Goal: Task Accomplishment & Management: Use online tool/utility

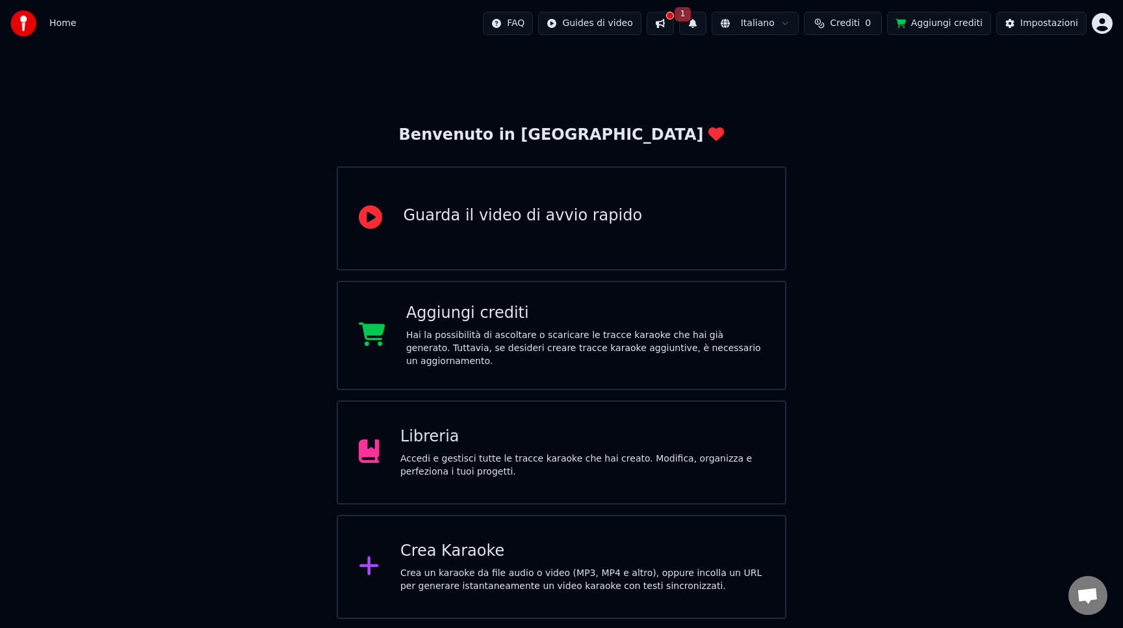
click at [564, 460] on div "Accedi e gestisci tutte le tracce karaoke che hai creato. Modifica, organizza e…" at bounding box center [582, 465] width 364 height 26
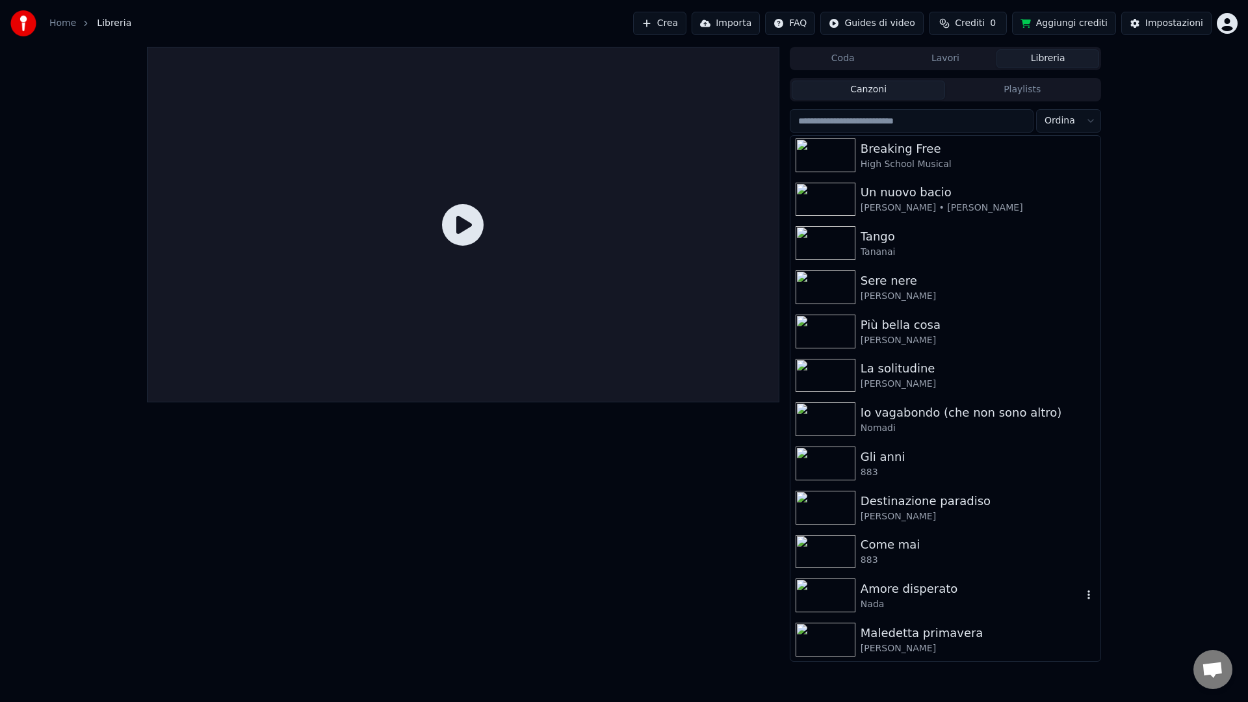
scroll to position [1108, 0]
click at [884, 545] on div "Come mai" at bounding box center [972, 544] width 222 height 18
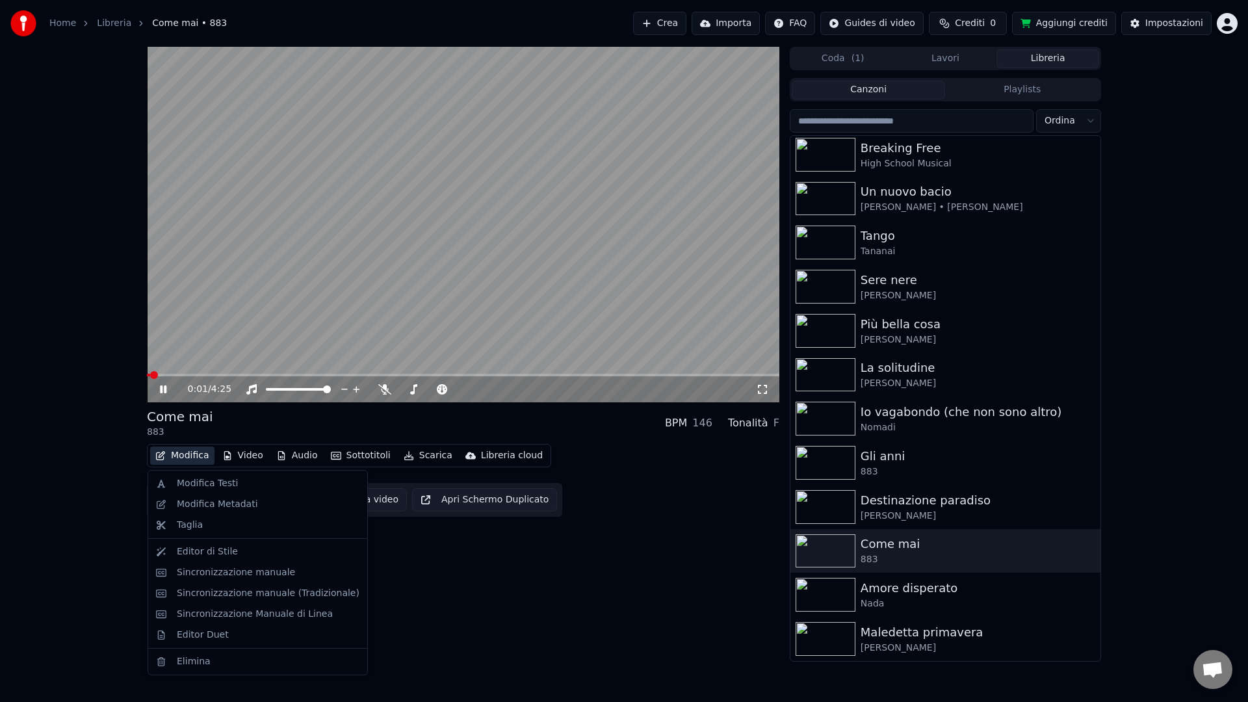
click at [189, 456] on button "Modifica" at bounding box center [182, 456] width 64 height 18
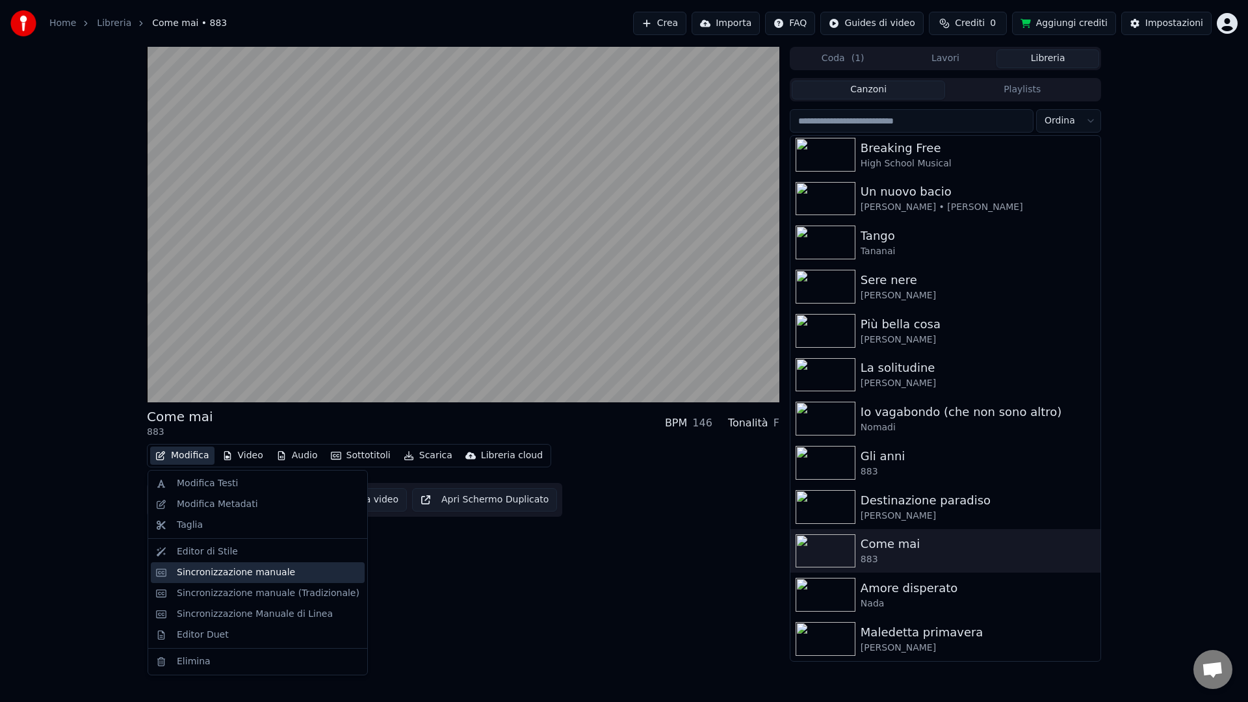
click at [187, 570] on div "Sincronizzazione manuale" at bounding box center [236, 572] width 118 height 13
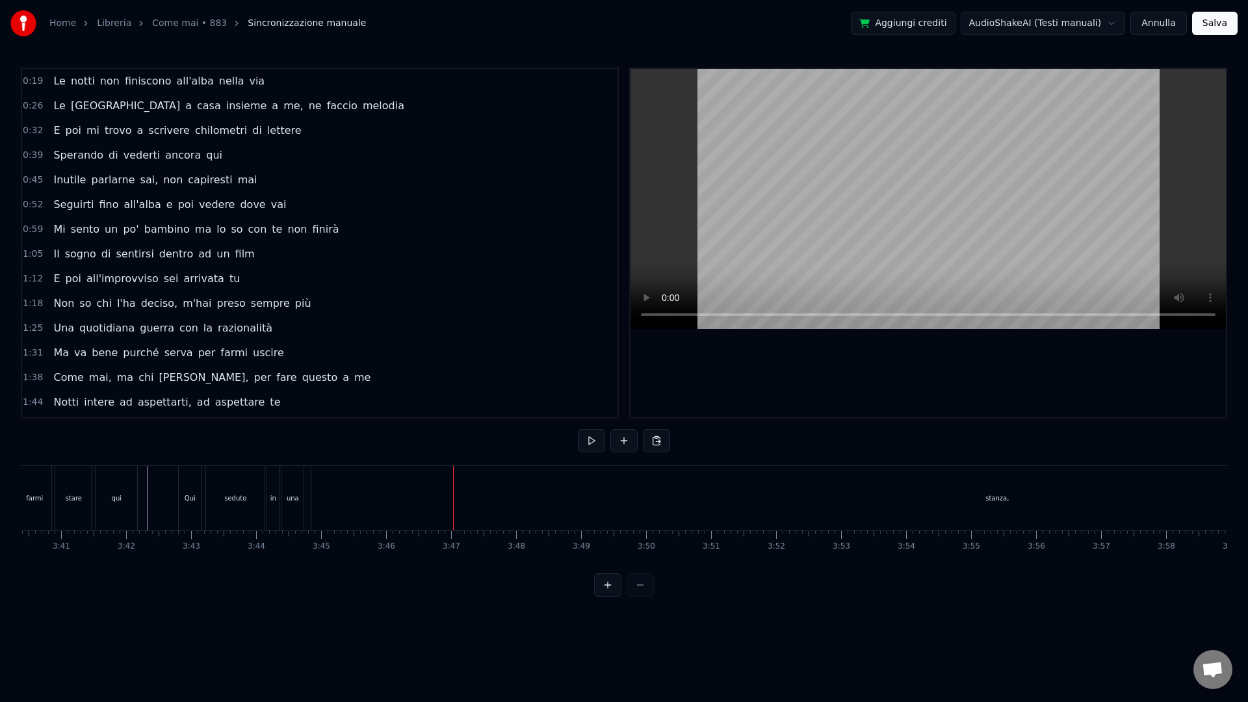
scroll to position [0, 14279]
click at [1044, 449] on div "0:19 Le notti non finiscono all'[PERSON_NAME] via 0:26 Le porto a casa insieme …" at bounding box center [624, 332] width 1206 height 529
click at [1042, 497] on div "stanza," at bounding box center [1043, 498] width 23 height 10
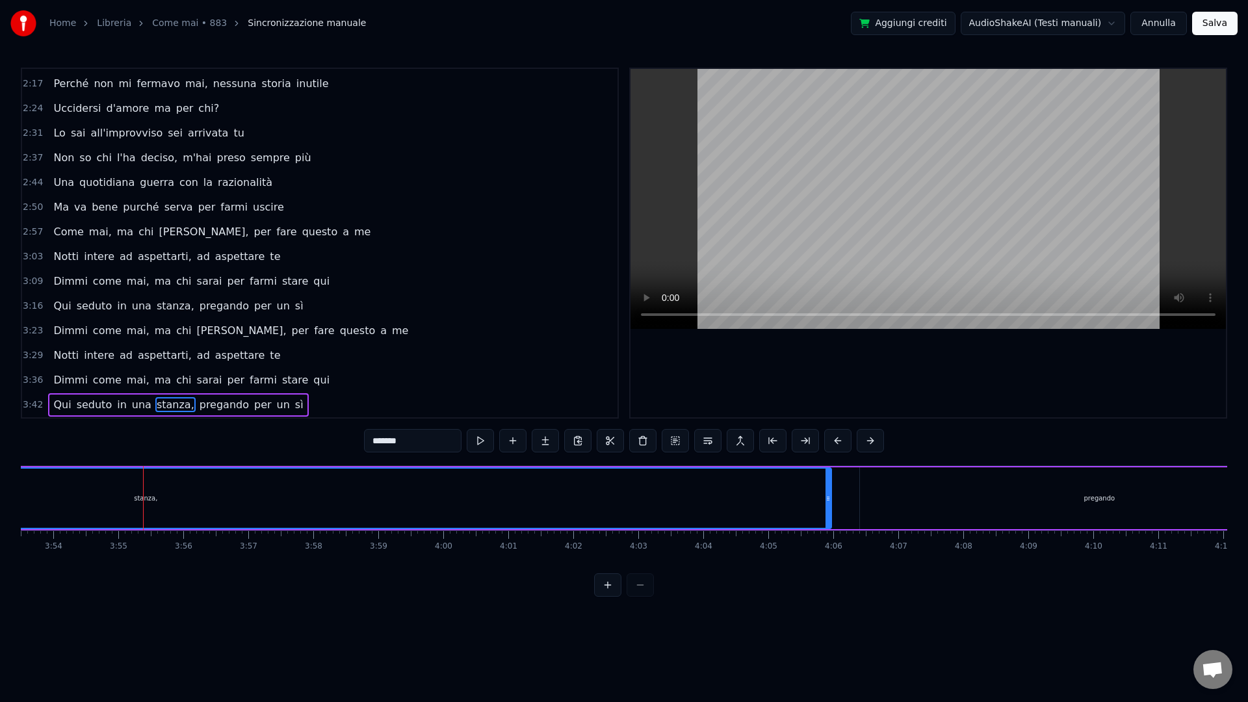
scroll to position [0, 15076]
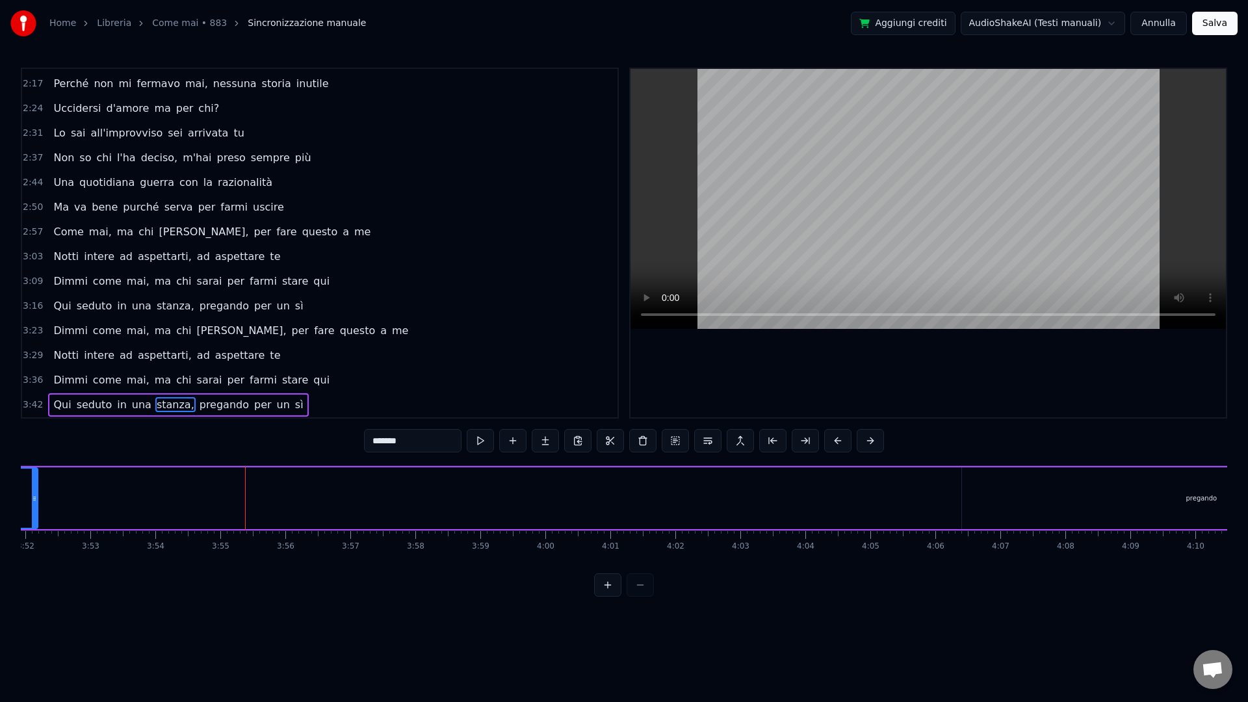
drag, startPoint x: 931, startPoint y: 505, endPoint x: 43, endPoint y: 511, distance: 887.9
click at [37, 511] on div at bounding box center [34, 498] width 5 height 59
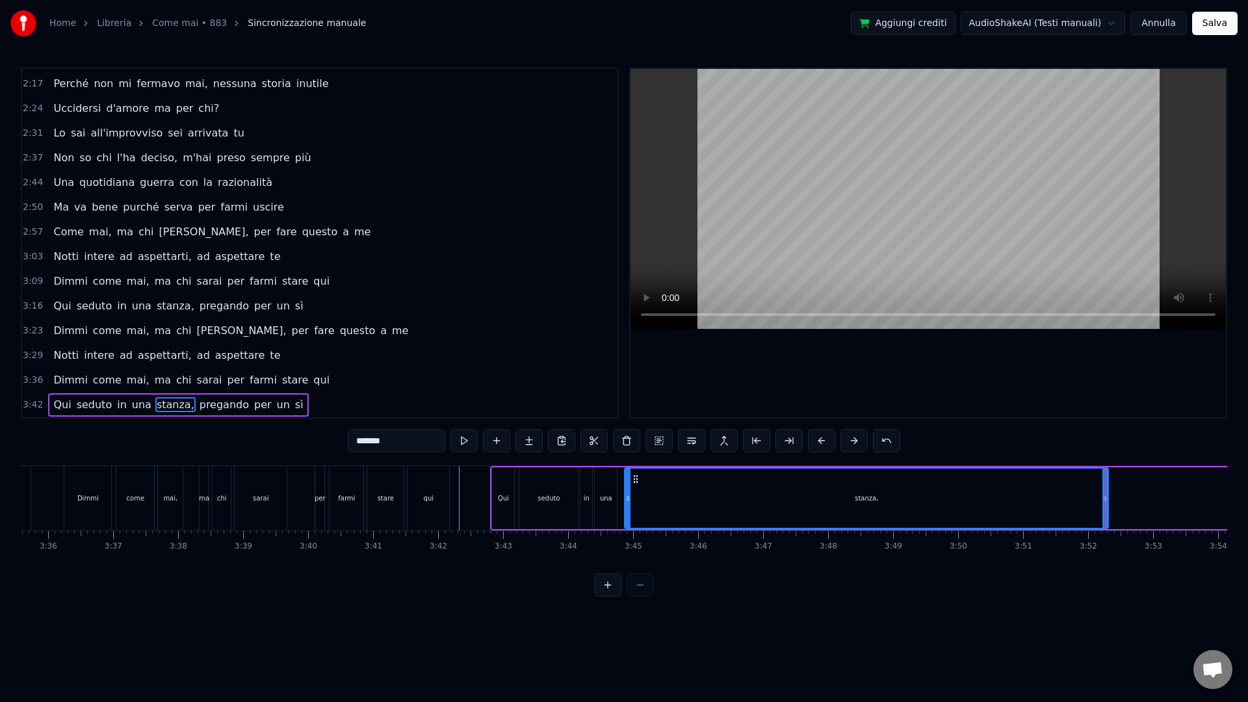
scroll to position [0, 14032]
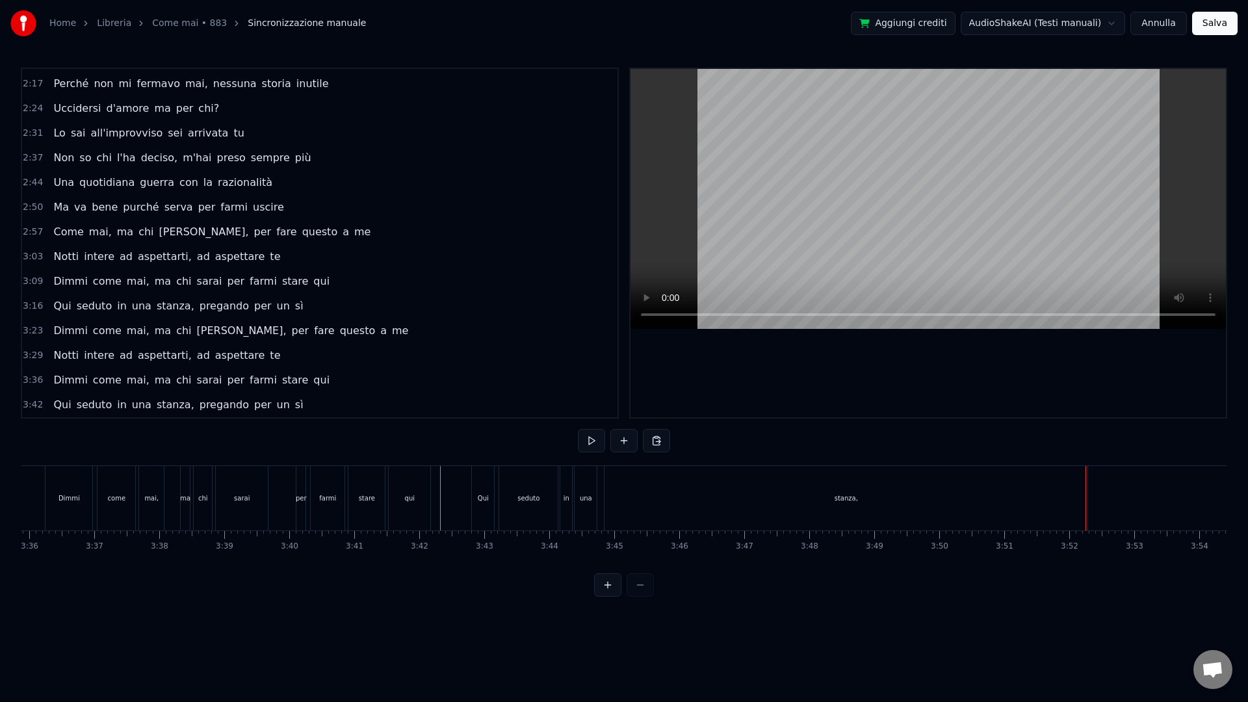
click at [1076, 488] on div "stanza," at bounding box center [846, 498] width 483 height 64
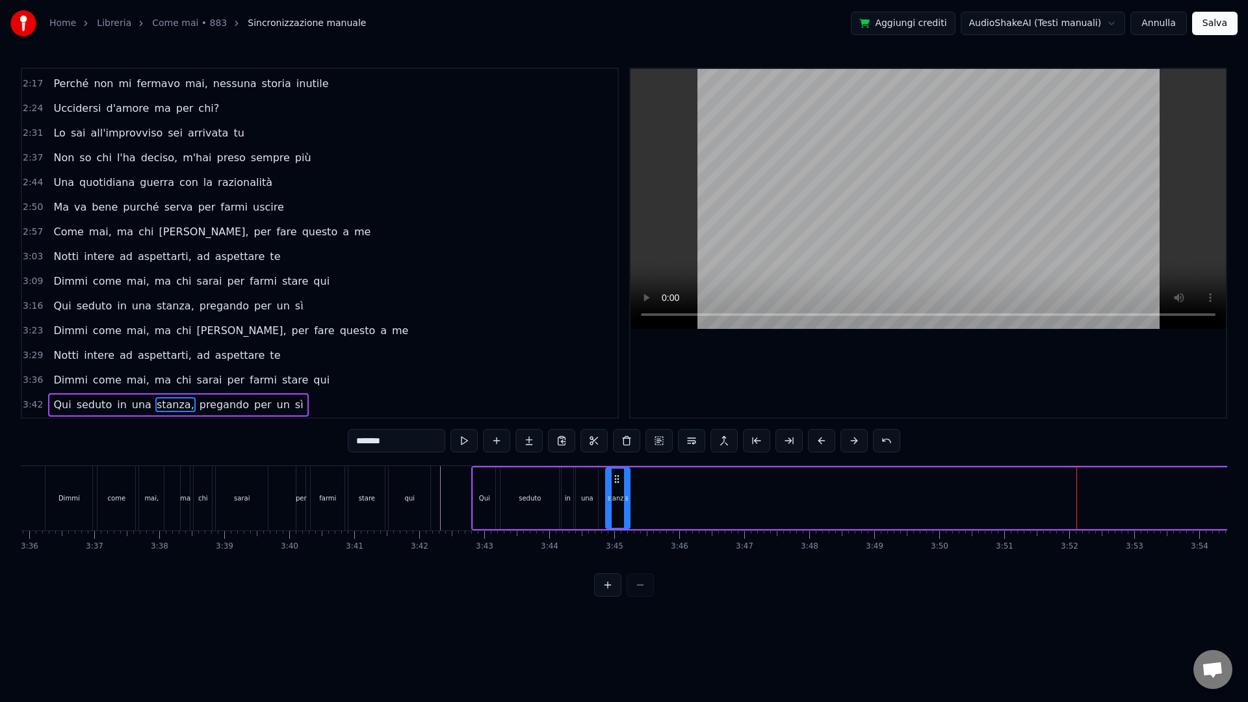
drag, startPoint x: 1086, startPoint y: 491, endPoint x: 627, endPoint y: 496, distance: 458.9
click at [627, 496] on div at bounding box center [626, 498] width 5 height 59
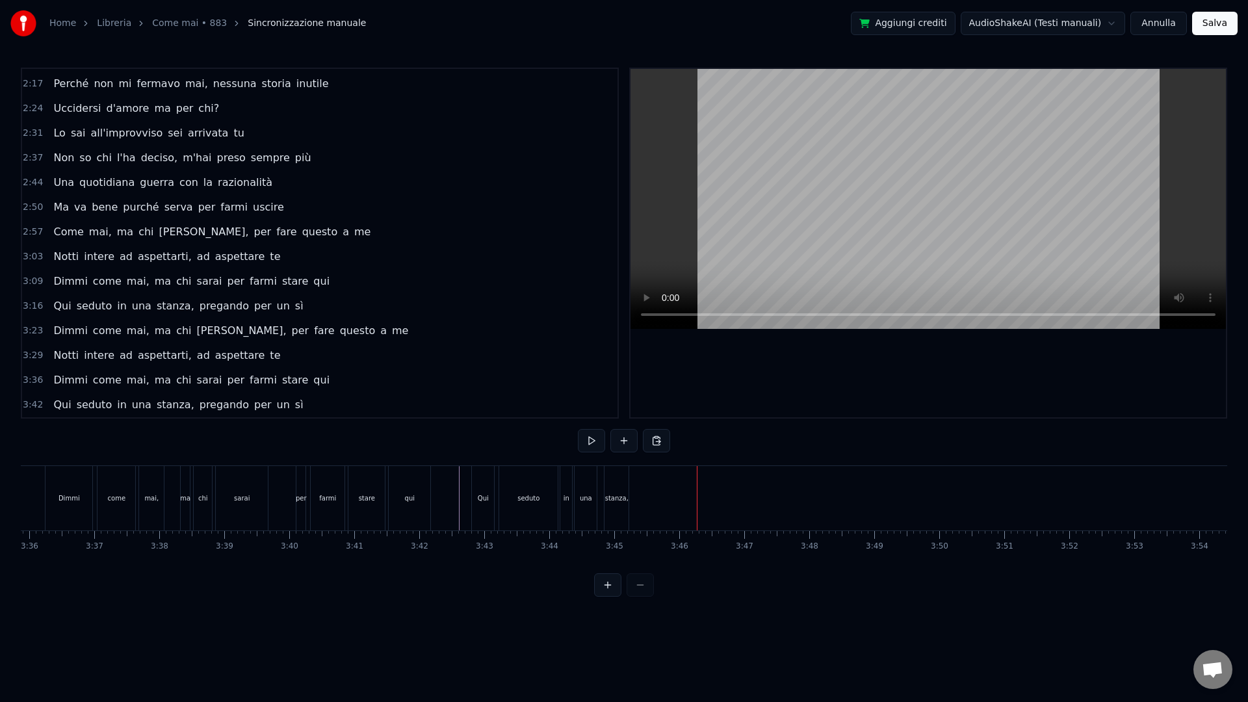
click at [623, 501] on div "stanza," at bounding box center [616, 498] width 23 height 10
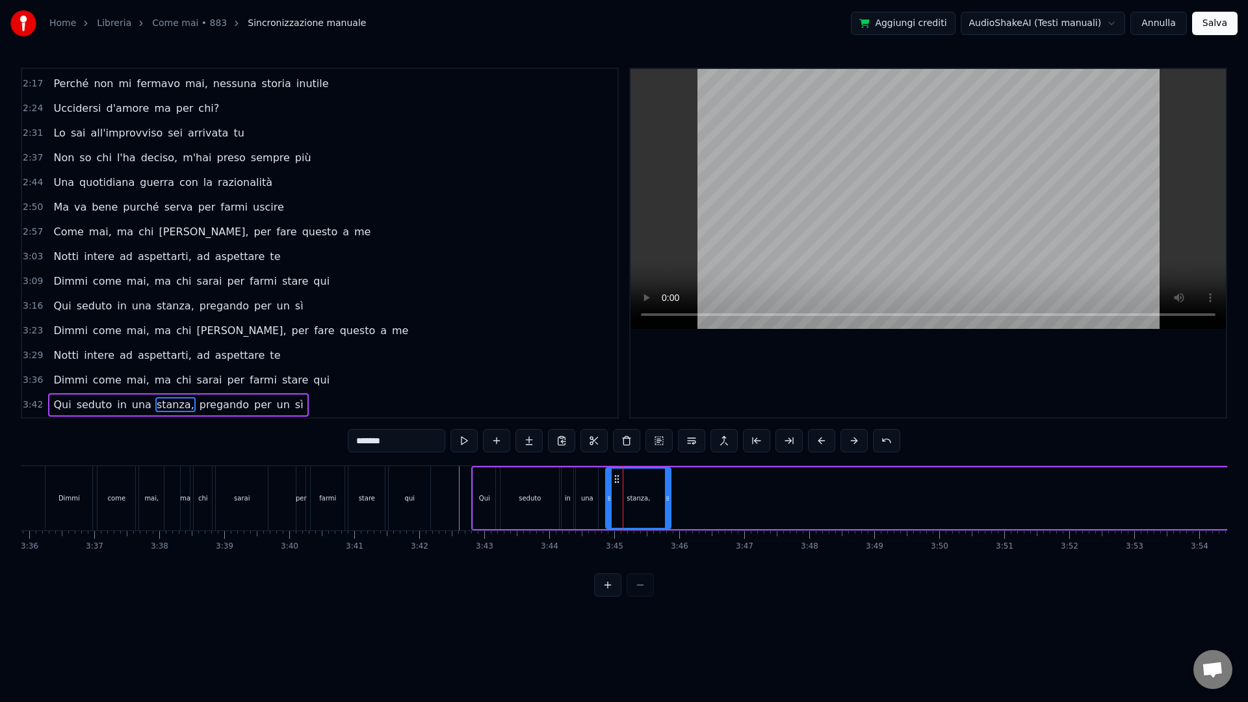
drag, startPoint x: 629, startPoint y: 500, endPoint x: 670, endPoint y: 499, distance: 41.6
click at [669, 501] on icon at bounding box center [667, 498] width 5 height 10
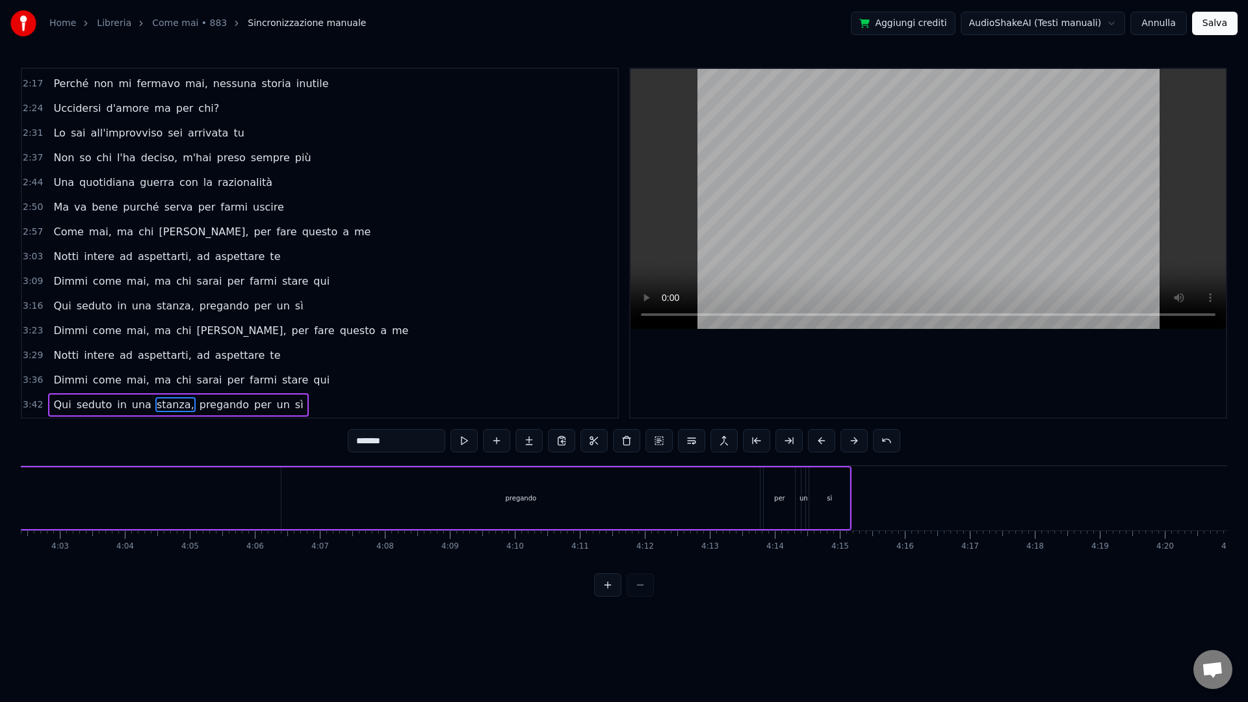
scroll to position [0, 15729]
click at [749, 500] on div "pregando" at bounding box center [548, 498] width 478 height 62
type input "********"
drag, startPoint x: 785, startPoint y: 508, endPoint x: 244, endPoint y: 496, distance: 540.3
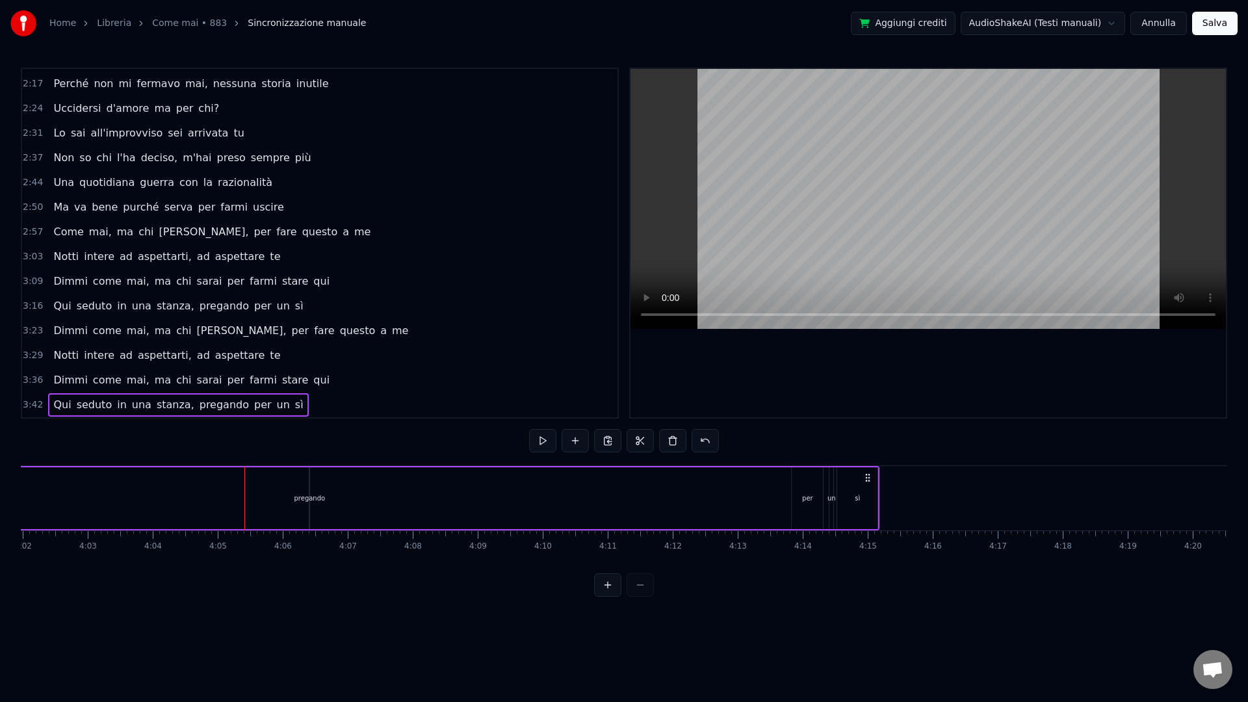
click at [309, 498] on div "pregando" at bounding box center [309, 498] width 31 height 10
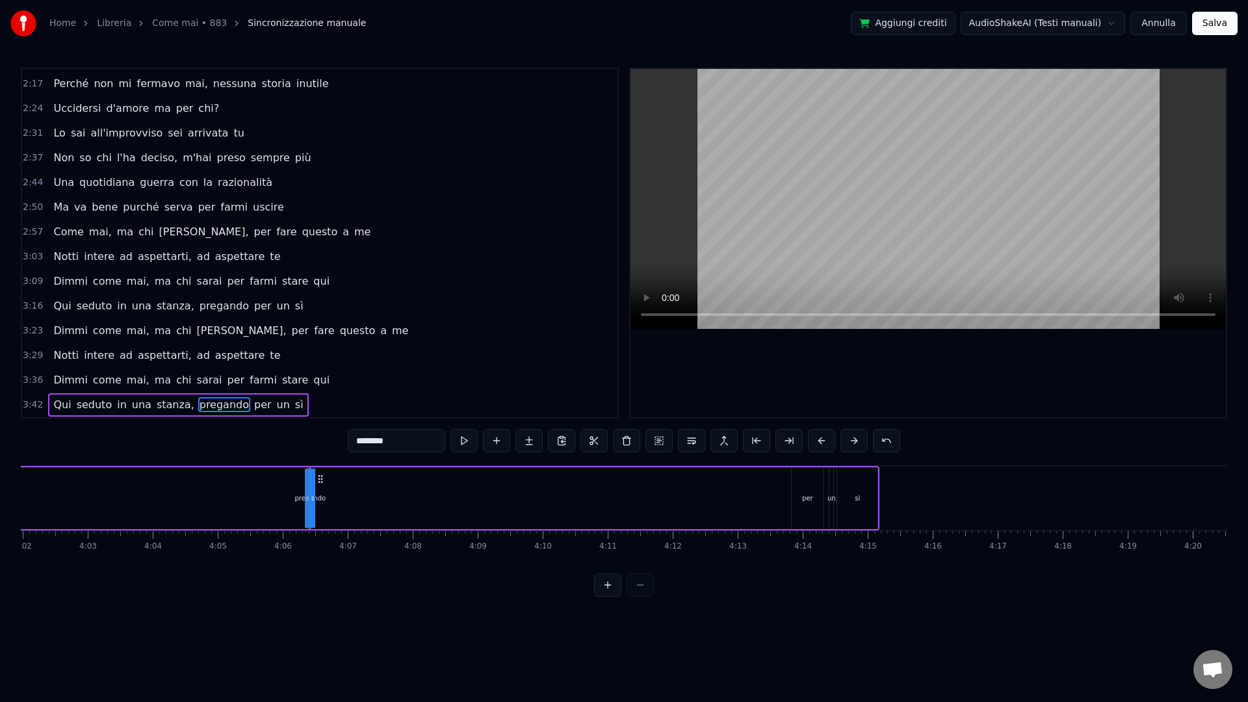
drag, startPoint x: 315, startPoint y: 499, endPoint x: 386, endPoint y: 497, distance: 70.9
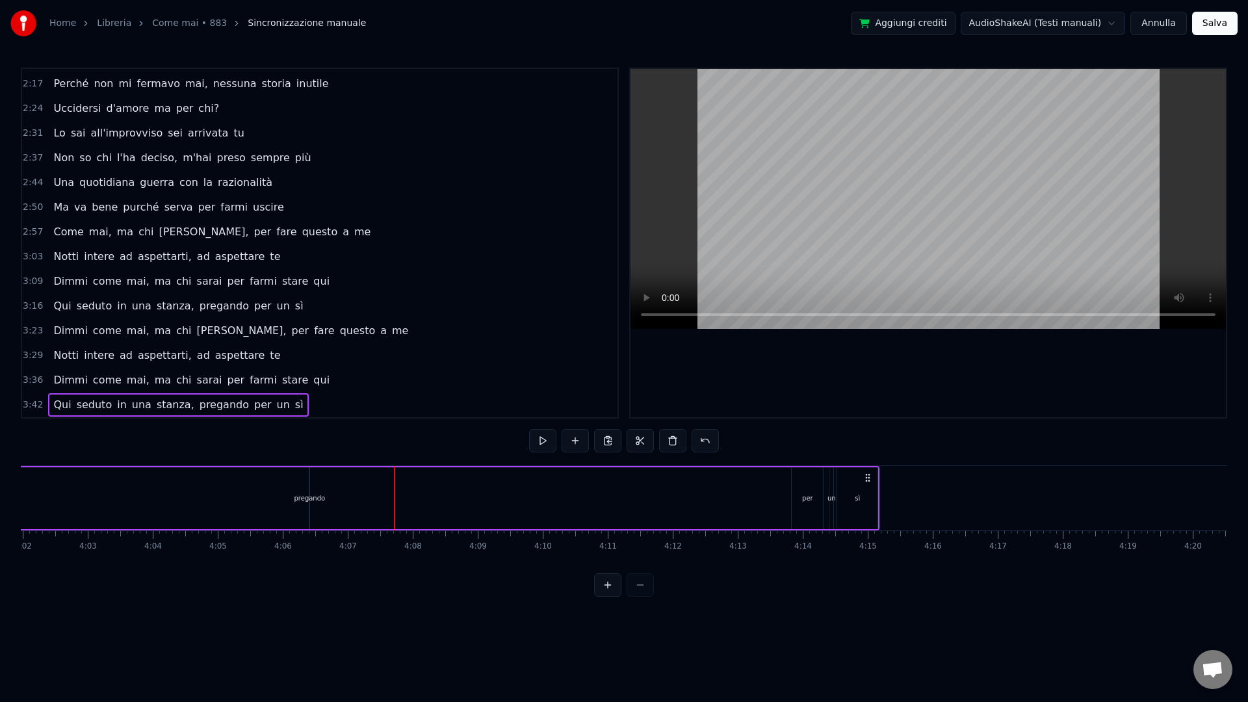
click at [316, 499] on div "pregando" at bounding box center [309, 498] width 31 height 10
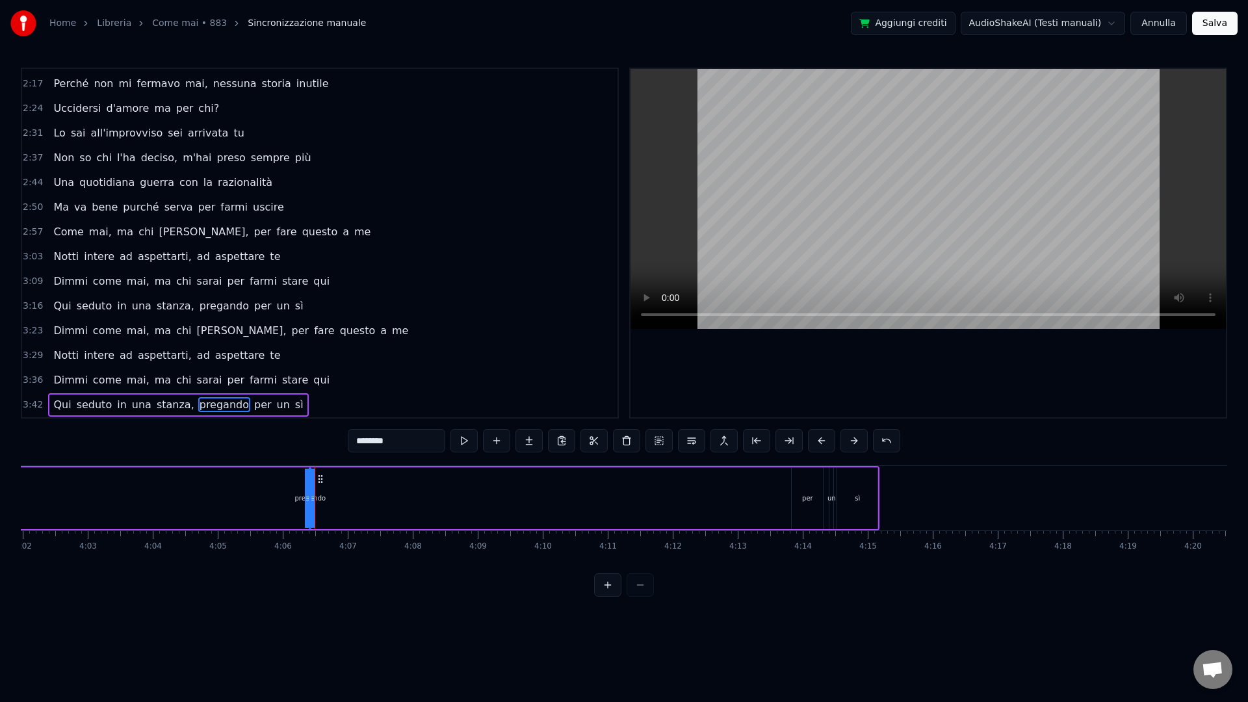
click at [315, 499] on div at bounding box center [315, 498] width 1 height 64
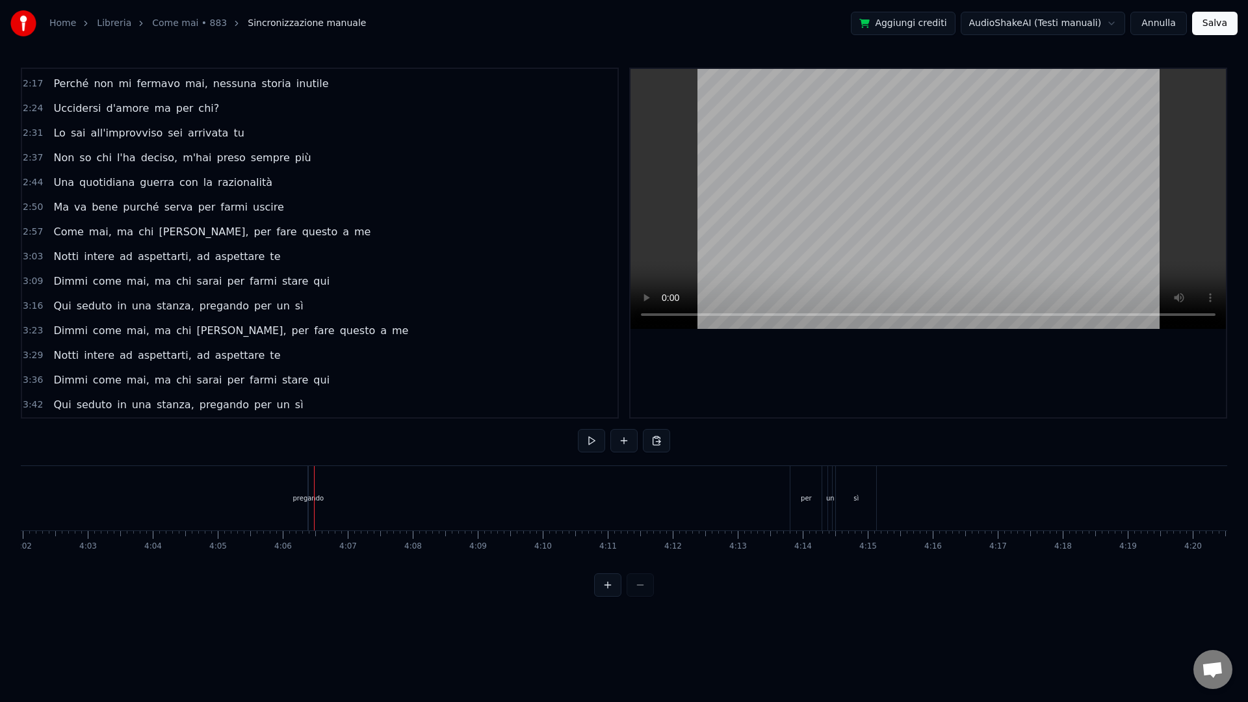
click at [311, 496] on div "pregando" at bounding box center [308, 498] width 31 height 10
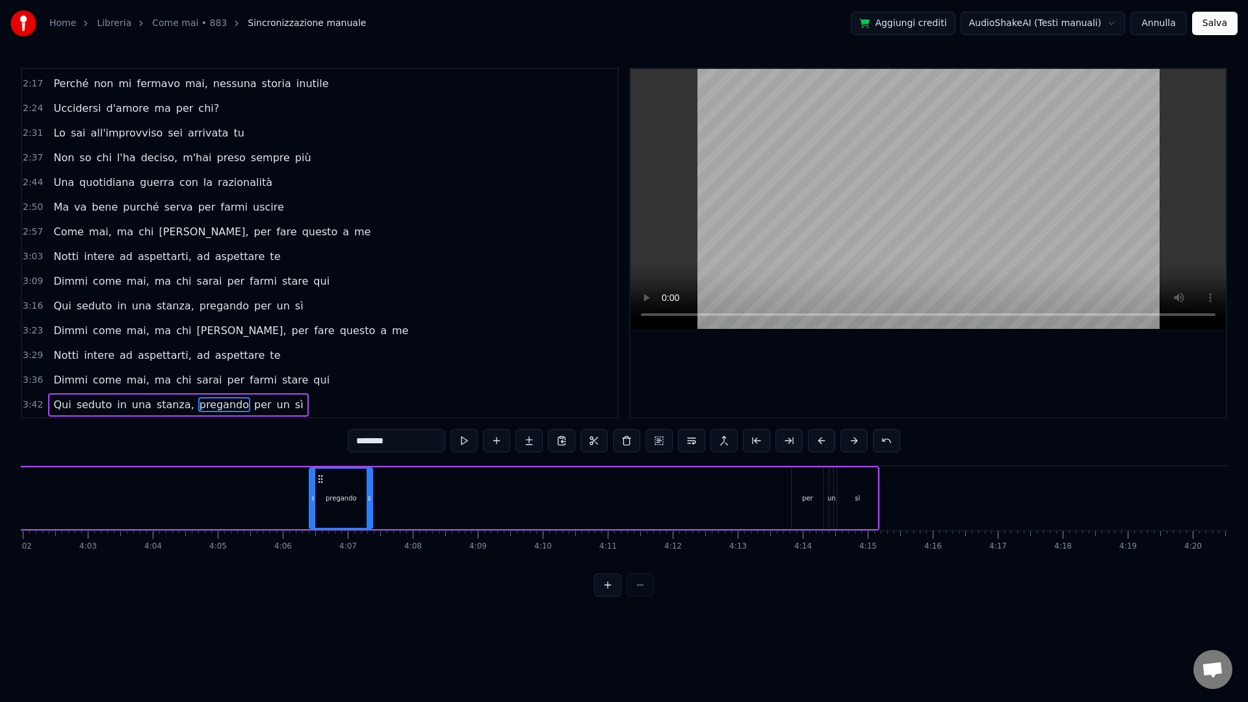
drag, startPoint x: 309, startPoint y: 497, endPoint x: 368, endPoint y: 504, distance: 59.5
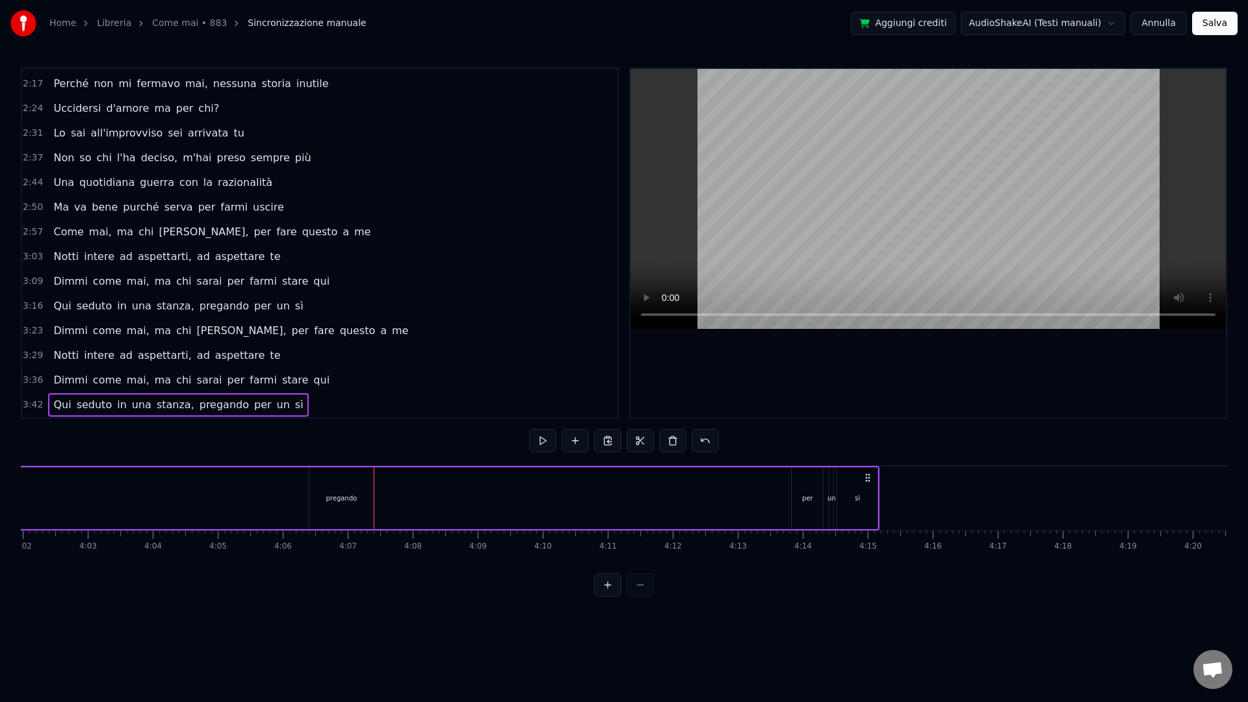
click at [321, 482] on div "pregando" at bounding box center [341, 498] width 64 height 62
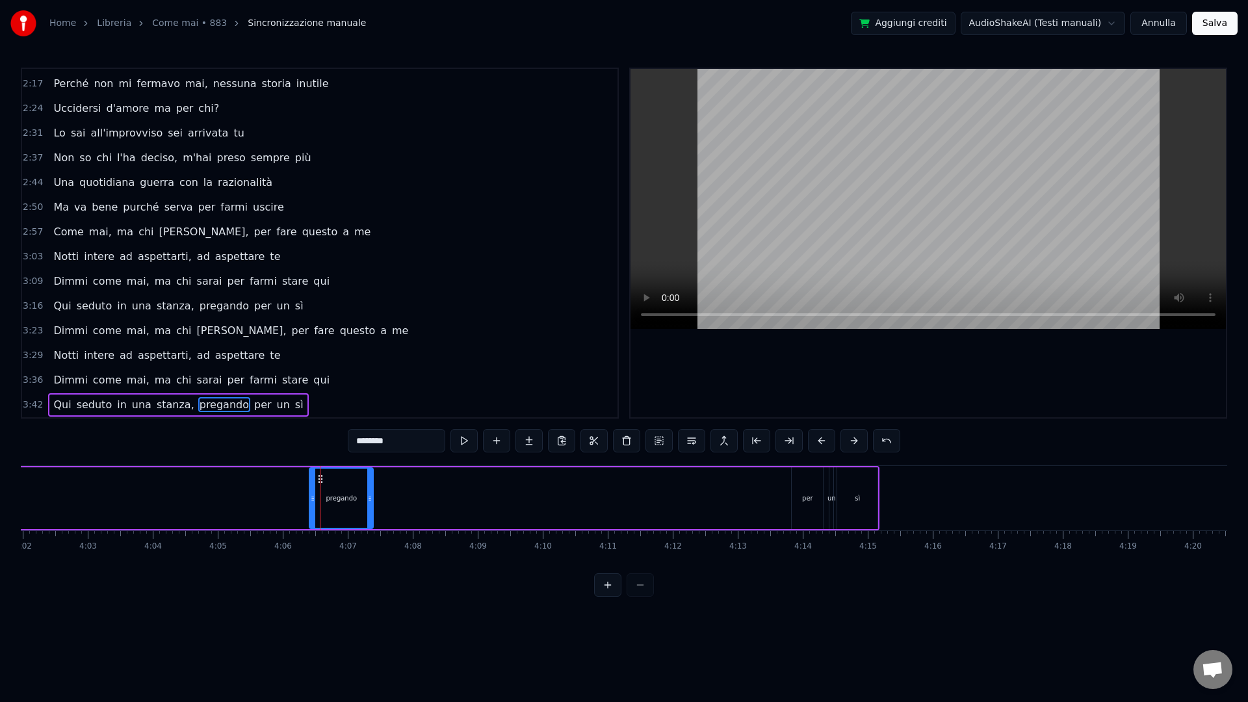
drag, startPoint x: 320, startPoint y: 480, endPoint x: 217, endPoint y: 481, distance: 102.7
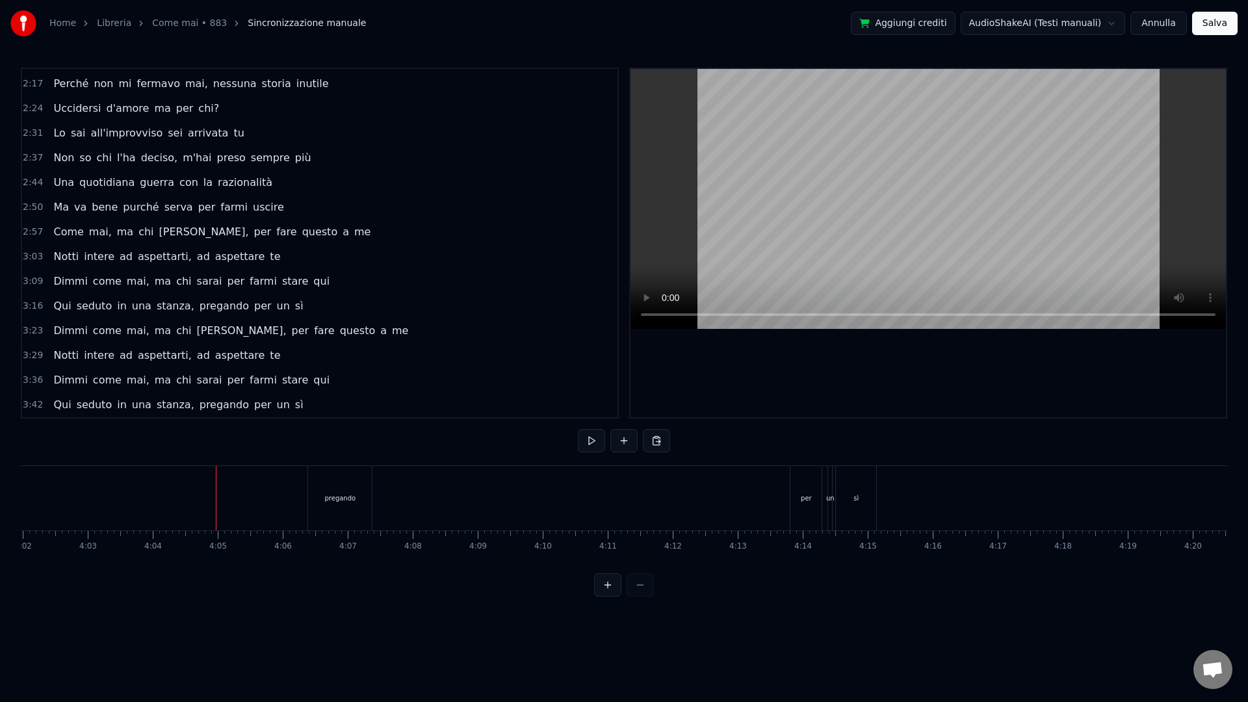
click at [340, 486] on div "pregando" at bounding box center [340, 498] width 64 height 64
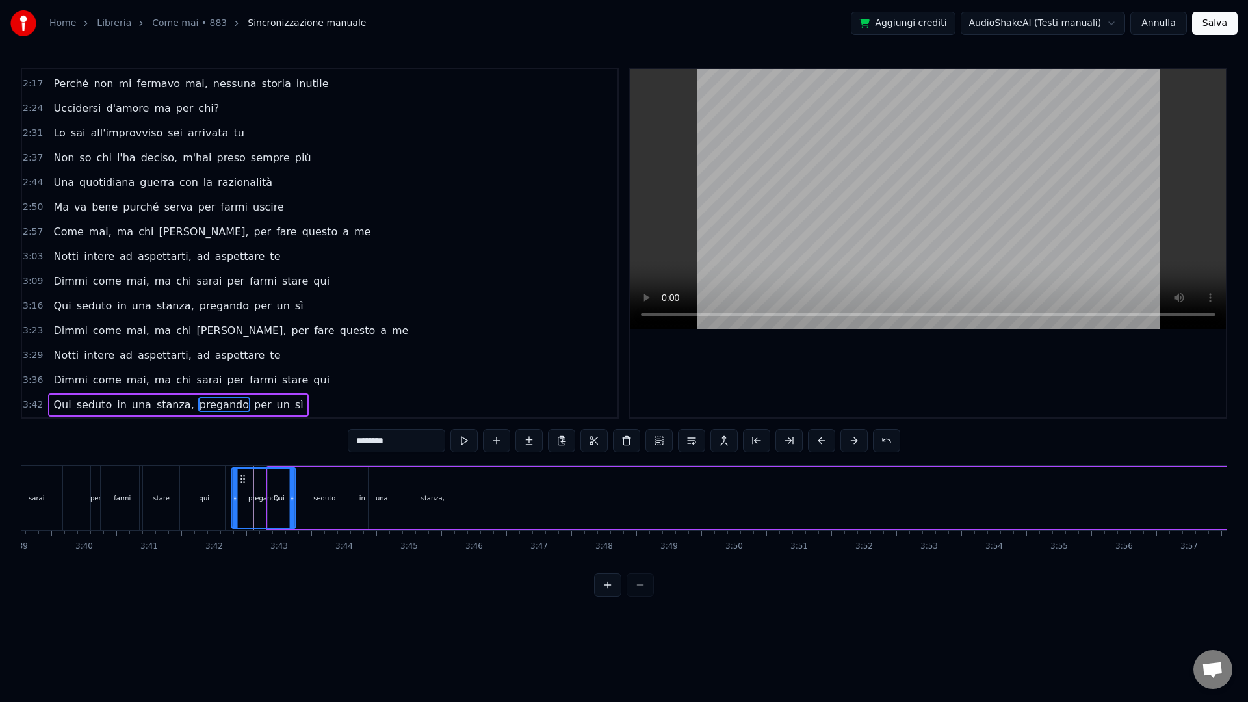
scroll to position [0, 14232]
drag, startPoint x: 322, startPoint y: 480, endPoint x: 469, endPoint y: 497, distance: 147.9
click at [528, 498] on div "pregando" at bounding box center [547, 498] width 62 height 59
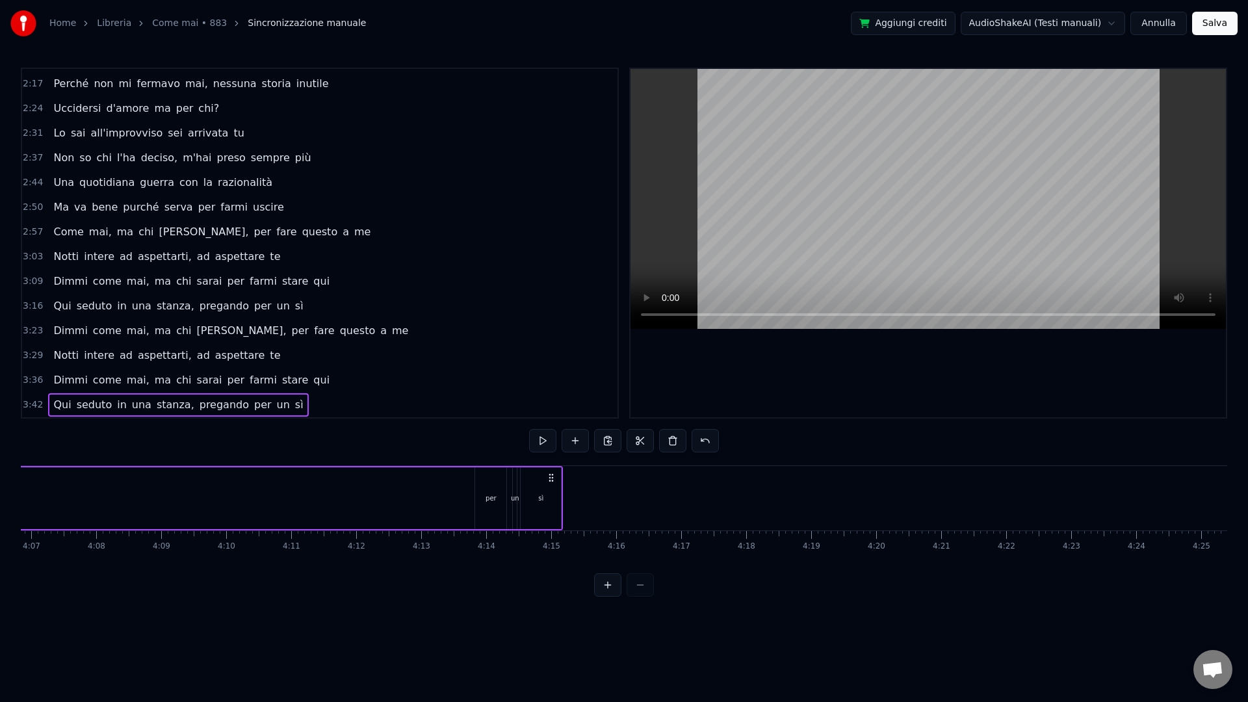
scroll to position [0, 15770]
click at [764, 495] on div "per" at bounding box center [766, 498] width 11 height 10
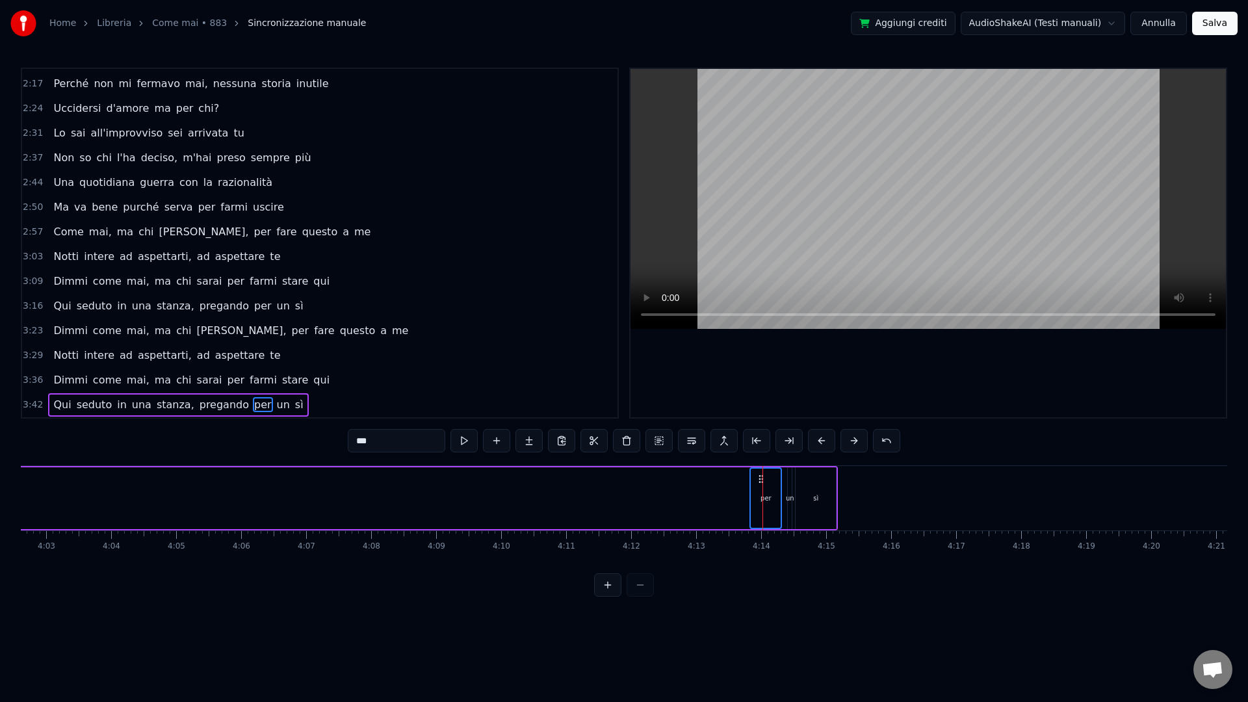
click at [788, 495] on div "un" at bounding box center [790, 498] width 8 height 10
click at [802, 495] on div "sì" at bounding box center [816, 498] width 40 height 62
drag, startPoint x: 755, startPoint y: 476, endPoint x: 703, endPoint y: 478, distance: 52.0
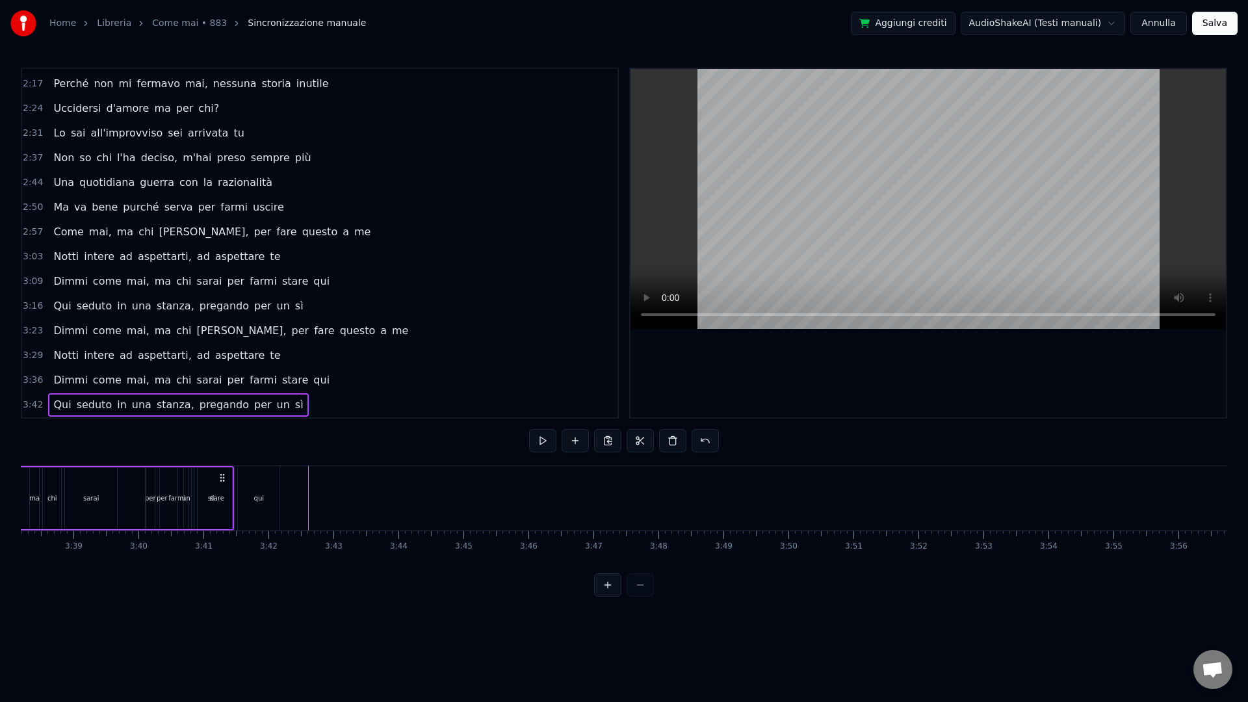
scroll to position [0, 14174]
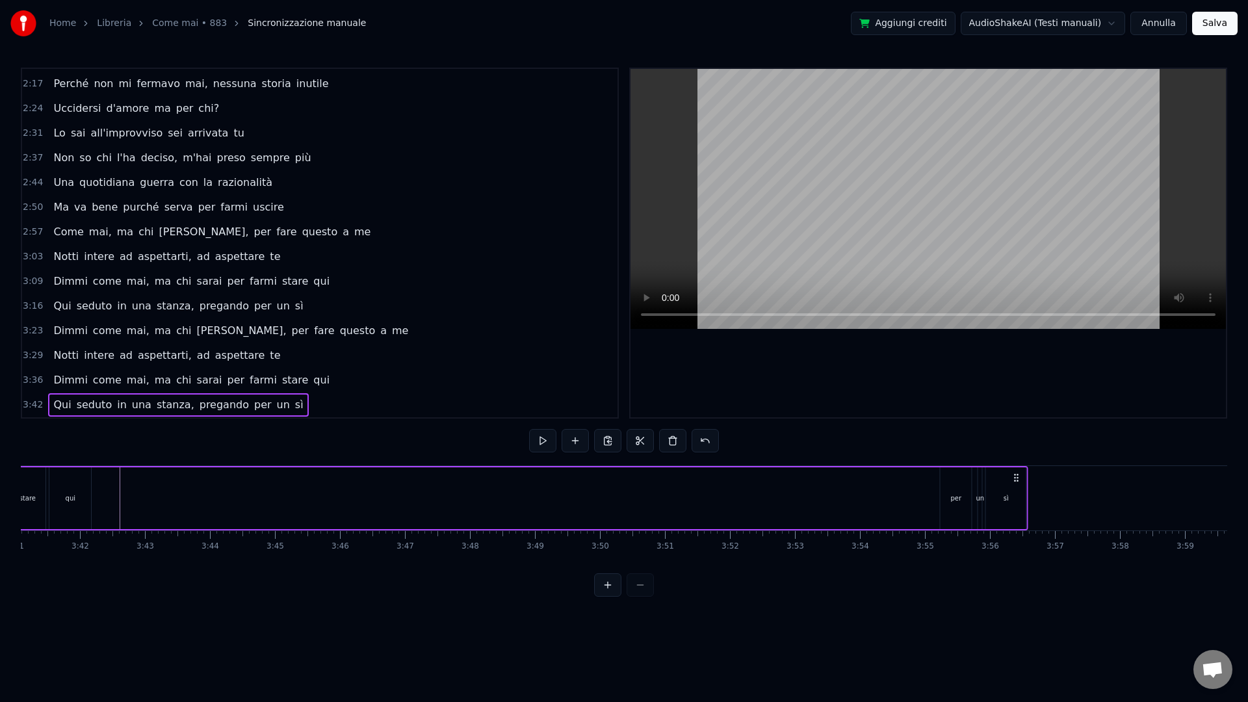
drag, startPoint x: 822, startPoint y: 480, endPoint x: 1058, endPoint y: 505, distance: 237.3
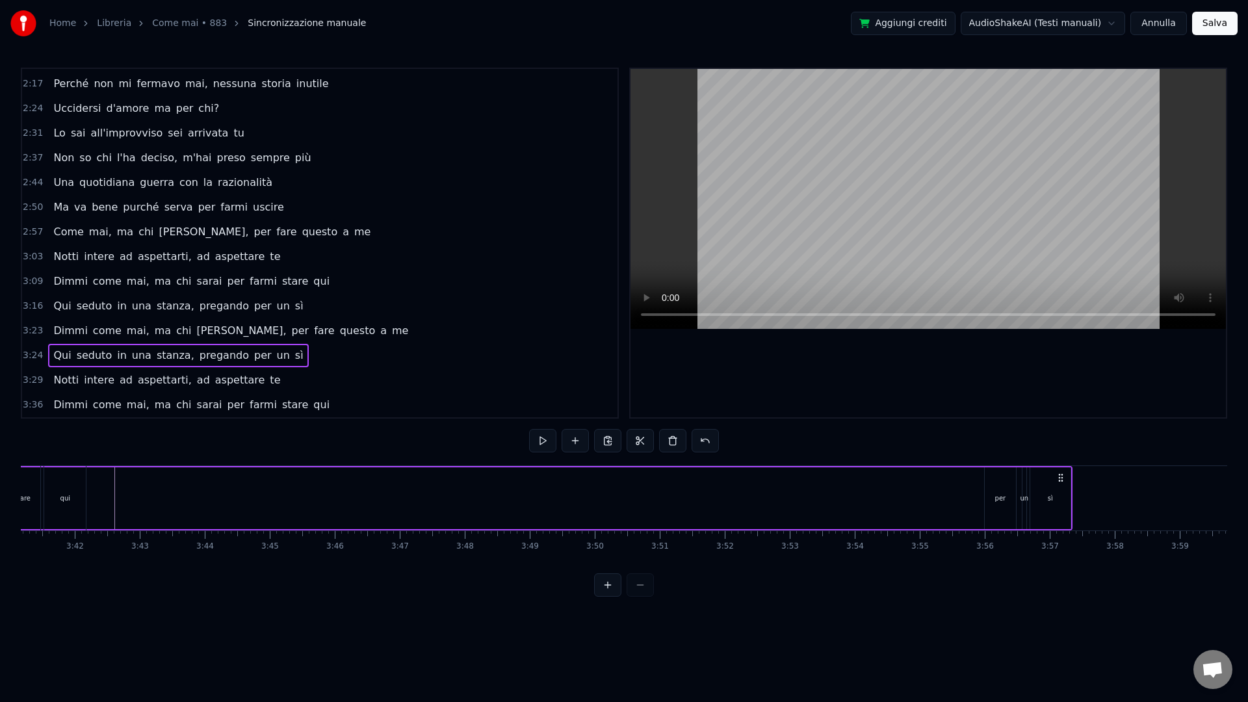
scroll to position [0, 14377]
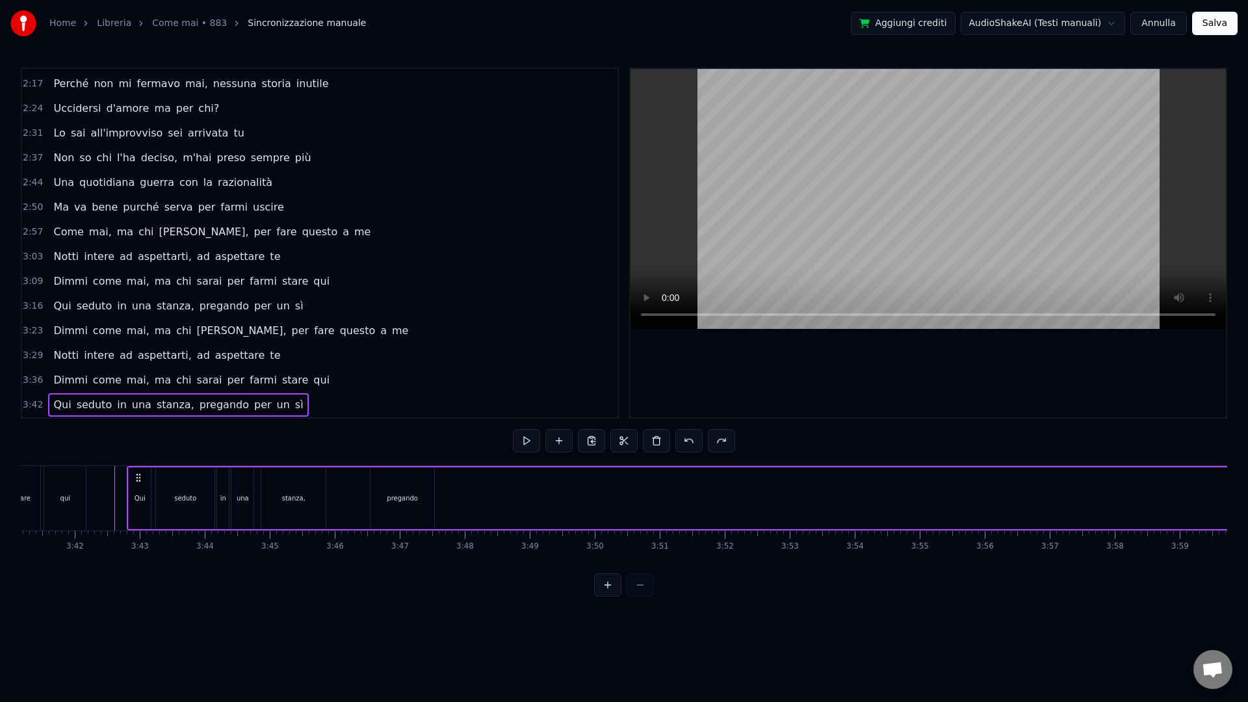
click at [580, 497] on div "Qui seduto in una stanza, pregando per un sì" at bounding box center [1179, 498] width 2105 height 64
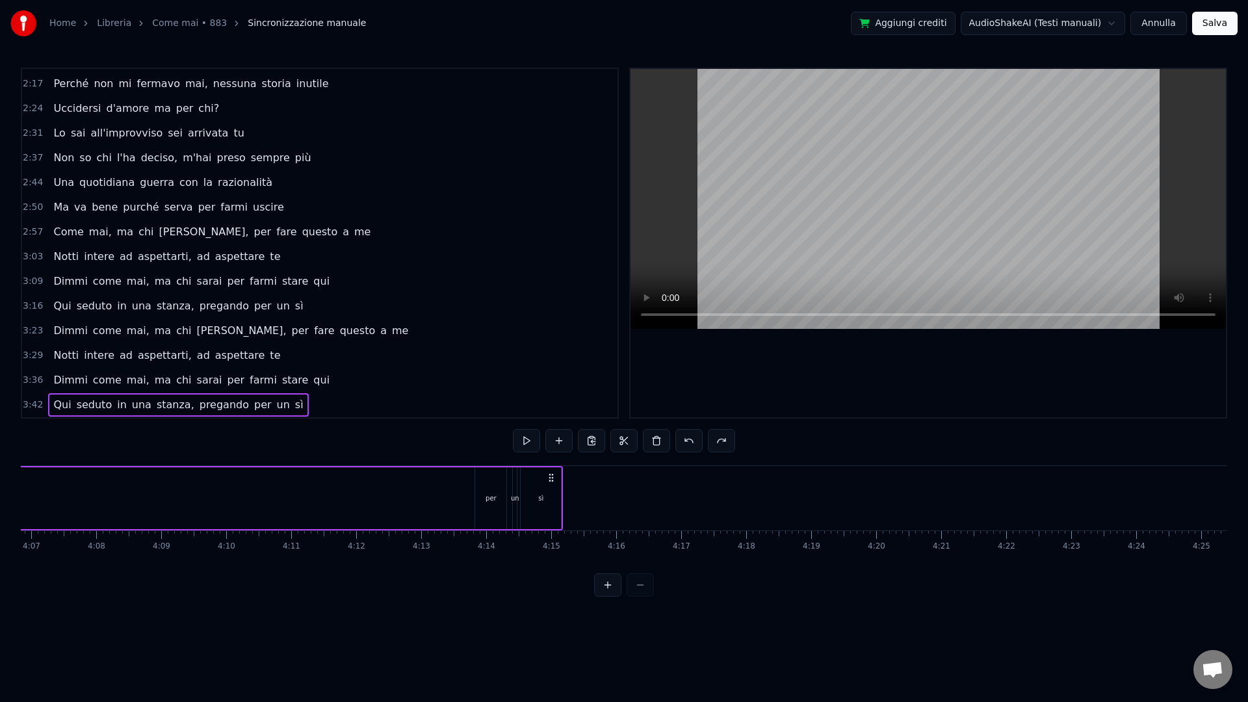
click at [498, 500] on div "per" at bounding box center [490, 498] width 31 height 62
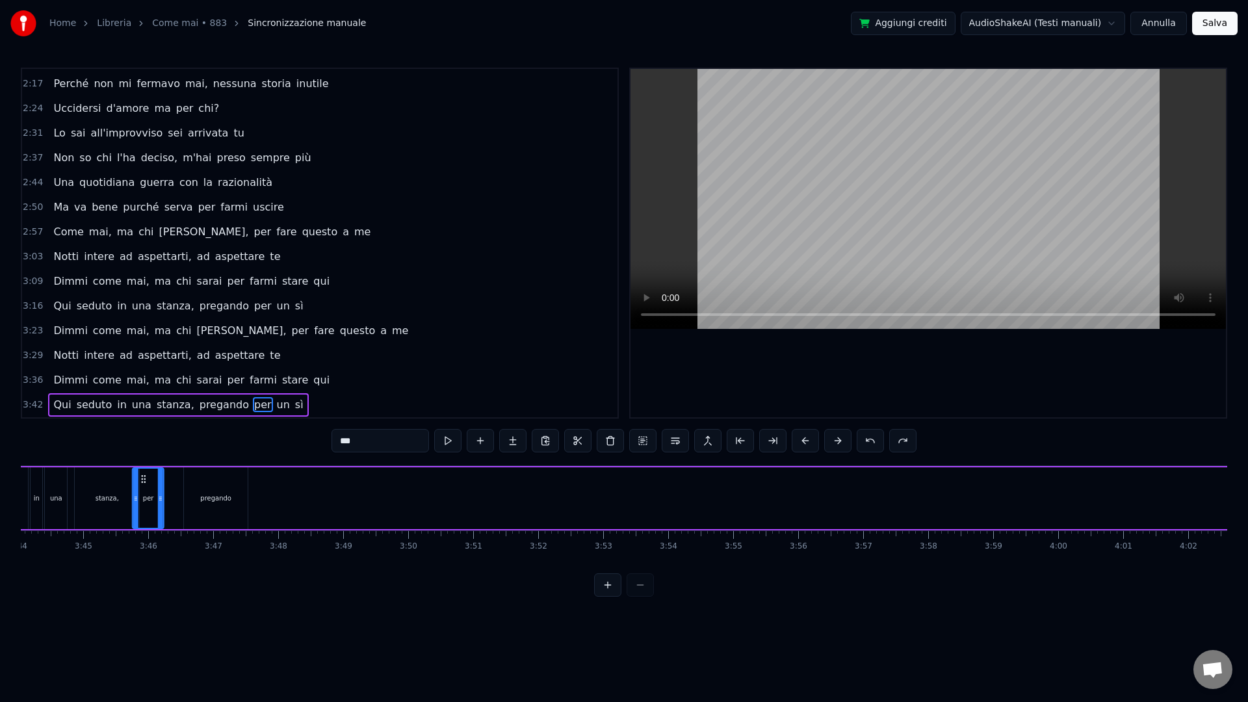
scroll to position [0, 14469]
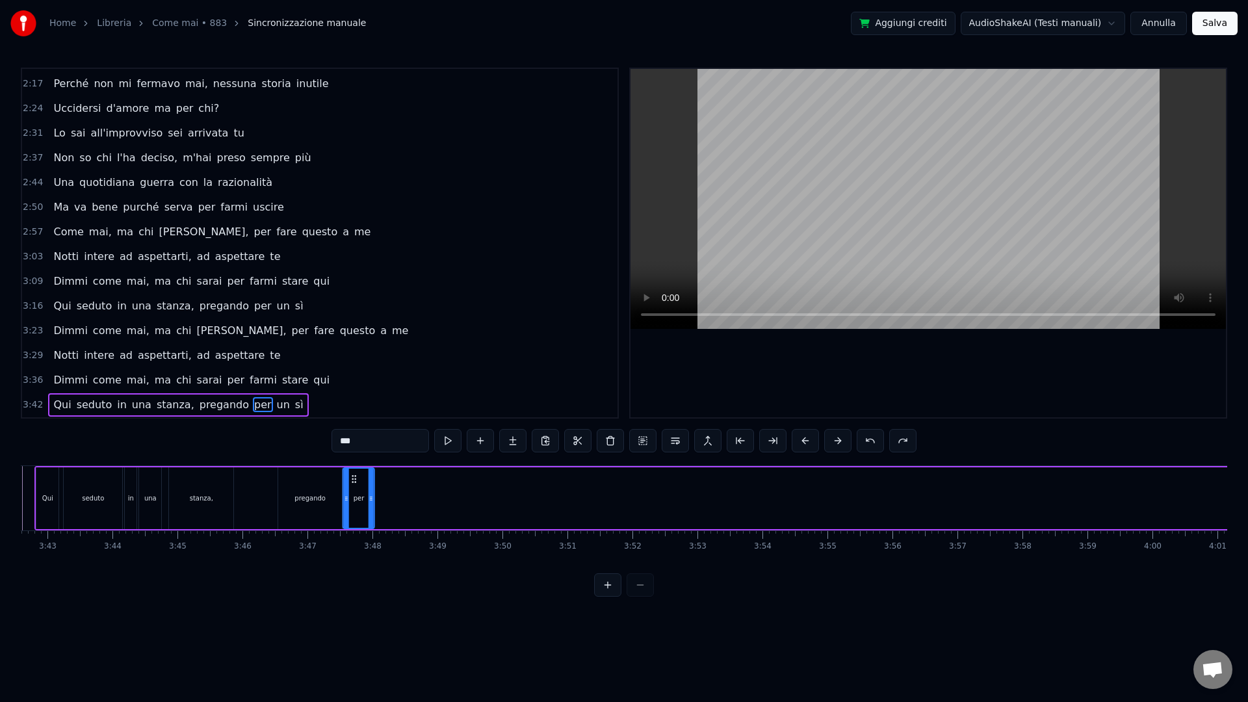
drag, startPoint x: 487, startPoint y: 478, endPoint x: 354, endPoint y: 481, distance: 132.6
click at [354, 482] on icon at bounding box center [354, 479] width 10 height 10
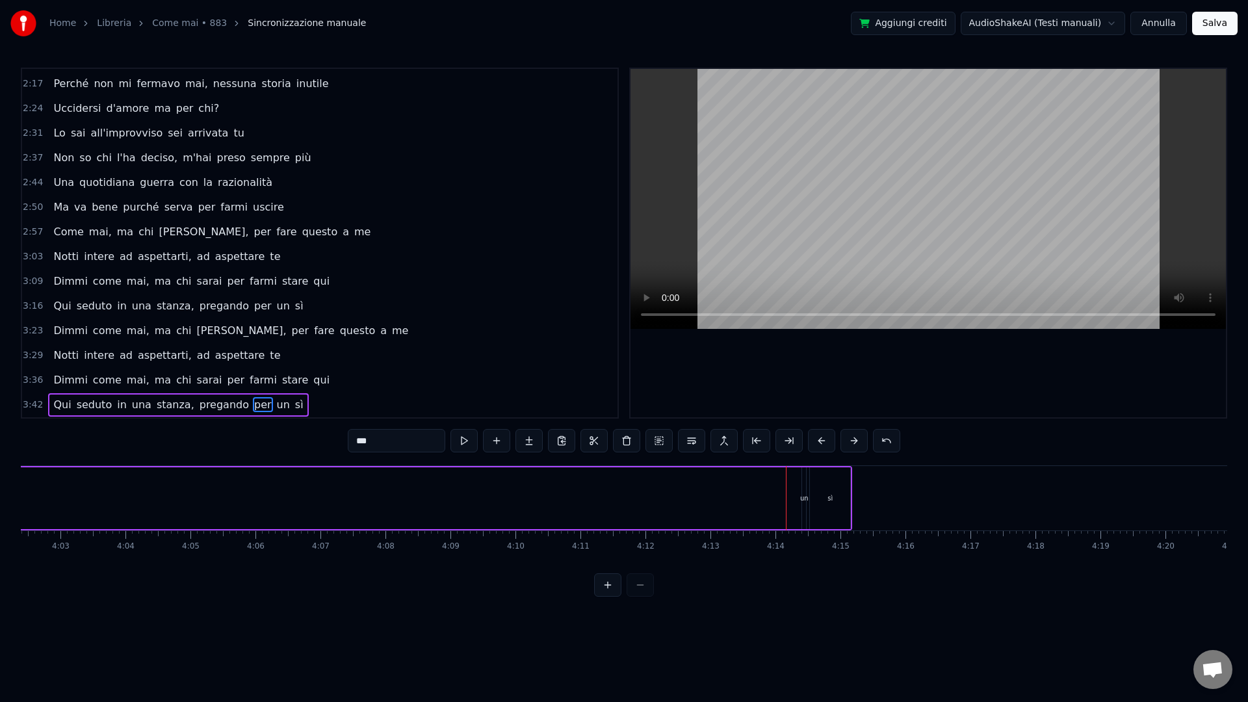
scroll to position [0, 16045]
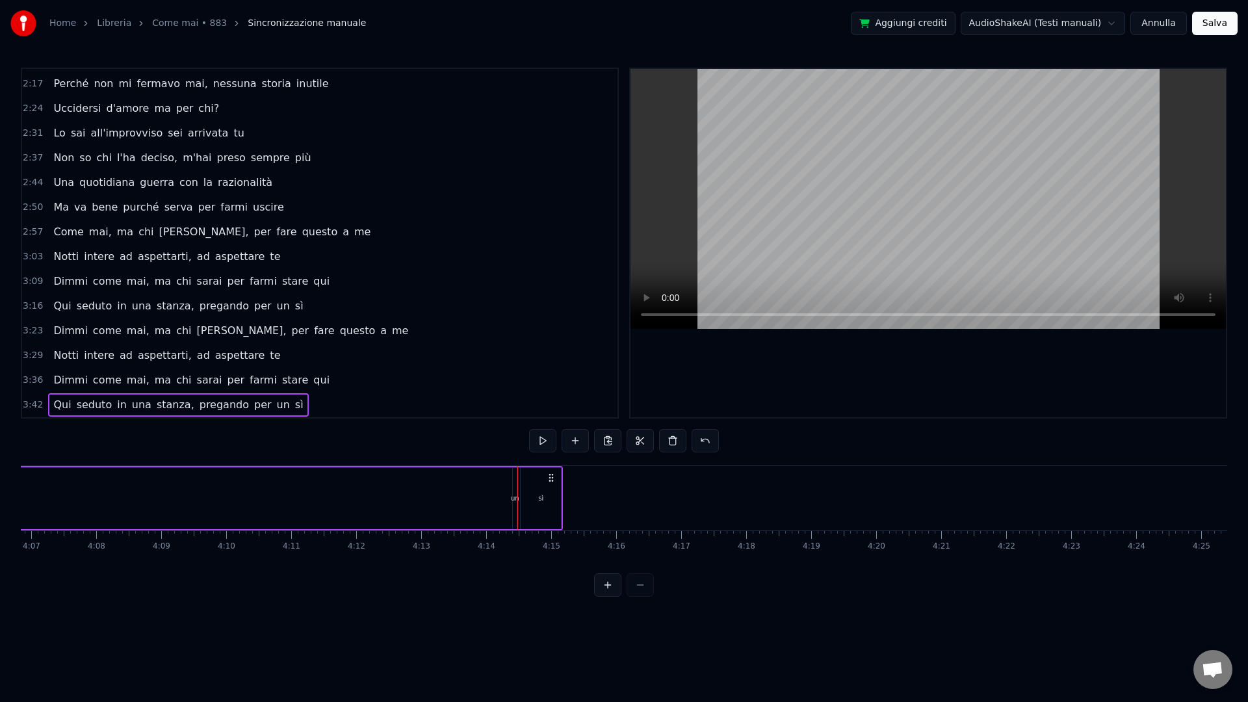
click at [515, 486] on div "un" at bounding box center [515, 498] width 4 height 62
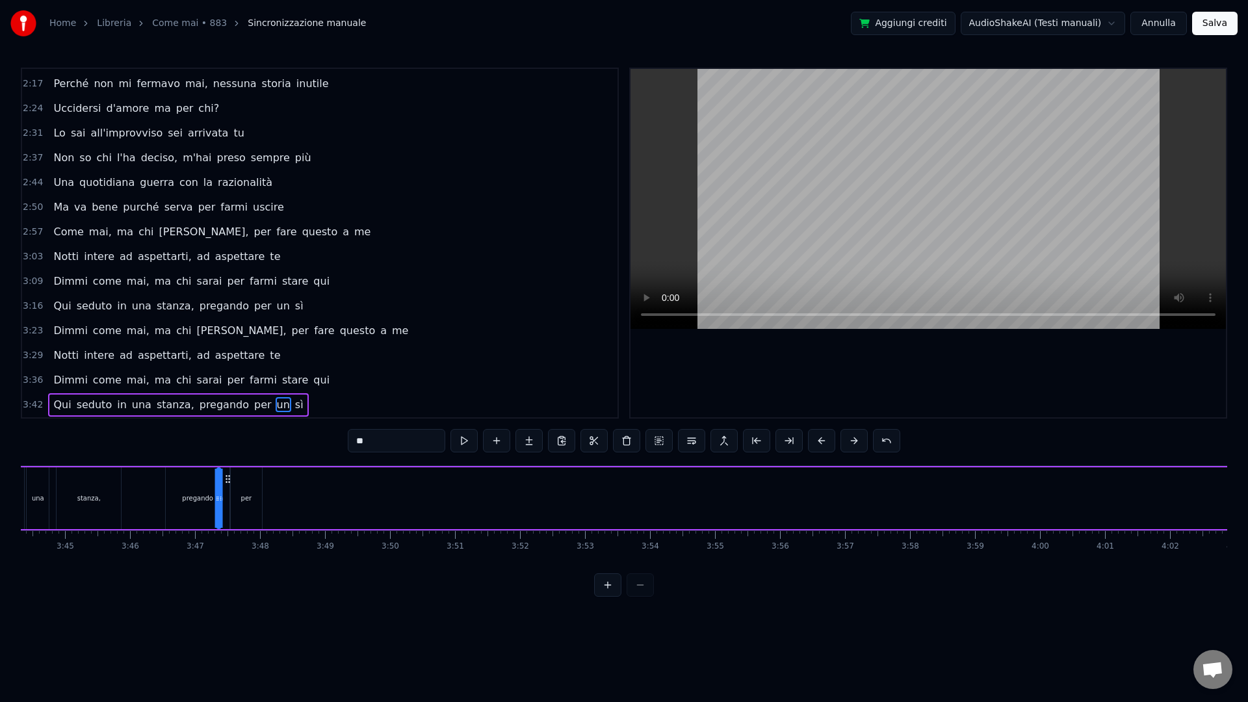
scroll to position [0, 14567]
drag, startPoint x: 525, startPoint y: 480, endPoint x: 291, endPoint y: 495, distance: 233.8
click at [291, 493] on div "Qui seduto in una stanza, pregando per un sì" at bounding box center [988, 498] width 2105 height 64
drag, startPoint x: 285, startPoint y: 499, endPoint x: 294, endPoint y: 502, distance: 10.3
click at [295, 502] on div "Qui seduto in una stanza, pregando per un sì" at bounding box center [988, 498] width 2105 height 64
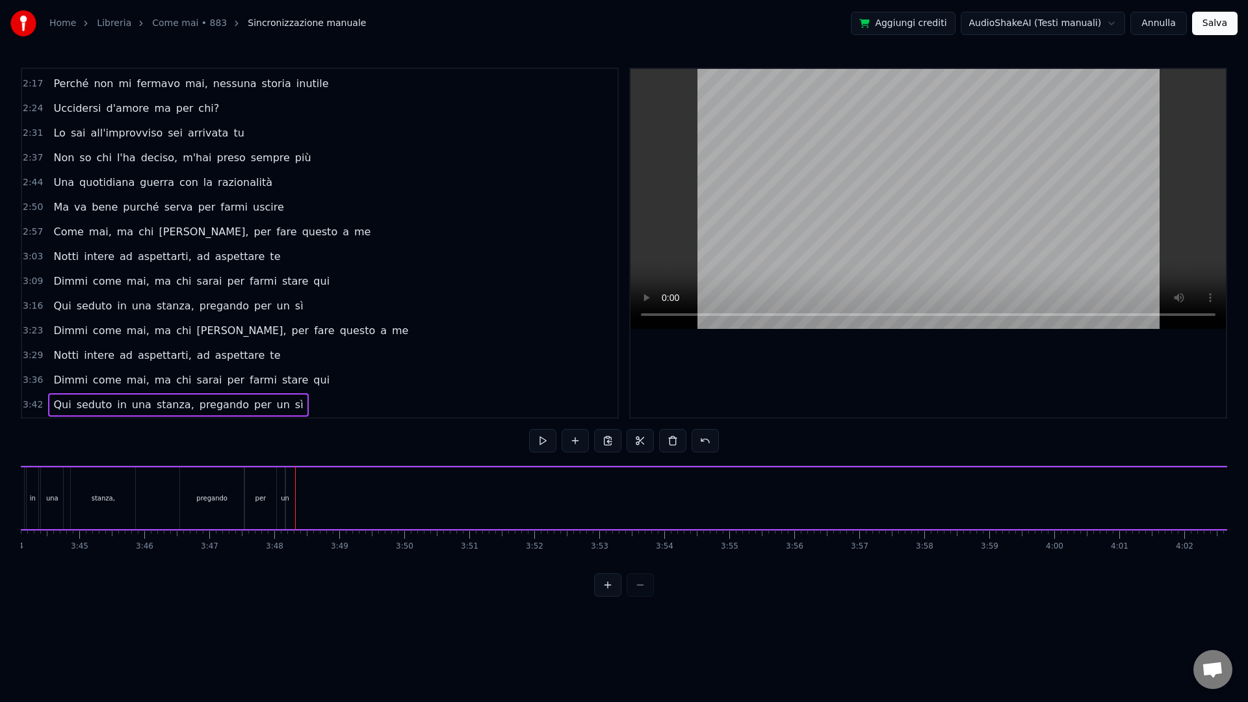
click at [285, 499] on div "un" at bounding box center [285, 498] width 8 height 10
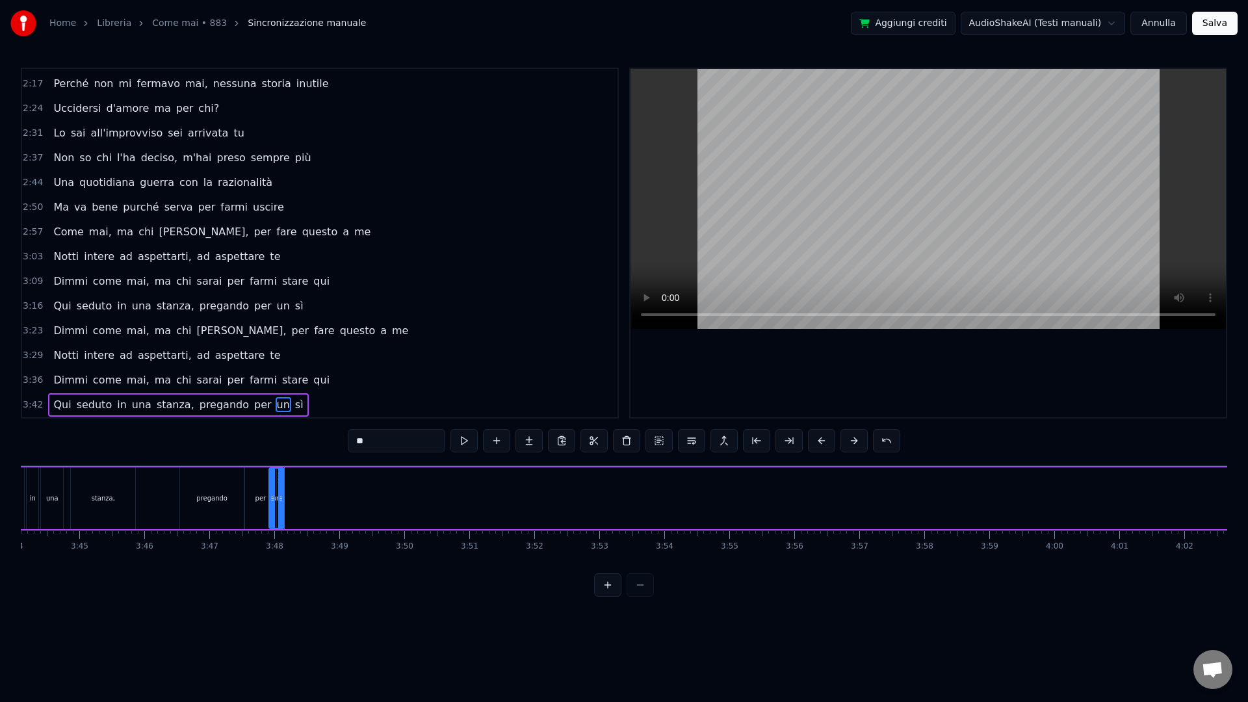
drag, startPoint x: 286, startPoint y: 500, endPoint x: 270, endPoint y: 499, distance: 16.3
click at [270, 499] on icon at bounding box center [272, 498] width 5 height 10
drag, startPoint x: 283, startPoint y: 483, endPoint x: 315, endPoint y: 489, distance: 33.1
click at [311, 489] on div "un" at bounding box center [304, 498] width 16 height 62
click at [301, 504] on div "un" at bounding box center [309, 498] width 16 height 62
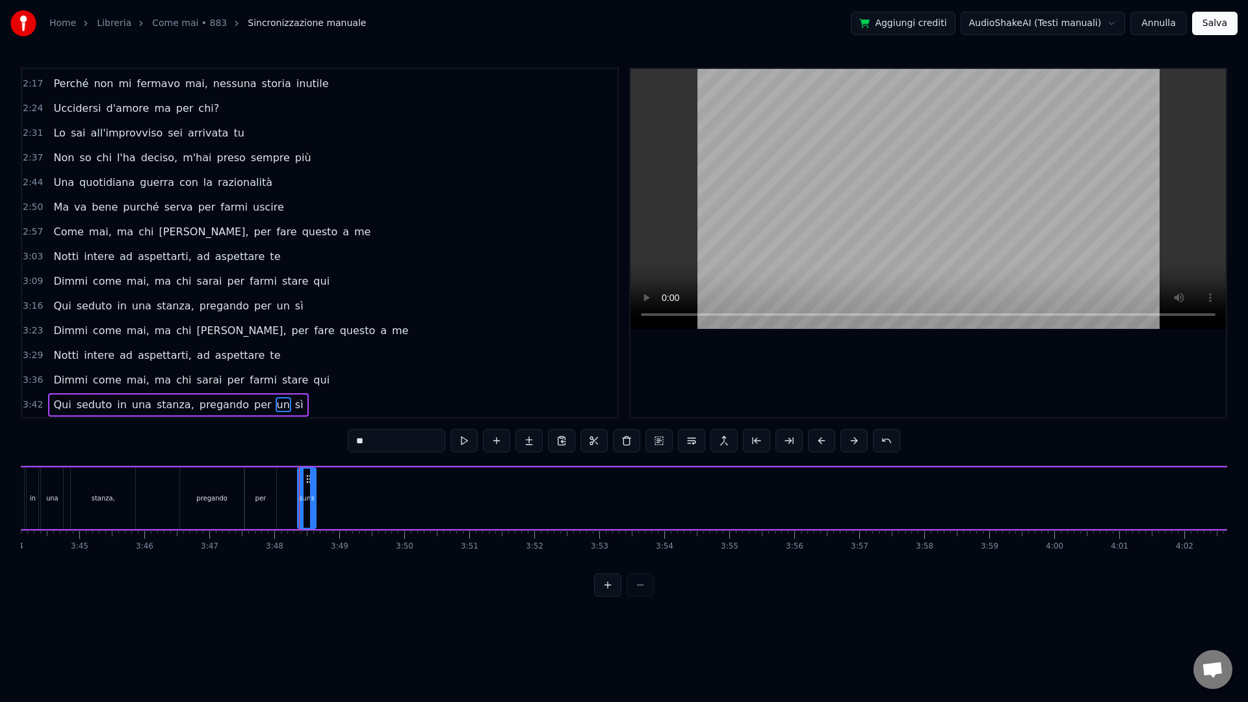
click at [298, 502] on div at bounding box center [300, 498] width 5 height 59
drag, startPoint x: 307, startPoint y: 480, endPoint x: 289, endPoint y: 482, distance: 18.3
click at [289, 482] on icon at bounding box center [288, 479] width 10 height 10
click at [290, 504] on div at bounding box center [290, 498] width 5 height 59
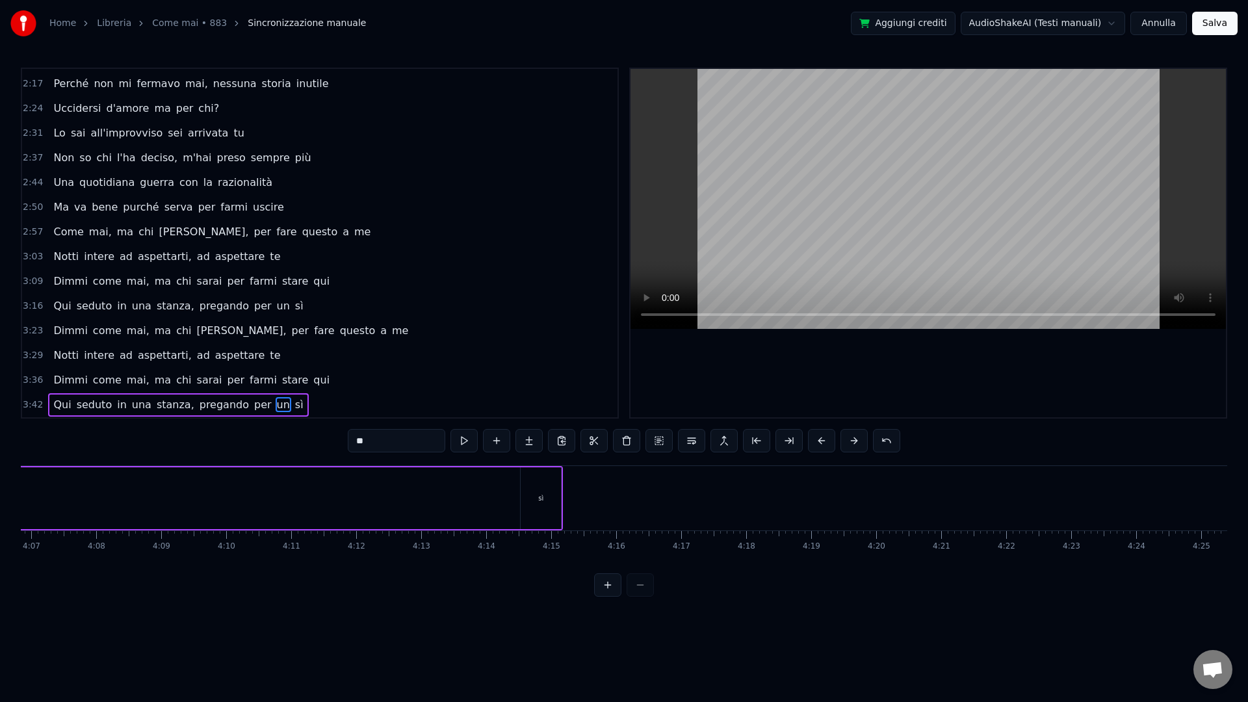
click at [547, 492] on div "sì" at bounding box center [541, 498] width 40 height 62
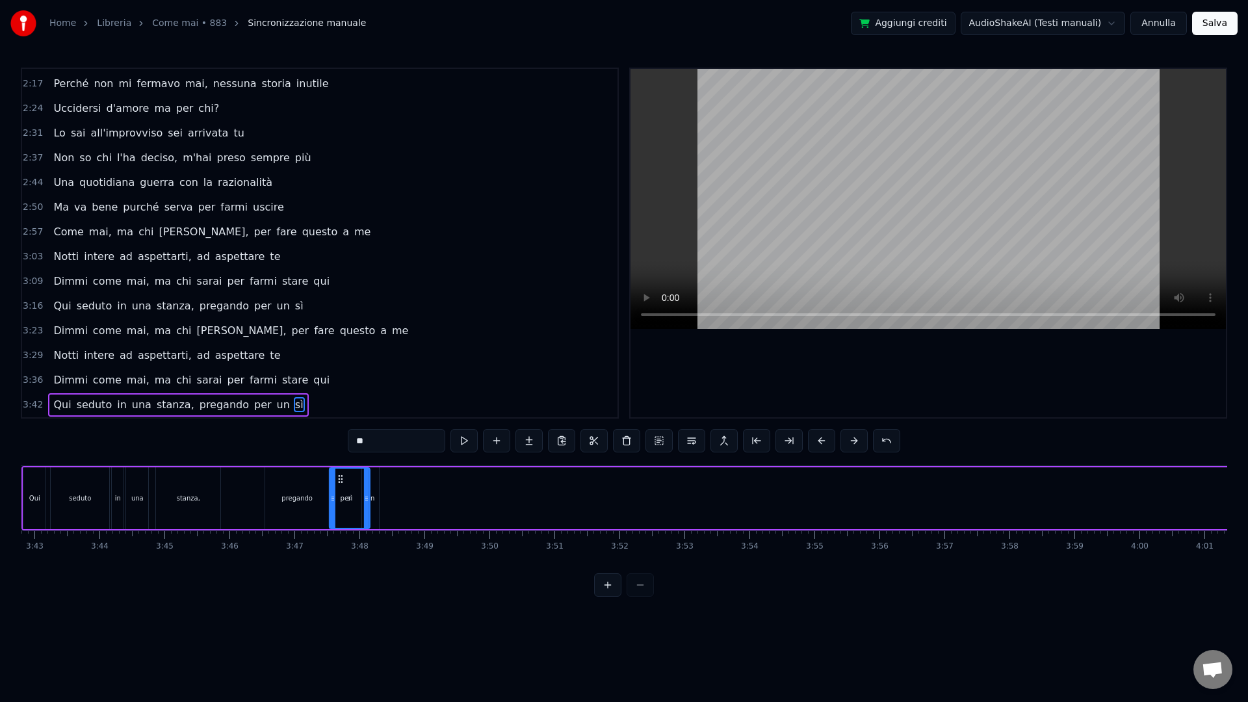
scroll to position [0, 14475]
drag, startPoint x: 533, startPoint y: 476, endPoint x: 398, endPoint y: 504, distance: 137.4
click at [398, 504] on div "sì" at bounding box center [406, 498] width 39 height 59
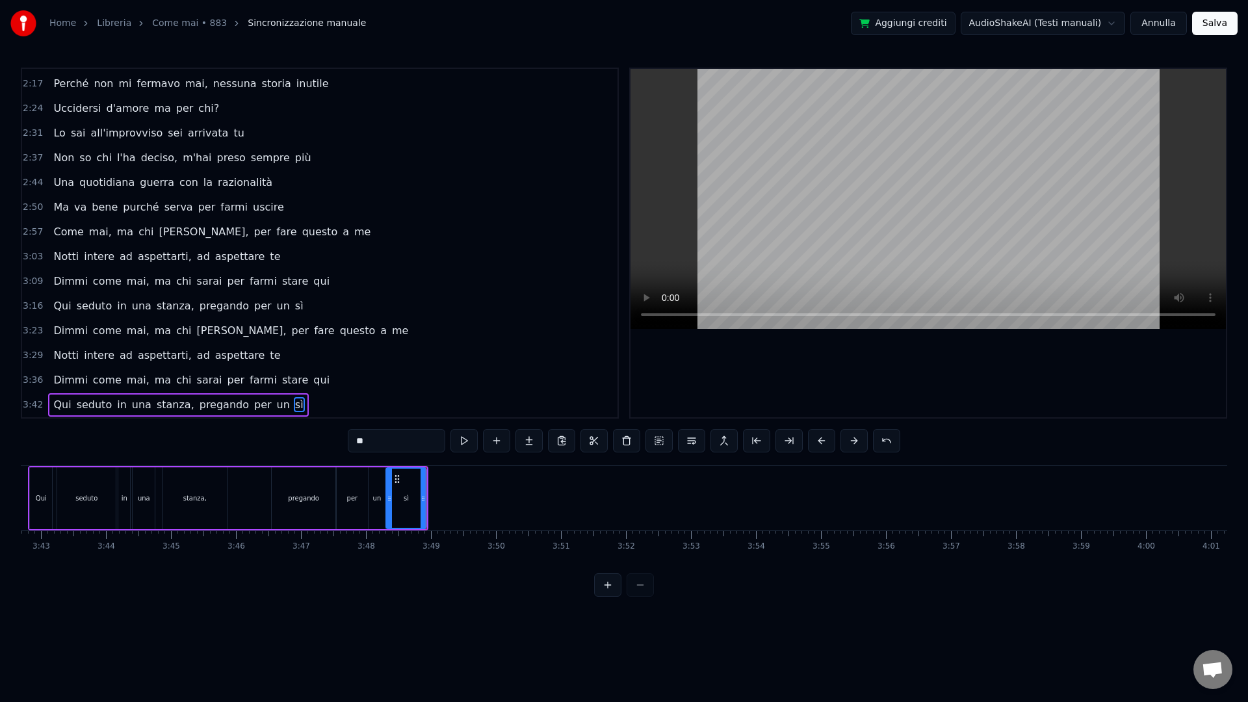
click at [203, 407] on span "pregando" at bounding box center [224, 404] width 52 height 15
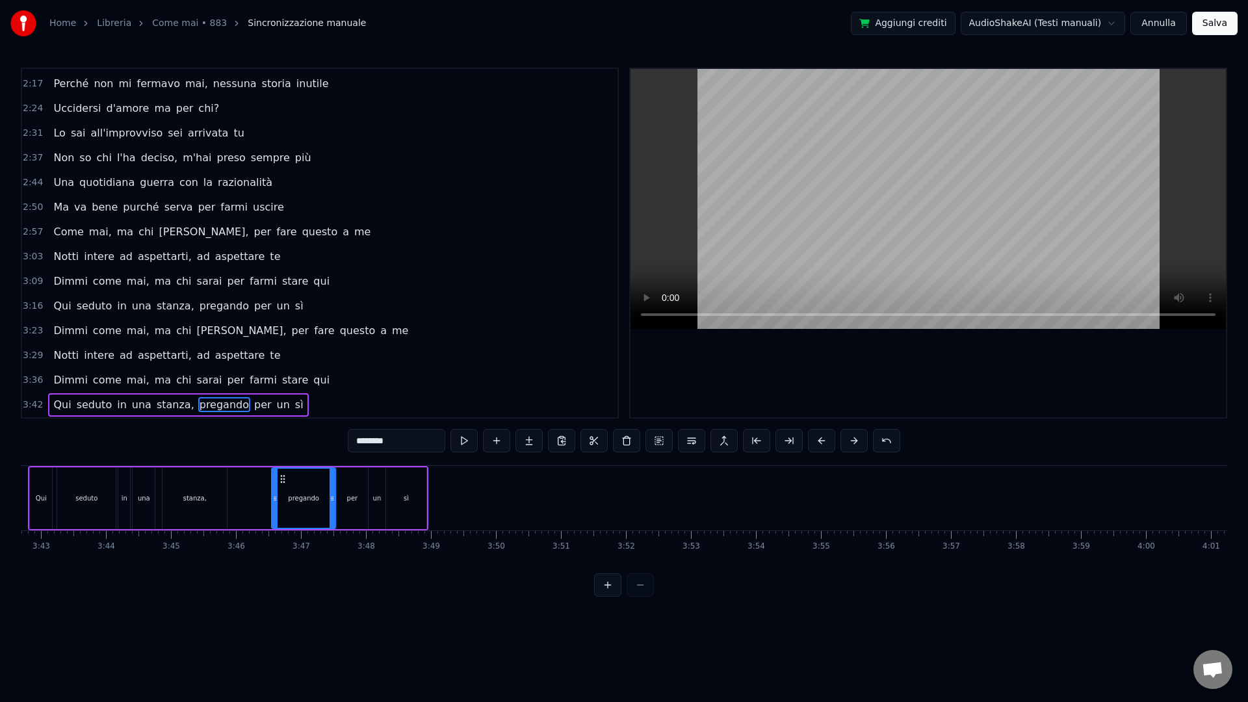
click at [253, 406] on span "per" at bounding box center [263, 404] width 20 height 15
click at [276, 403] on span "un" at bounding box center [284, 404] width 16 height 15
click at [294, 404] on span "sì" at bounding box center [299, 404] width 11 height 15
type input "**"
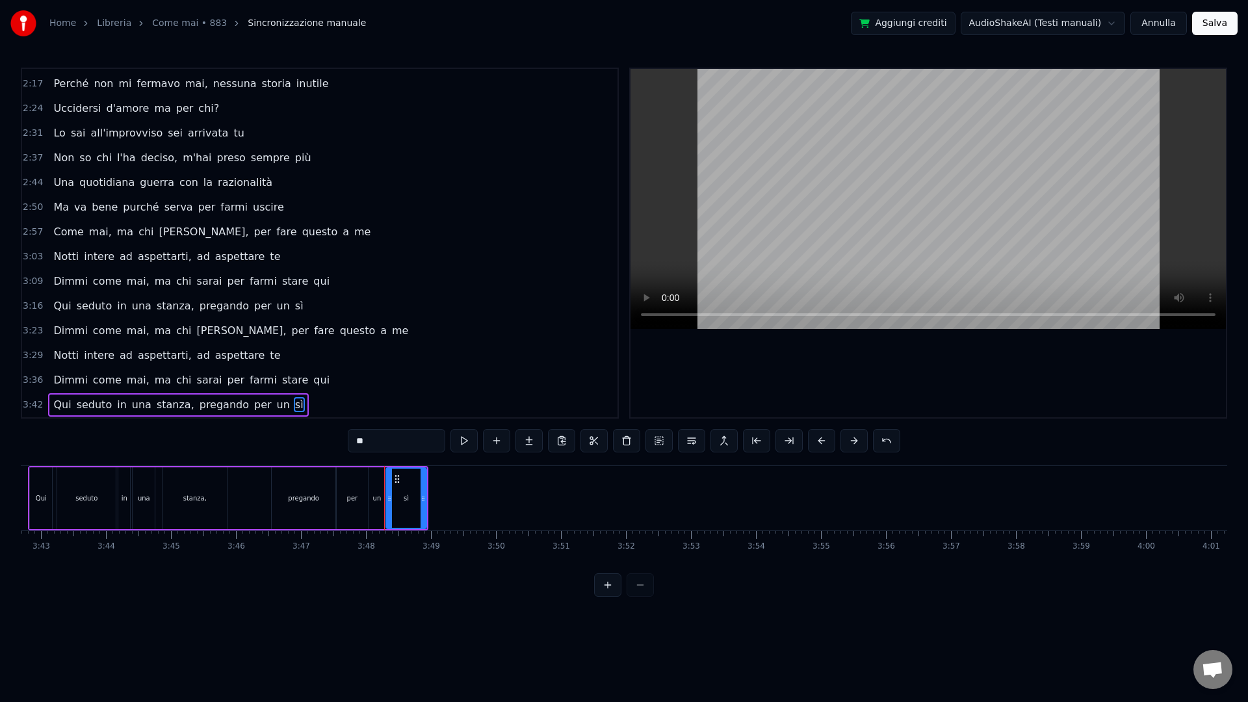
click at [257, 489] on div "Qui seduto in una stanza, pregando per un sì" at bounding box center [228, 498] width 400 height 64
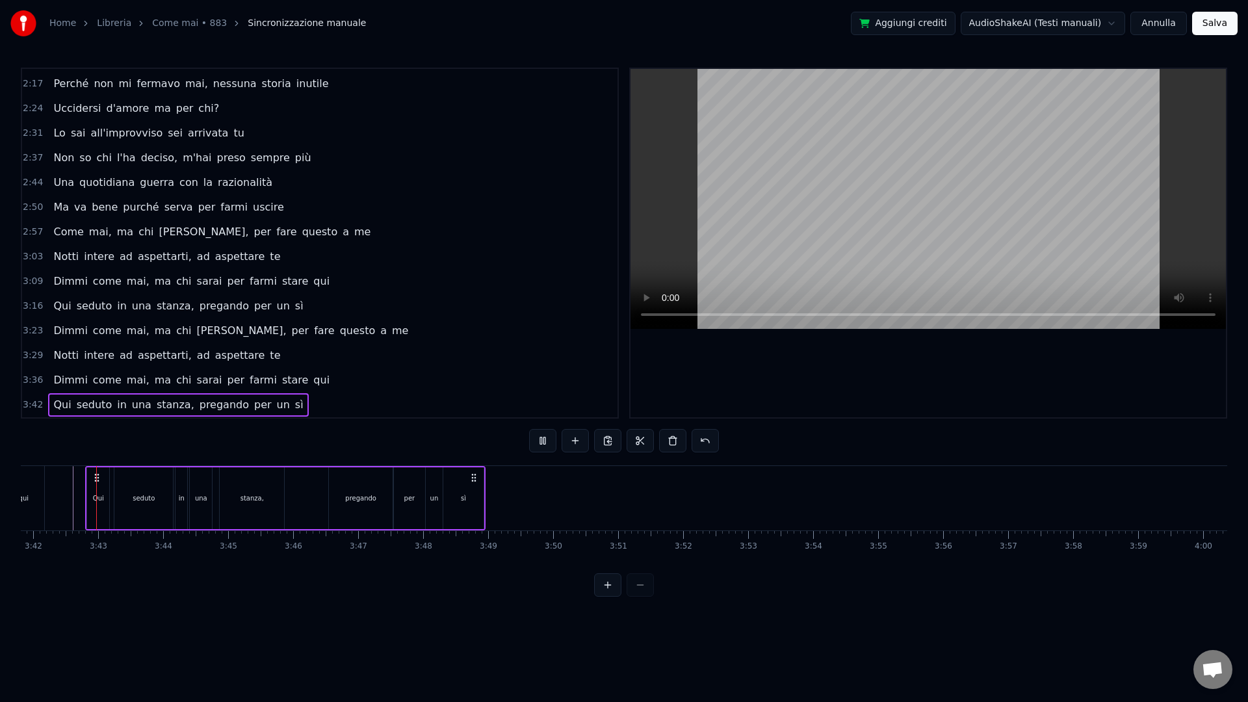
scroll to position [0, 14417]
click at [458, 484] on div "sì" at bounding box center [464, 498] width 40 height 62
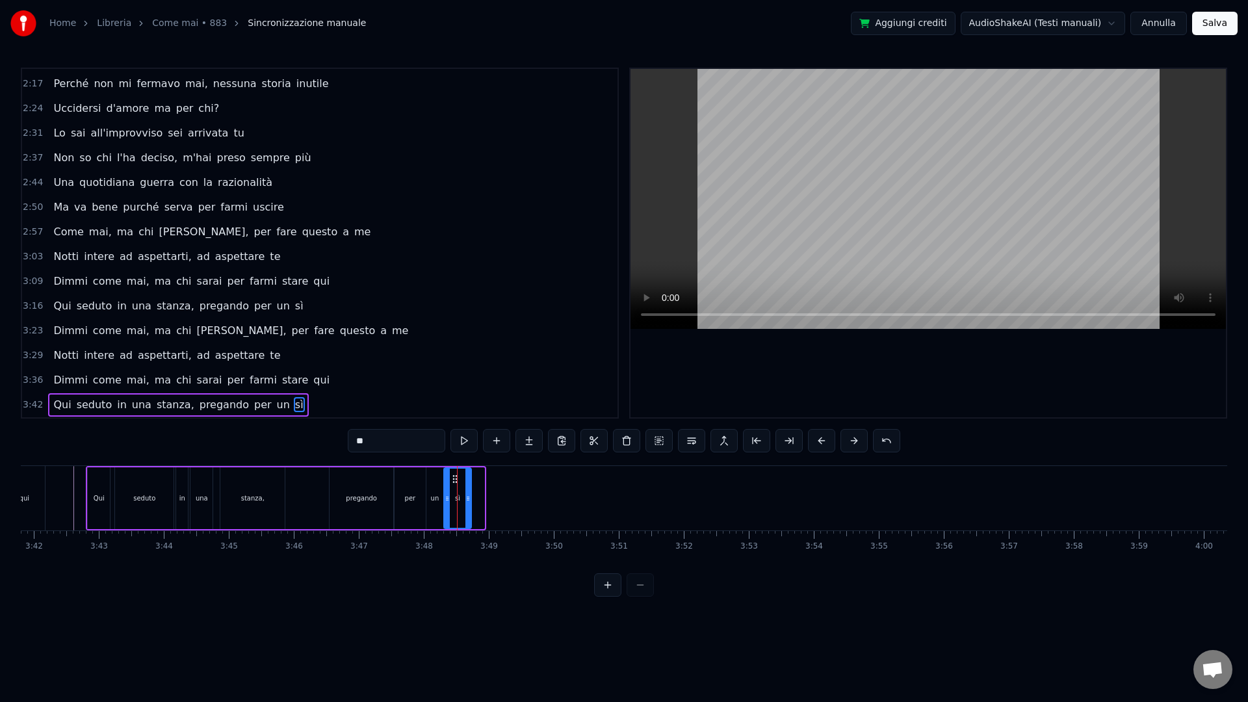
drag, startPoint x: 483, startPoint y: 508, endPoint x: 469, endPoint y: 508, distance: 13.7
click at [469, 508] on div at bounding box center [467, 498] width 5 height 59
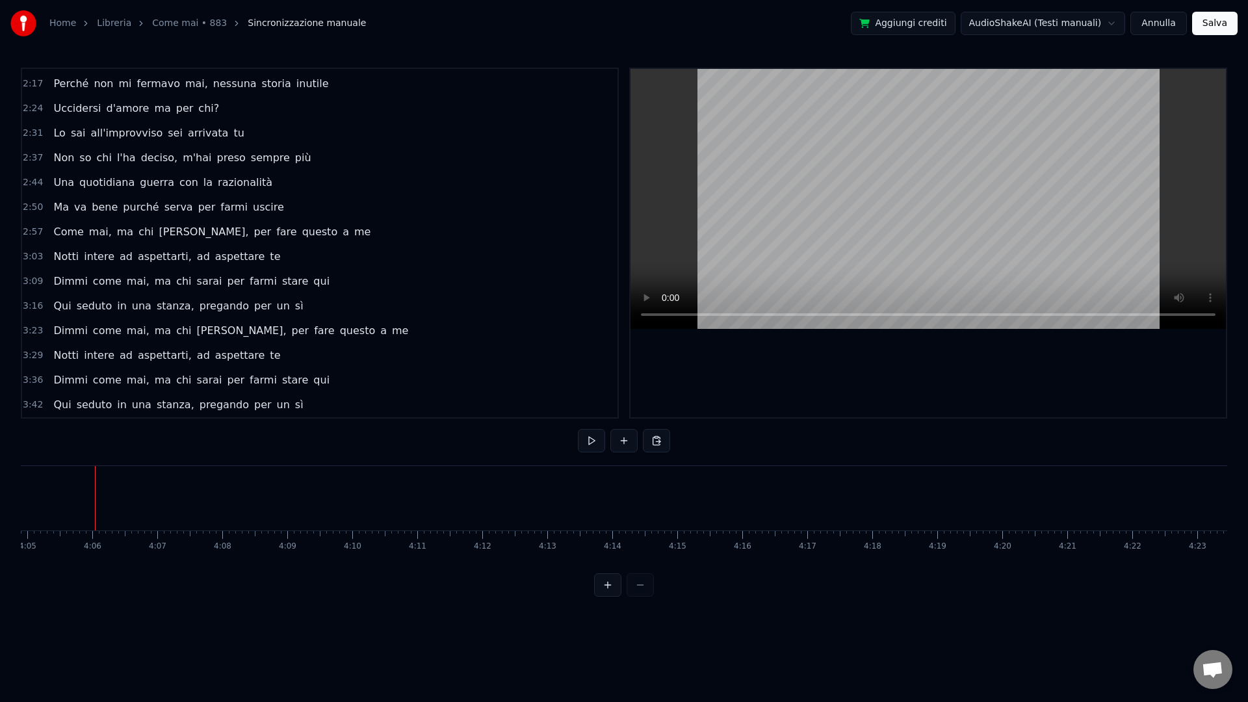
scroll to position [0, 15928]
click at [642, 586] on div at bounding box center [624, 584] width 60 height 23
click at [641, 586] on div at bounding box center [624, 584] width 60 height 23
click at [33, 383] on span "3:36" at bounding box center [33, 380] width 20 height 13
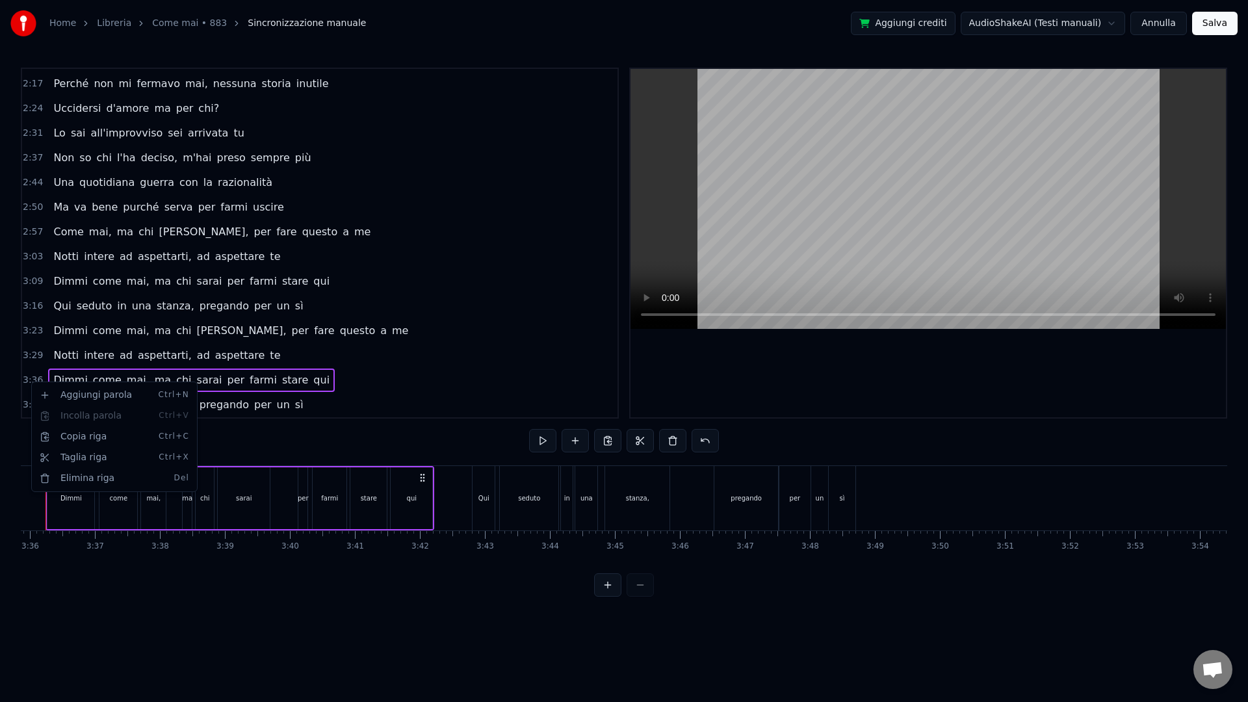
scroll to position [0, 13991]
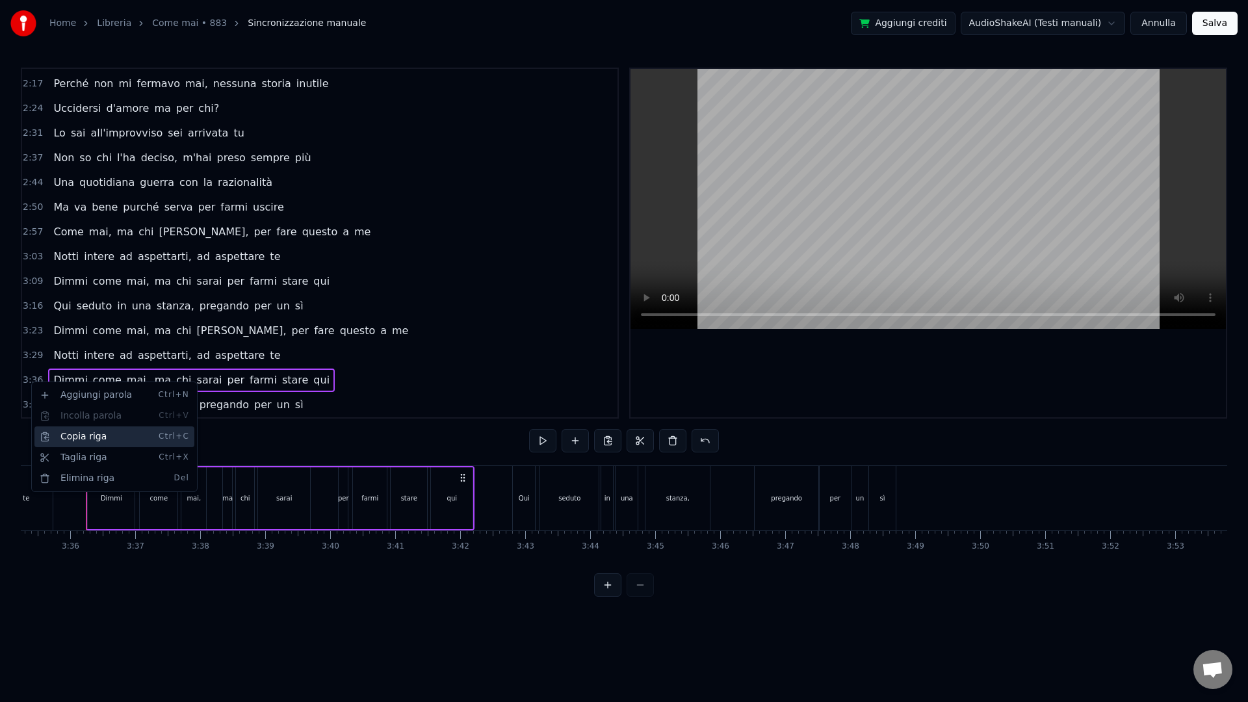
click at [81, 442] on div "Copia riga Ctrl+C" at bounding box center [114, 436] width 160 height 21
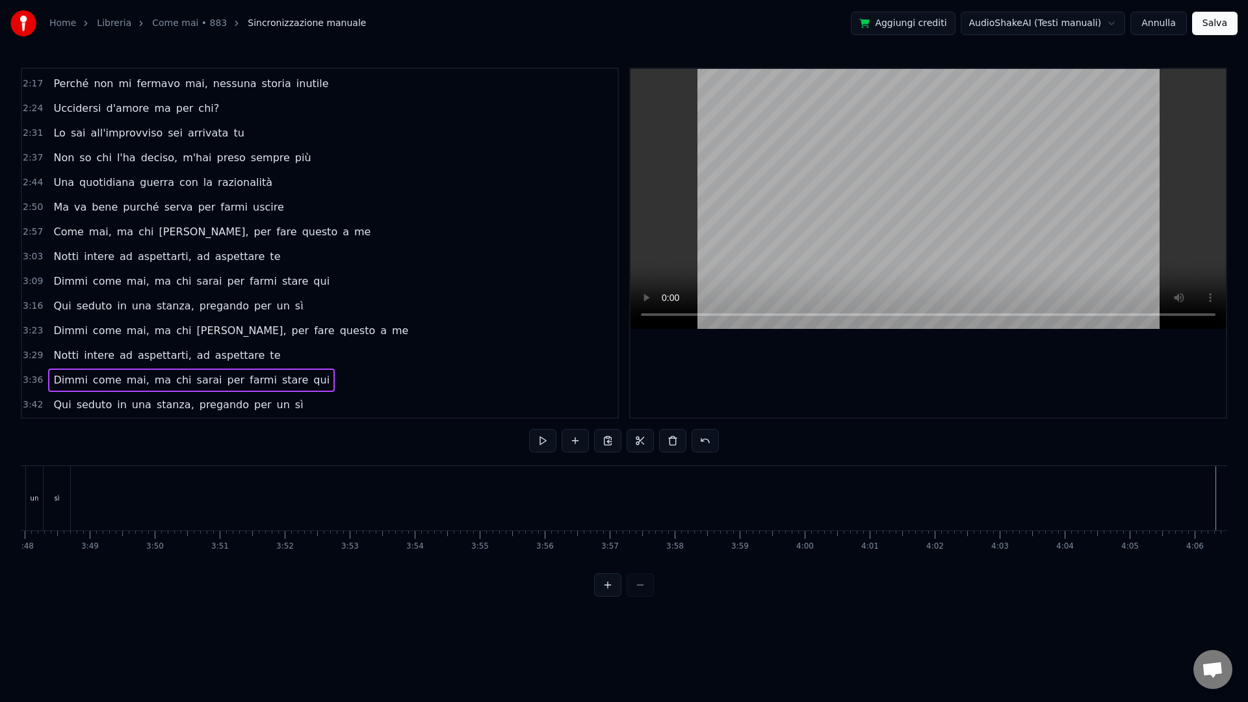
scroll to position [0, 14891]
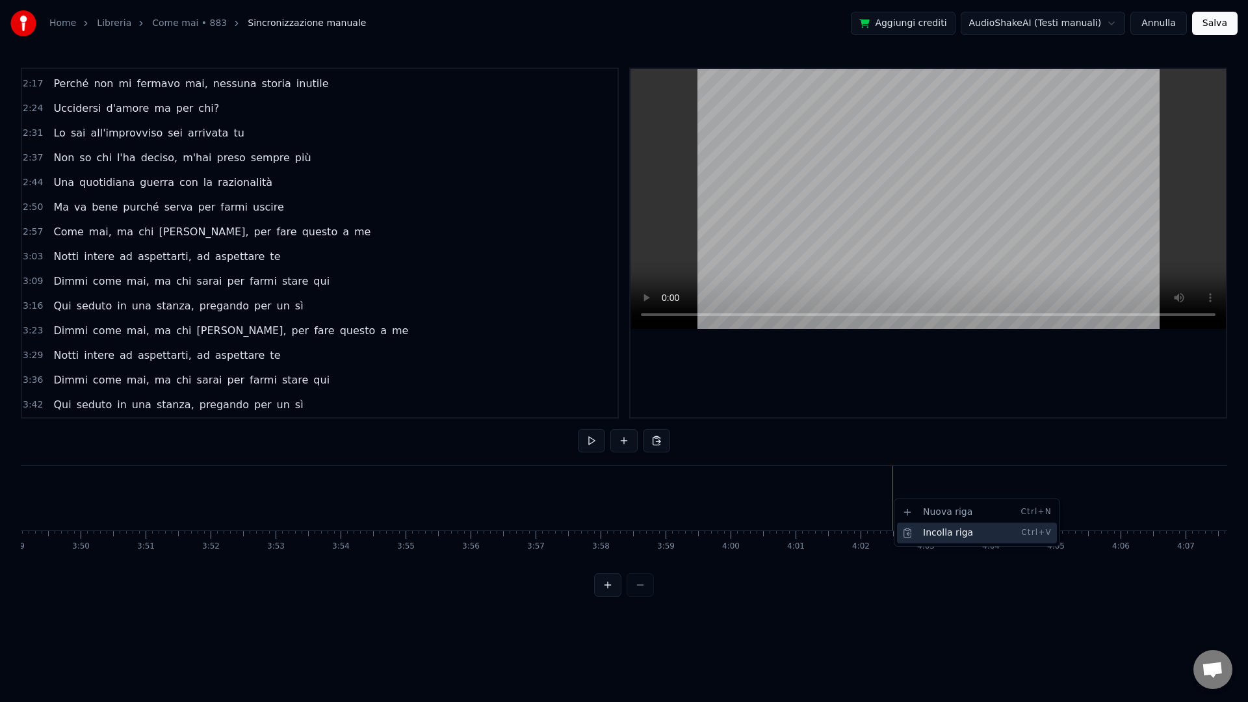
click at [952, 532] on div "Incolla riga Ctrl+V" at bounding box center [977, 533] width 160 height 21
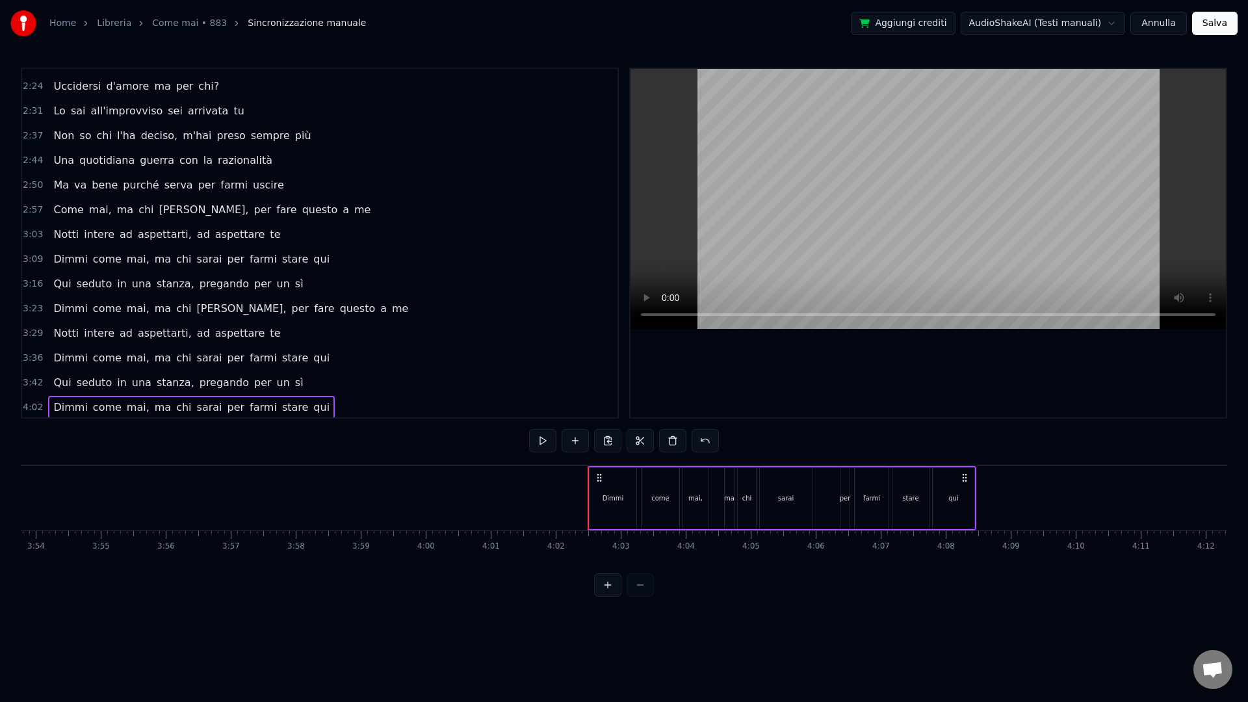
scroll to position [467, 0]
click at [38, 382] on span "3:42" at bounding box center [33, 380] width 20 height 13
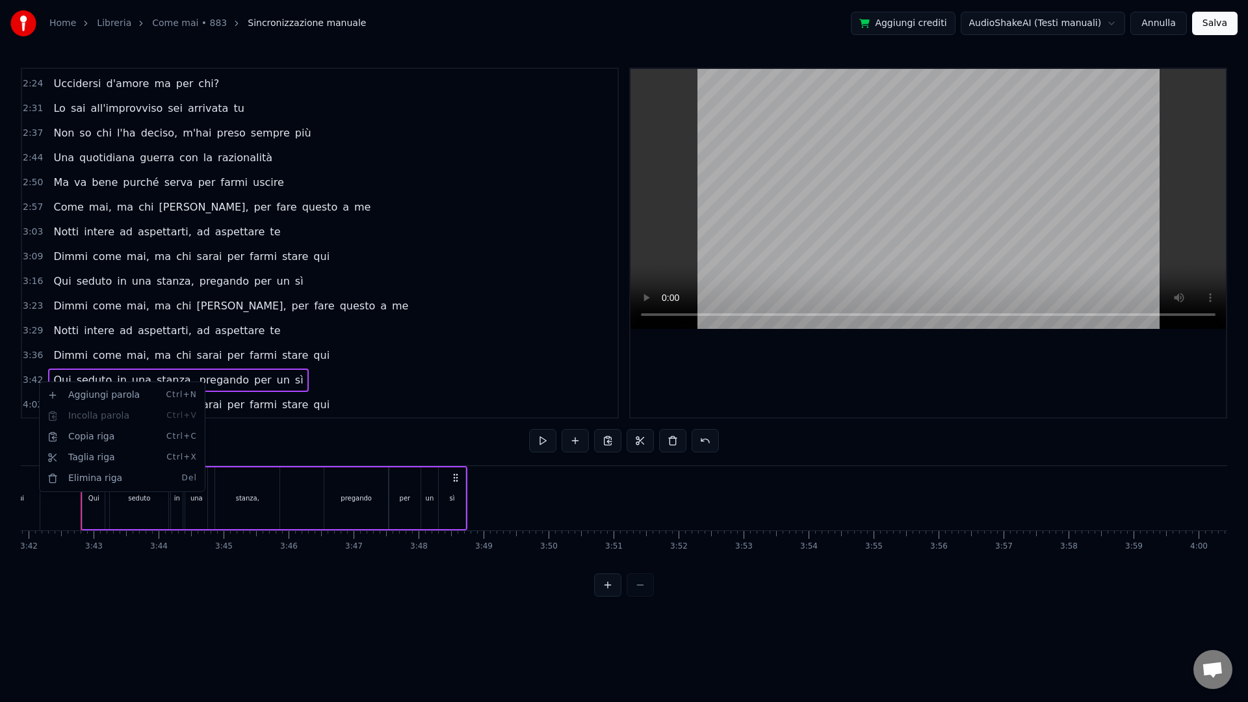
scroll to position [0, 14417]
click at [91, 436] on div "Copia riga Ctrl+C" at bounding box center [122, 436] width 160 height 21
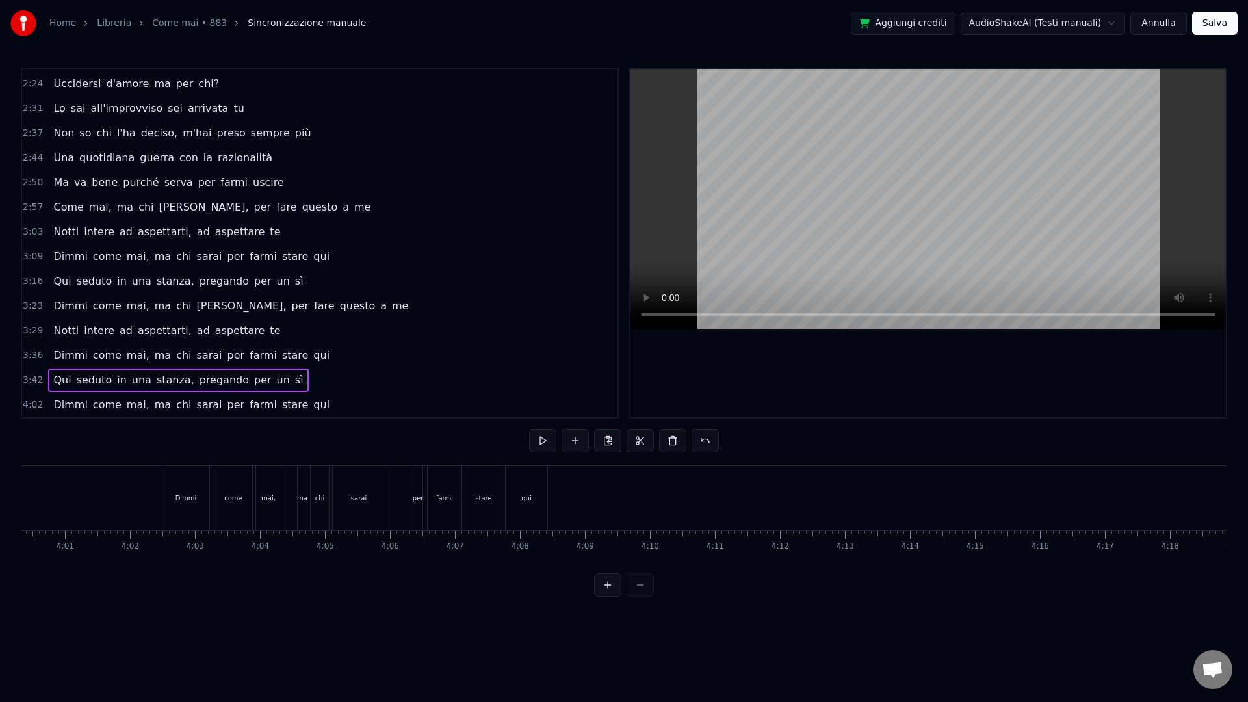
scroll to position [0, 16045]
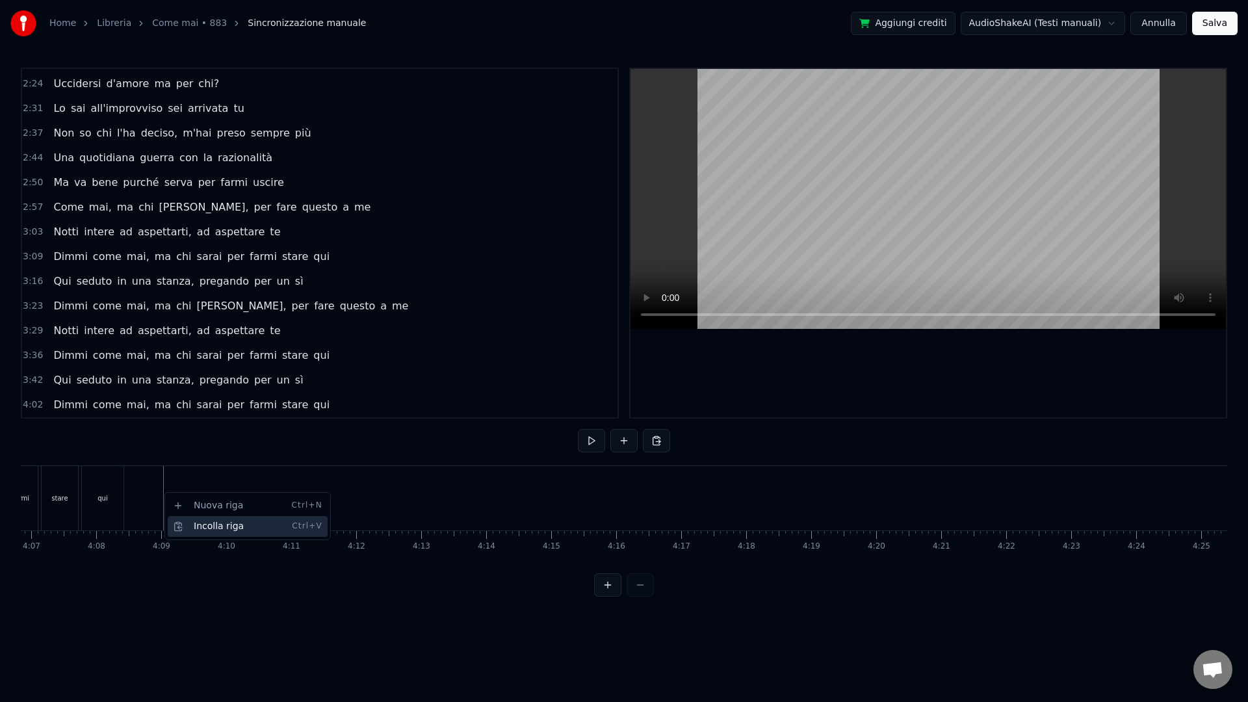
click at [211, 522] on div "Incolla riga Ctrl+V" at bounding box center [248, 526] width 160 height 21
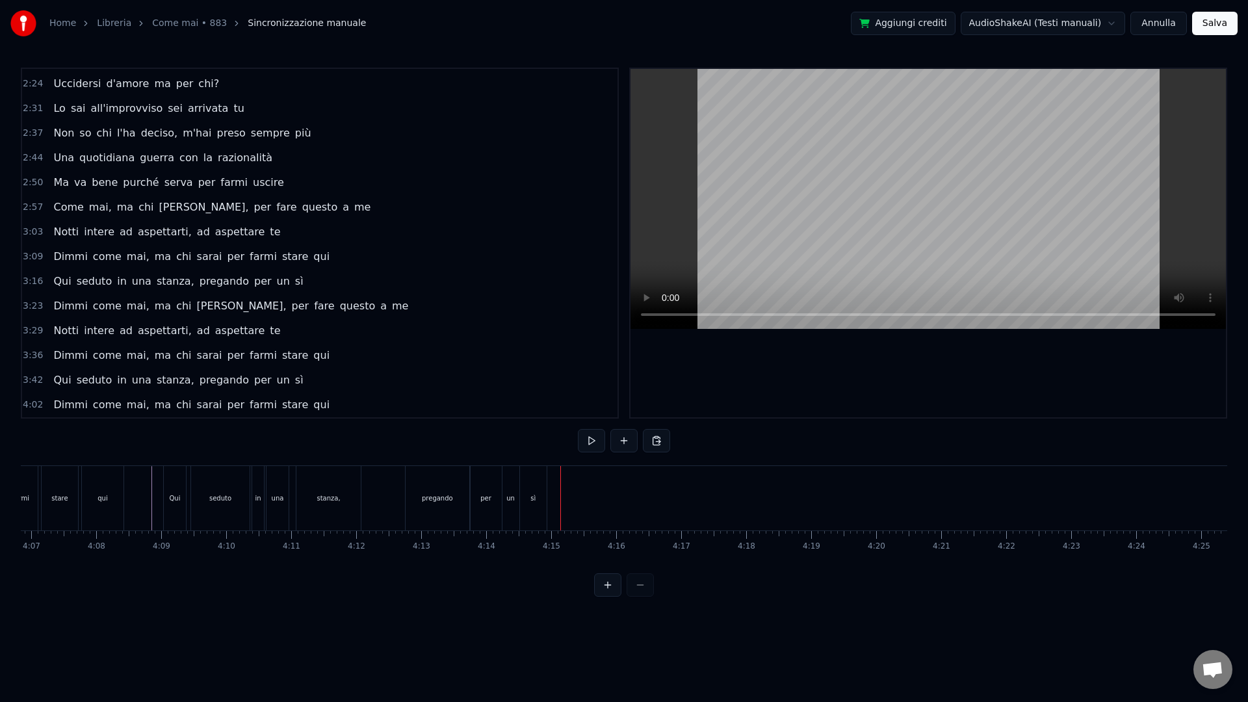
click at [1123, 23] on button "Salva" at bounding box center [1215, 23] width 46 height 23
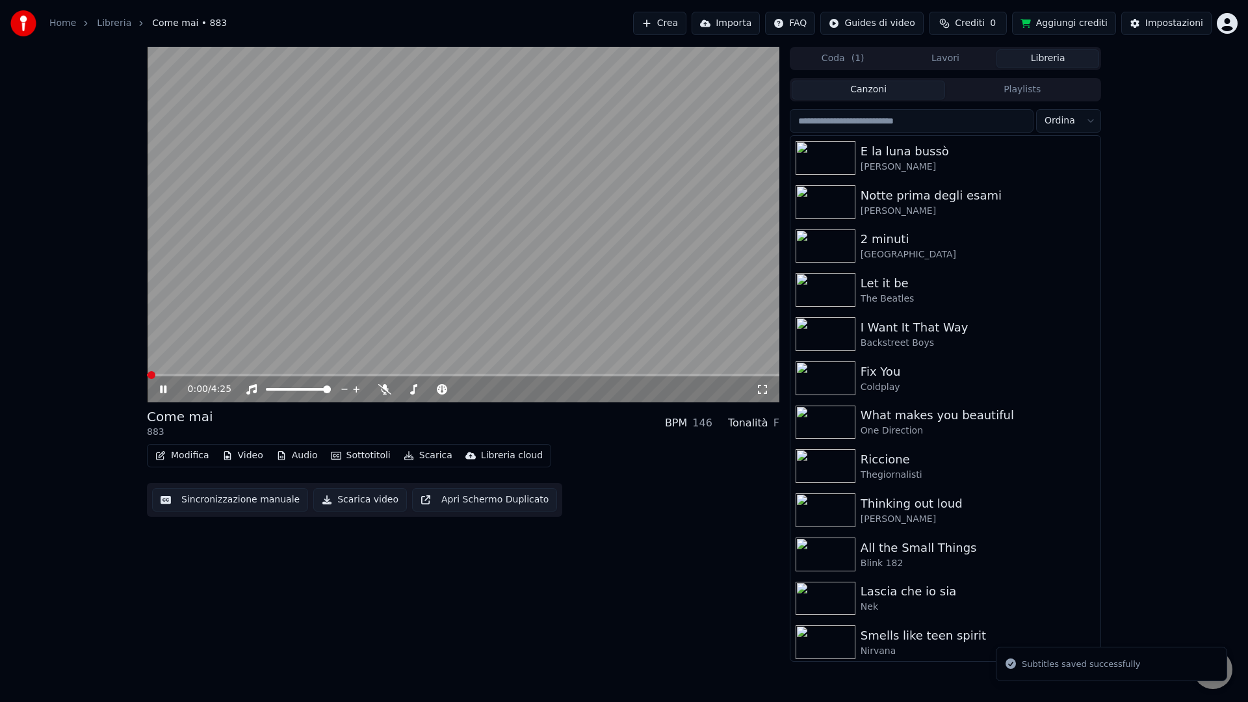
click at [356, 501] on button "Scarica video" at bounding box center [360, 499] width 94 height 23
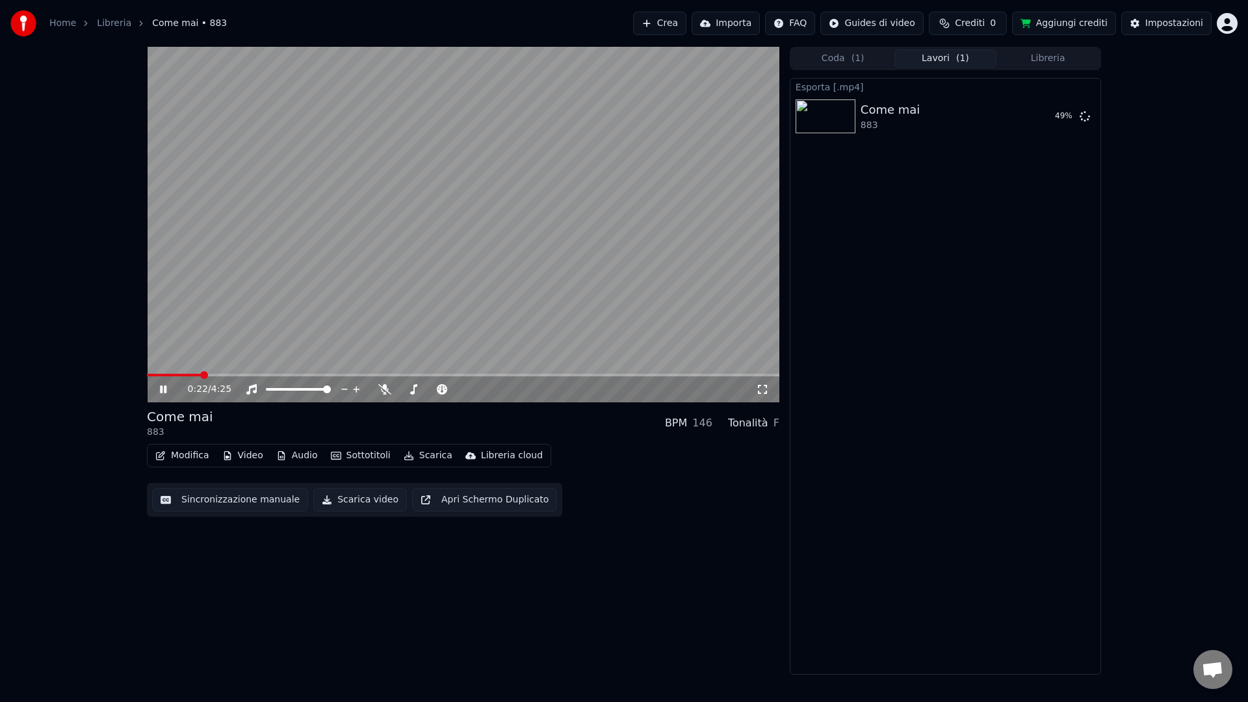
click at [411, 275] on video at bounding box center [463, 225] width 632 height 356
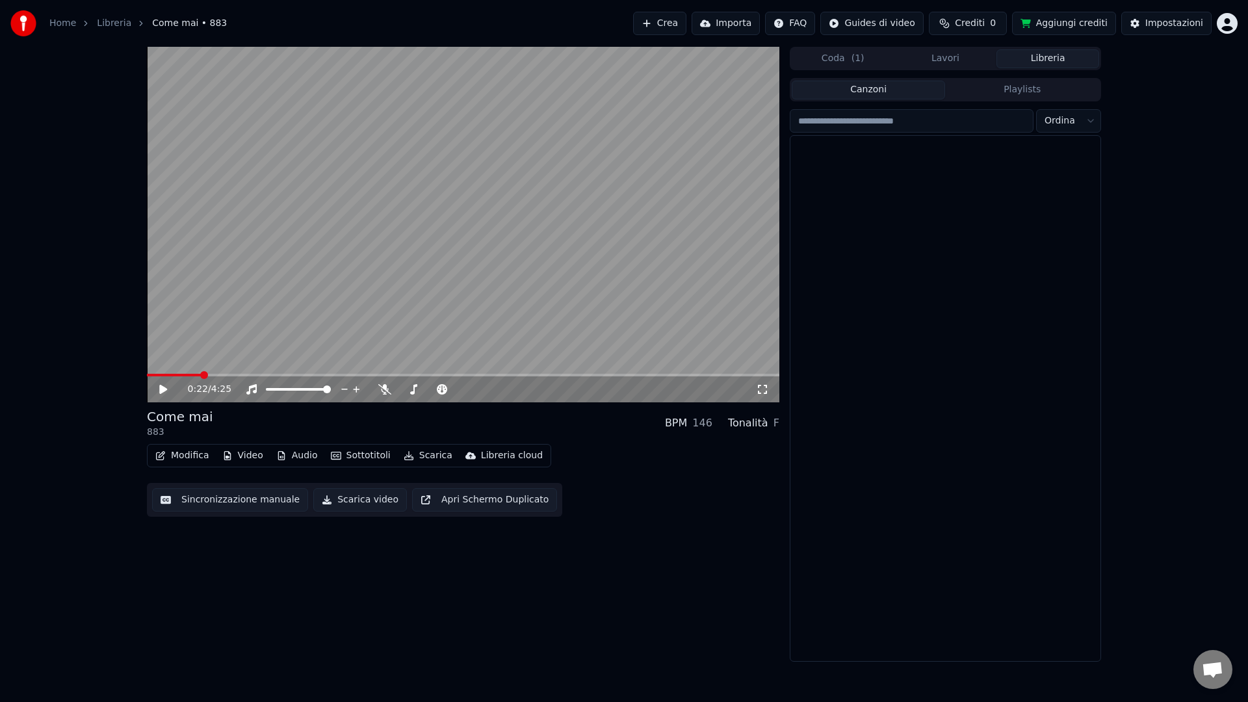
click at [1035, 60] on button "Libreria" at bounding box center [1047, 58] width 103 height 19
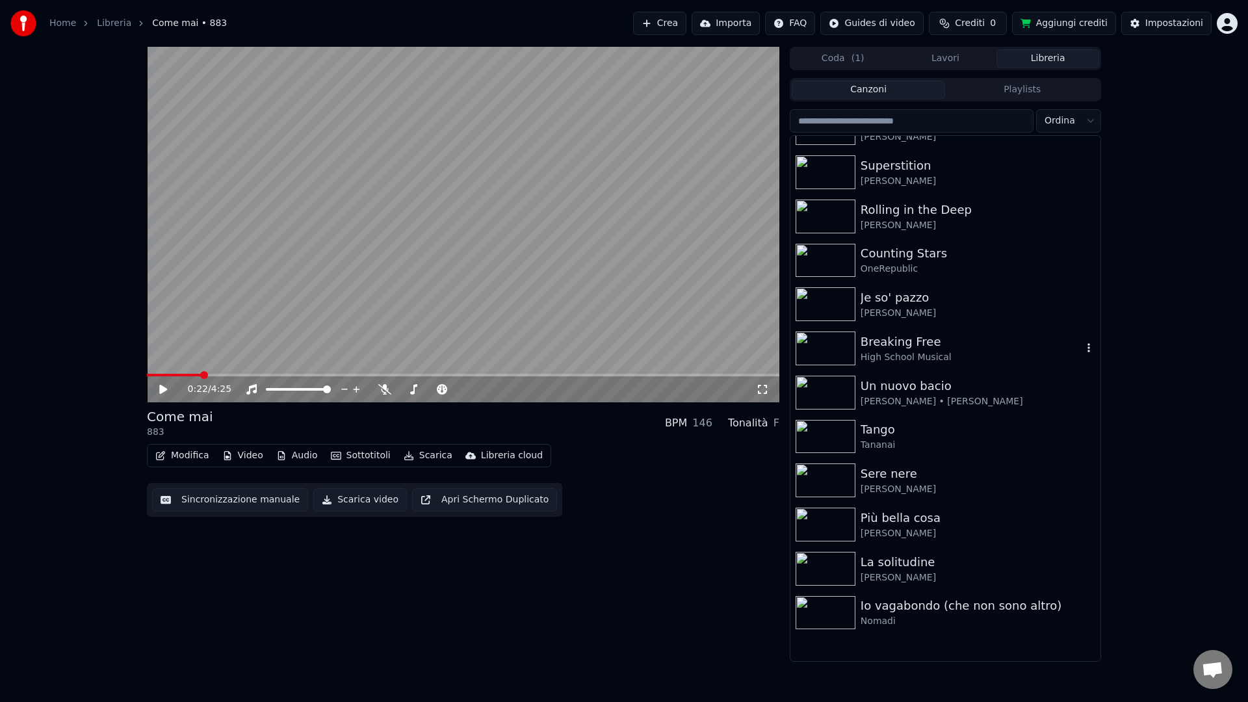
scroll to position [979, 0]
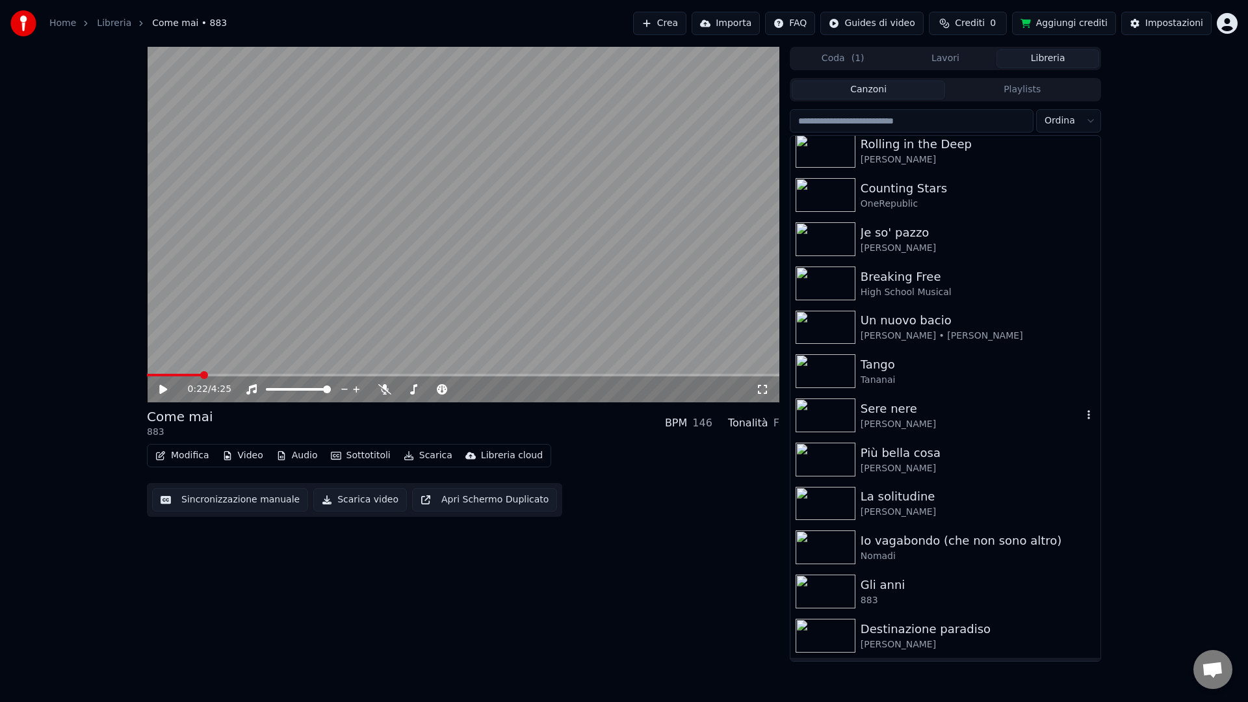
click at [904, 413] on div "Sere nere" at bounding box center [972, 409] width 222 height 18
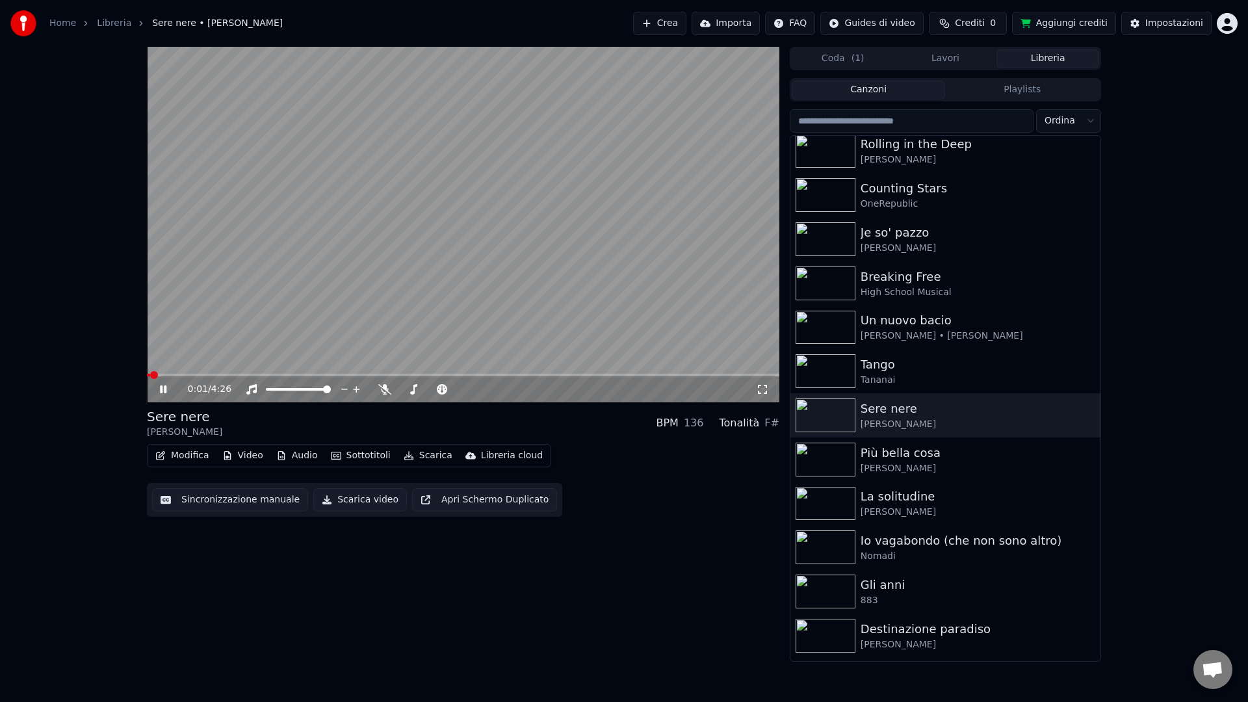
click at [177, 459] on button "Modifica" at bounding box center [182, 456] width 64 height 18
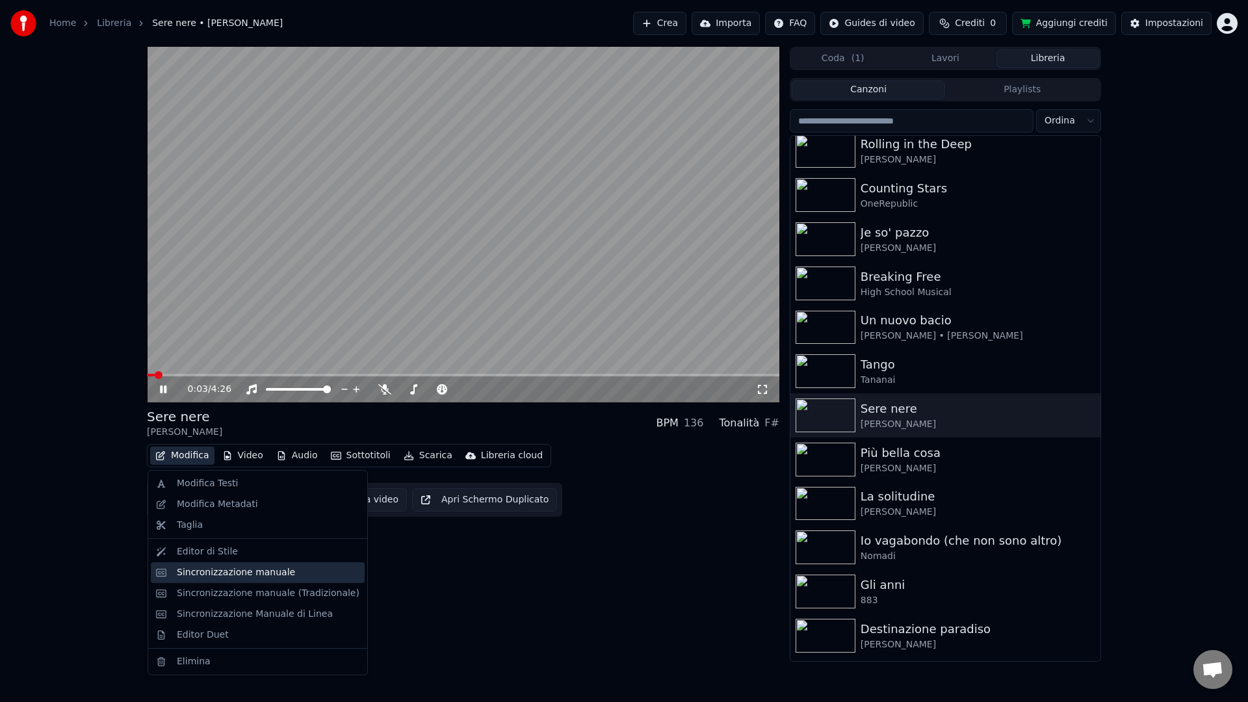
click at [205, 575] on div "Sincronizzazione manuale" at bounding box center [236, 572] width 118 height 13
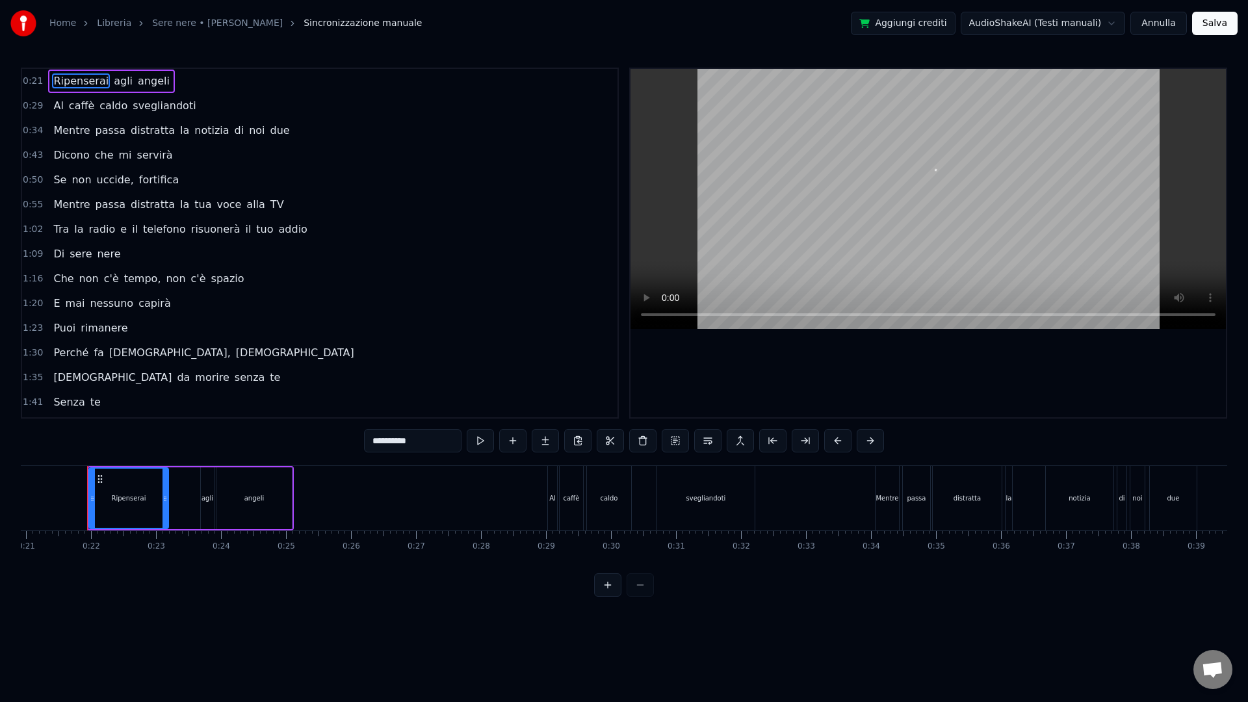
scroll to position [0, 1361]
drag, startPoint x: 598, startPoint y: 573, endPoint x: 637, endPoint y: 569, distance: 39.1
click at [631, 572] on div "0:21 Ripenserai agli angeli 0:29 Al caffè caldo svegliandoti 0:34 Mentre passa …" at bounding box center [624, 332] width 1206 height 529
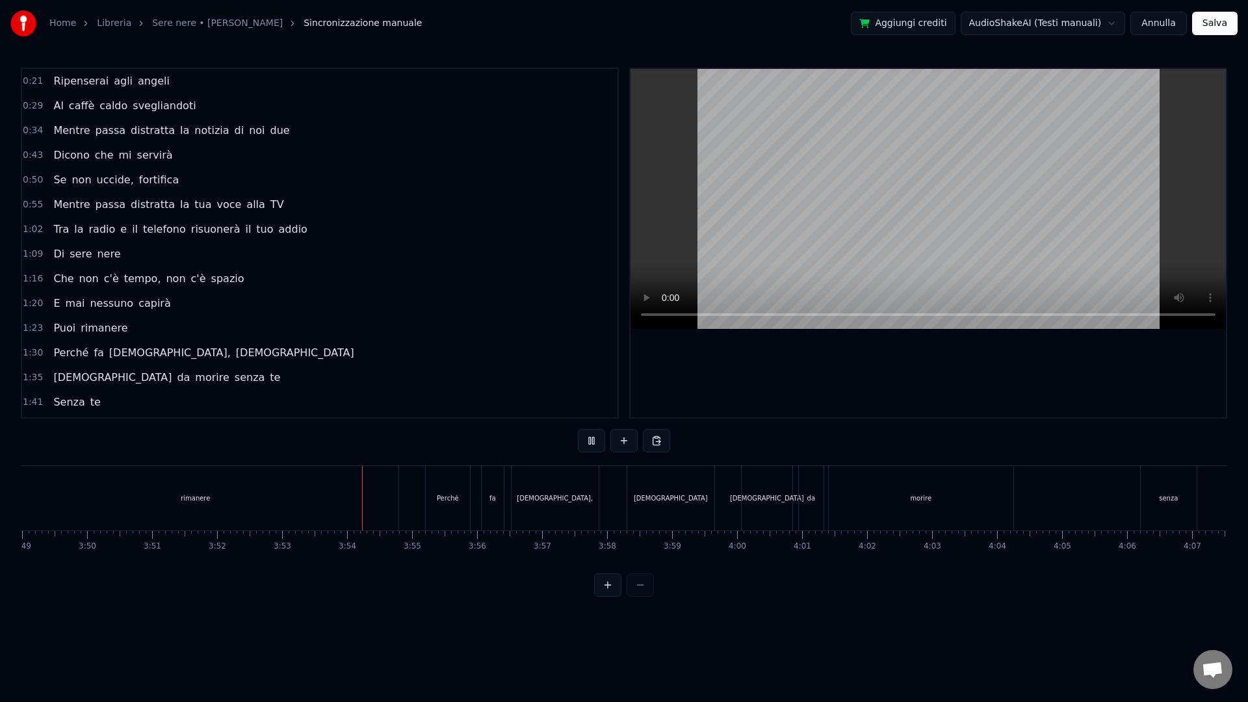
scroll to position [0, 14903]
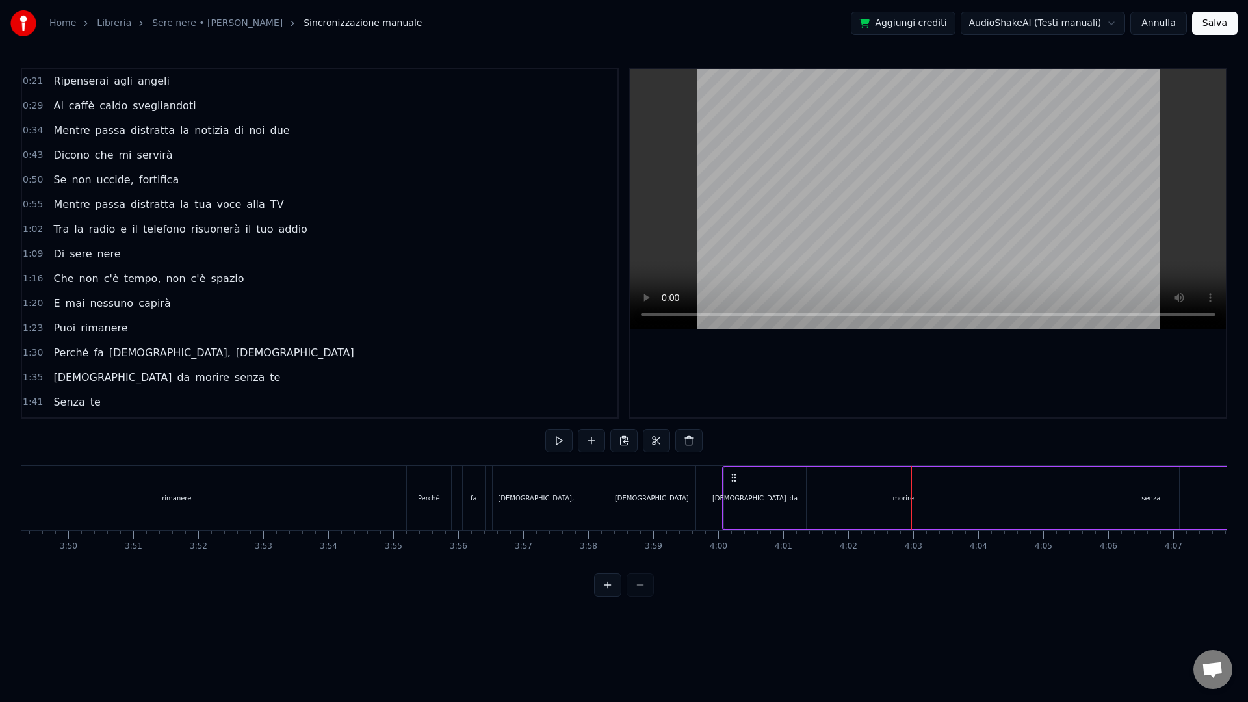
click at [946, 497] on div "morire" at bounding box center [903, 498] width 185 height 62
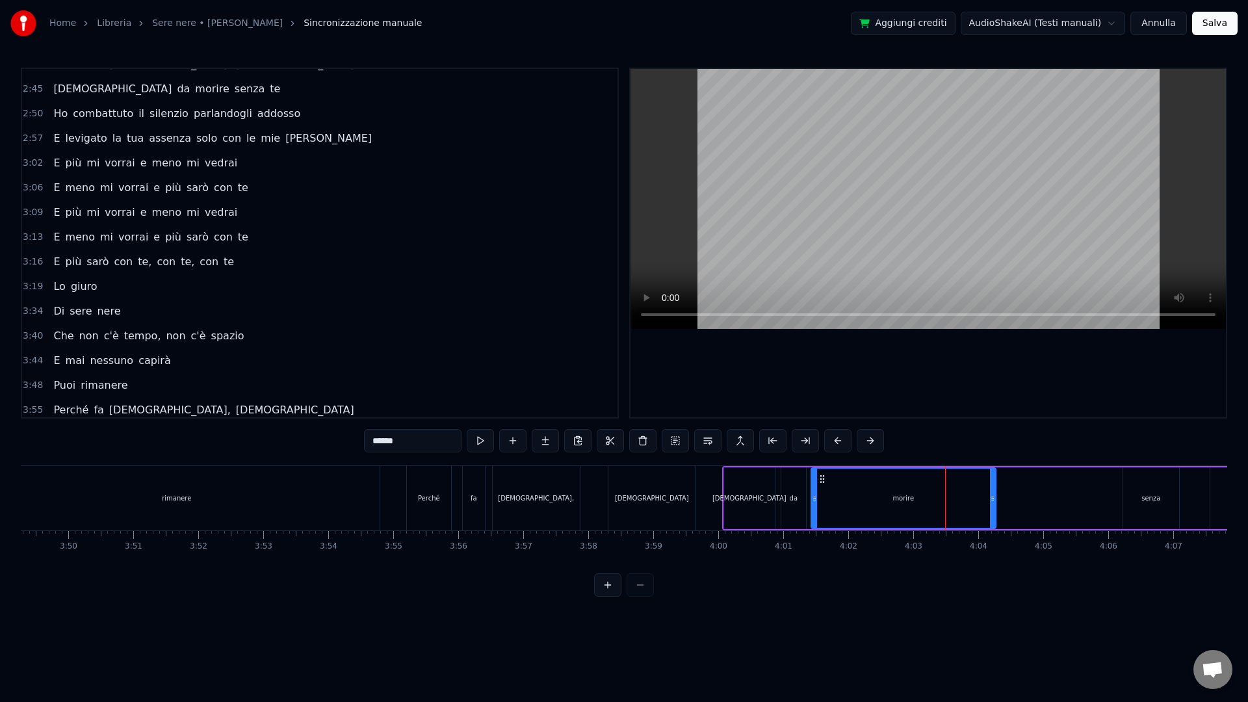
scroll to position [615, 0]
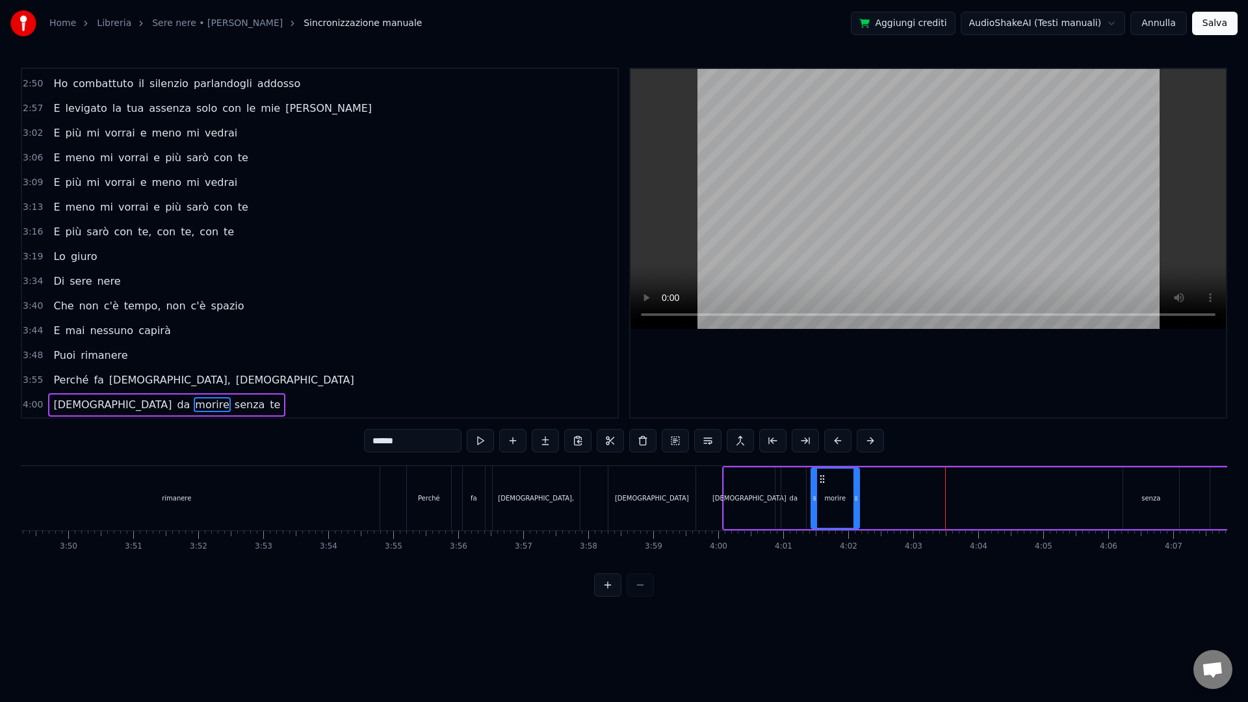
drag, startPoint x: 992, startPoint y: 506, endPoint x: 855, endPoint y: 498, distance: 136.8
click at [855, 498] on div at bounding box center [855, 498] width 5 height 59
drag, startPoint x: 1152, startPoint y: 507, endPoint x: 1164, endPoint y: 499, distance: 14.4
click at [1123, 507] on div "senza" at bounding box center [1151, 498] width 56 height 62
type input "*****"
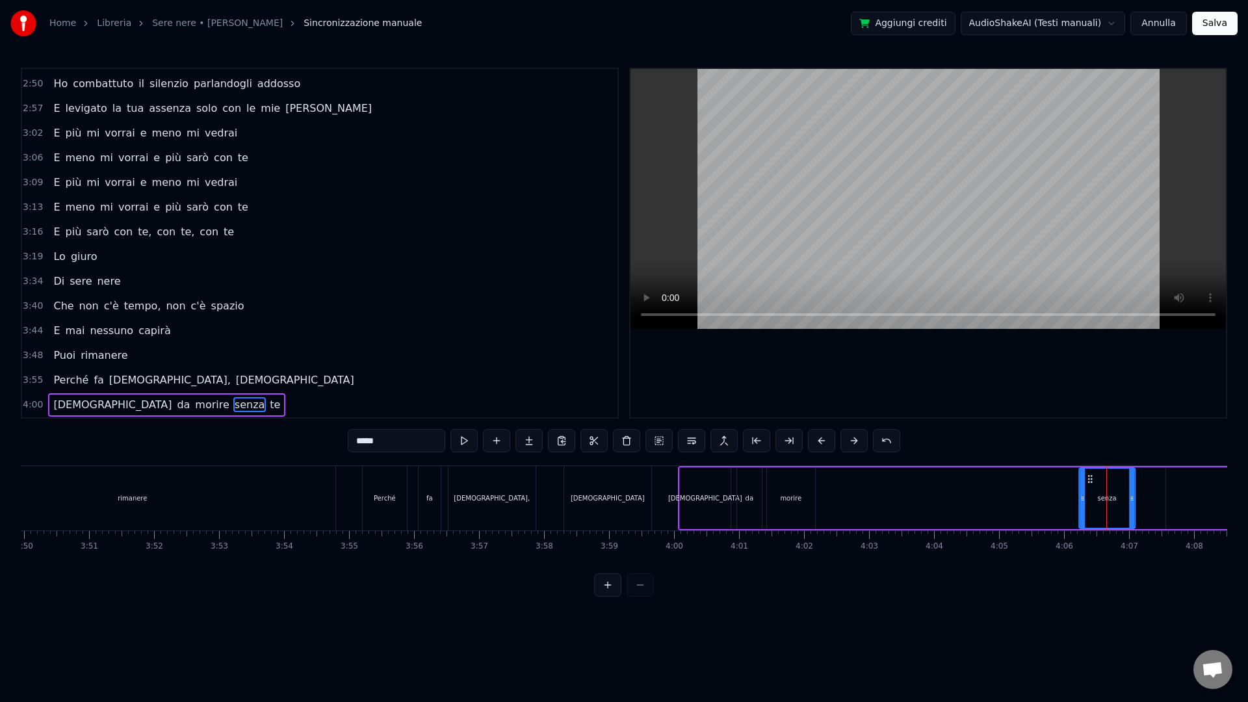
scroll to position [0, 14975]
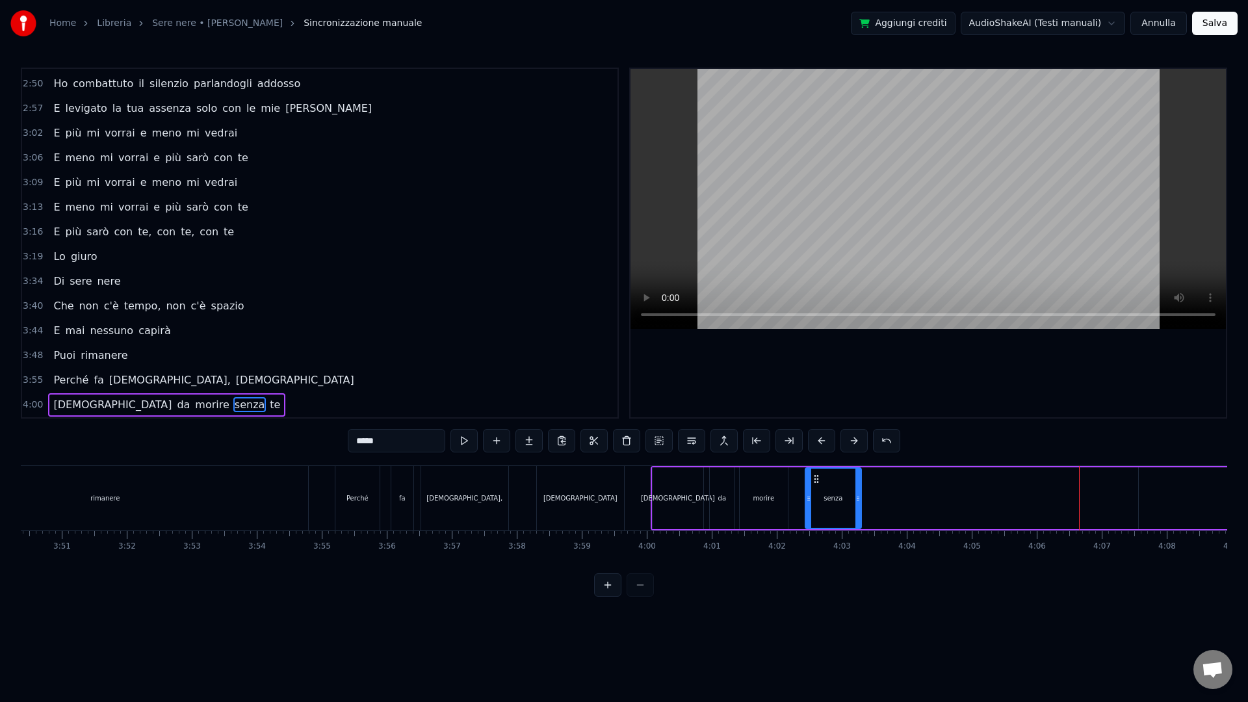
drag, startPoint x: 1132, startPoint y: 478, endPoint x: 818, endPoint y: 476, distance: 314.6
click at [814, 476] on icon at bounding box center [816, 479] width 10 height 10
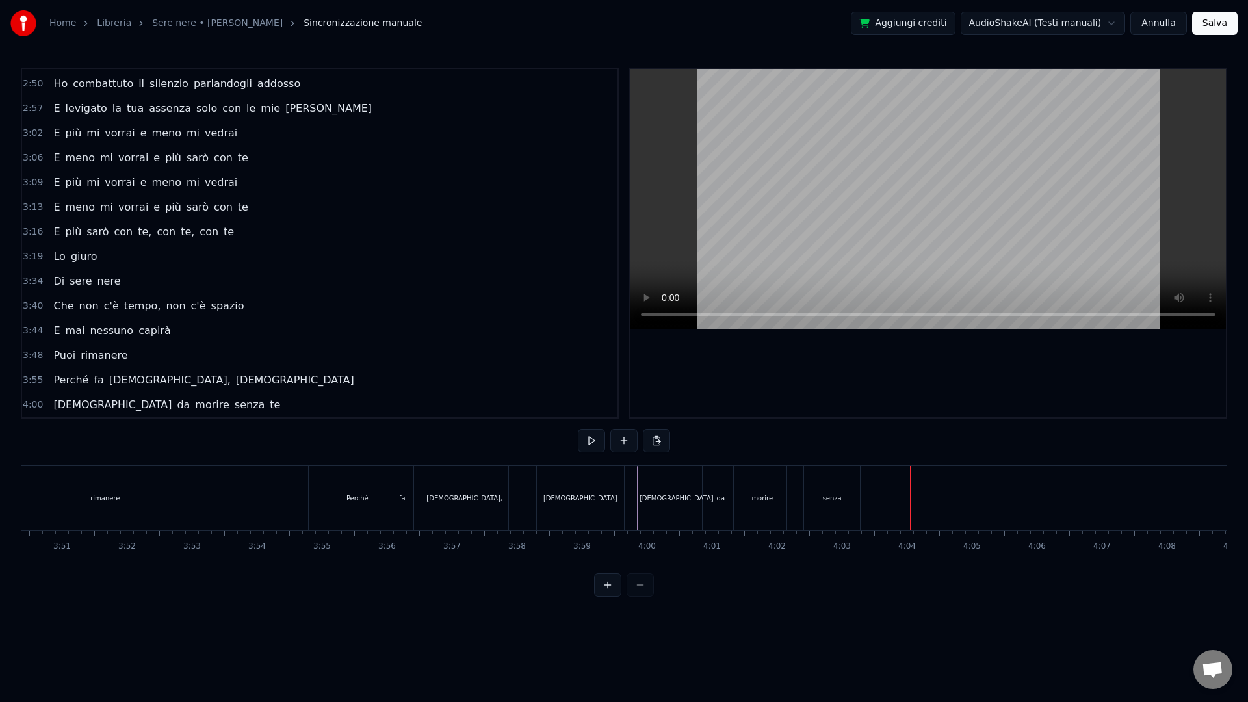
drag, startPoint x: 1146, startPoint y: 497, endPoint x: 1071, endPoint y: 494, distance: 75.5
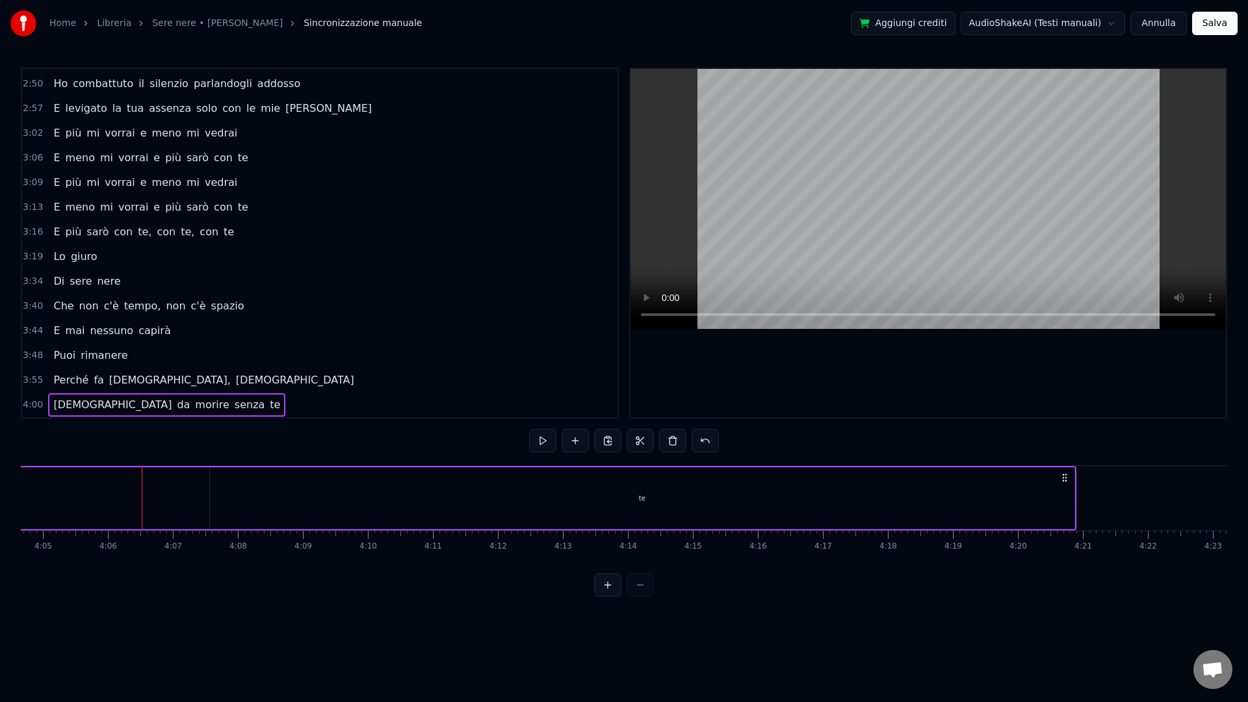
scroll to position [0, 15894]
drag, startPoint x: 1075, startPoint y: 478, endPoint x: 1008, endPoint y: 497, distance: 70.4
click at [1002, 497] on div "[DEMOGRAPHIC_DATA] da morire senza te" at bounding box center [325, 498] width 1355 height 64
drag, startPoint x: 1017, startPoint y: 510, endPoint x: 998, endPoint y: 509, distance: 18.2
click at [998, 509] on div "[DEMOGRAPHIC_DATA] da morire senza te" at bounding box center [340, 498] width 1355 height 64
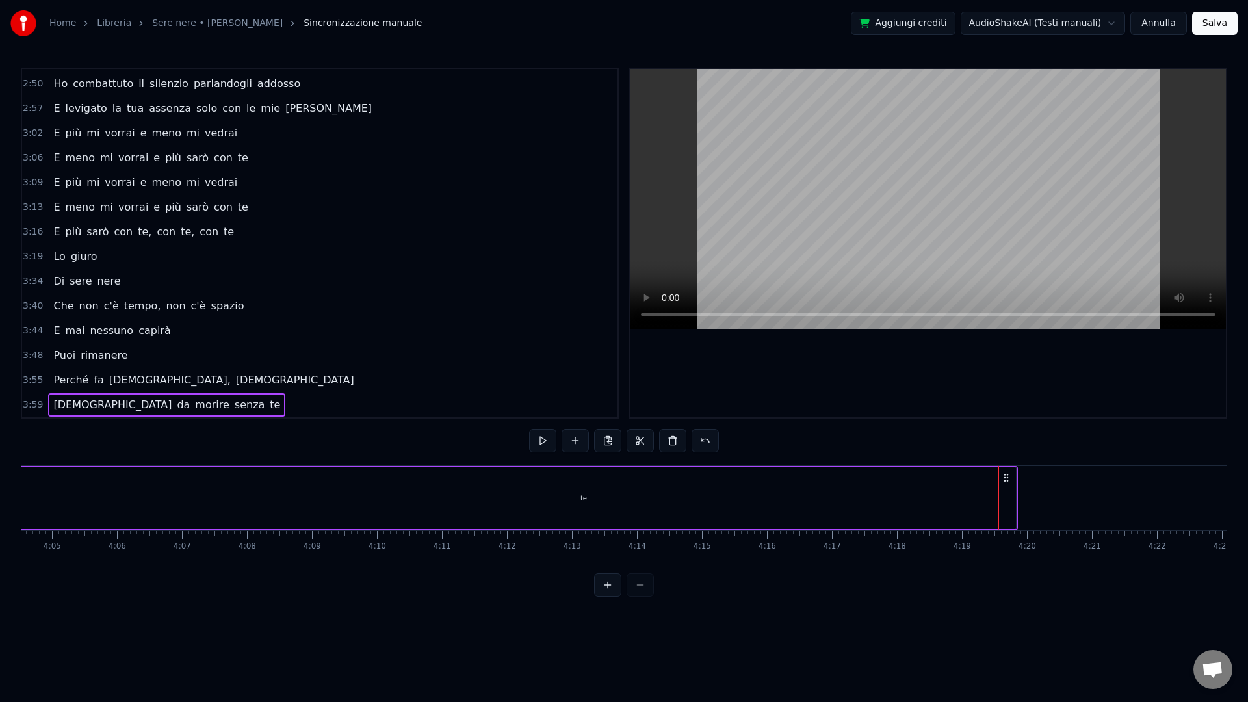
drag, startPoint x: 1017, startPoint y: 525, endPoint x: 988, endPoint y: 519, distance: 29.1
click at [988, 521] on div "[DEMOGRAPHIC_DATA] da morire senza te" at bounding box center [340, 498] width 1355 height 64
drag, startPoint x: 196, startPoint y: 519, endPoint x: 171, endPoint y: 513, distance: 25.4
click at [196, 519] on div "te" at bounding box center [583, 498] width 865 height 62
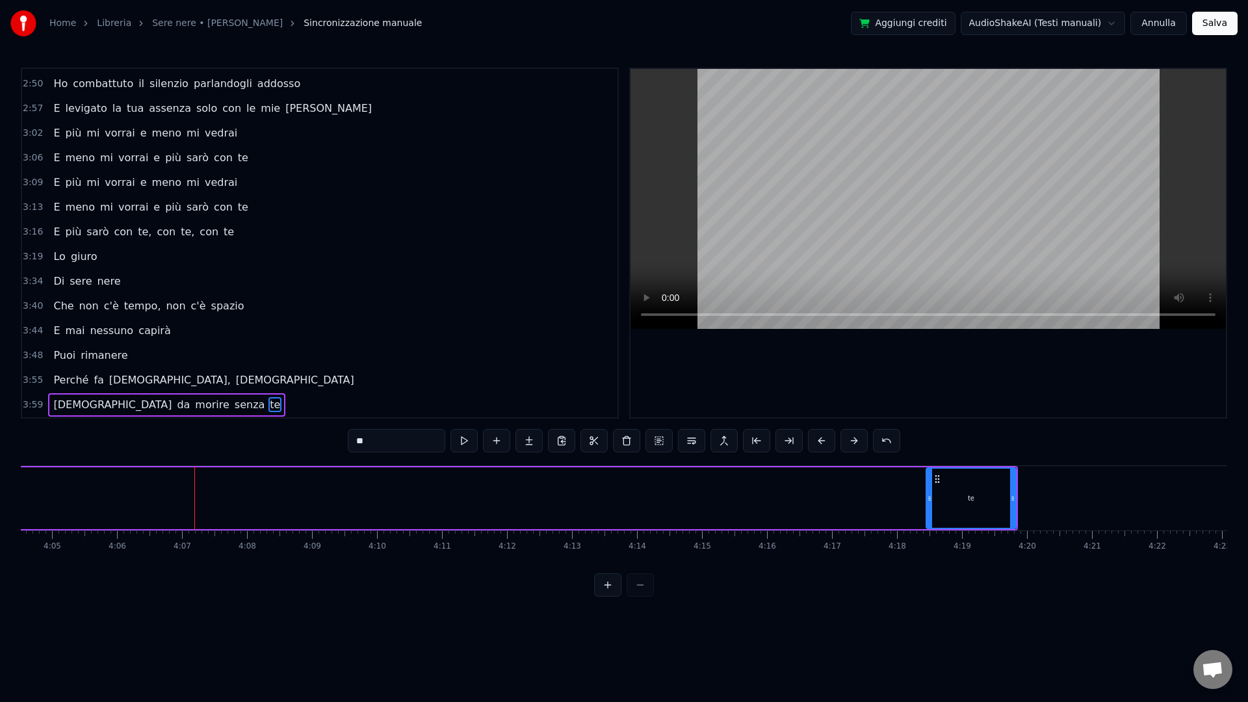
drag, startPoint x: 155, startPoint y: 510, endPoint x: 944, endPoint y: 512, distance: 788.5
click at [932, 514] on div at bounding box center [929, 498] width 5 height 59
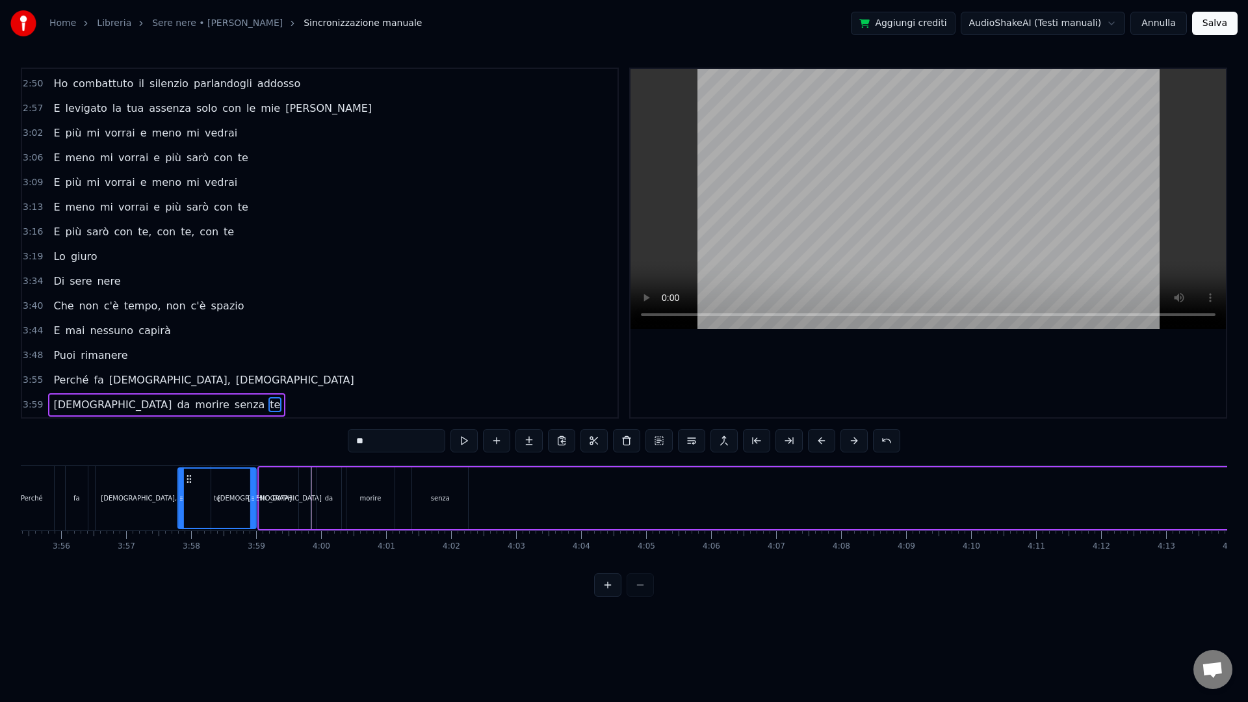
scroll to position [0, 15267]
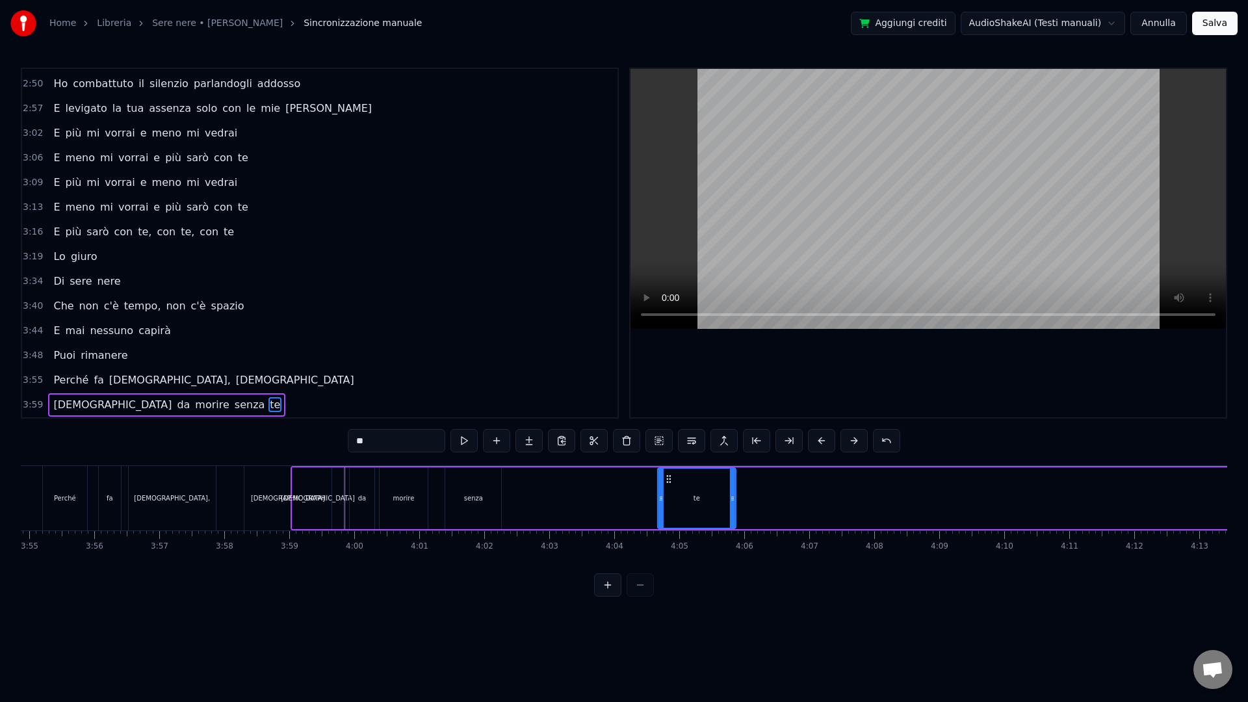
drag, startPoint x: 946, startPoint y: 480, endPoint x: 669, endPoint y: 519, distance: 279.7
click at [669, 519] on div "te" at bounding box center [696, 498] width 77 height 59
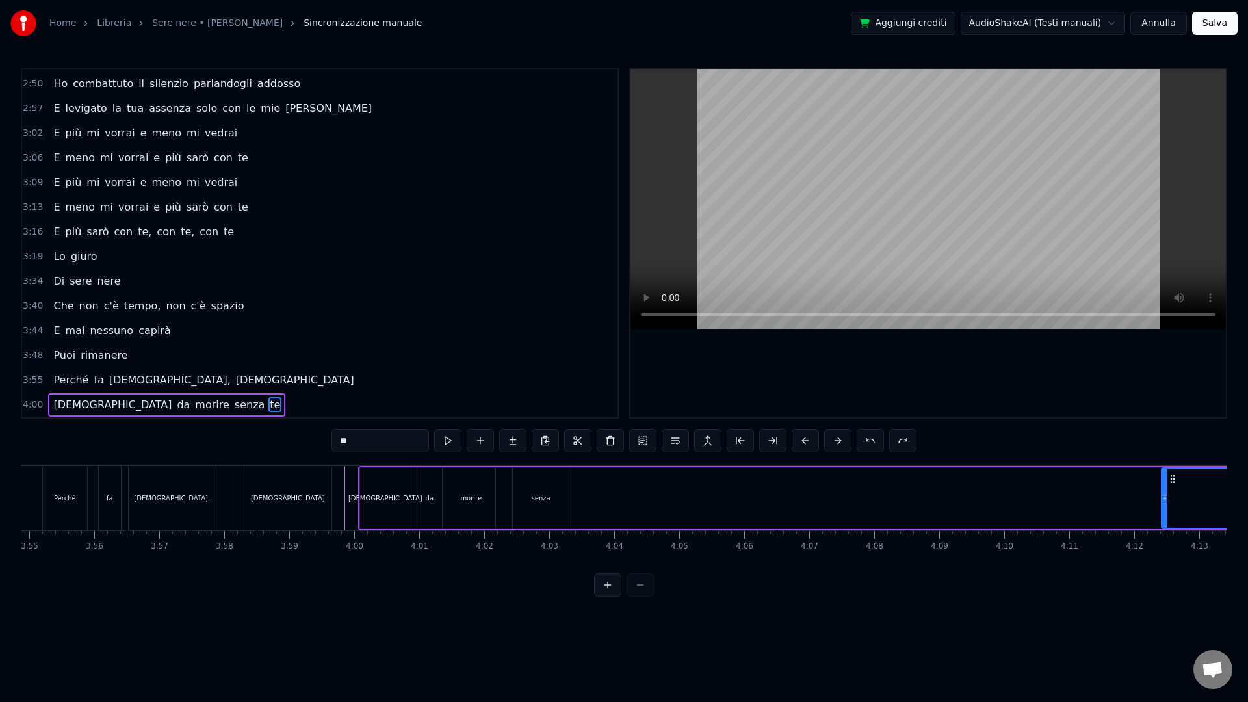
drag, startPoint x: 850, startPoint y: 502, endPoint x: 1152, endPoint y: 501, distance: 302.3
click at [1123, 501] on icon at bounding box center [1164, 498] width 5 height 10
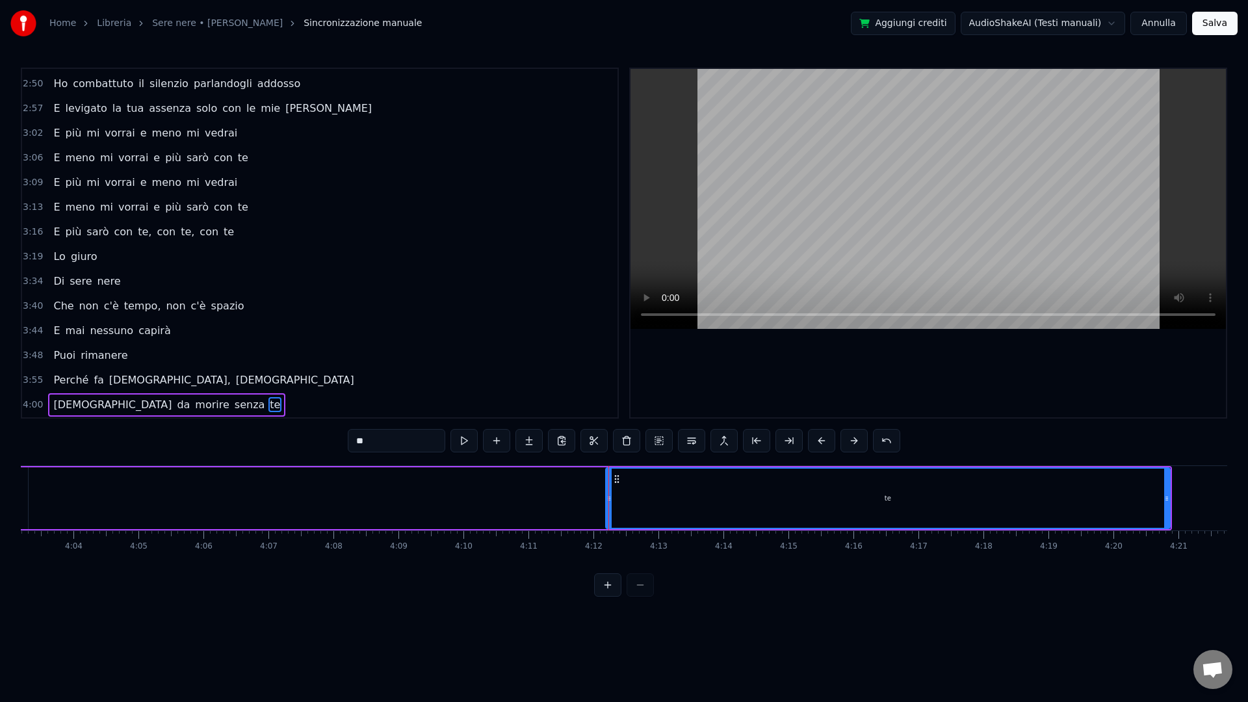
scroll to position [0, 15827]
click at [586, 508] on div "te" at bounding box center [869, 498] width 566 height 62
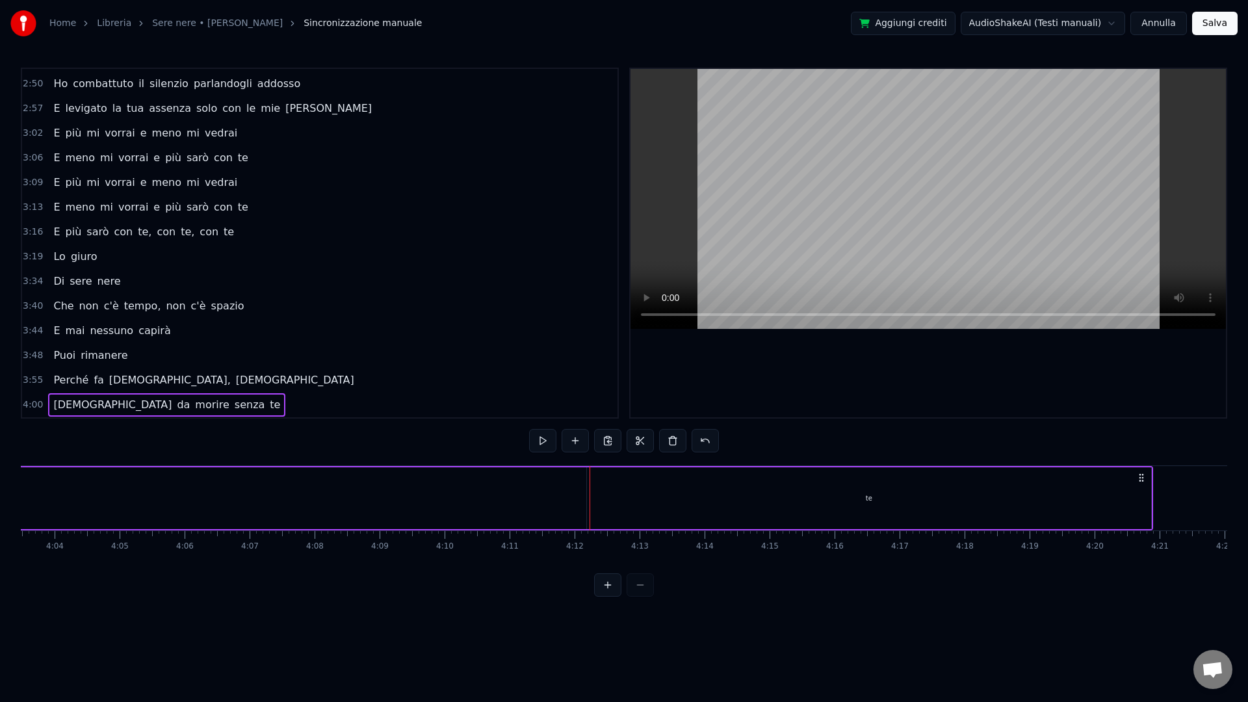
click at [590, 506] on div at bounding box center [590, 498] width 1 height 64
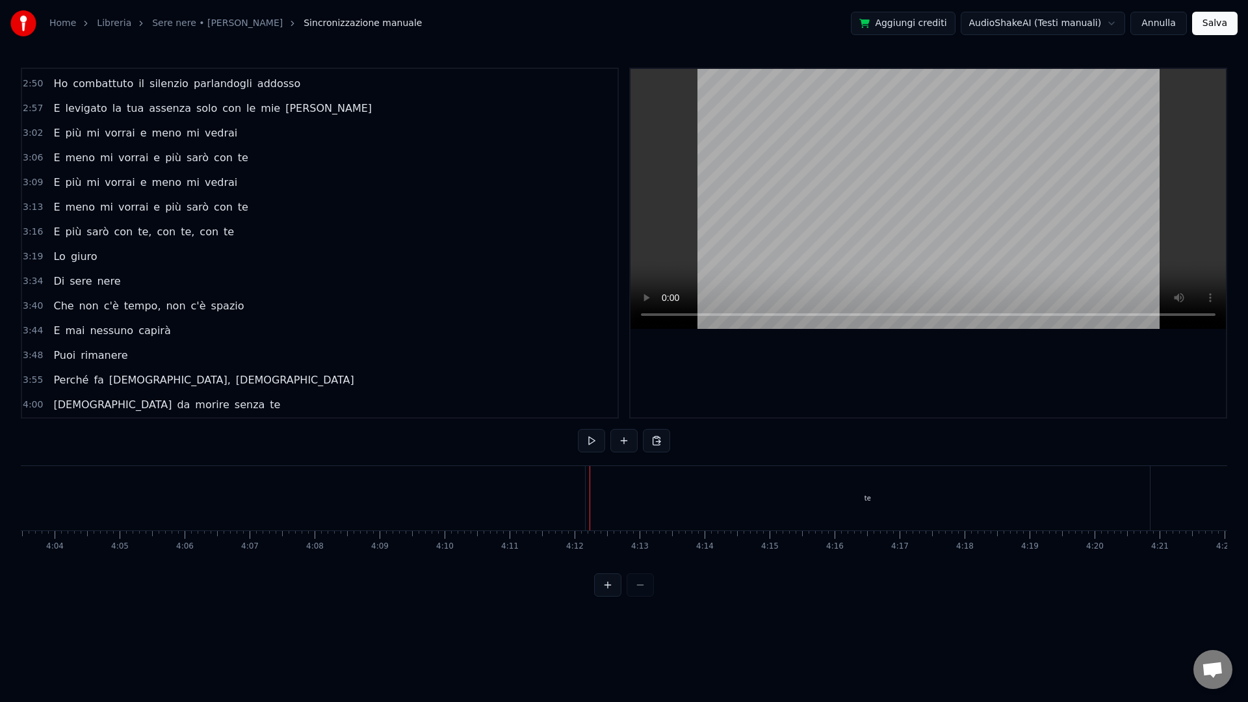
click at [616, 502] on div "te" at bounding box center [868, 498] width 564 height 64
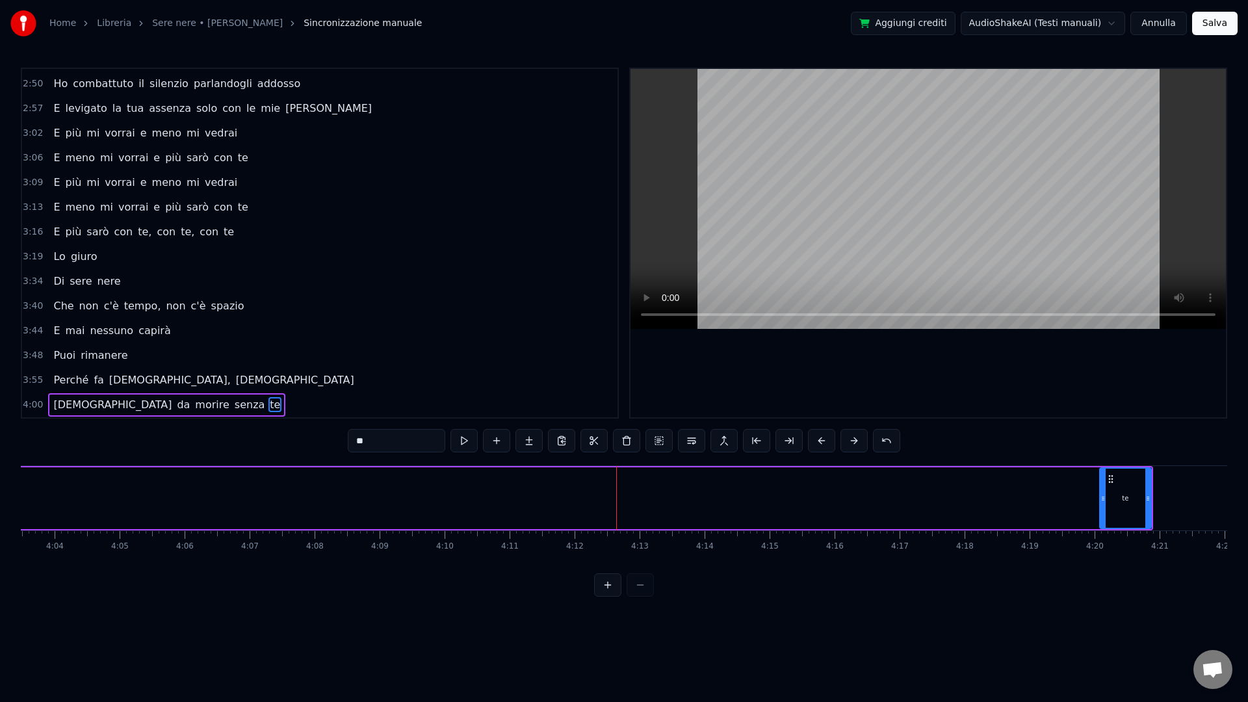
drag, startPoint x: 590, startPoint y: 506, endPoint x: 1112, endPoint y: 516, distance: 522.7
click at [1106, 516] on div at bounding box center [1102, 498] width 5 height 59
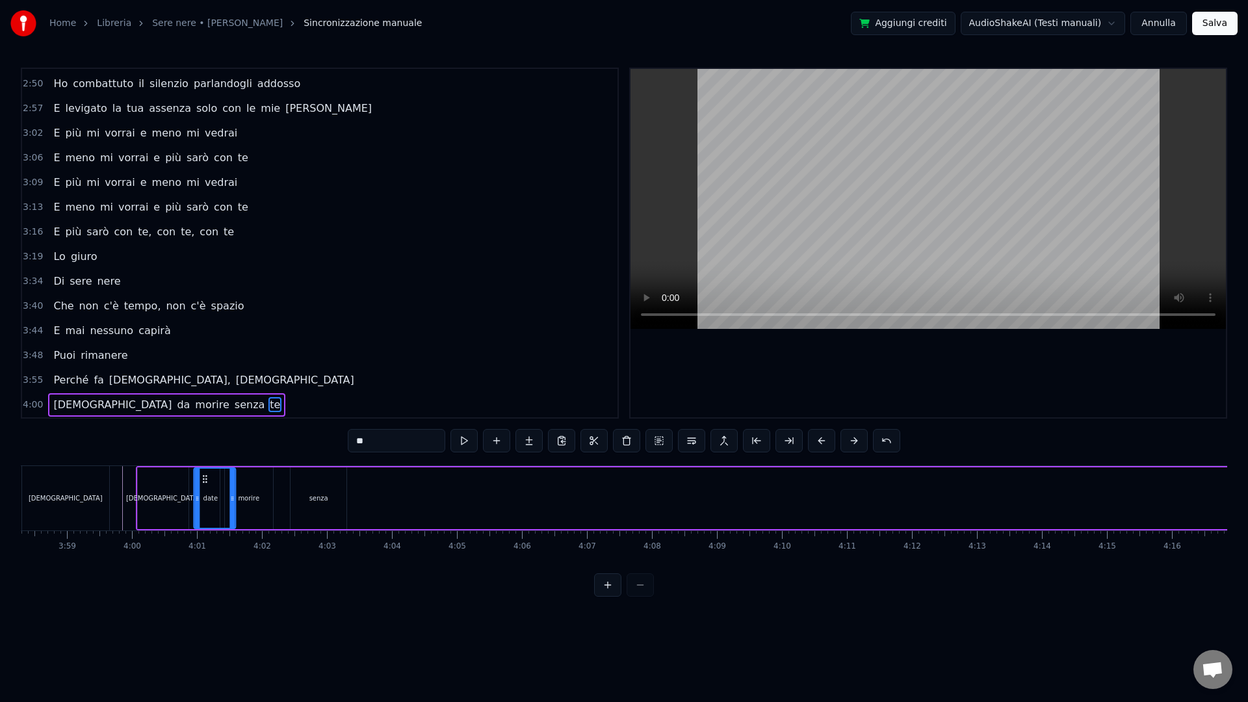
scroll to position [0, 15459]
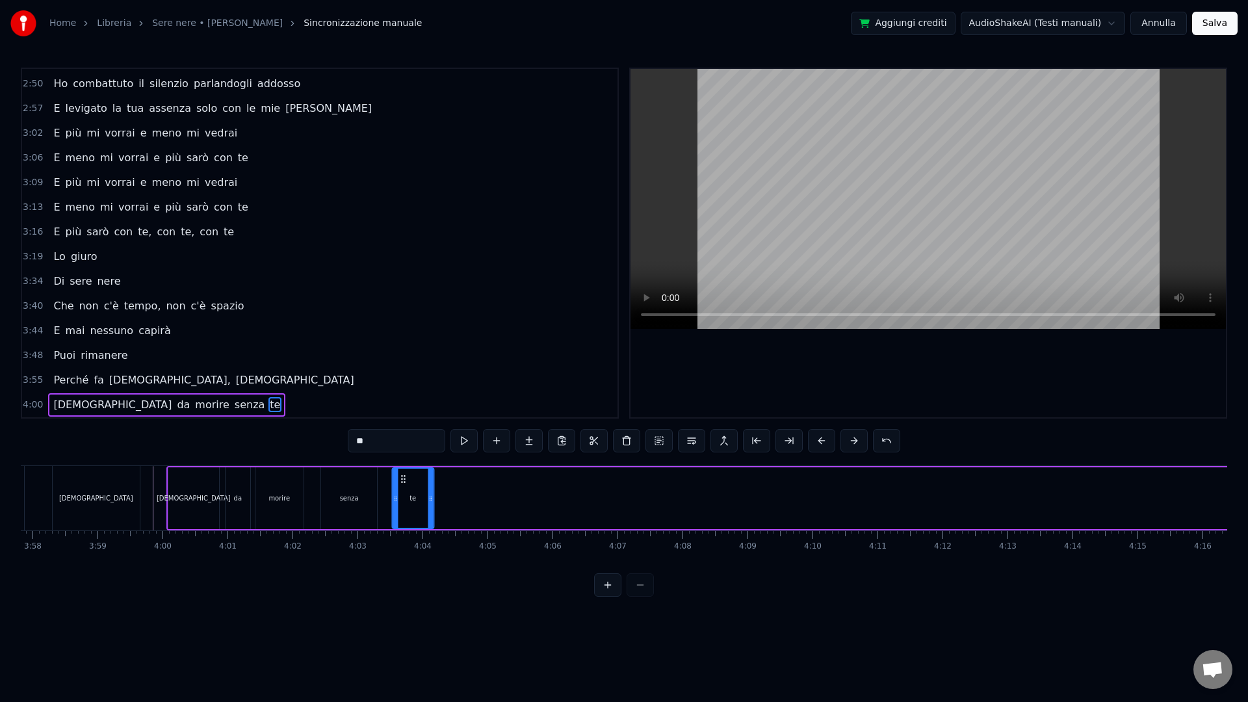
drag, startPoint x: 1115, startPoint y: 484, endPoint x: 405, endPoint y: 521, distance: 710.8
click at [405, 521] on div "te" at bounding box center [413, 498] width 40 height 59
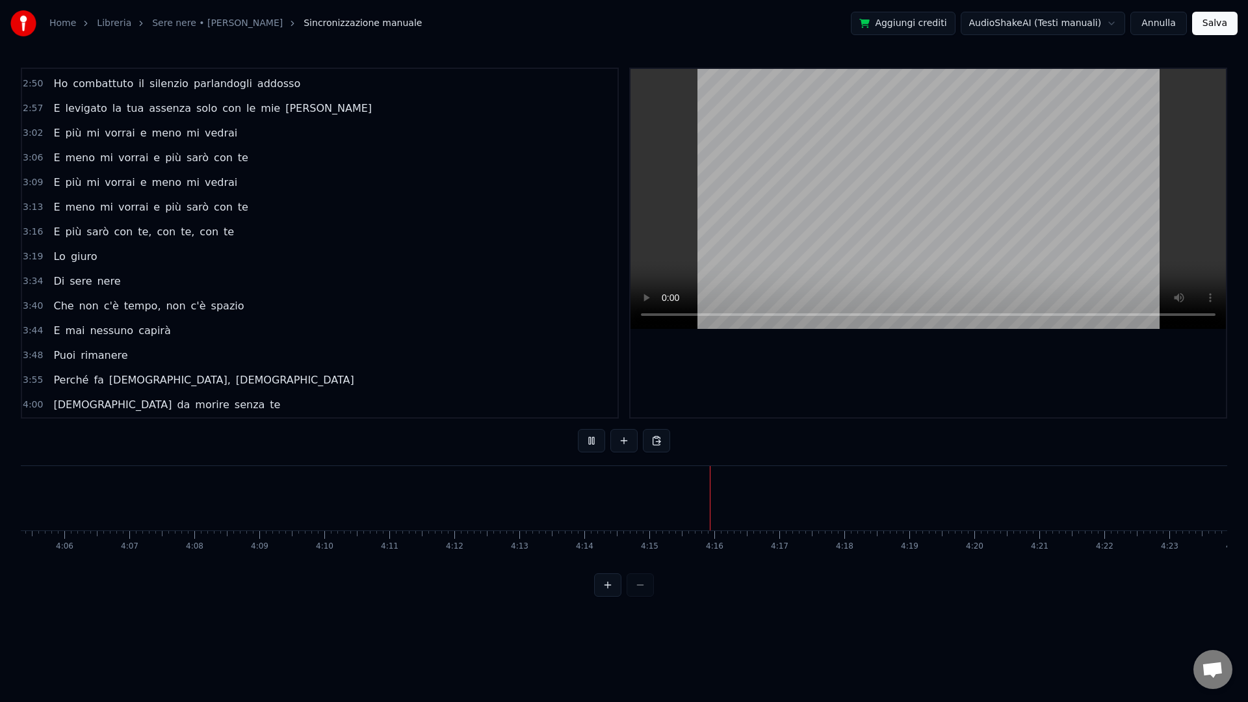
scroll to position [0, 16105]
click at [31, 400] on span "4:00" at bounding box center [33, 404] width 20 height 13
click at [182, 502] on div "senza" at bounding box center [179, 498] width 19 height 10
click at [309, 509] on html "Home Libreria Sere nere • [PERSON_NAME] Sincronizzazione manuale Aggiungi credi…" at bounding box center [624, 309] width 1248 height 618
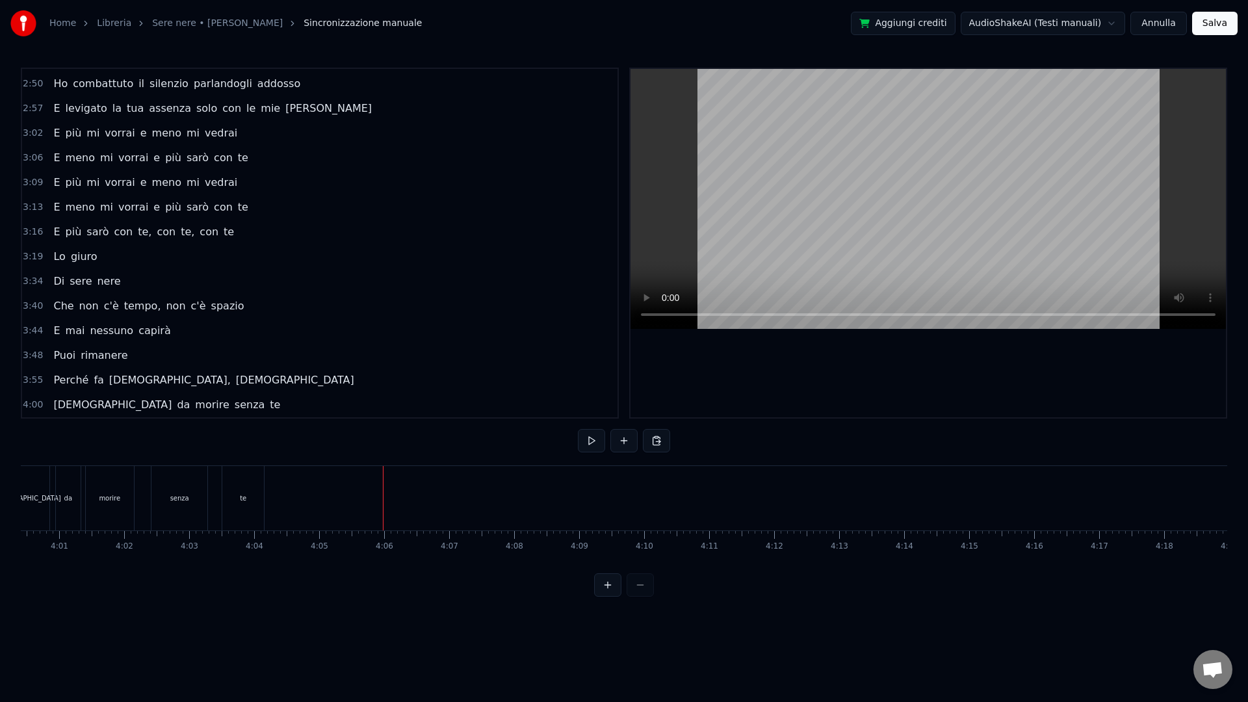
click at [23, 406] on span "4:00" at bounding box center [33, 404] width 20 height 13
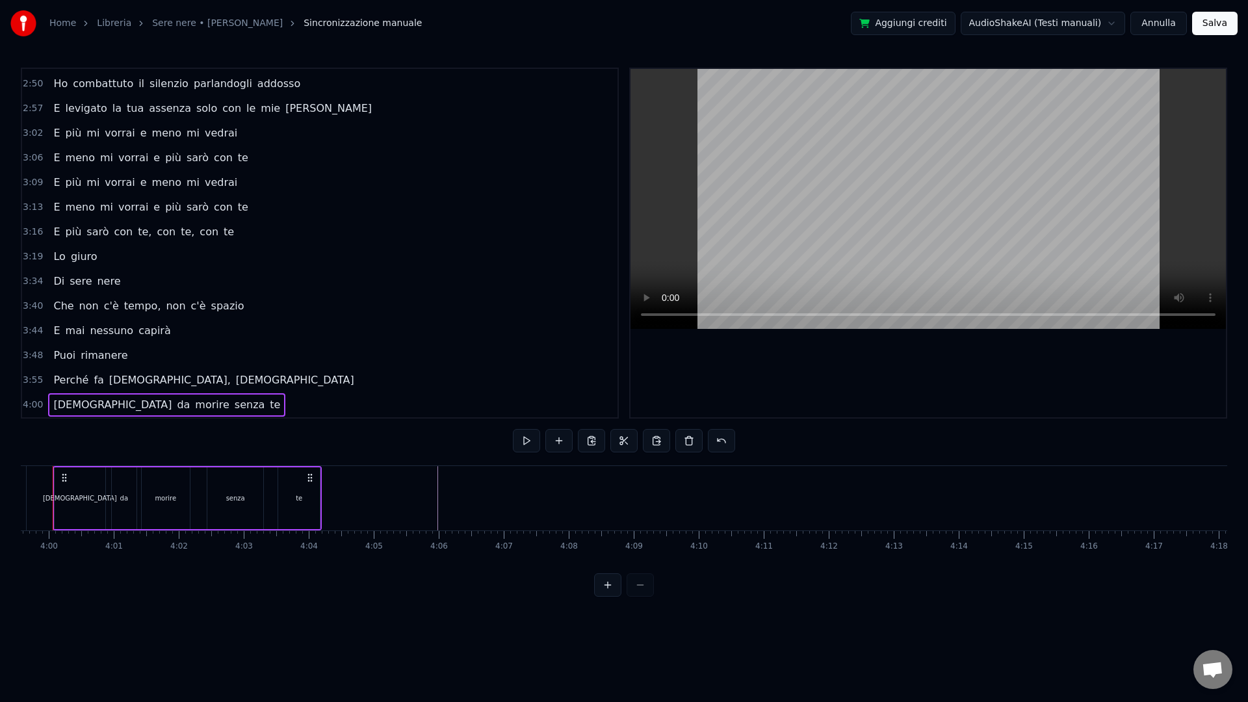
scroll to position [0, 15539]
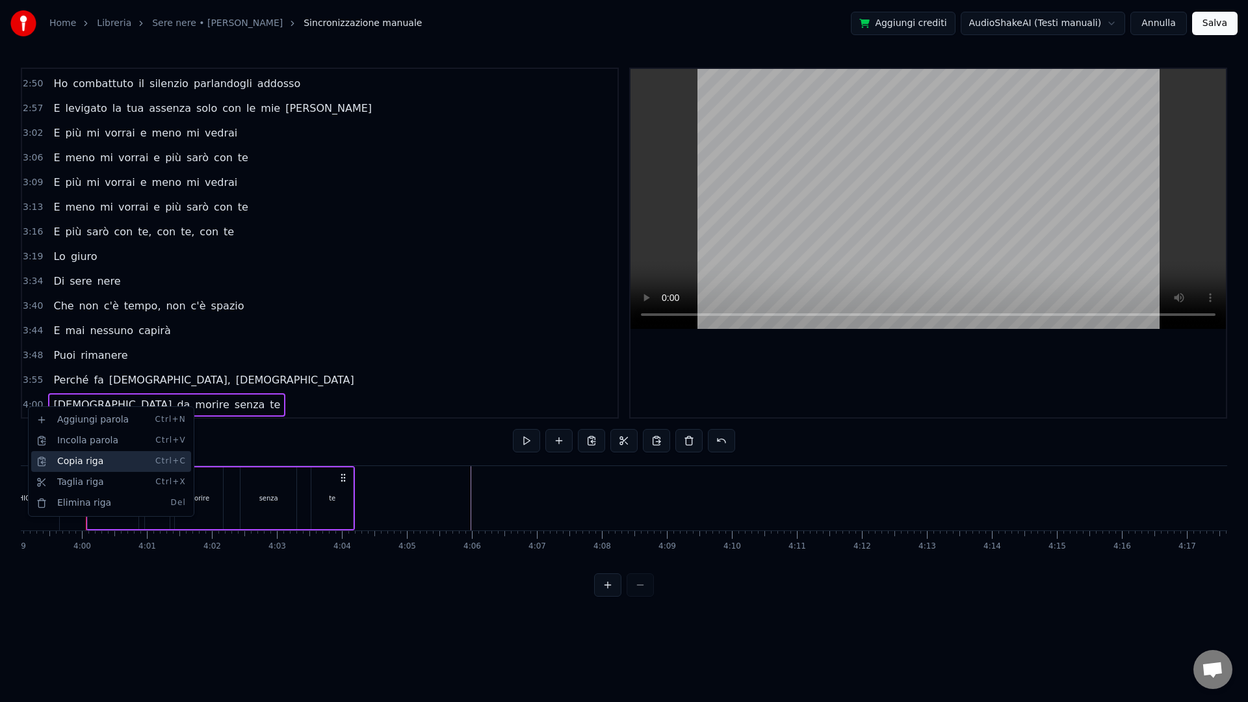
click at [101, 456] on div "Copia riga Ctrl+C" at bounding box center [111, 461] width 160 height 21
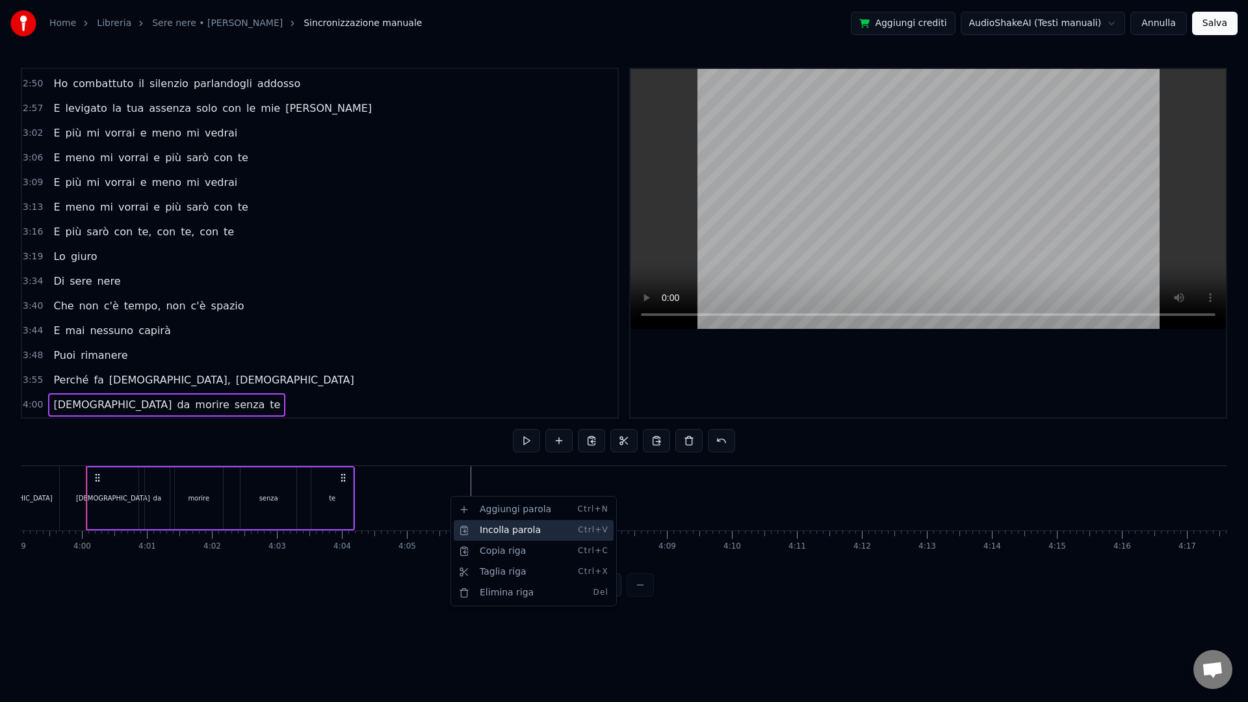
click at [521, 528] on div "Incolla parola Ctrl+V" at bounding box center [534, 530] width 160 height 21
click at [18, 404] on html "Home Libreria Sere nere • [PERSON_NAME] Sincronizzazione manuale Aggiungi credi…" at bounding box center [624, 309] width 1248 height 618
click at [34, 408] on span "4:00" at bounding box center [33, 404] width 20 height 13
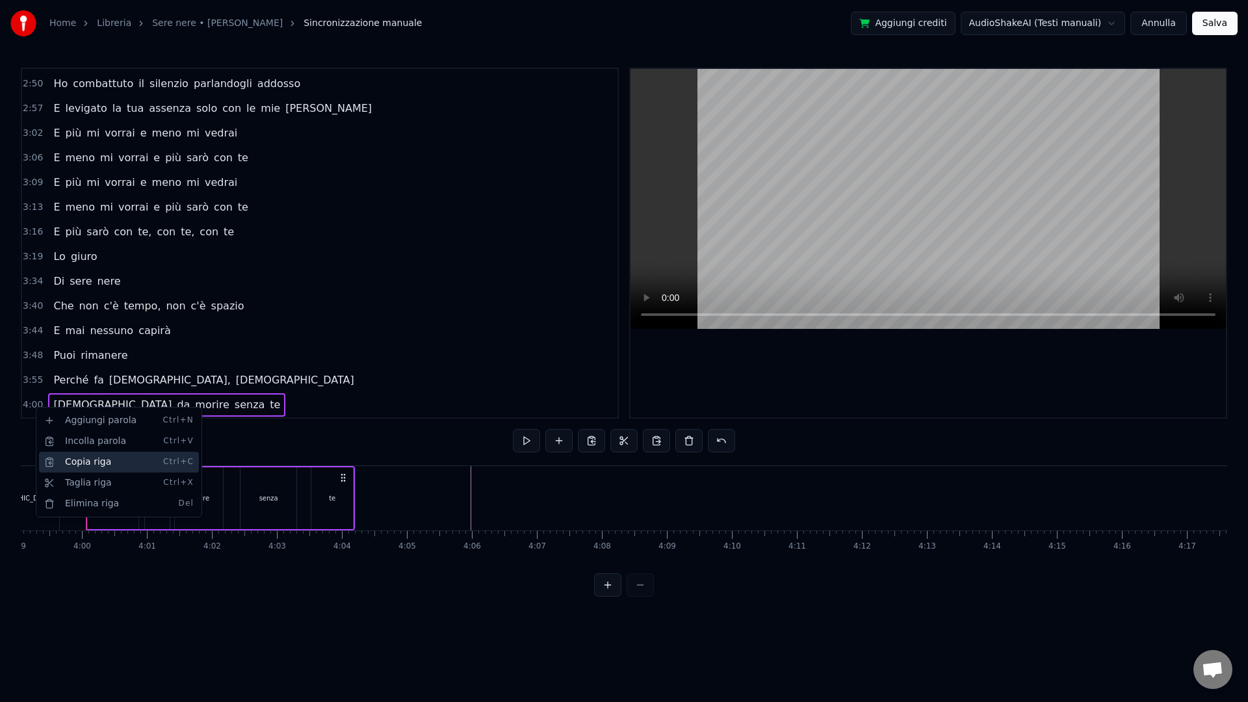
drag, startPoint x: 77, startPoint y: 467, endPoint x: 193, endPoint y: 473, distance: 116.5
click at [77, 467] on div "Copia riga Ctrl+C" at bounding box center [119, 462] width 160 height 21
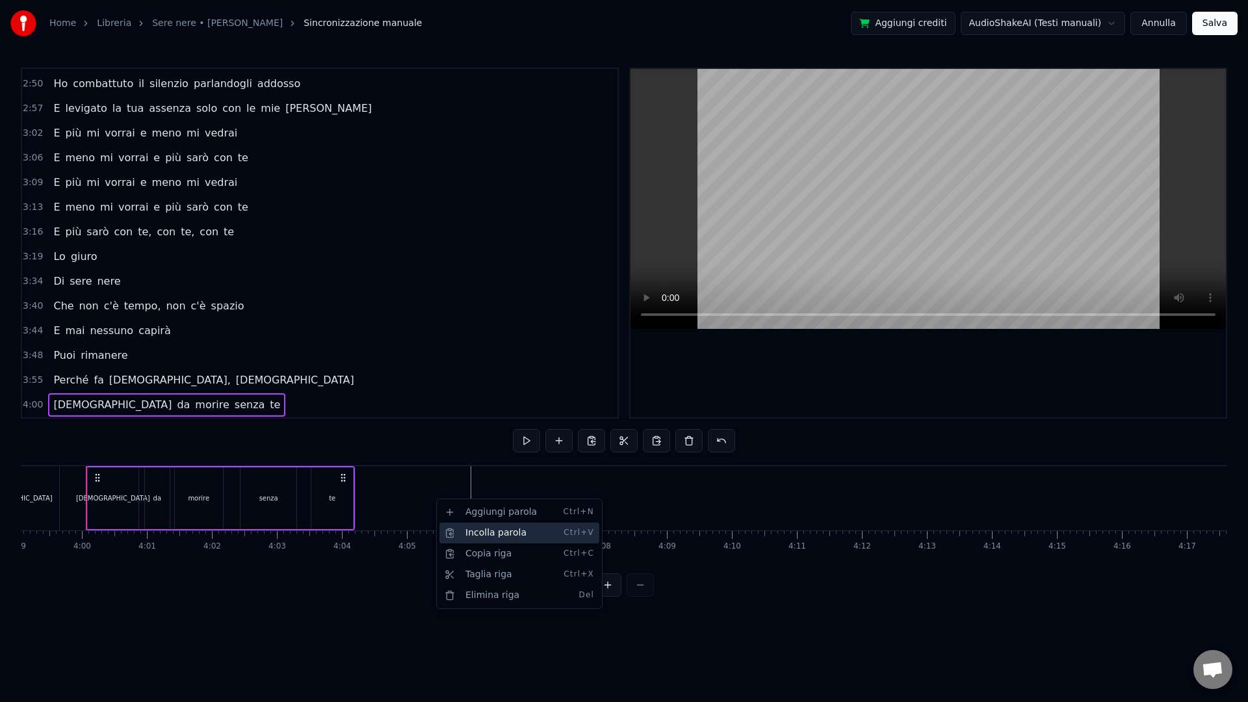
click at [495, 537] on div "Incolla parola Ctrl+V" at bounding box center [519, 533] width 160 height 21
click at [461, 506] on html "Home Libreria Sere nere • [PERSON_NAME] Sincronizzazione manuale Aggiungi credi…" at bounding box center [624, 309] width 1248 height 618
click at [247, 393] on div "4:00 [DEMOGRAPHIC_DATA] senza da morire senza te" at bounding box center [319, 405] width 595 height 25
click at [307, 347] on div "3:48 Puoi rimanere" at bounding box center [319, 355] width 595 height 25
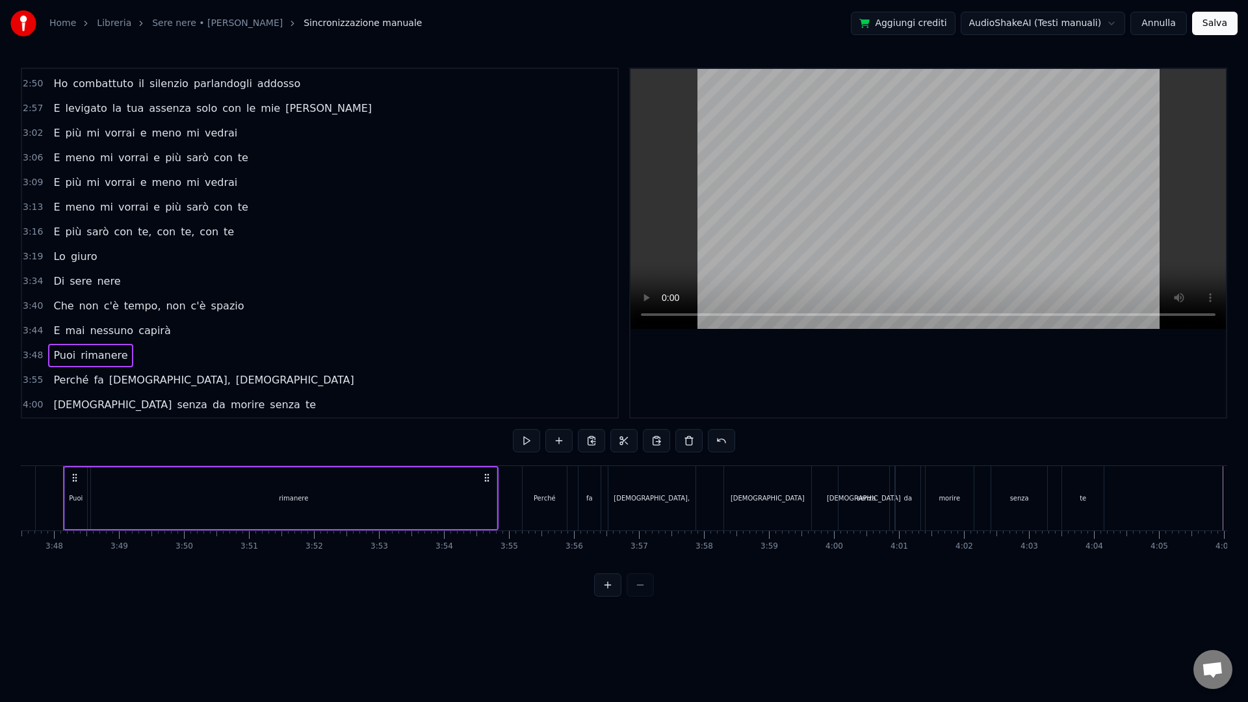
scroll to position [0, 14765]
click at [176, 401] on span "senza" at bounding box center [192, 404] width 33 height 15
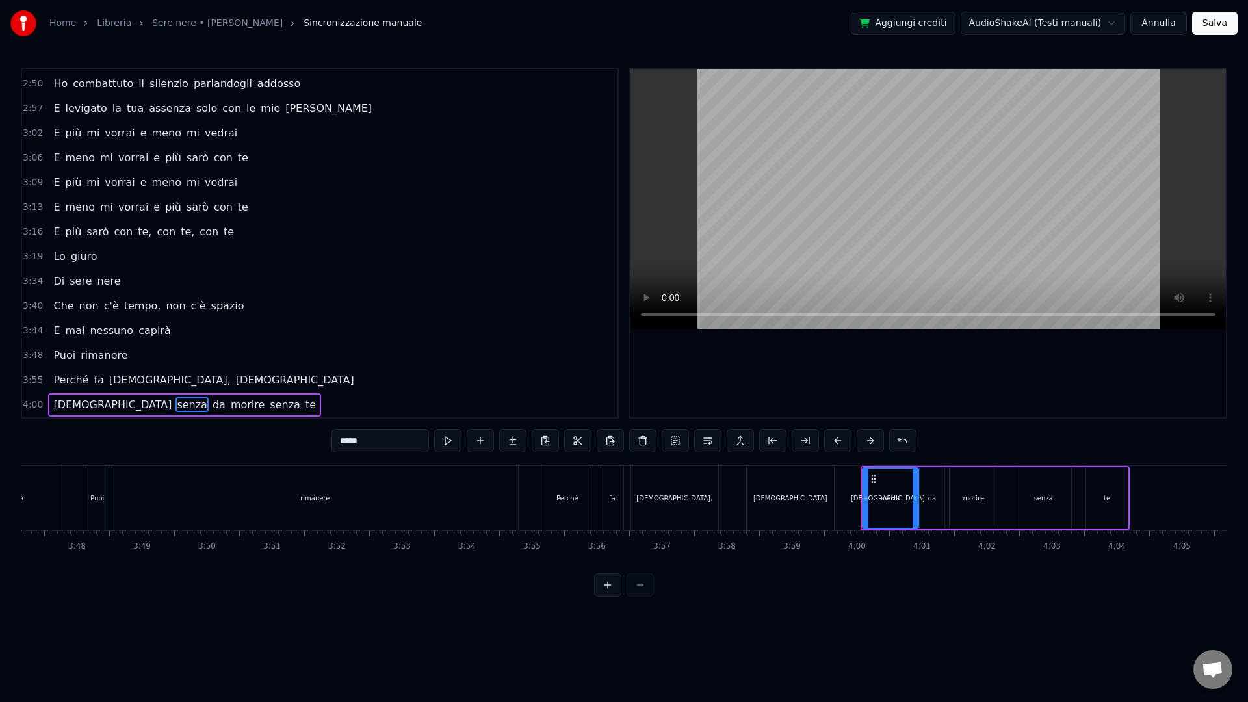
click at [29, 404] on span "4:00" at bounding box center [33, 404] width 20 height 13
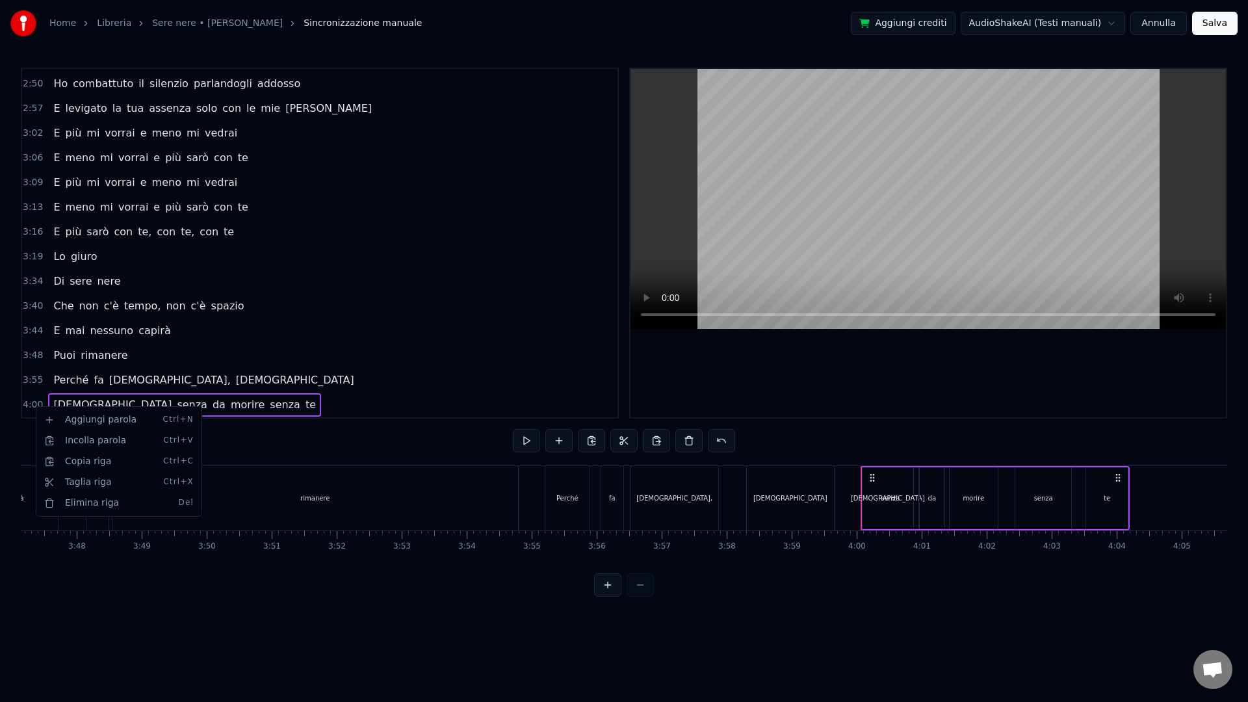
click at [1123, 512] on html "Home Libreria Sere nere • [PERSON_NAME] Sincronizzazione manuale Aggiungi credi…" at bounding box center [624, 309] width 1248 height 618
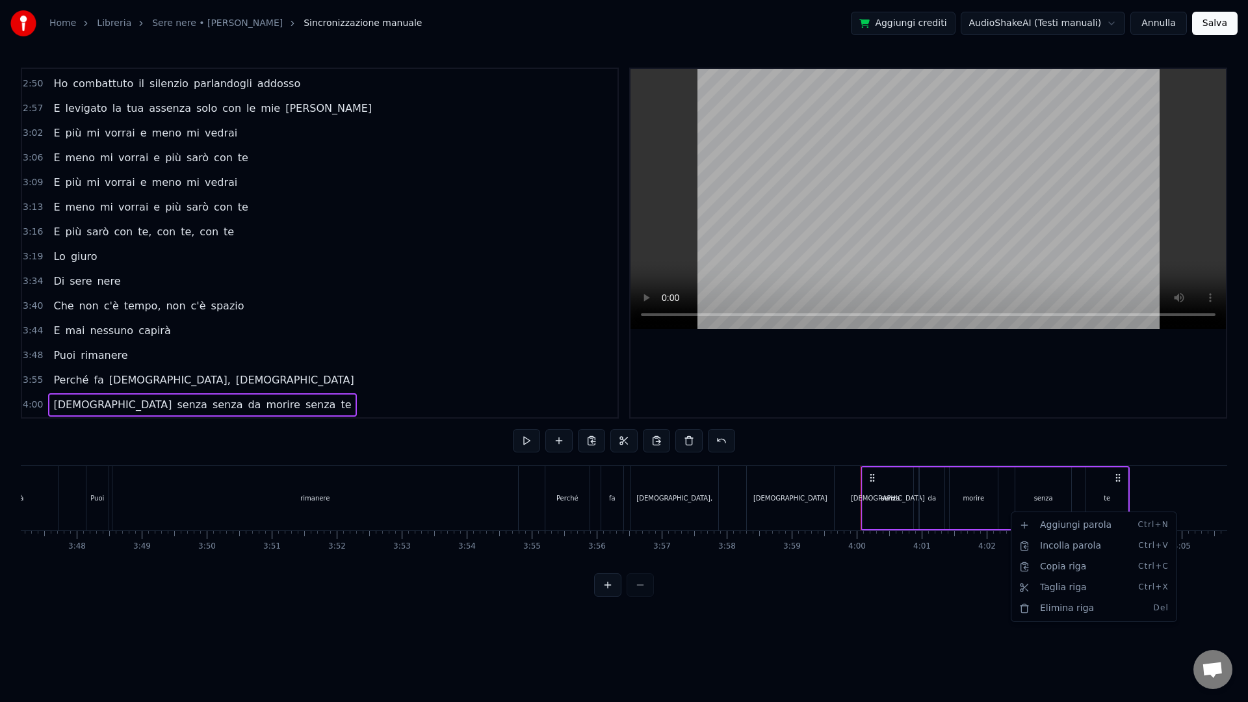
click at [1123, 492] on html "Home Libreria Sere nere • [PERSON_NAME] Sincronizzazione manuale Aggiungi credi…" at bounding box center [624, 309] width 1248 height 618
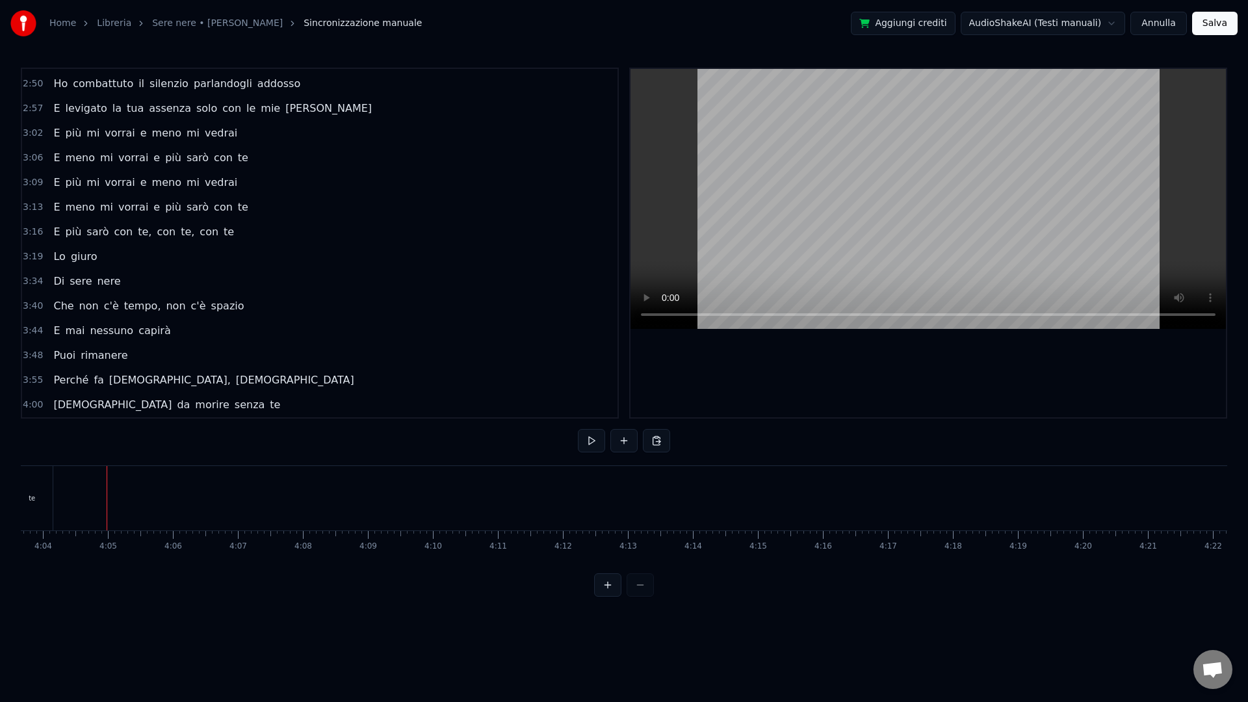
scroll to position [0, 15859]
click at [34, 402] on span "4:00" at bounding box center [33, 404] width 20 height 13
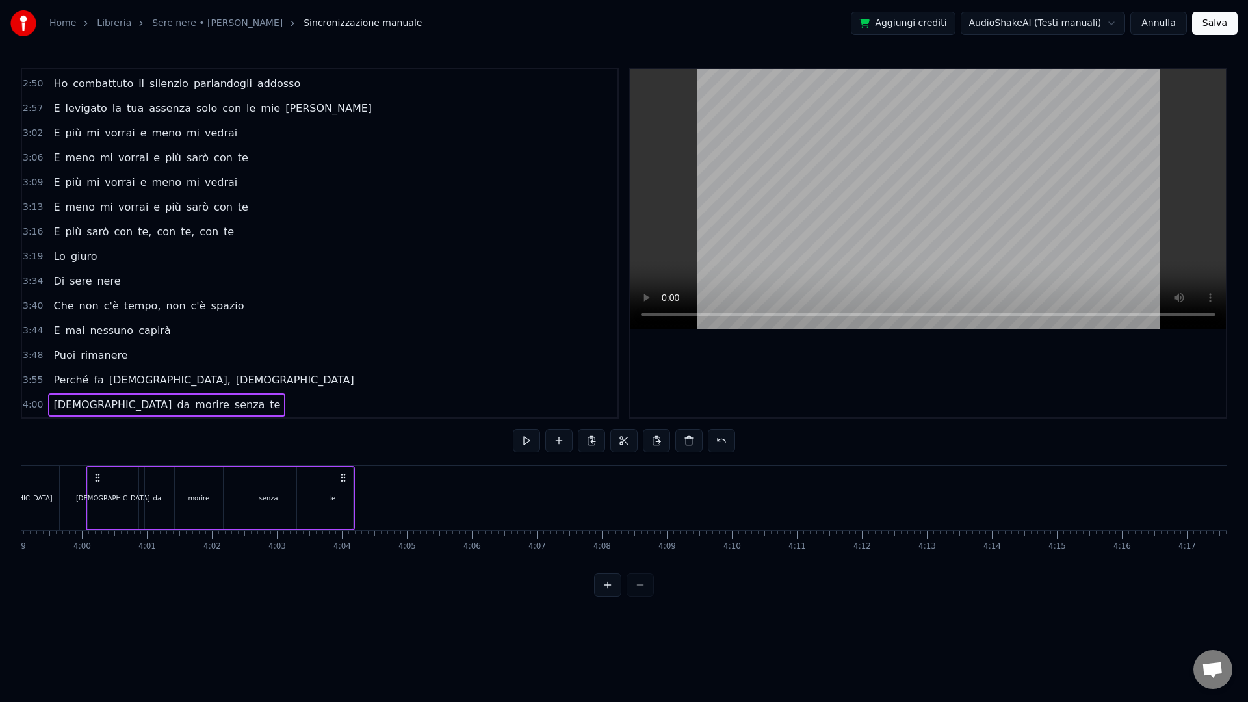
click at [32, 382] on span "3:55" at bounding box center [33, 380] width 20 height 13
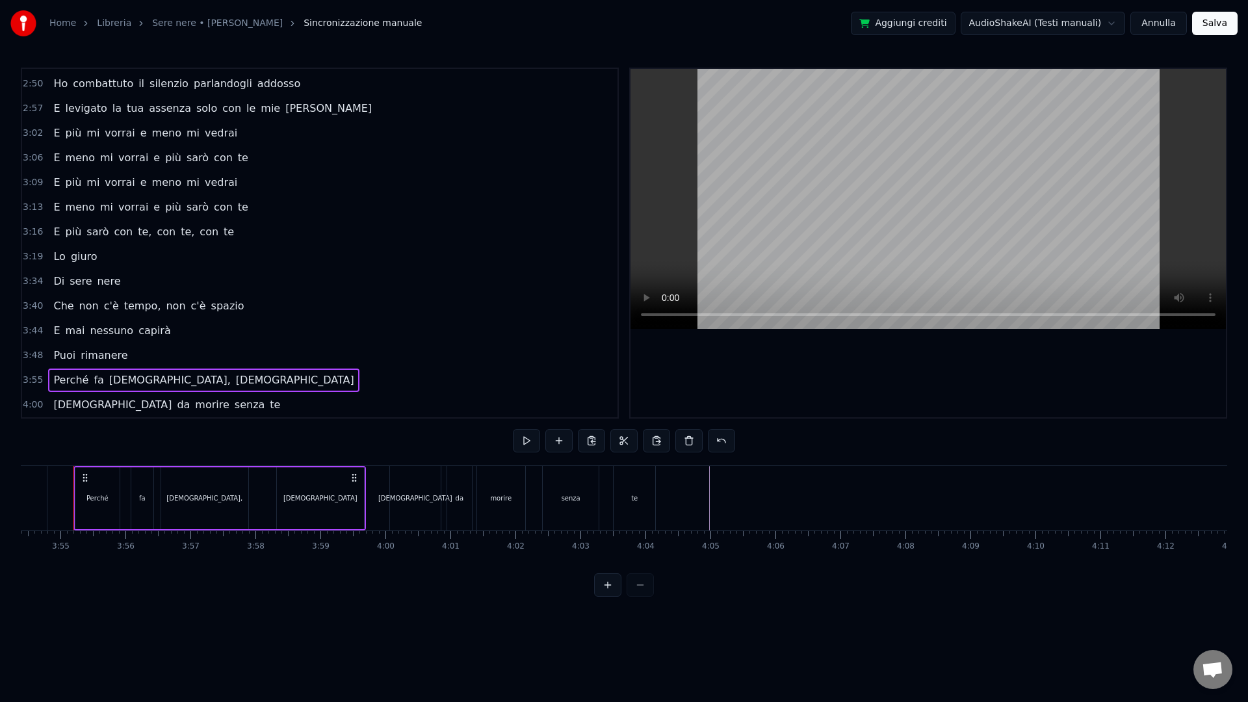
scroll to position [0, 15223]
click at [33, 405] on span "4:00" at bounding box center [33, 404] width 20 height 13
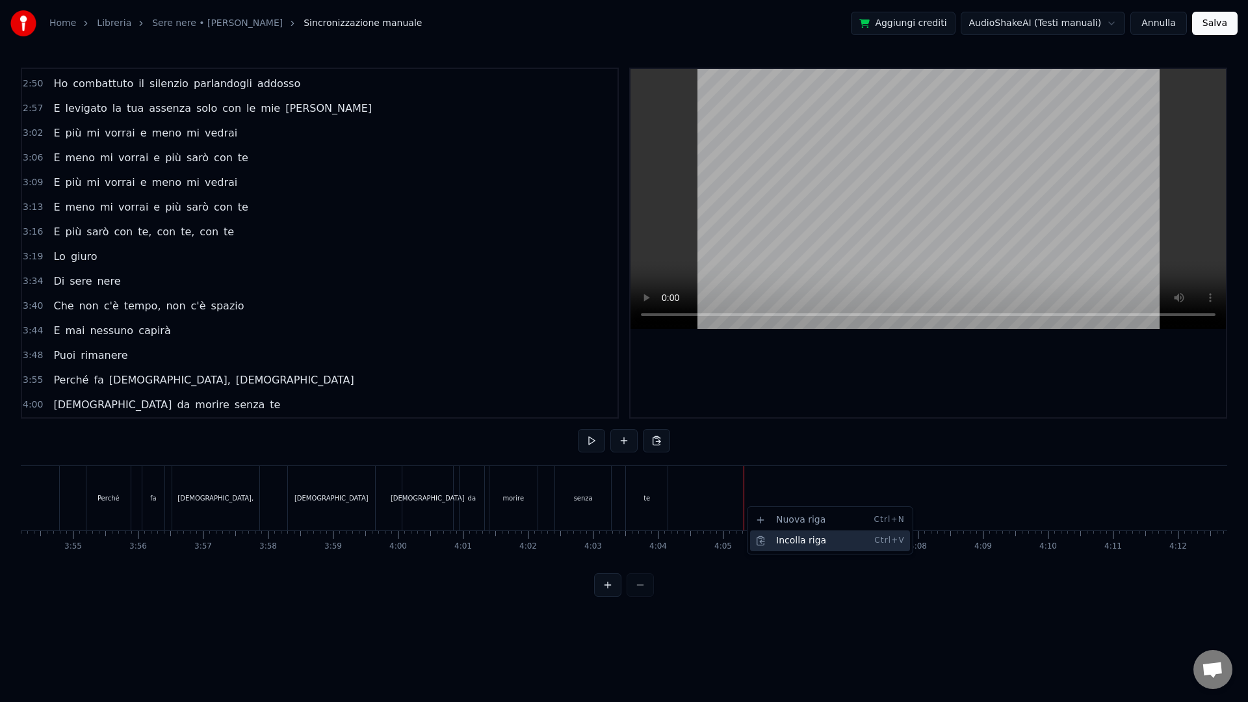
click at [771, 536] on div "Incolla riga Ctrl+V" at bounding box center [830, 540] width 160 height 21
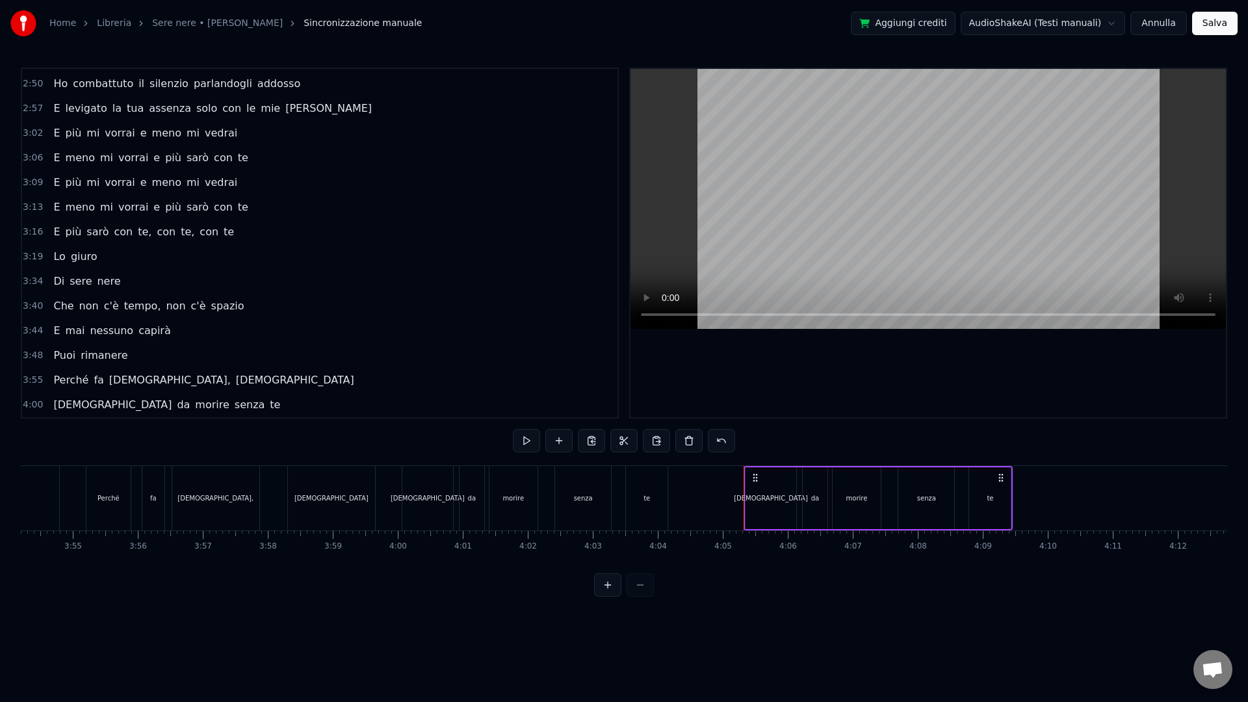
click at [767, 494] on div "[DEMOGRAPHIC_DATA]" at bounding box center [771, 498] width 74 height 10
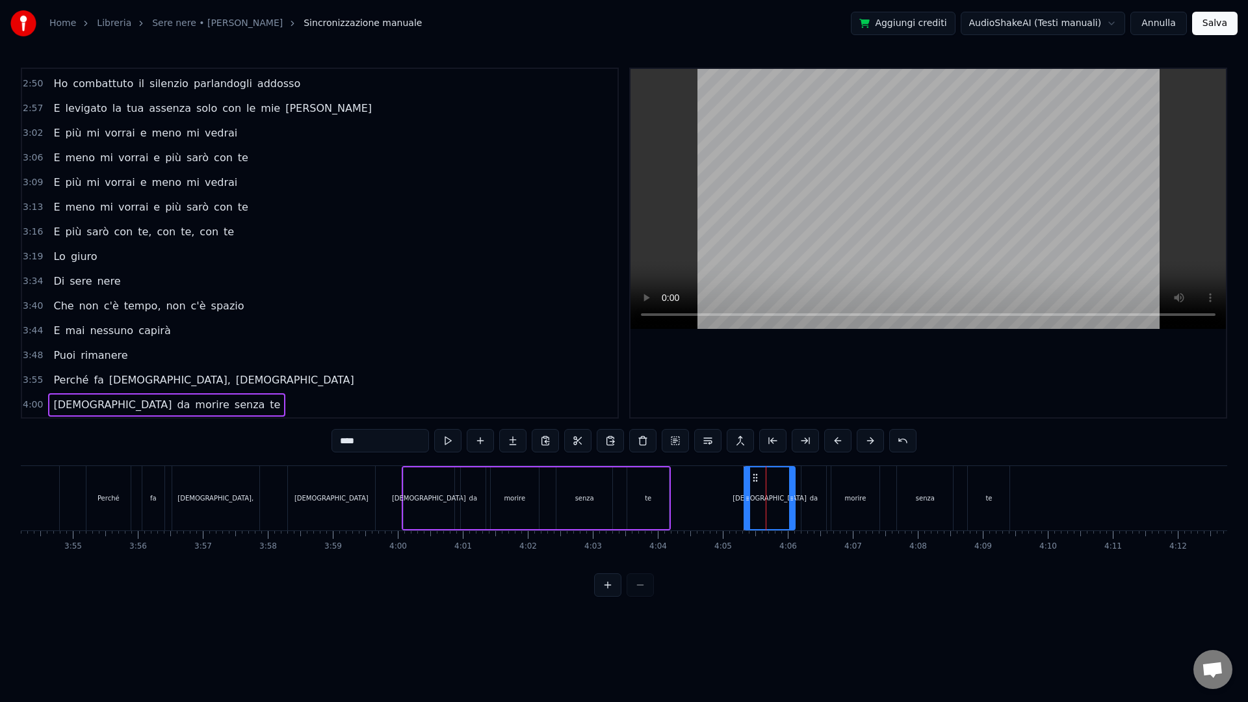
scroll to position [640, 0]
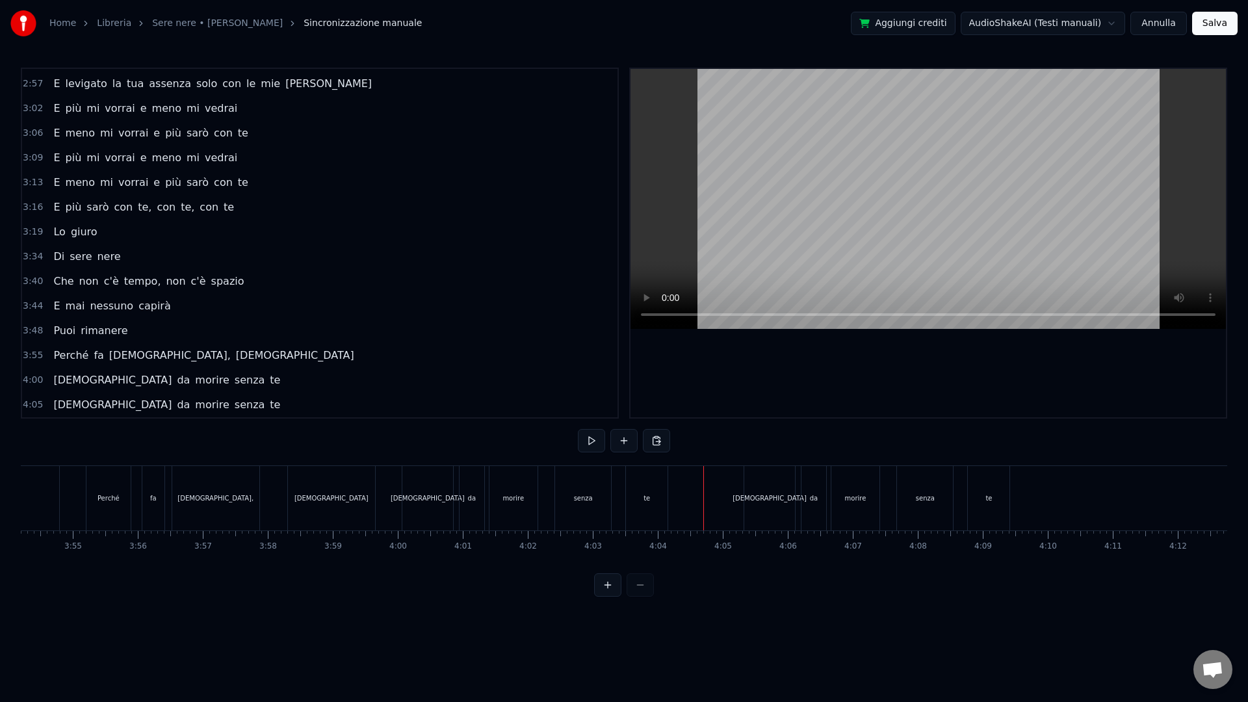
click at [774, 501] on div "[DEMOGRAPHIC_DATA]" at bounding box center [770, 498] width 74 height 10
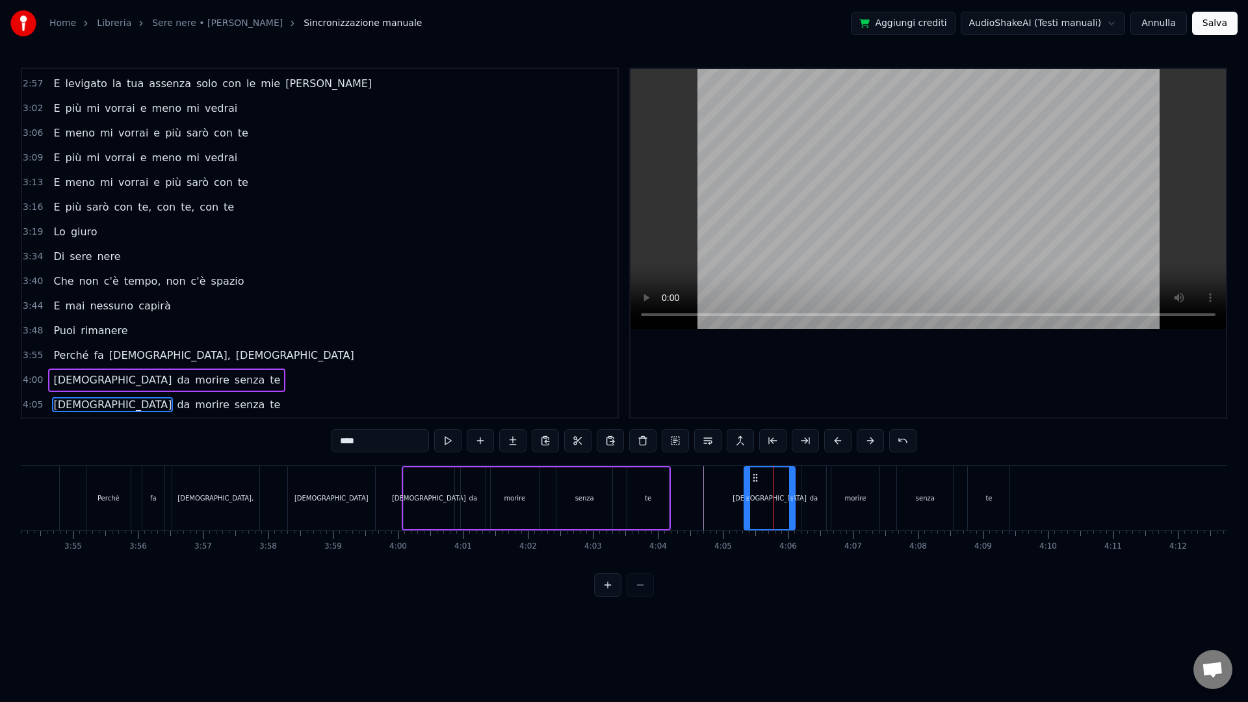
click at [747, 497] on circle at bounding box center [747, 497] width 1 height 1
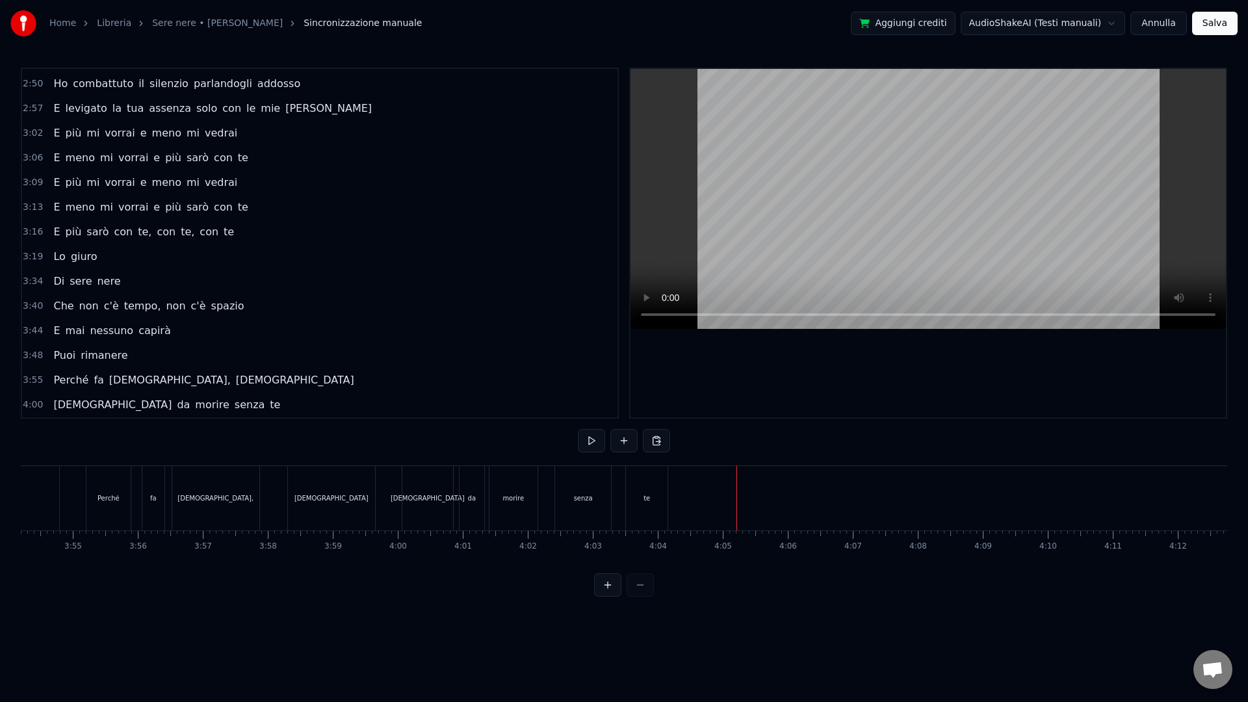
click at [1123, 32] on button "Salva" at bounding box center [1215, 23] width 46 height 23
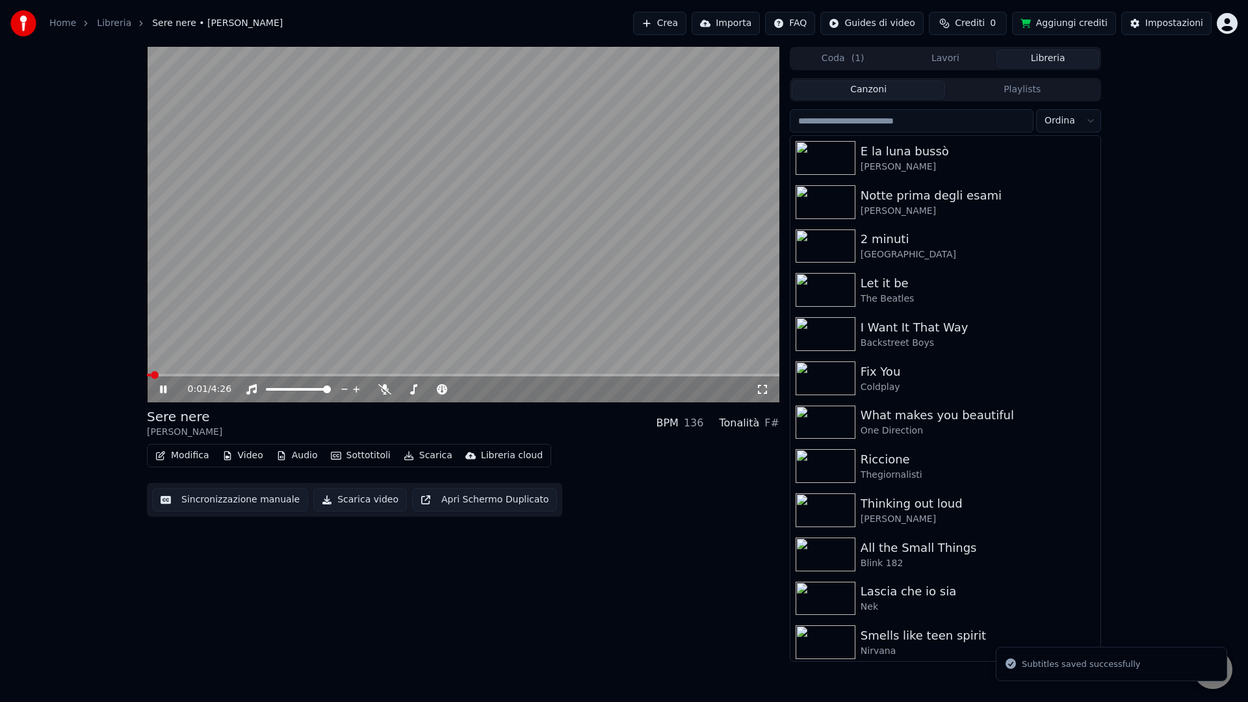
click at [684, 378] on div "0:01 / 4:26" at bounding box center [463, 389] width 632 height 26
click at [694, 376] on span at bounding box center [463, 375] width 632 height 3
click at [733, 374] on span at bounding box center [463, 375] width 632 height 3
click at [704, 375] on span at bounding box center [426, 375] width 558 height 3
click at [722, 374] on span at bounding box center [463, 375] width 632 height 3
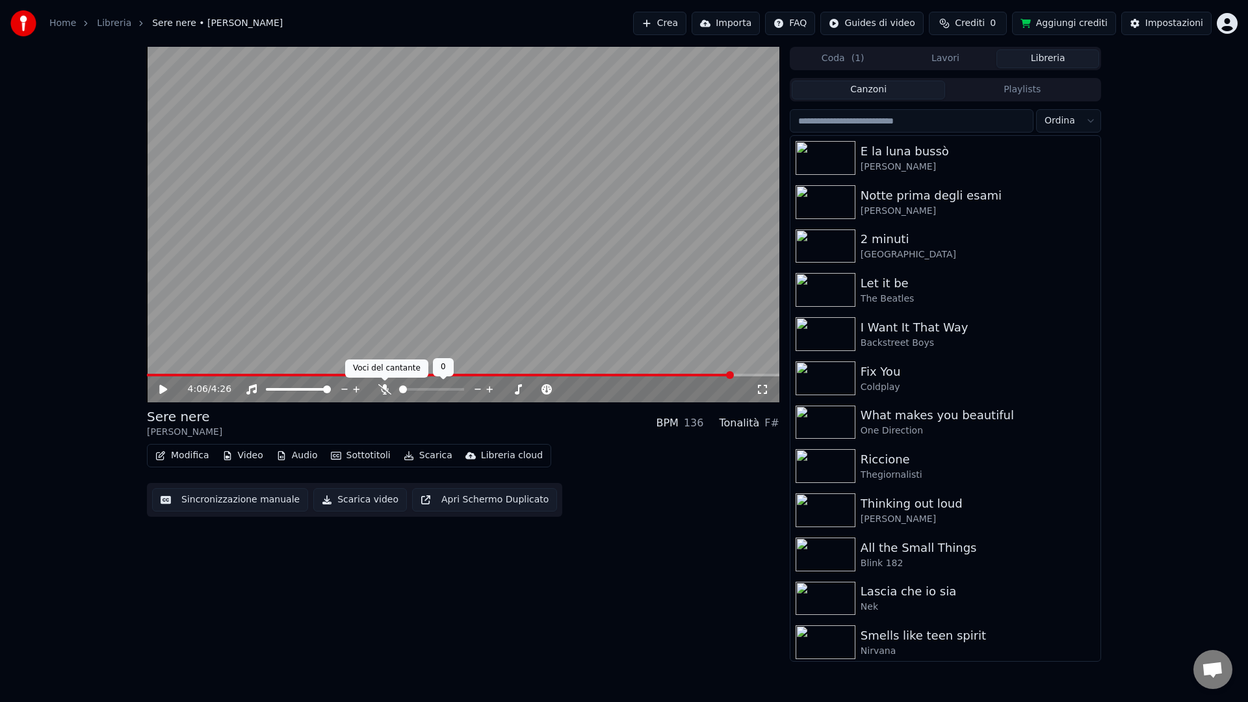
click at [389, 388] on icon at bounding box center [384, 389] width 13 height 10
click at [371, 501] on button "Scarica video" at bounding box center [360, 499] width 94 height 23
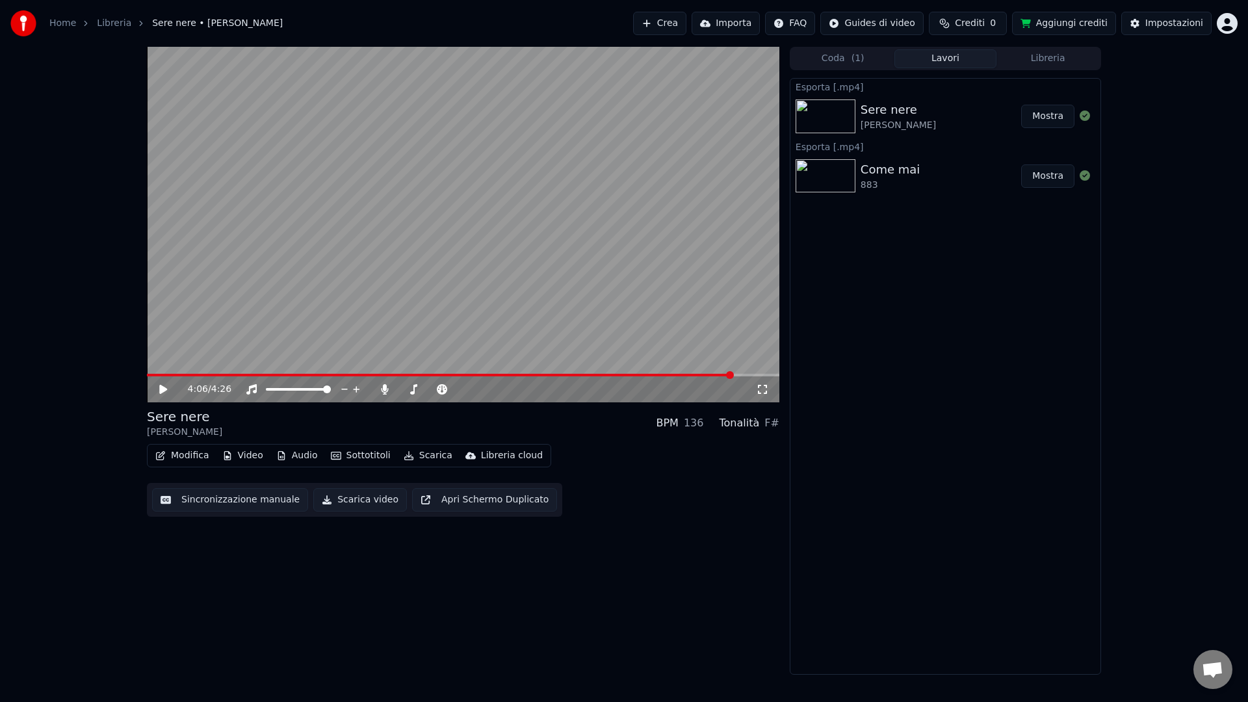
click at [1054, 60] on button "Libreria" at bounding box center [1047, 58] width 103 height 19
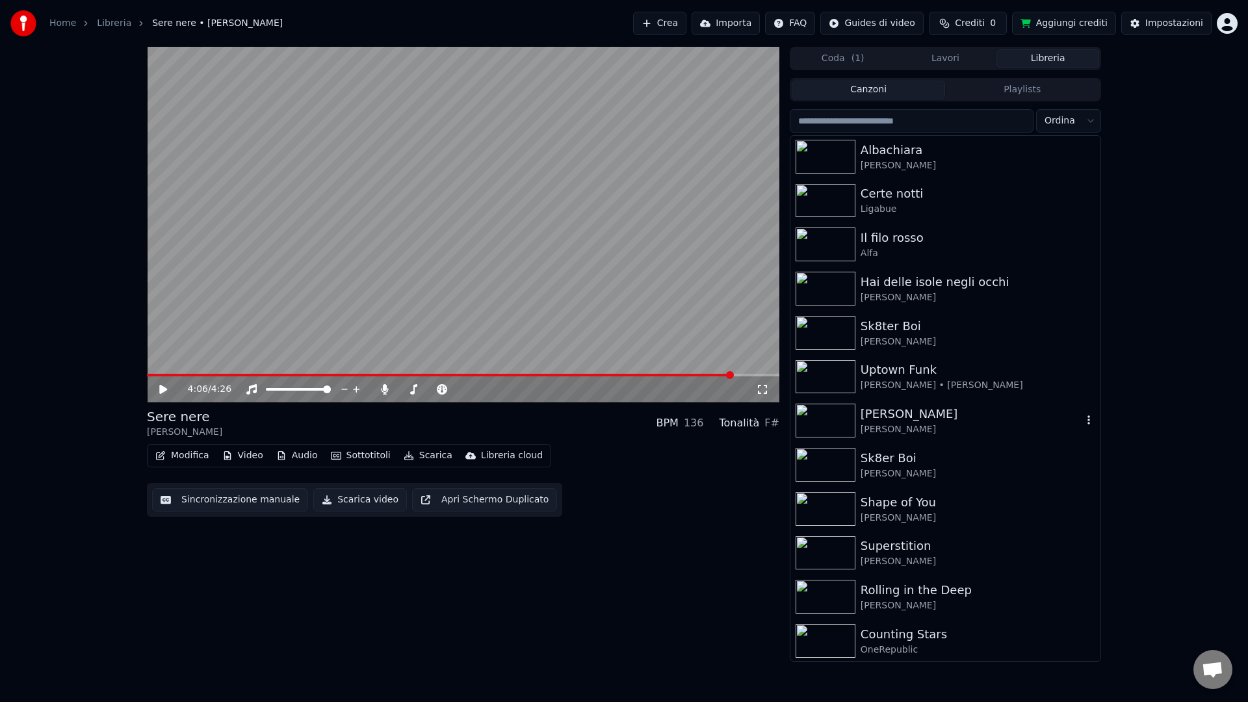
scroll to position [531, 0]
click at [920, 378] on div "Uptown Funk" at bounding box center [972, 370] width 222 height 18
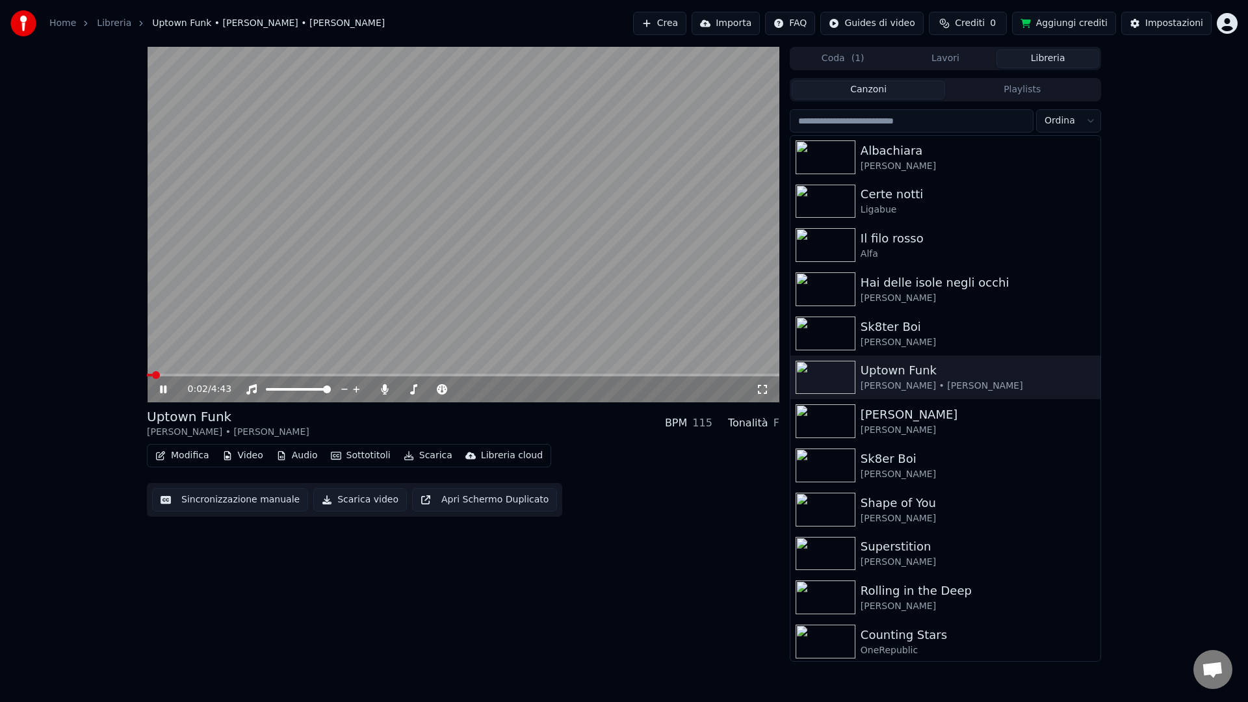
click at [239, 506] on button "Sincronizzazione manuale" at bounding box center [230, 499] width 156 height 23
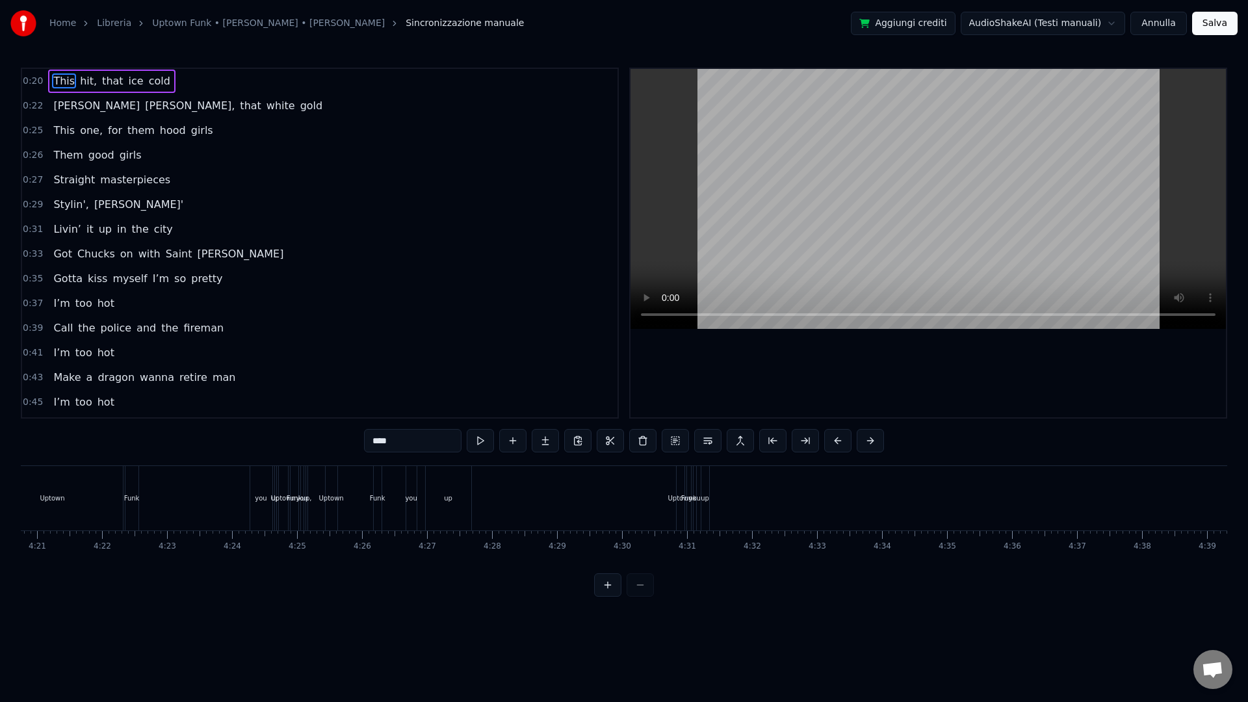
scroll to position [0, 16870]
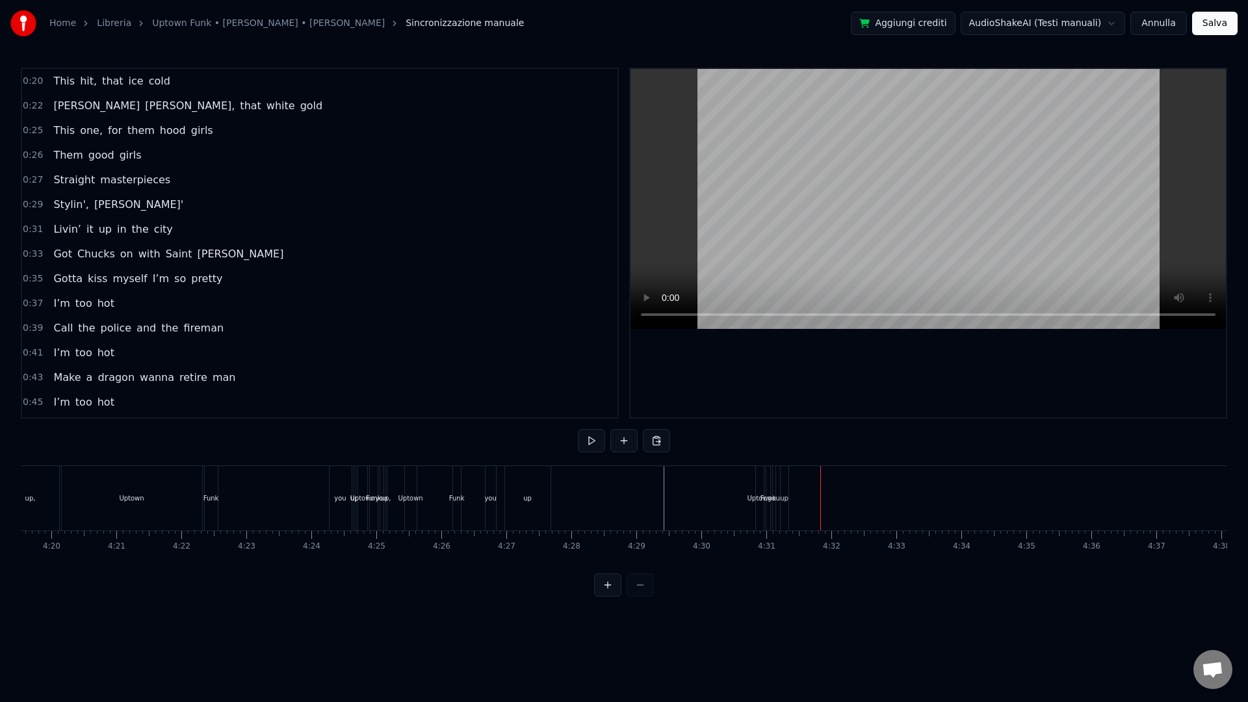
click at [308, 501] on div "Uptown Funk you up, Uptown Funk you up" at bounding box center [118, 498] width 481 height 64
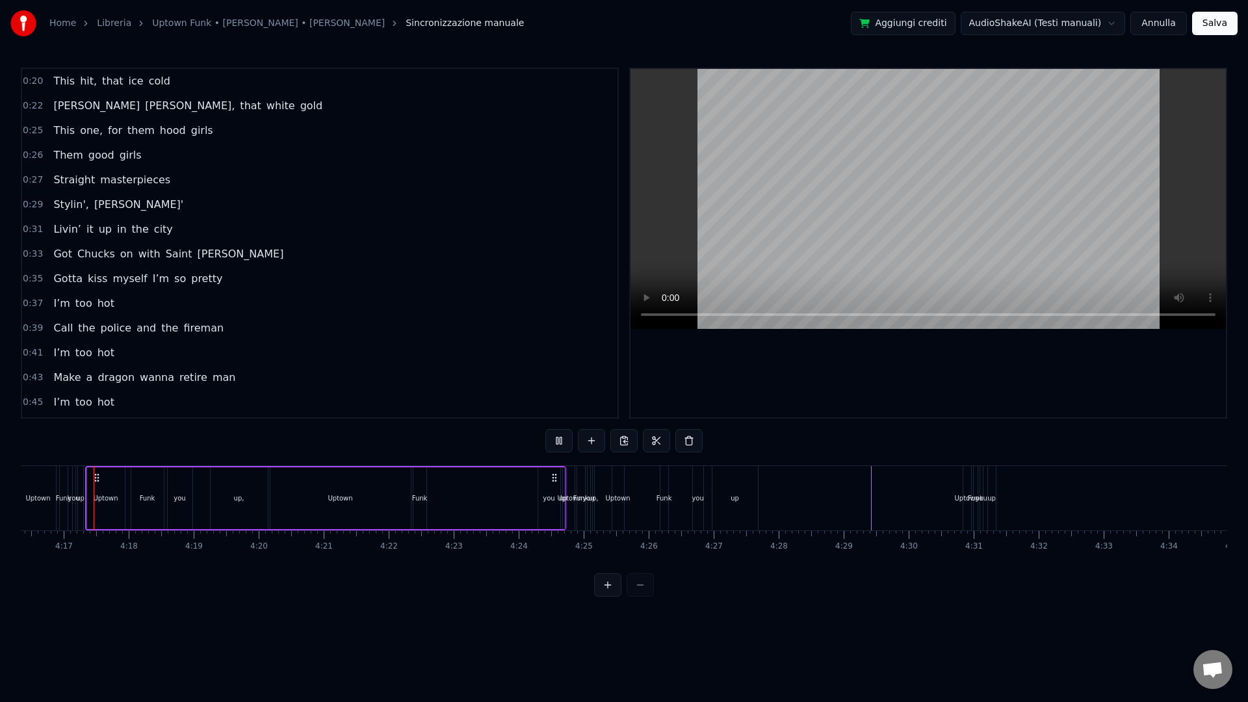
scroll to position [0, 16662]
click at [593, 438] on button at bounding box center [591, 440] width 27 height 23
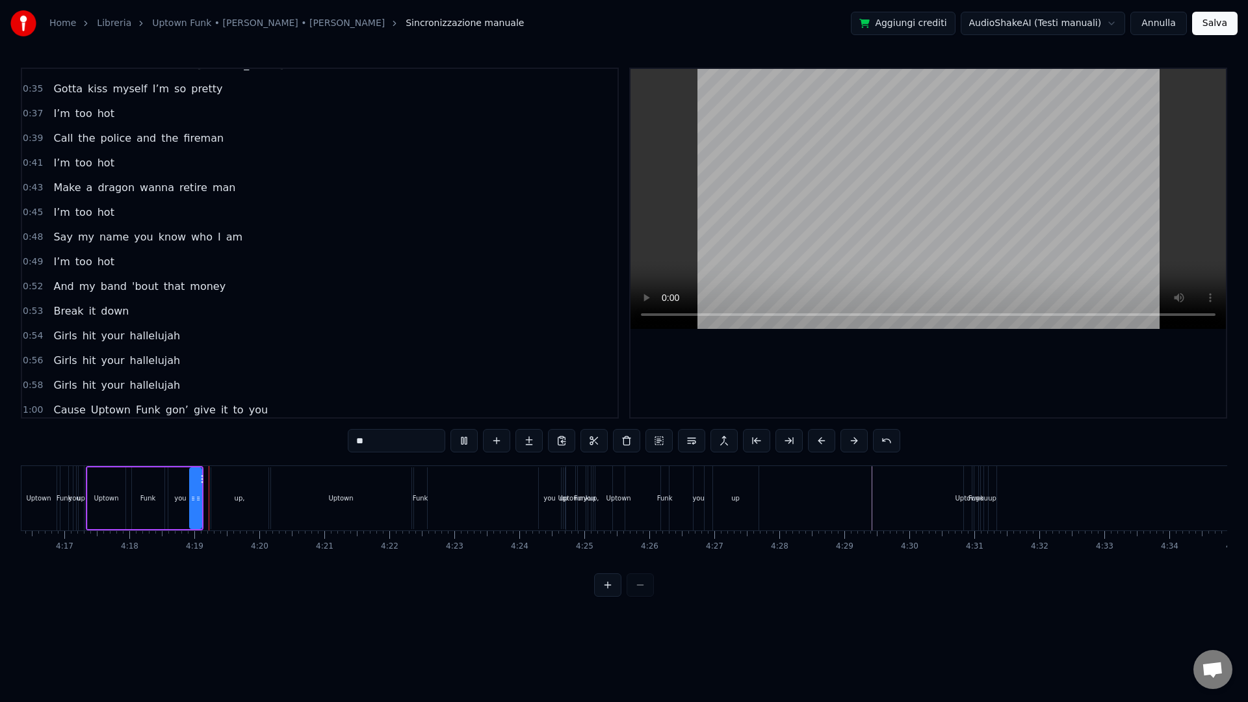
click at [593, 438] on button at bounding box center [593, 440] width 27 height 23
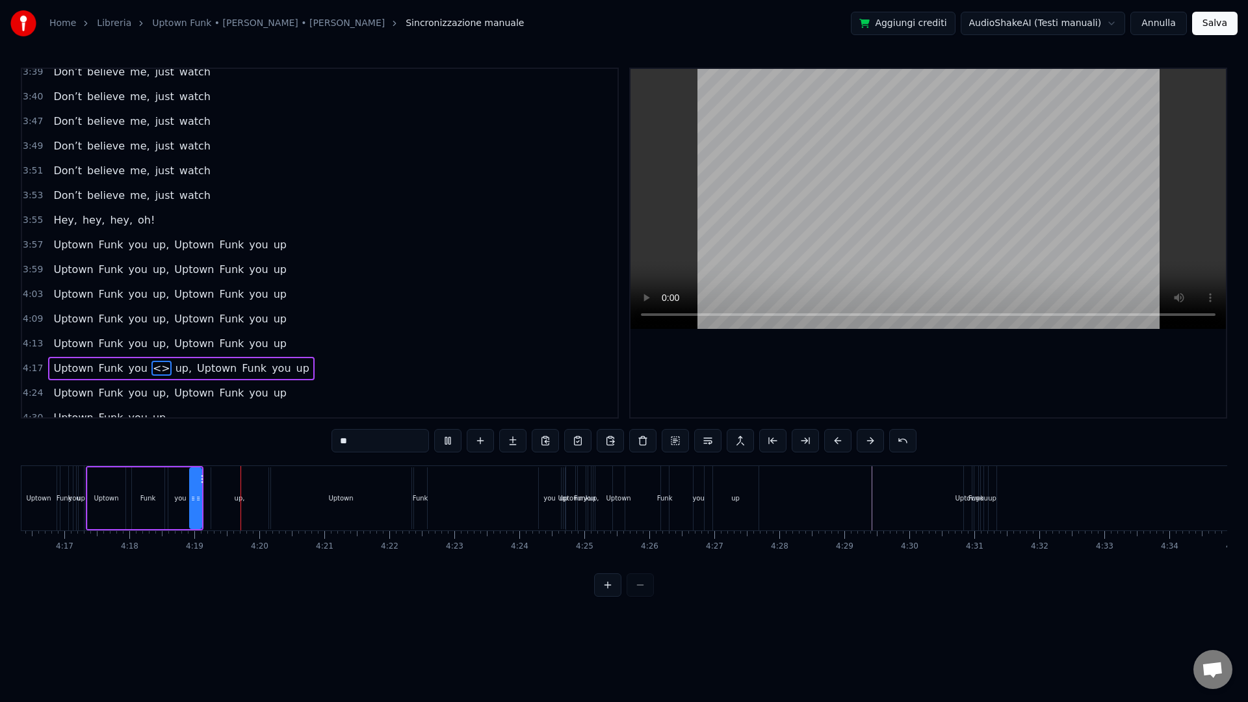
scroll to position [2122, 0]
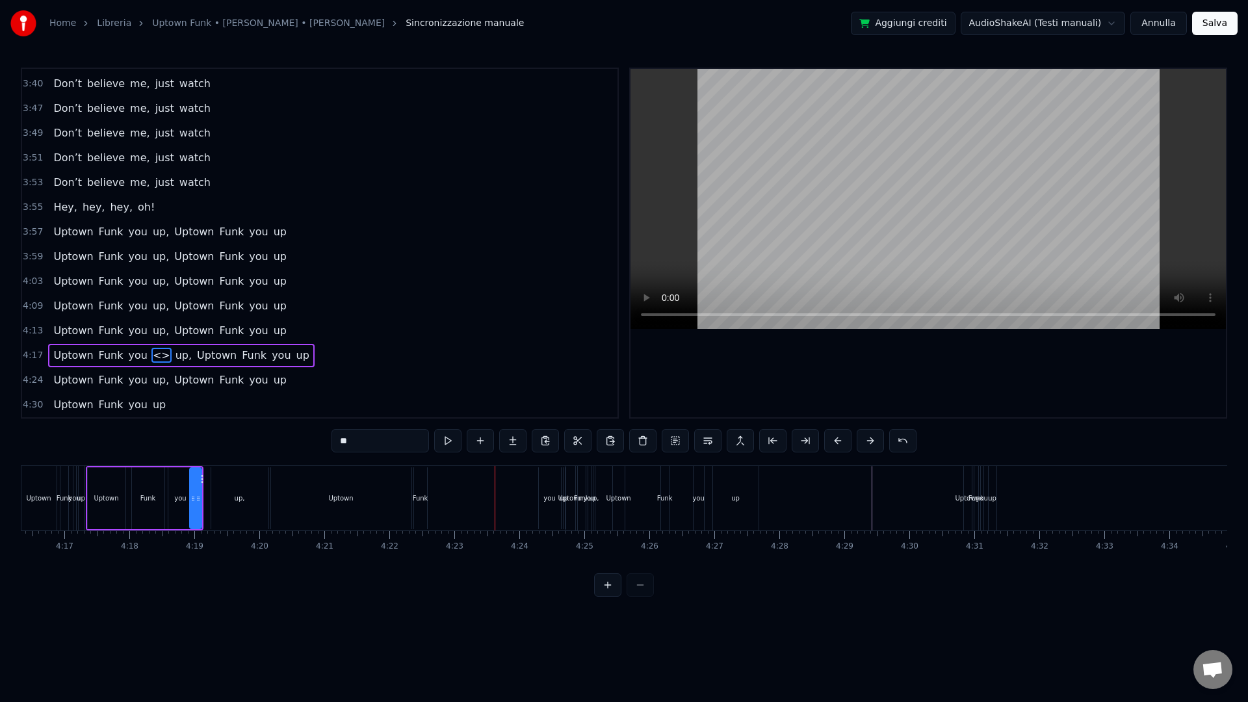
click at [564, 429] on button at bounding box center [577, 440] width 27 height 23
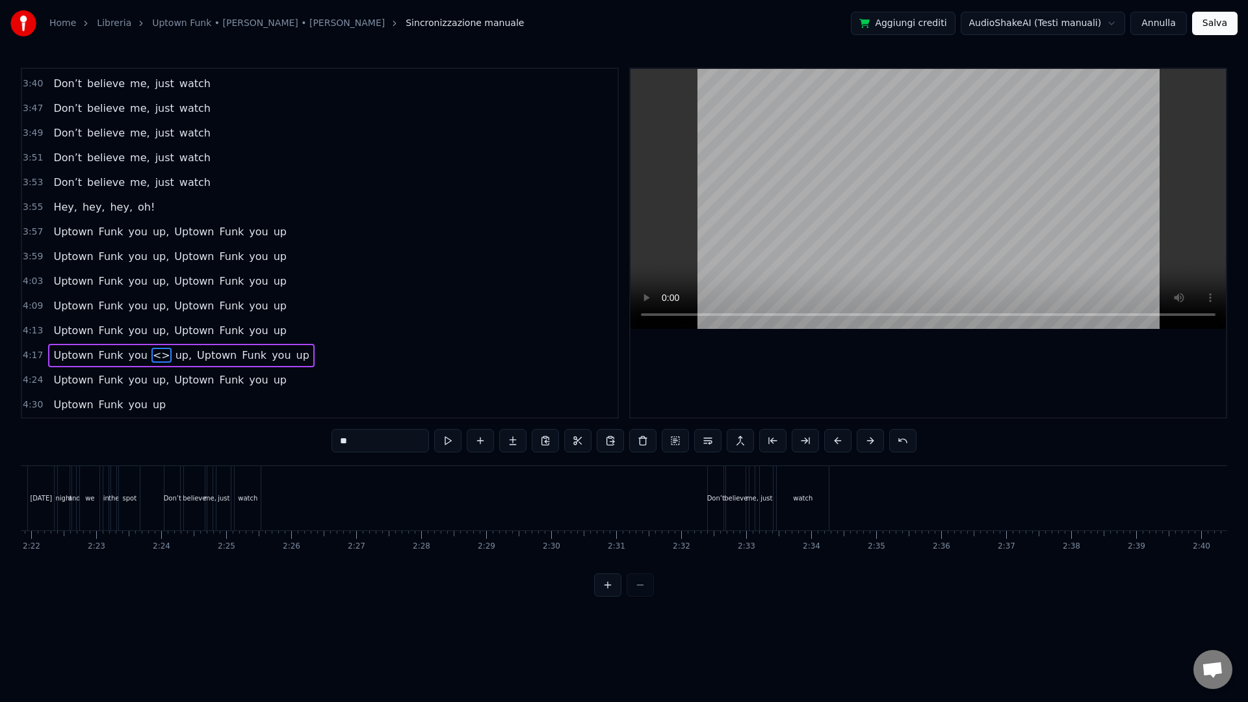
scroll to position [0, 9210]
click at [632, 508] on div at bounding box center [36, 498] width 18451 height 64
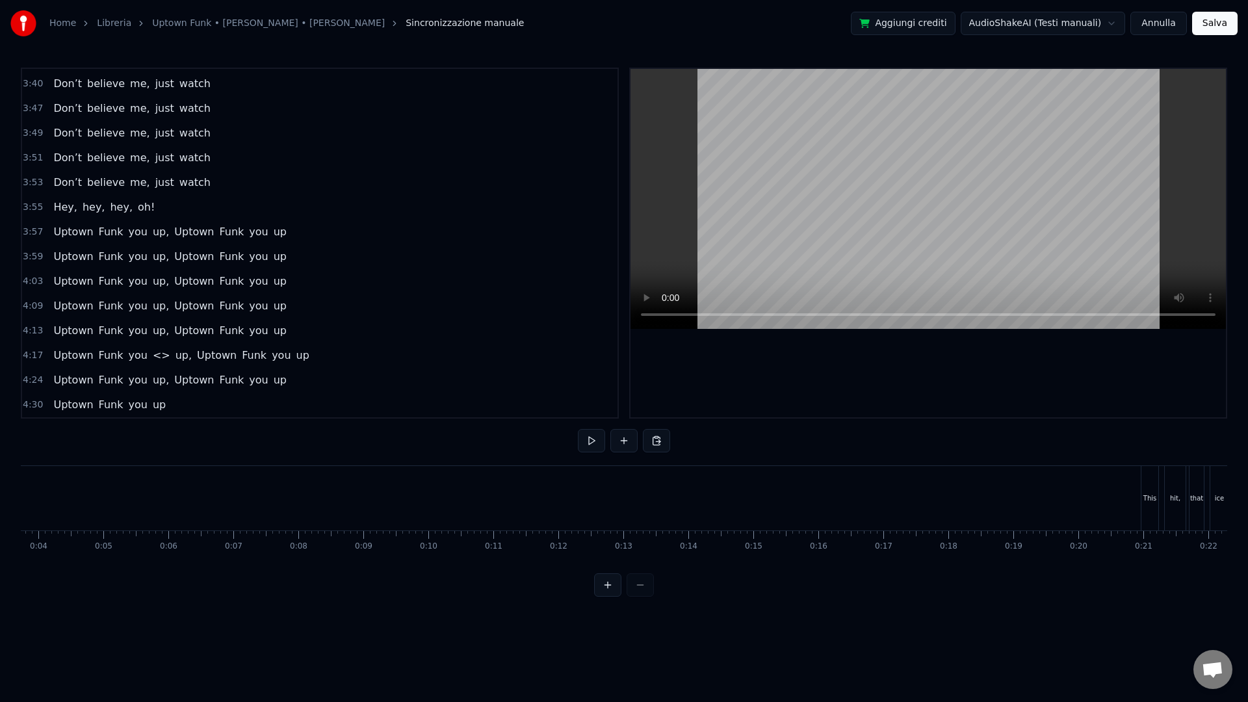
scroll to position [0, 0]
drag, startPoint x: 898, startPoint y: 502, endPoint x: 1018, endPoint y: 505, distance: 119.6
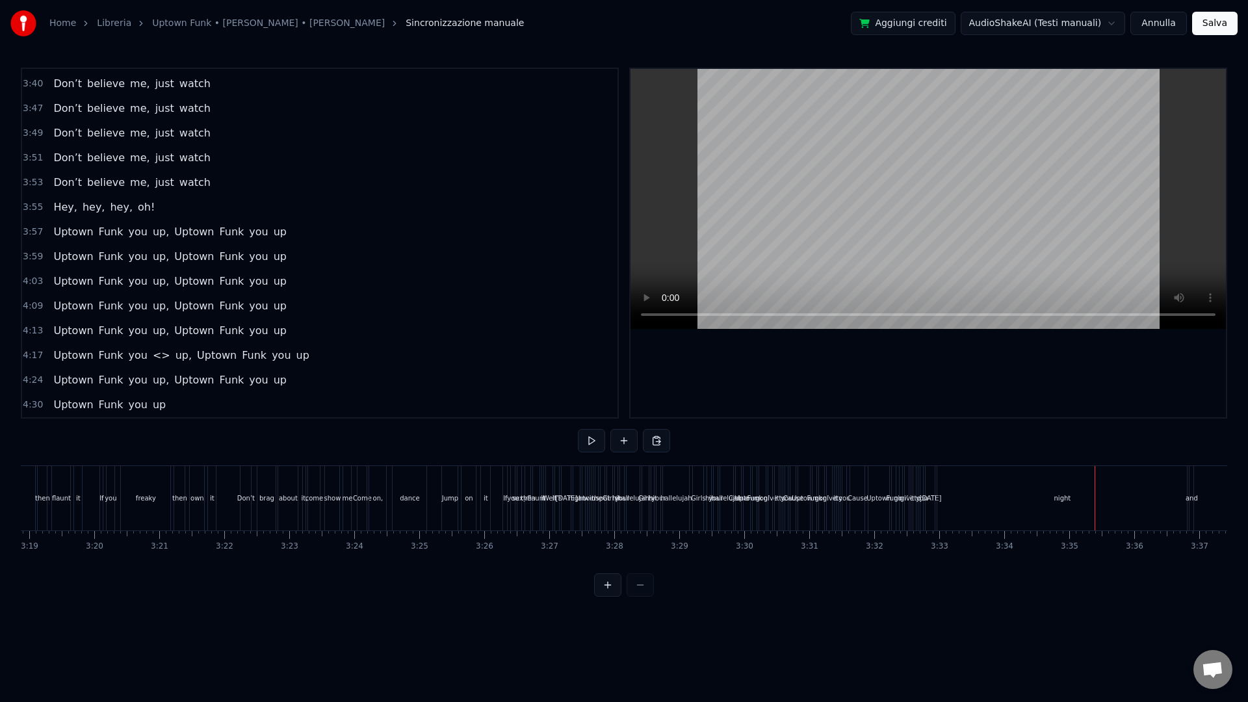
scroll to position [0, 12917]
click at [967, 502] on div "night" at bounding box center [1072, 498] width 250 height 64
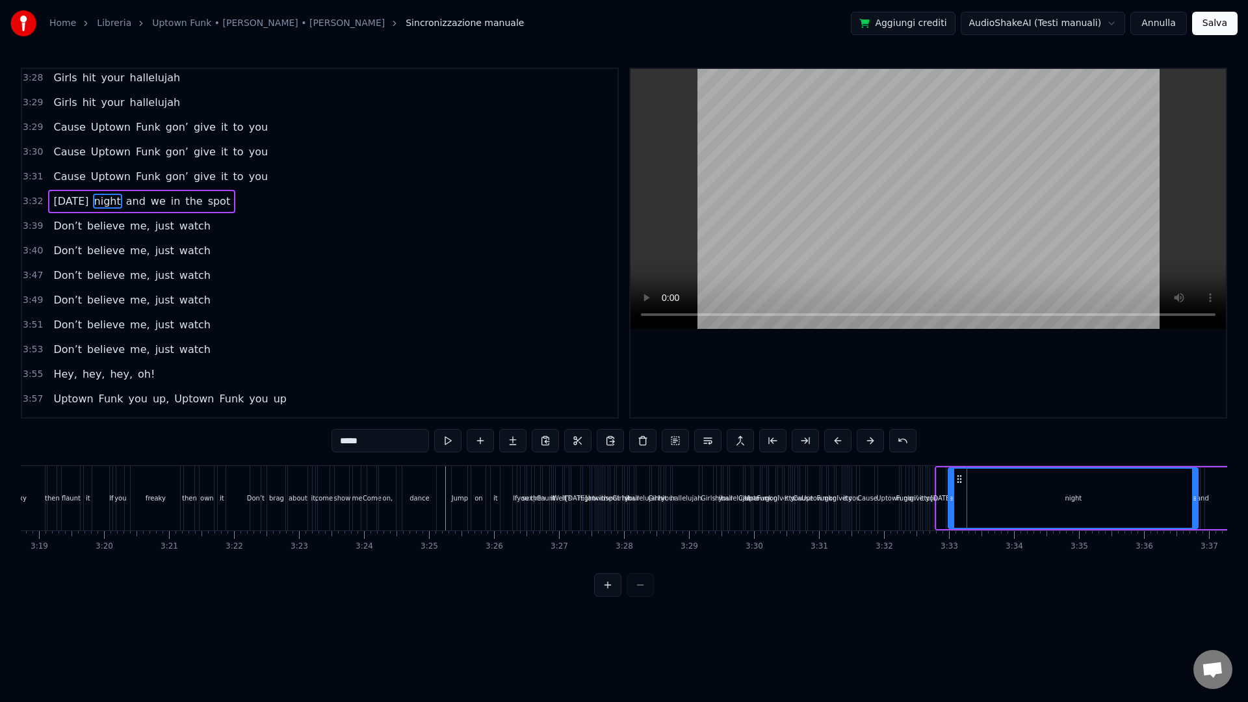
scroll to position [1913, 0]
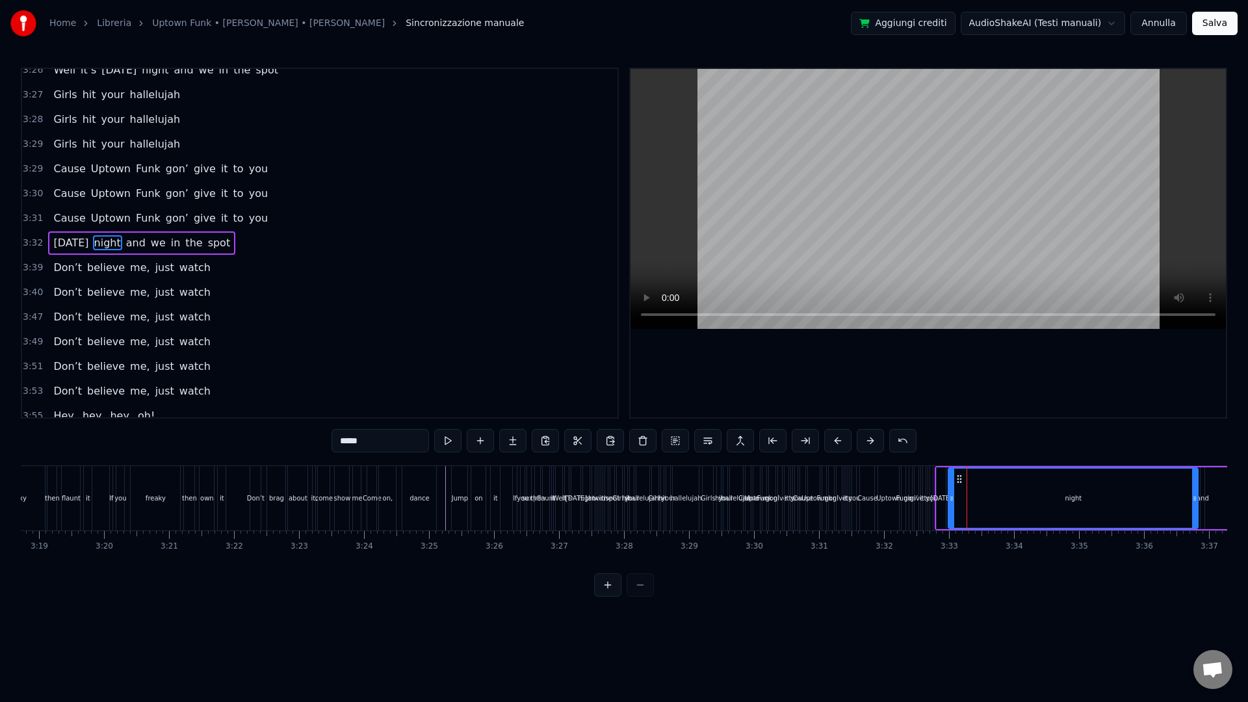
click at [35, 141] on span "3:29" at bounding box center [33, 144] width 20 height 13
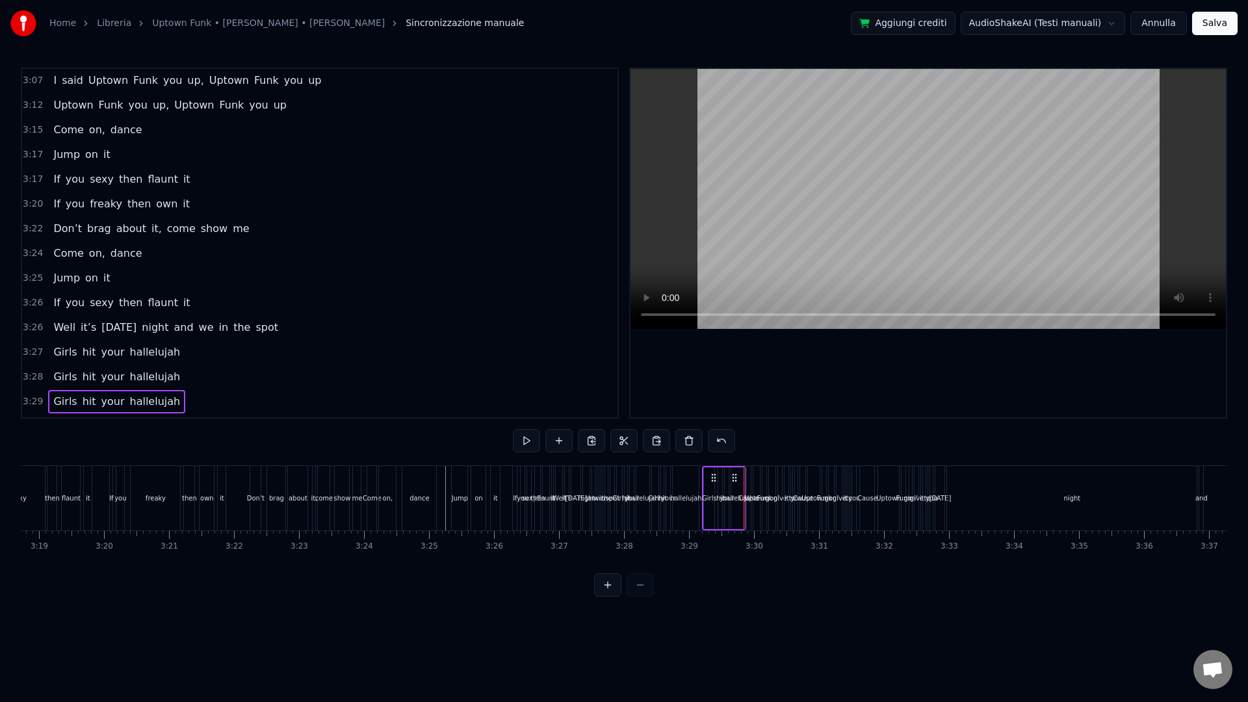
scroll to position [1635, 0]
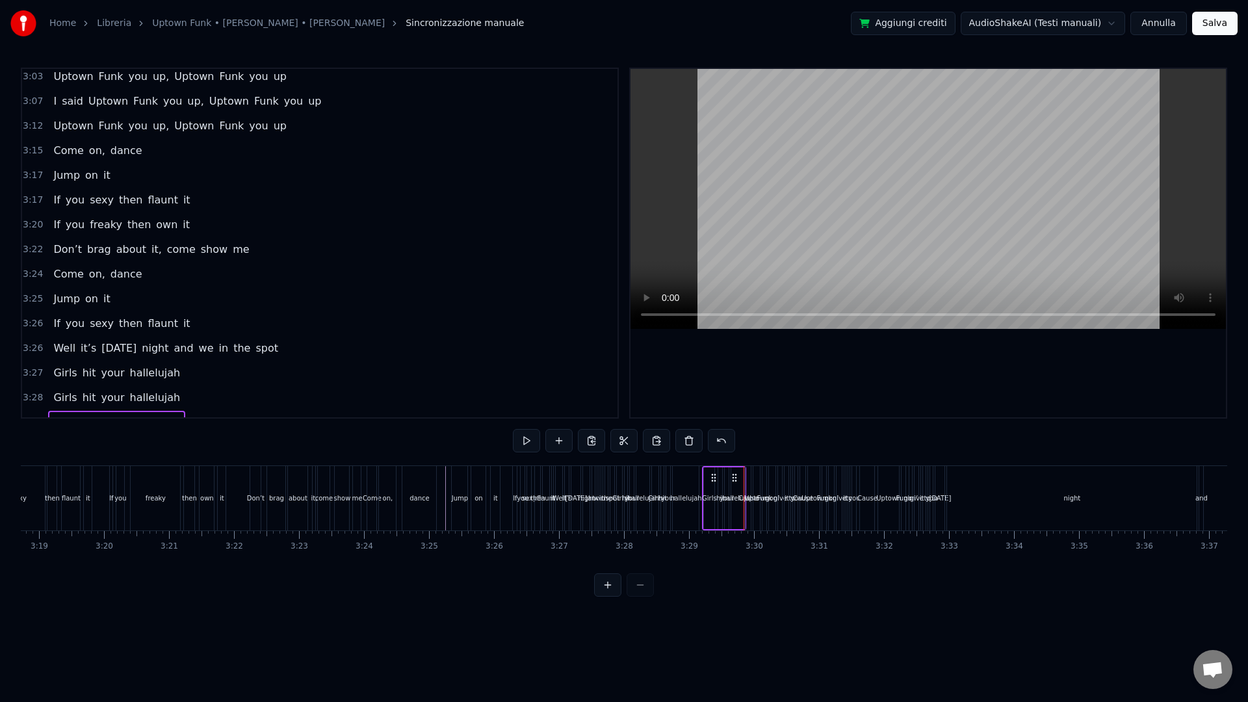
click at [39, 348] on span "3:26" at bounding box center [33, 348] width 20 height 13
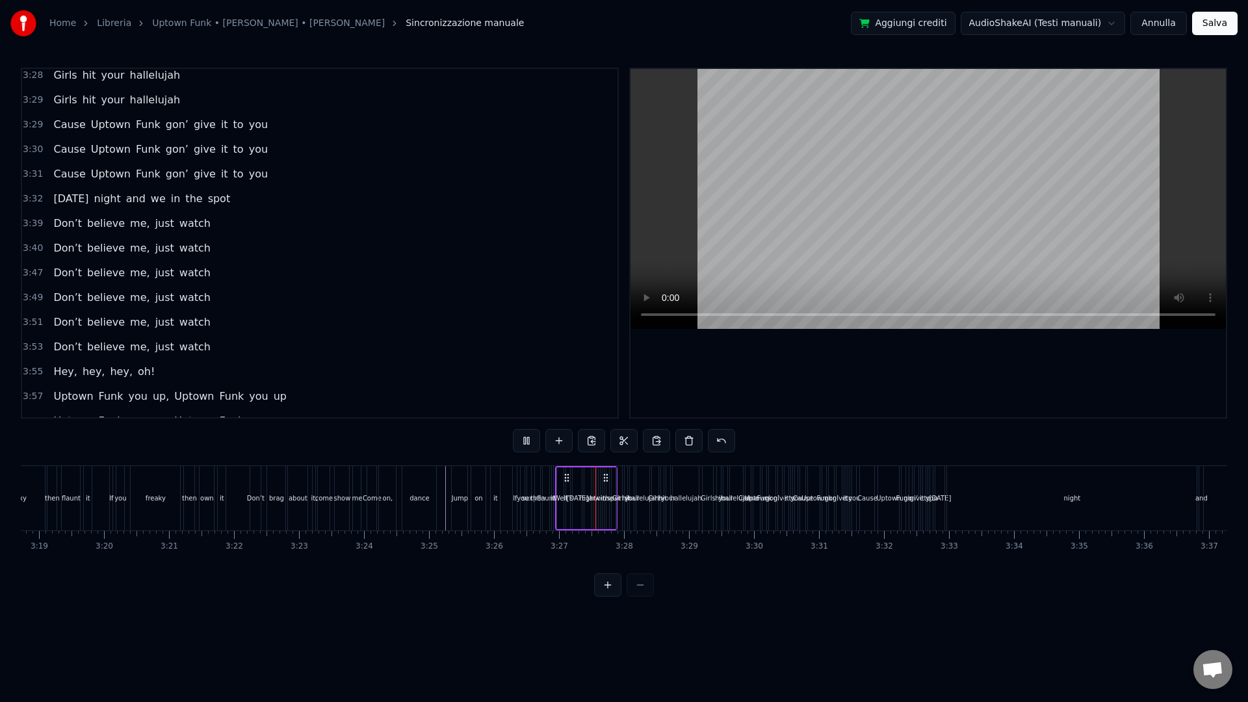
scroll to position [1722, 0]
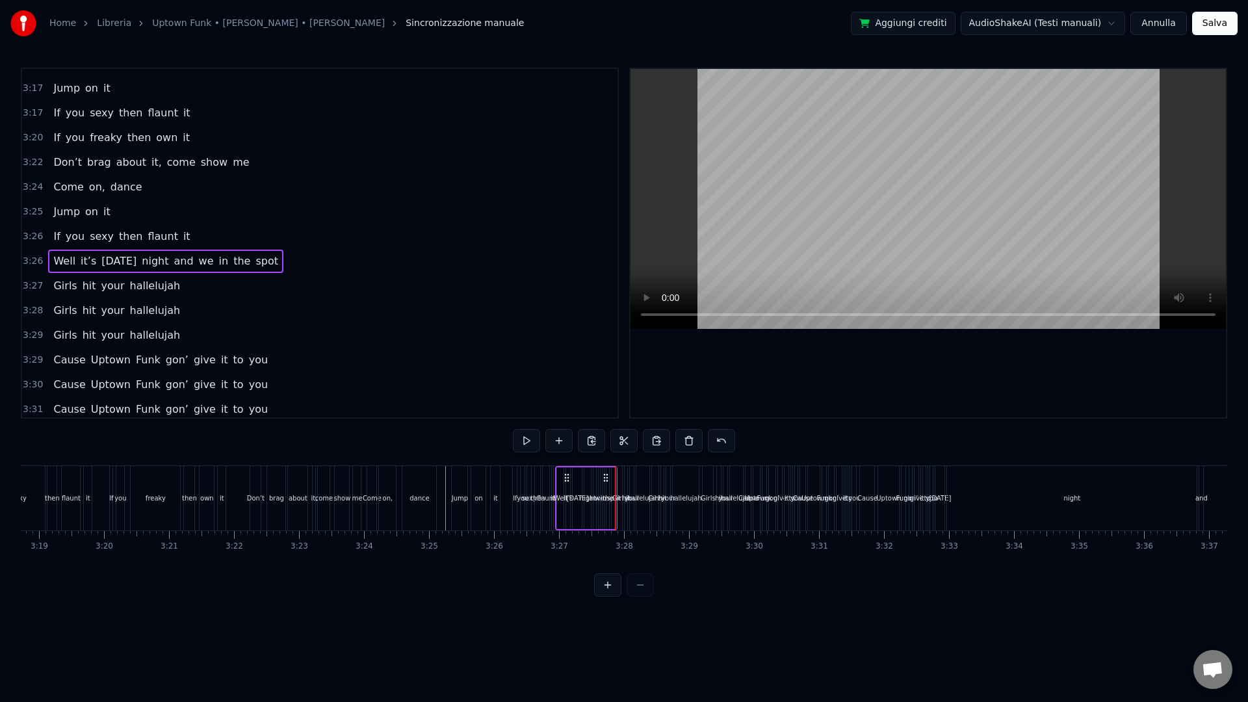
click at [33, 263] on span "3:26" at bounding box center [33, 261] width 20 height 13
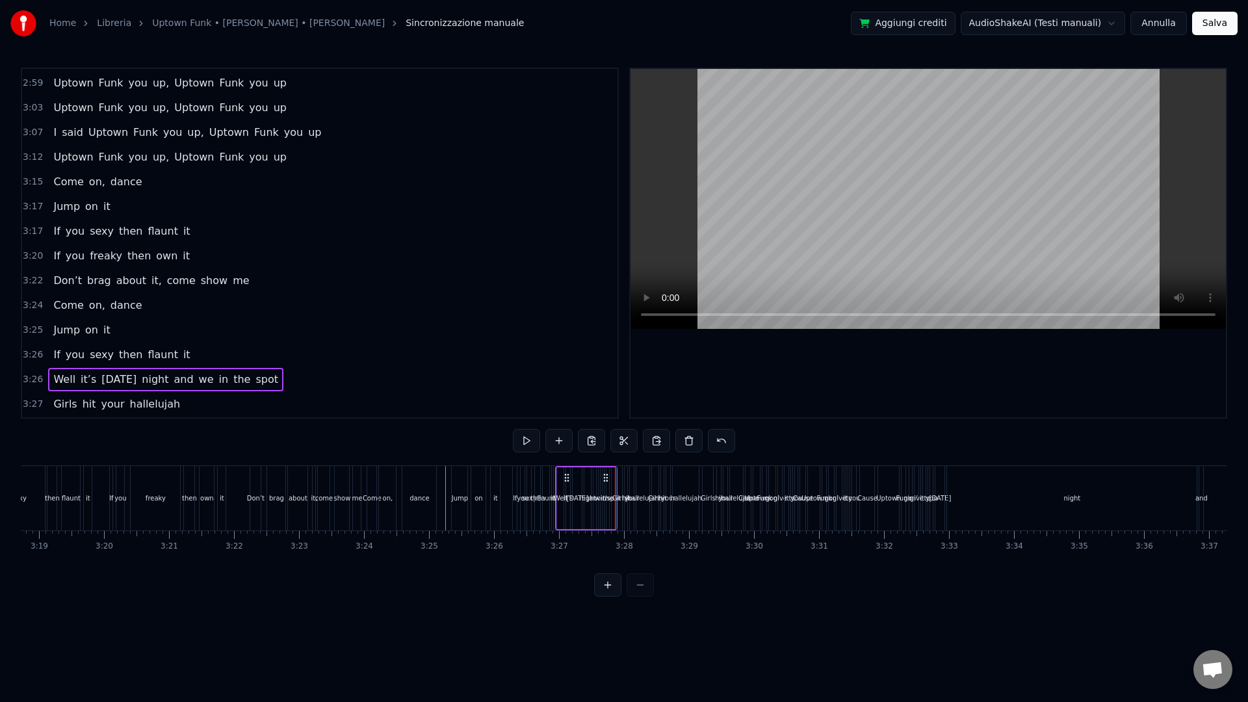
scroll to position [1591, 0]
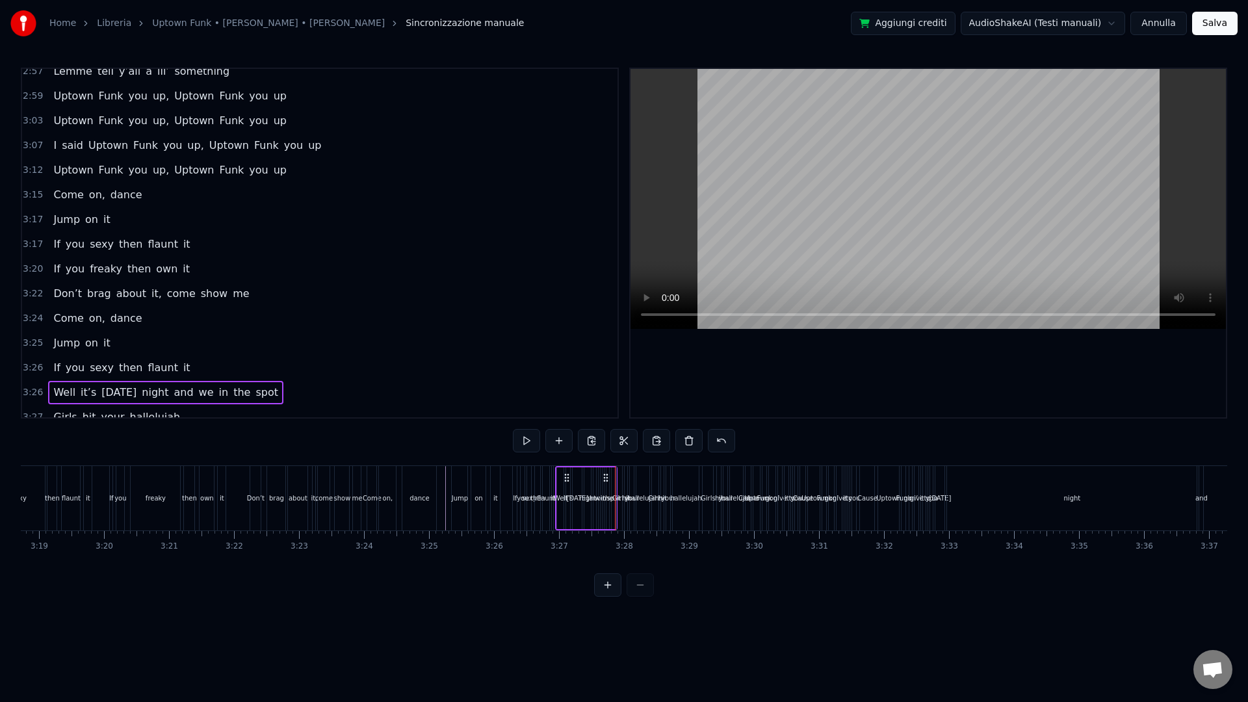
click at [32, 241] on span "3:17" at bounding box center [33, 244] width 20 height 13
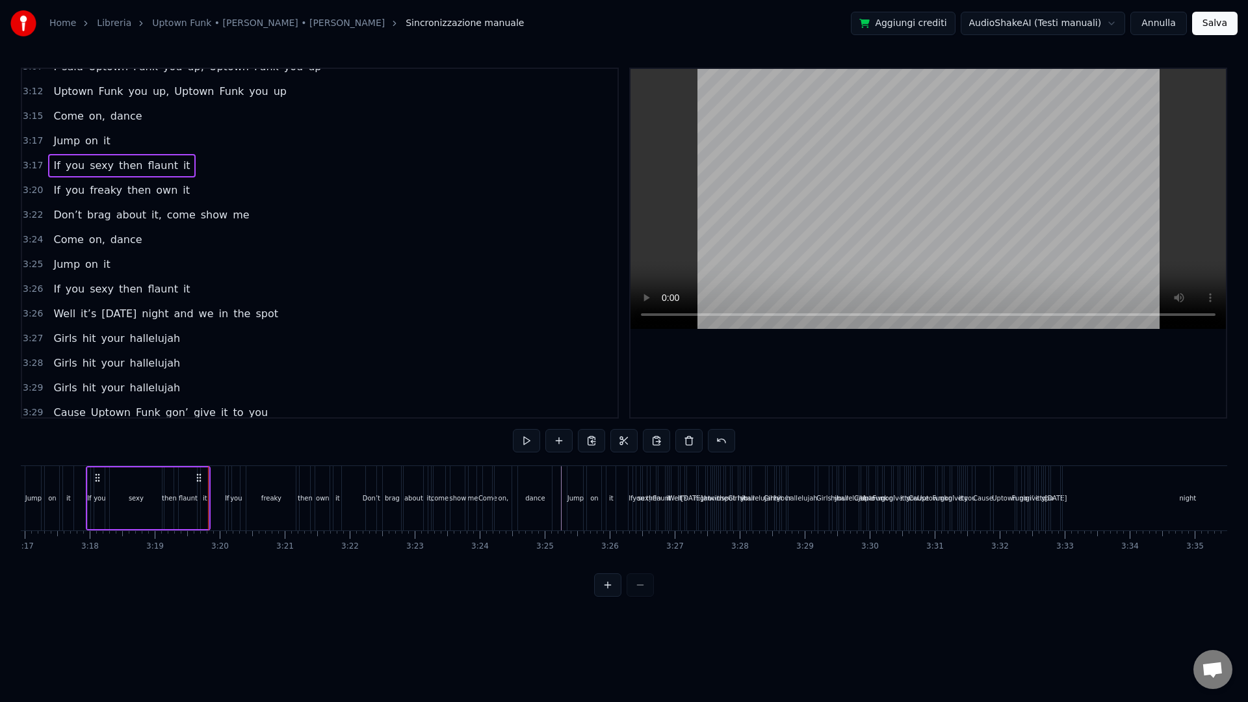
scroll to position [1651, 0]
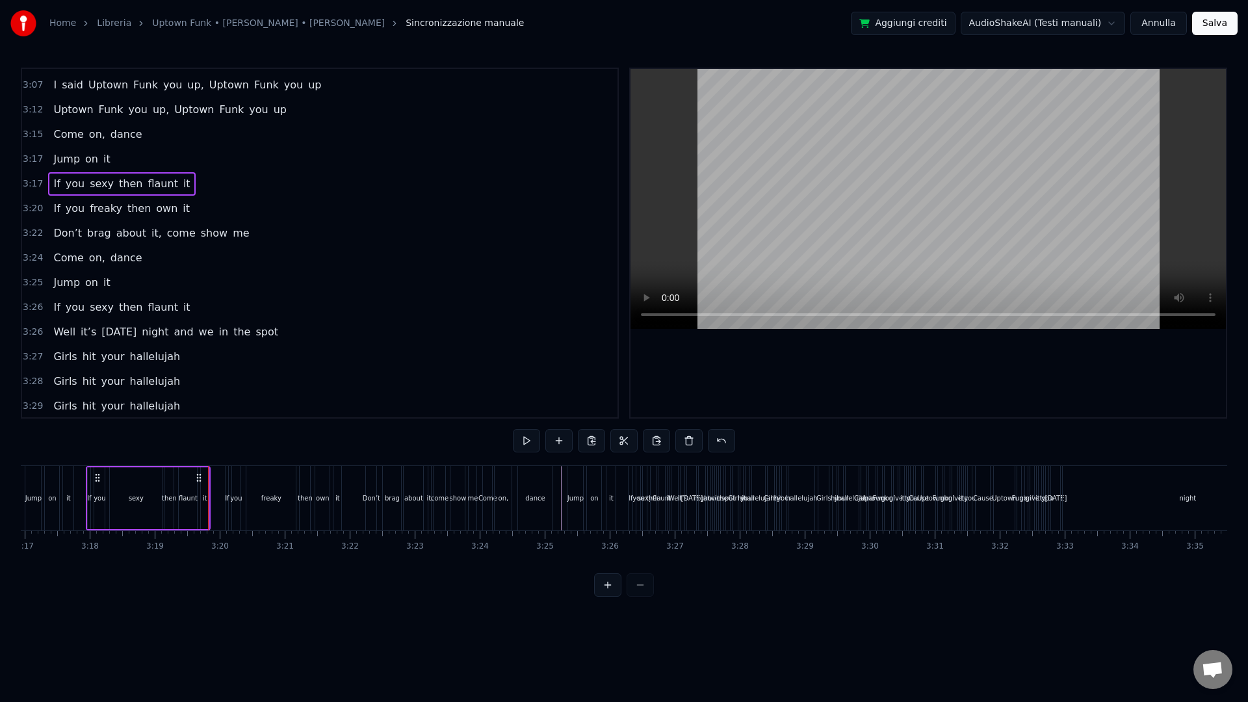
click at [30, 214] on span "3:20" at bounding box center [33, 208] width 20 height 13
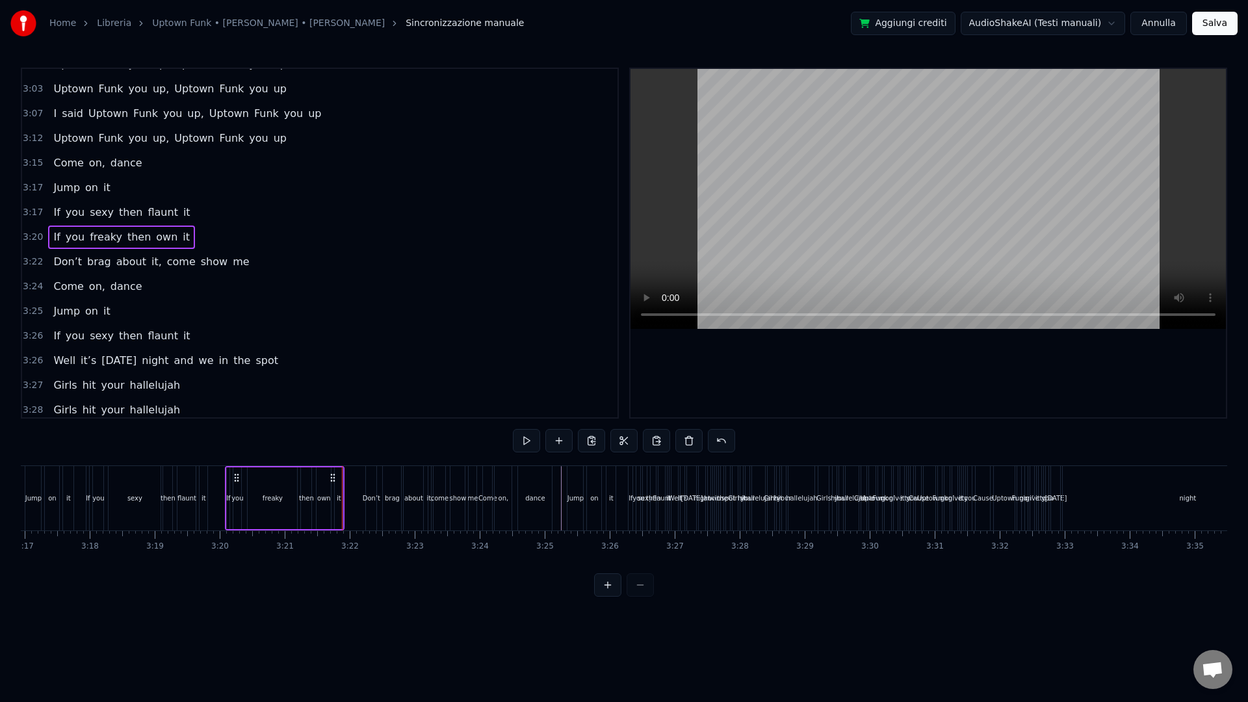
scroll to position [1599, 0]
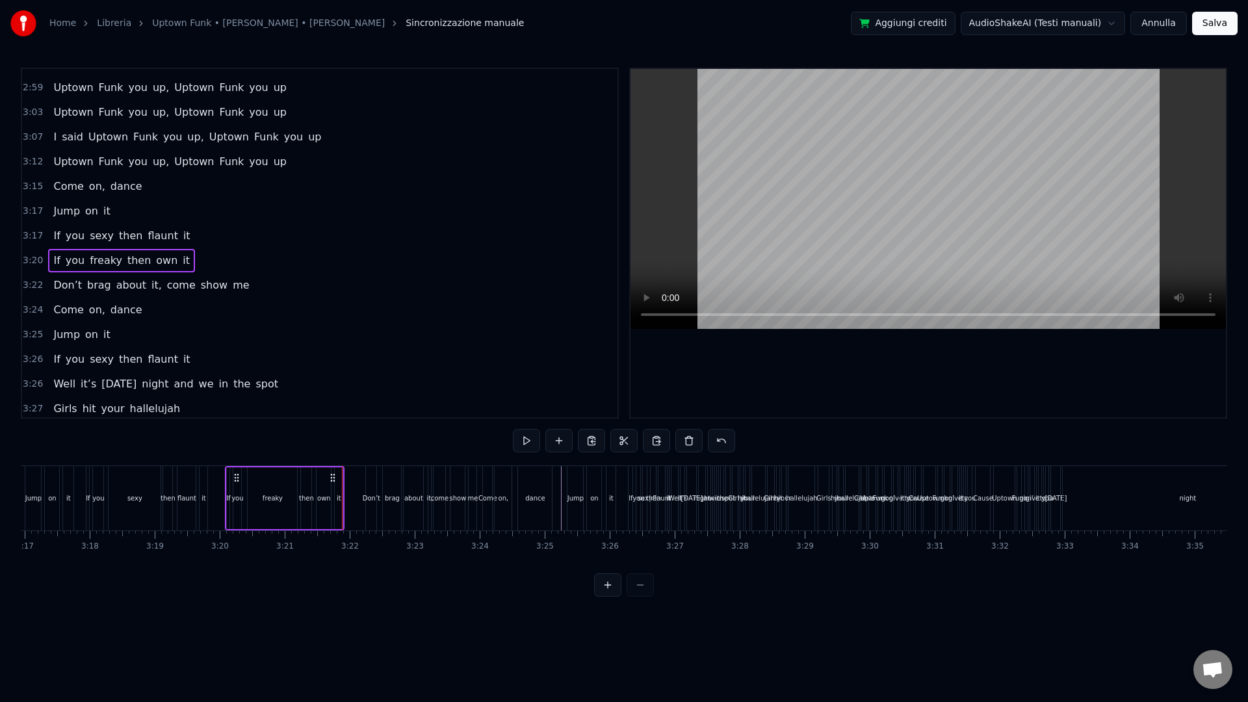
click at [37, 291] on span "3:22" at bounding box center [33, 285] width 20 height 13
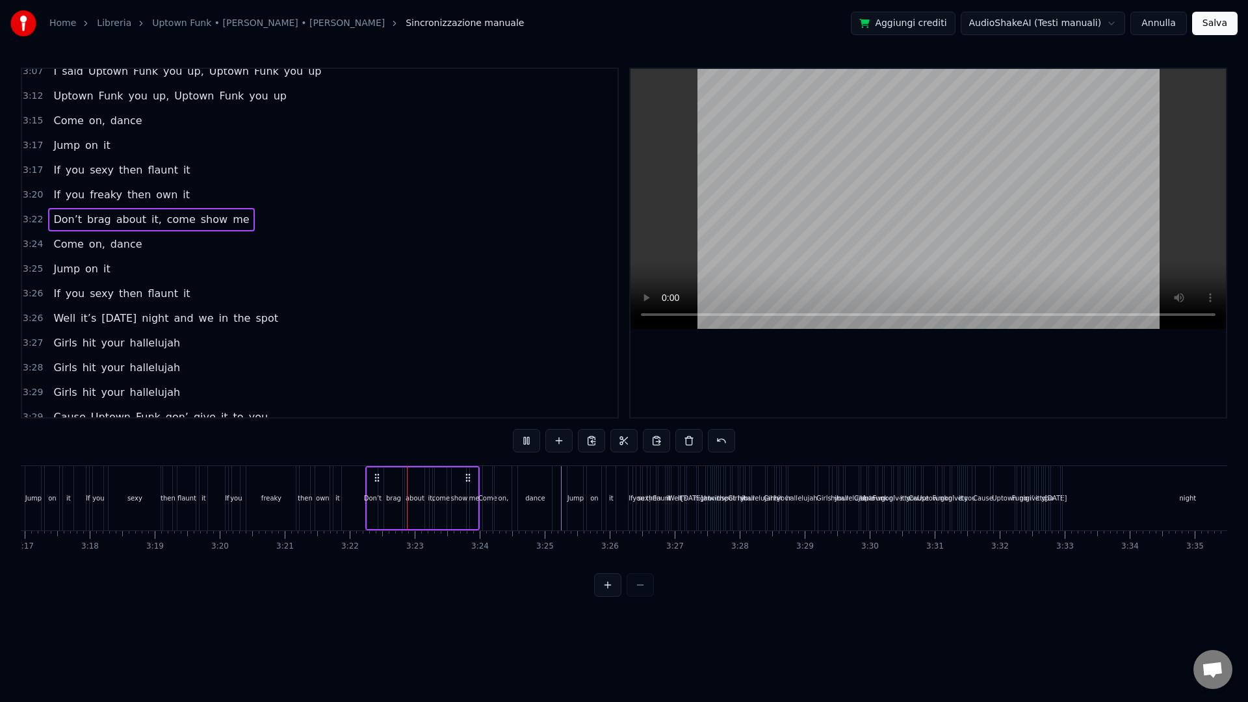
scroll to position [1655, 0]
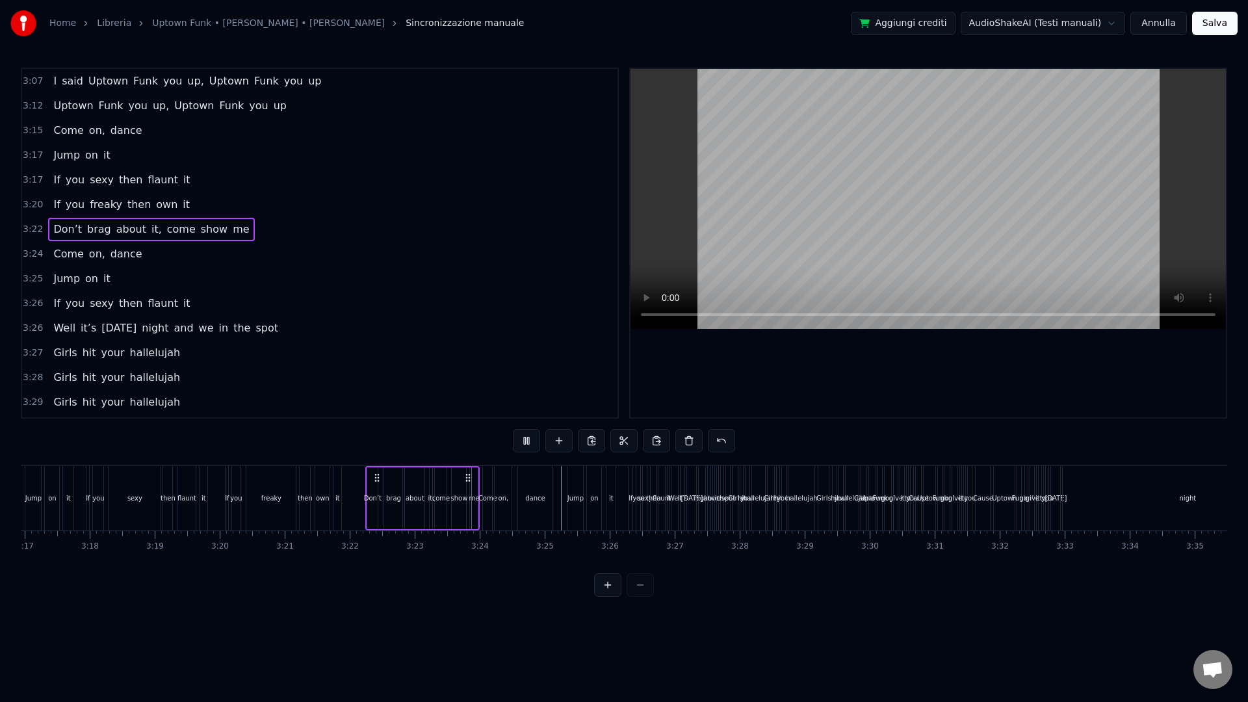
click at [34, 302] on span "3:26" at bounding box center [33, 303] width 20 height 13
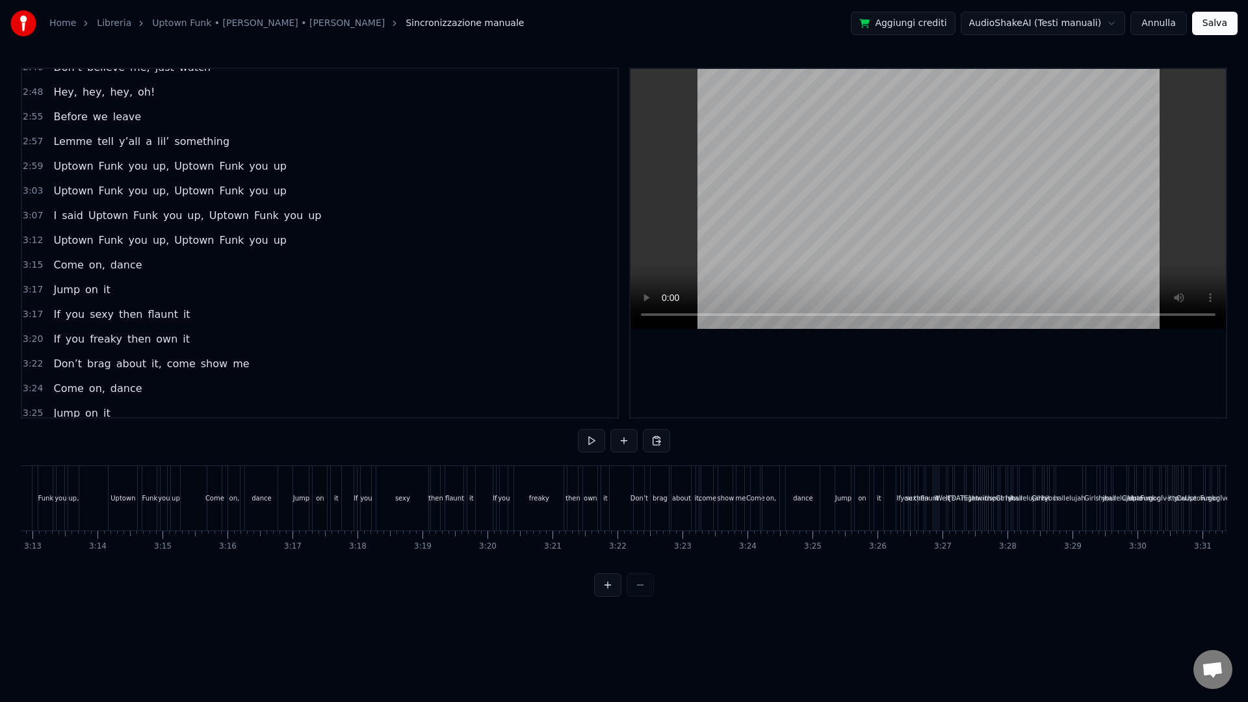
scroll to position [0, 12524]
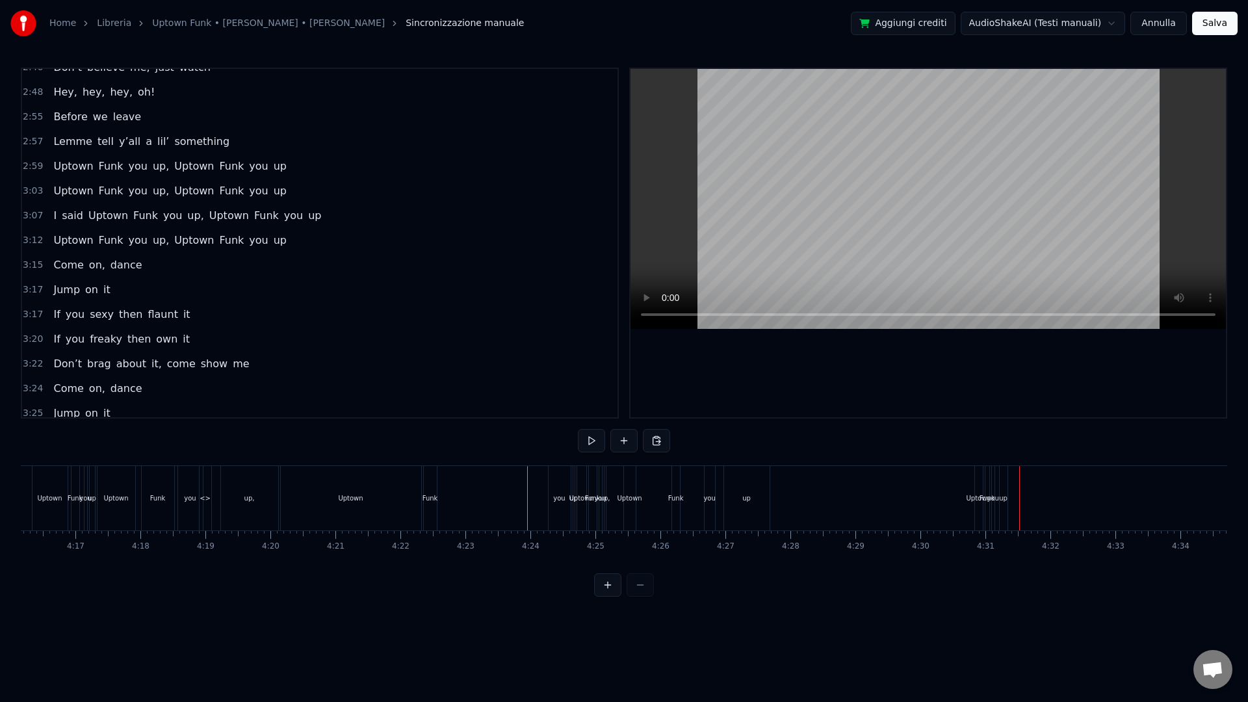
scroll to position [0, 17244]
click at [1123, 495] on div "Home Libreria Uptown Funk • [PERSON_NAME] • [PERSON_NAME] Sincronizzazione manu…" at bounding box center [624, 298] width 1248 height 597
click at [393, 506] on div "Funk" at bounding box center [394, 498] width 4 height 64
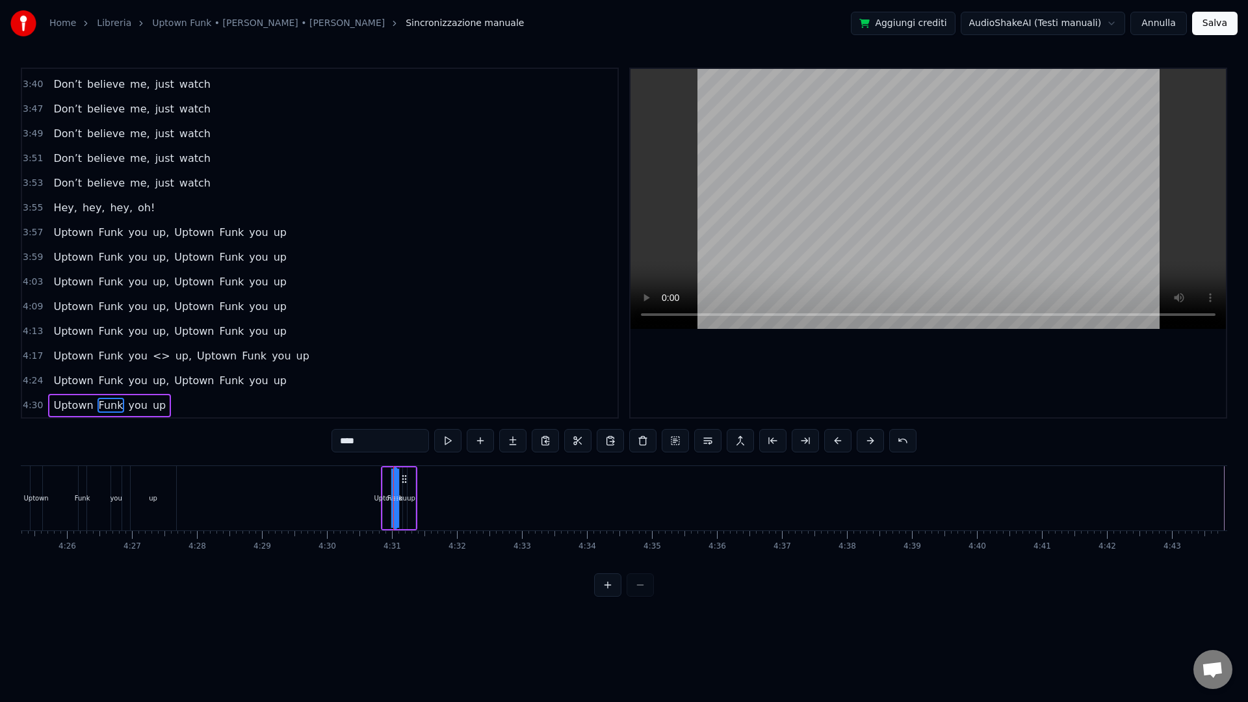
scroll to position [2122, 0]
click at [36, 404] on span "4:30" at bounding box center [33, 404] width 20 height 13
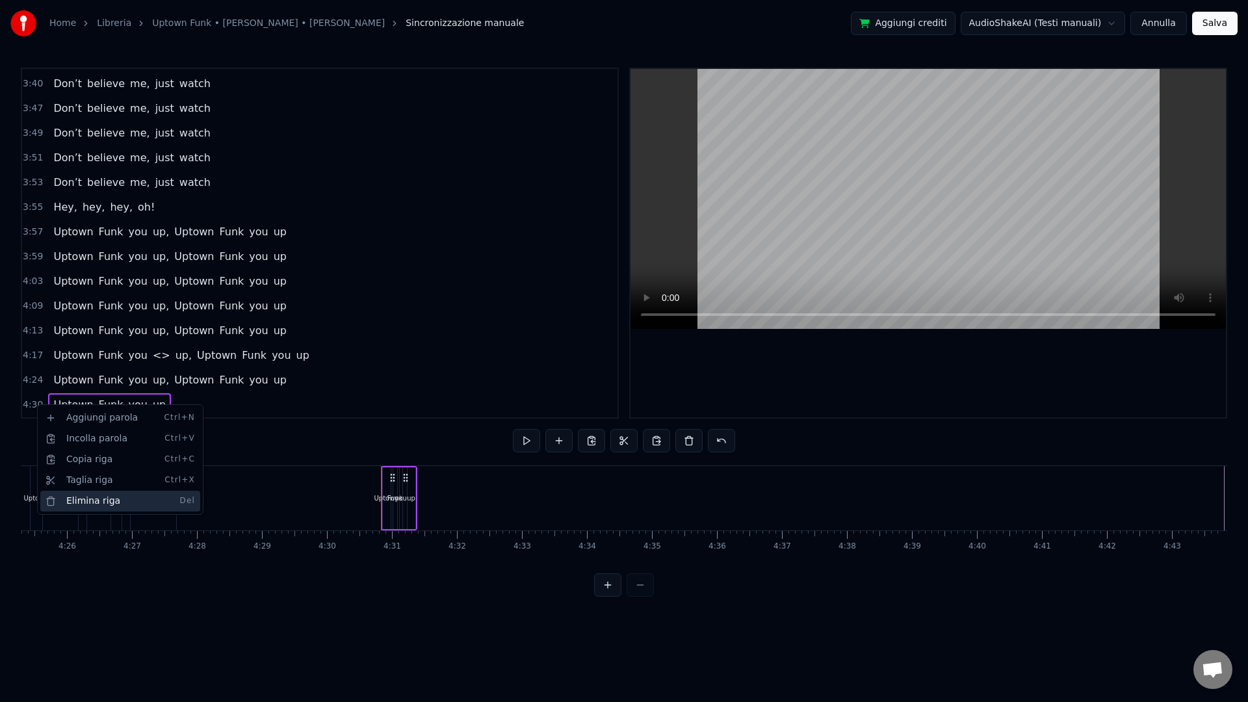
click at [64, 496] on div "Elimina riga Del" at bounding box center [120, 501] width 160 height 21
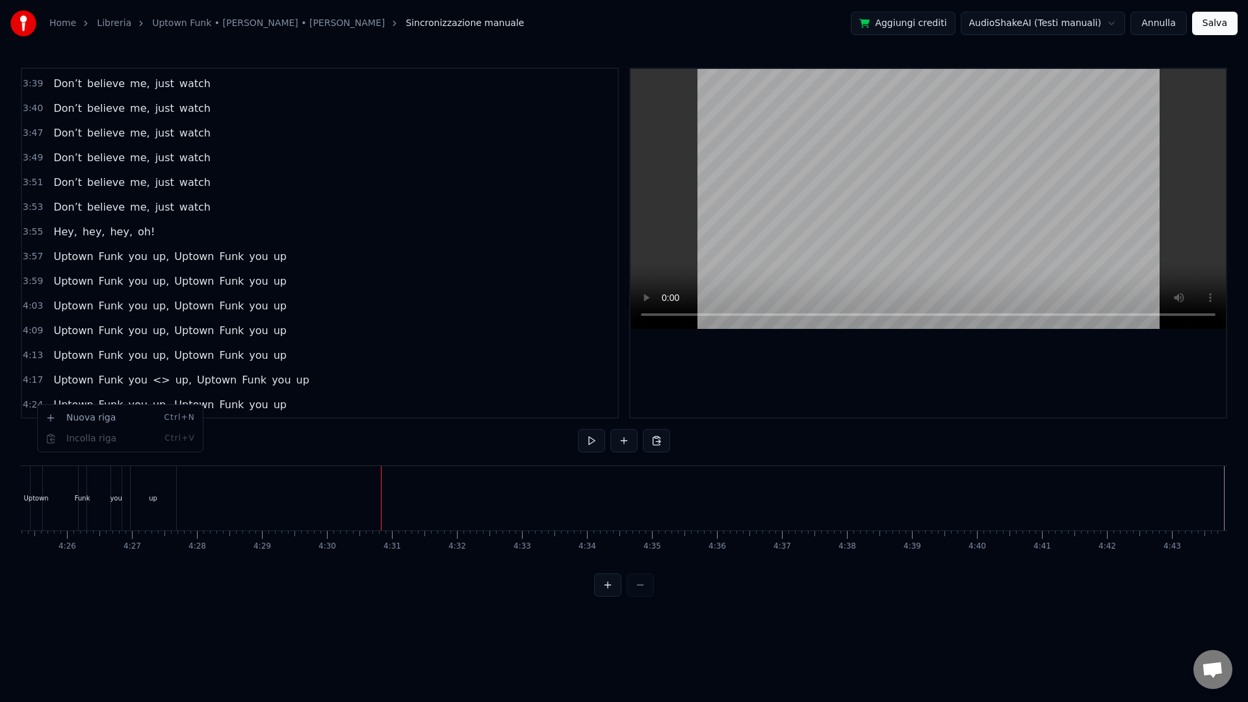
scroll to position [2097, 0]
click at [36, 404] on span "4:24" at bounding box center [33, 404] width 20 height 13
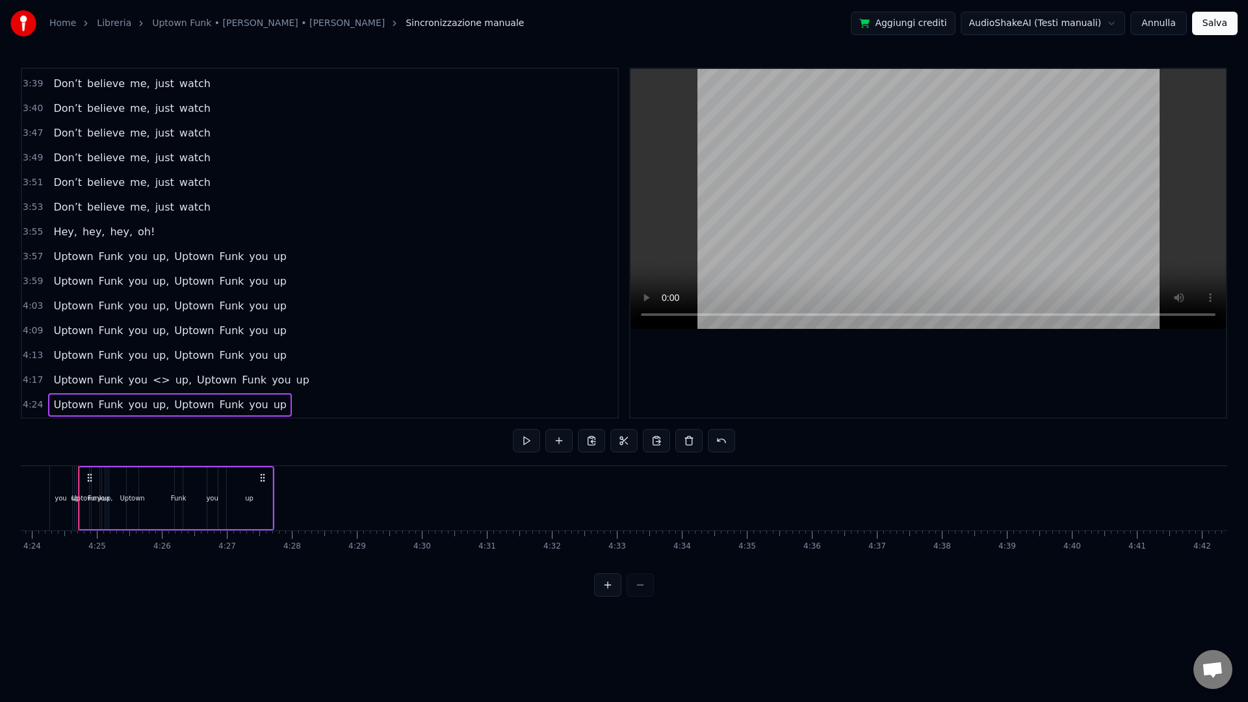
scroll to position [0, 17142]
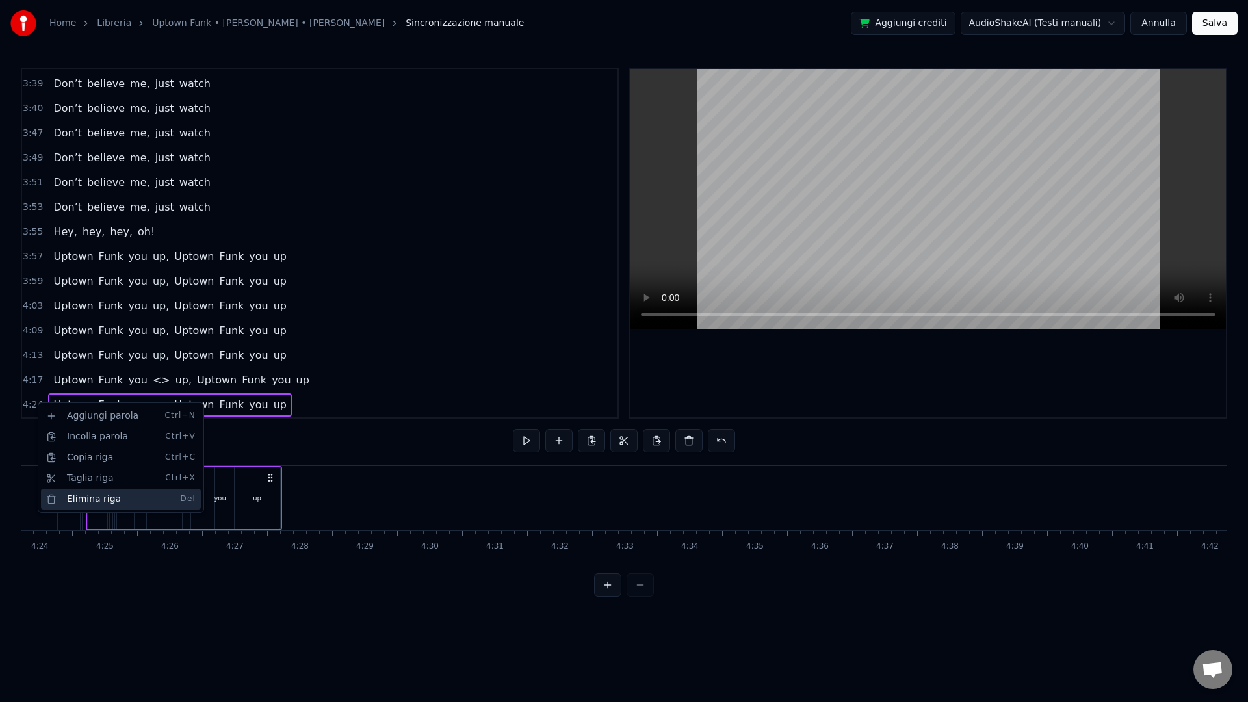
click at [67, 497] on div "Elimina riga Del" at bounding box center [121, 499] width 160 height 21
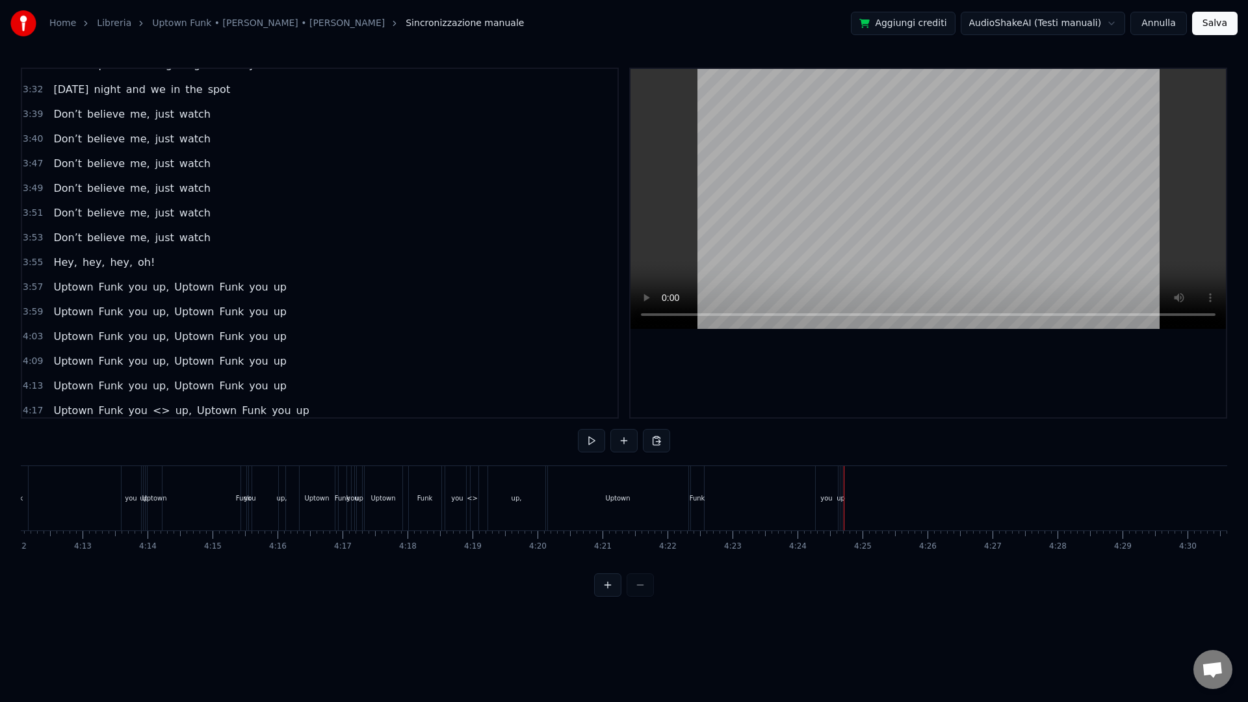
scroll to position [2072, 0]
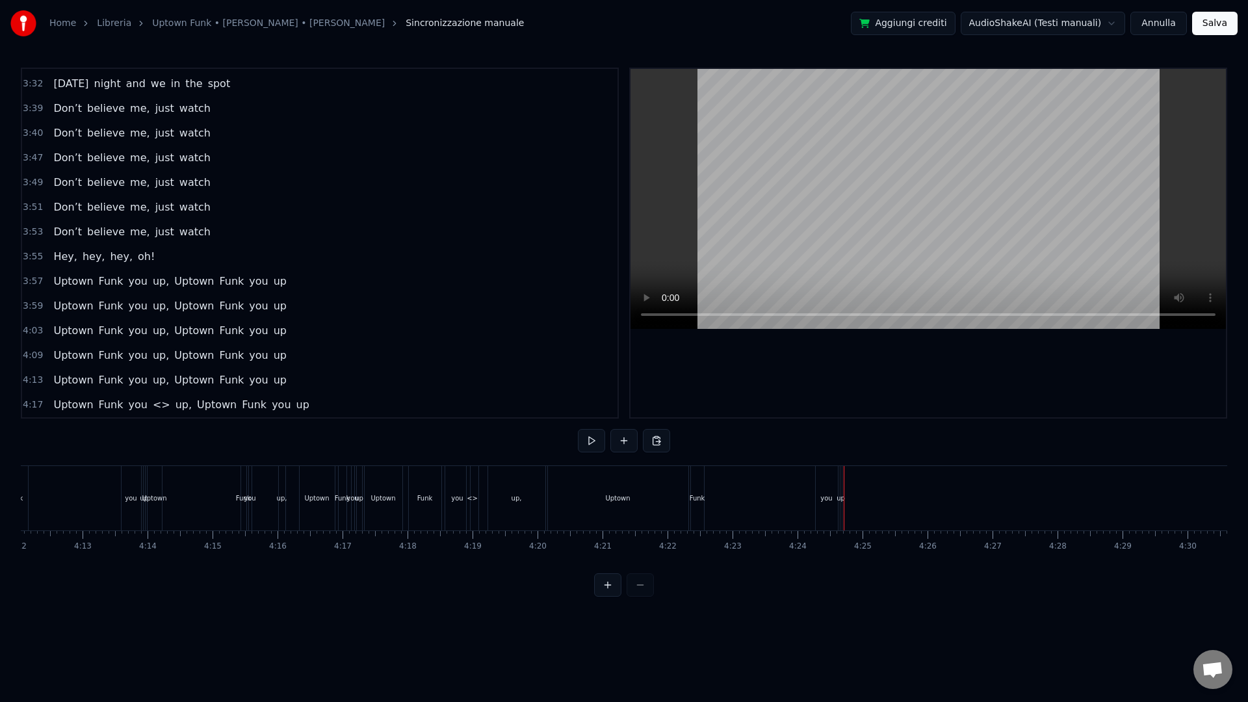
click at [35, 284] on span "3:57" at bounding box center [33, 281] width 20 height 13
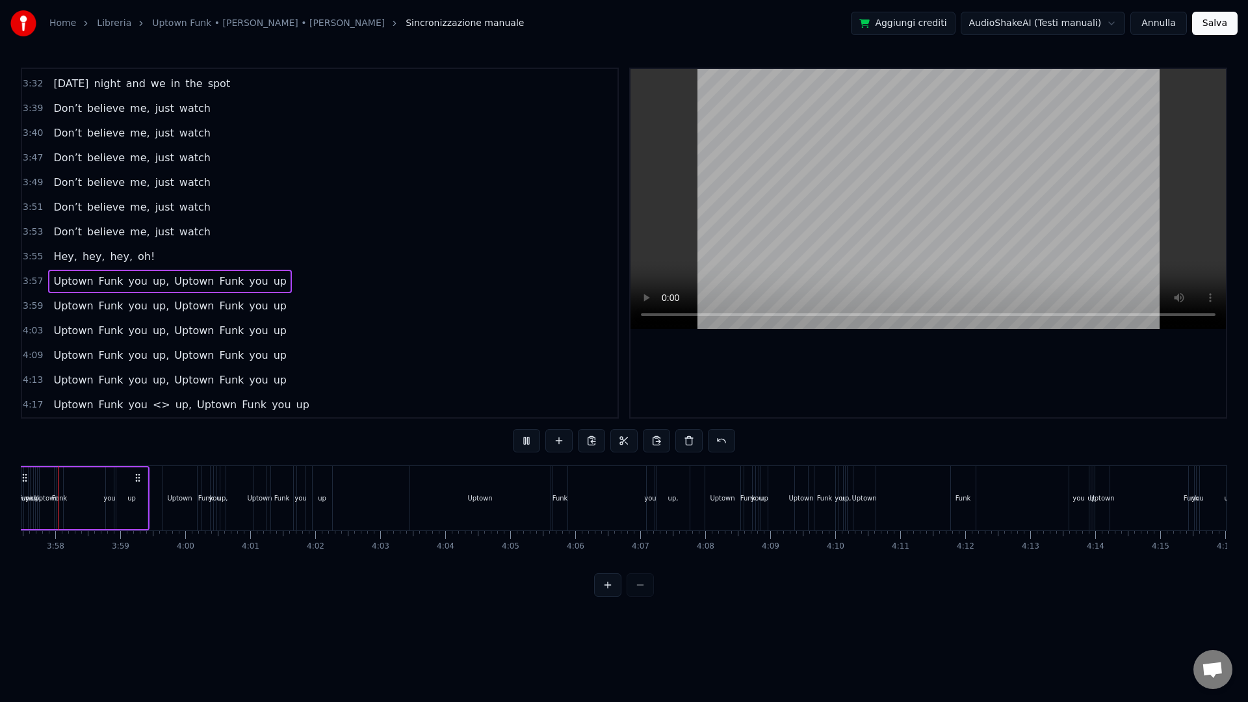
scroll to position [0, 15411]
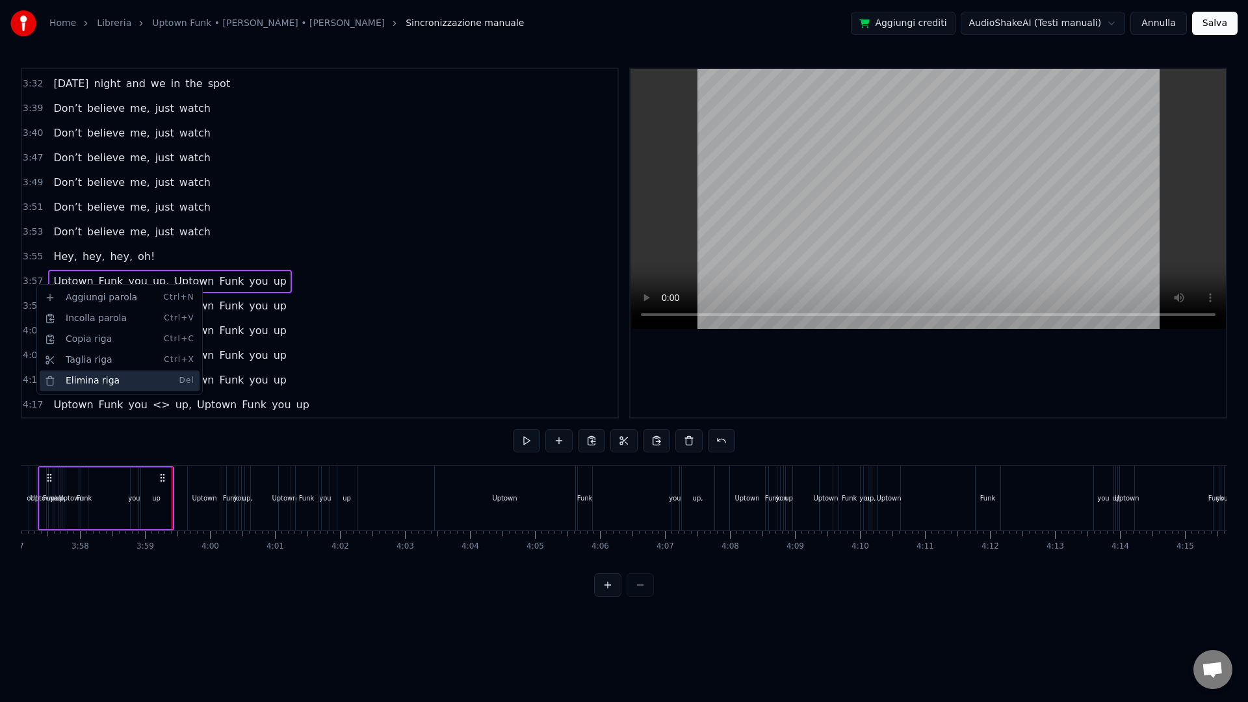
click at [70, 379] on div "Elimina riga Del" at bounding box center [120, 381] width 160 height 21
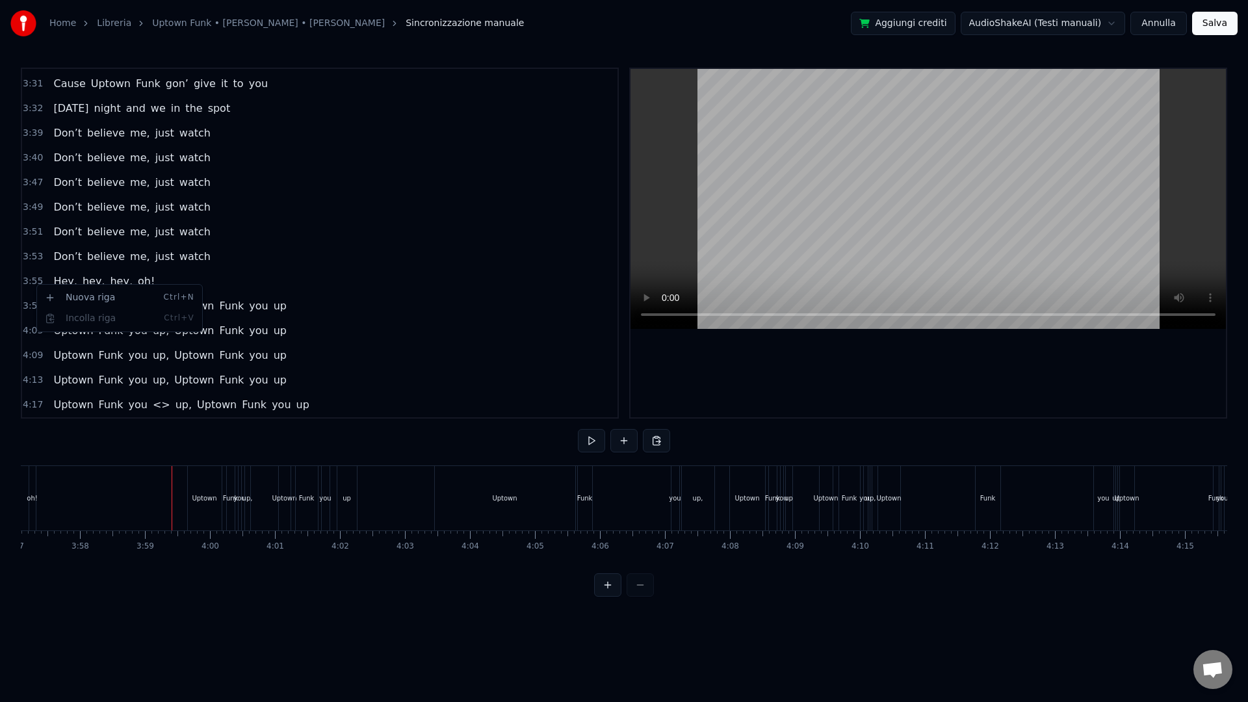
scroll to position [2048, 0]
click at [37, 309] on span "3:59" at bounding box center [33, 306] width 20 height 13
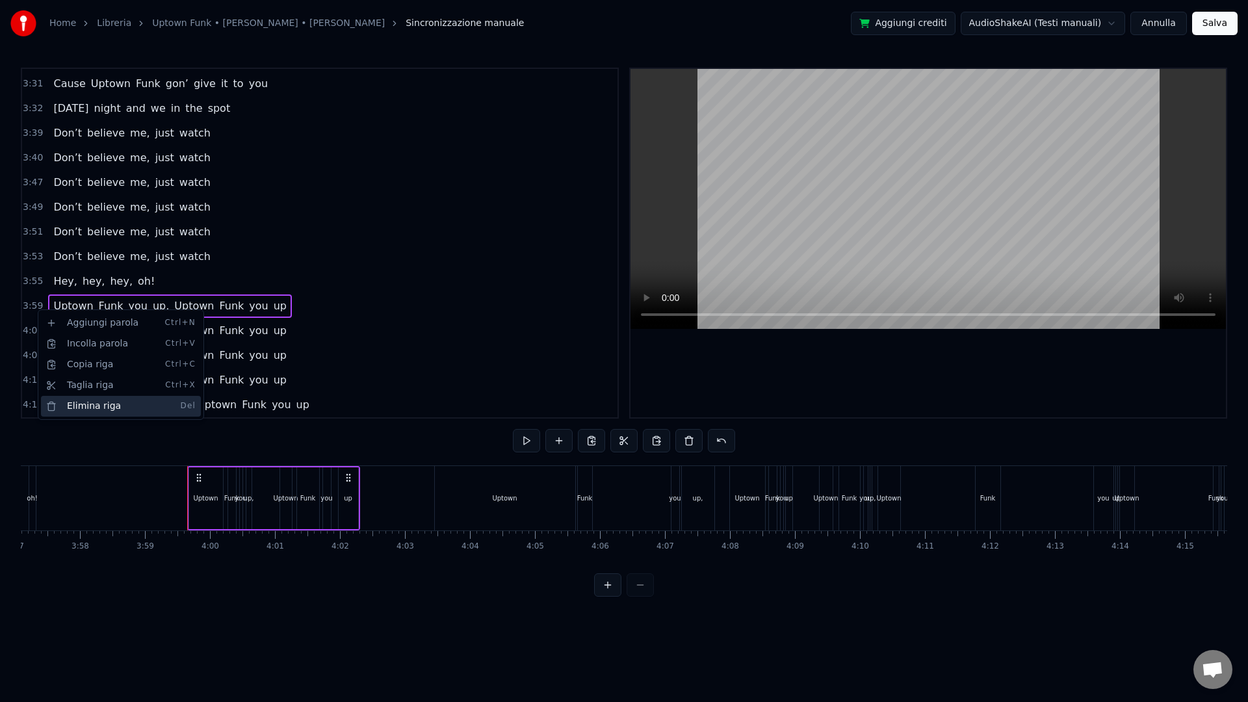
click at [68, 400] on div "Elimina riga Del" at bounding box center [121, 406] width 160 height 21
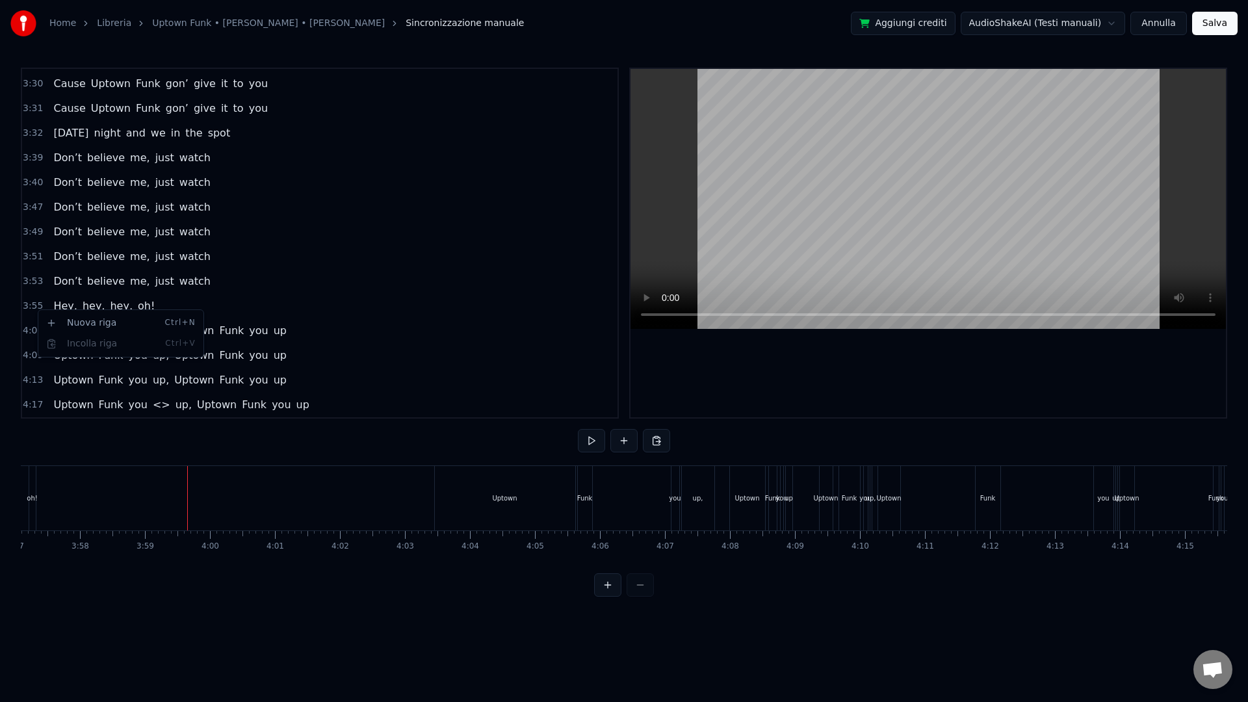
scroll to position [2023, 0]
click at [33, 332] on span "4:03" at bounding box center [33, 330] width 20 height 13
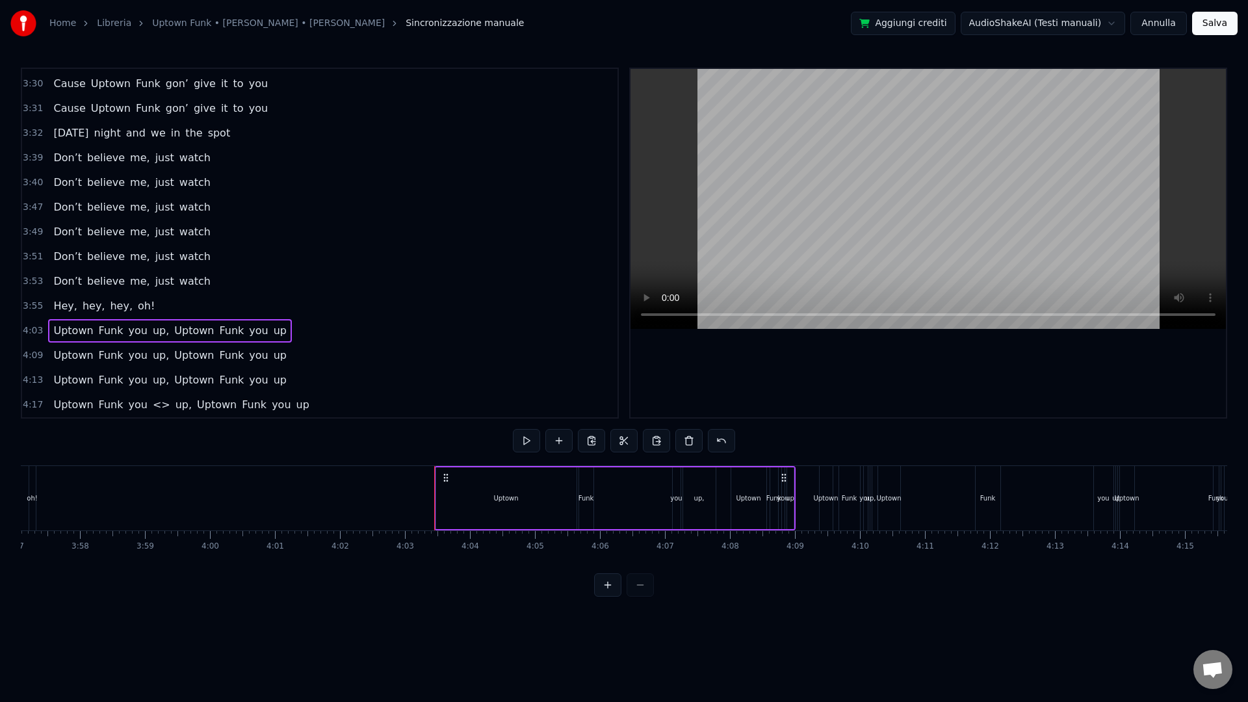
scroll to position [1998, 0]
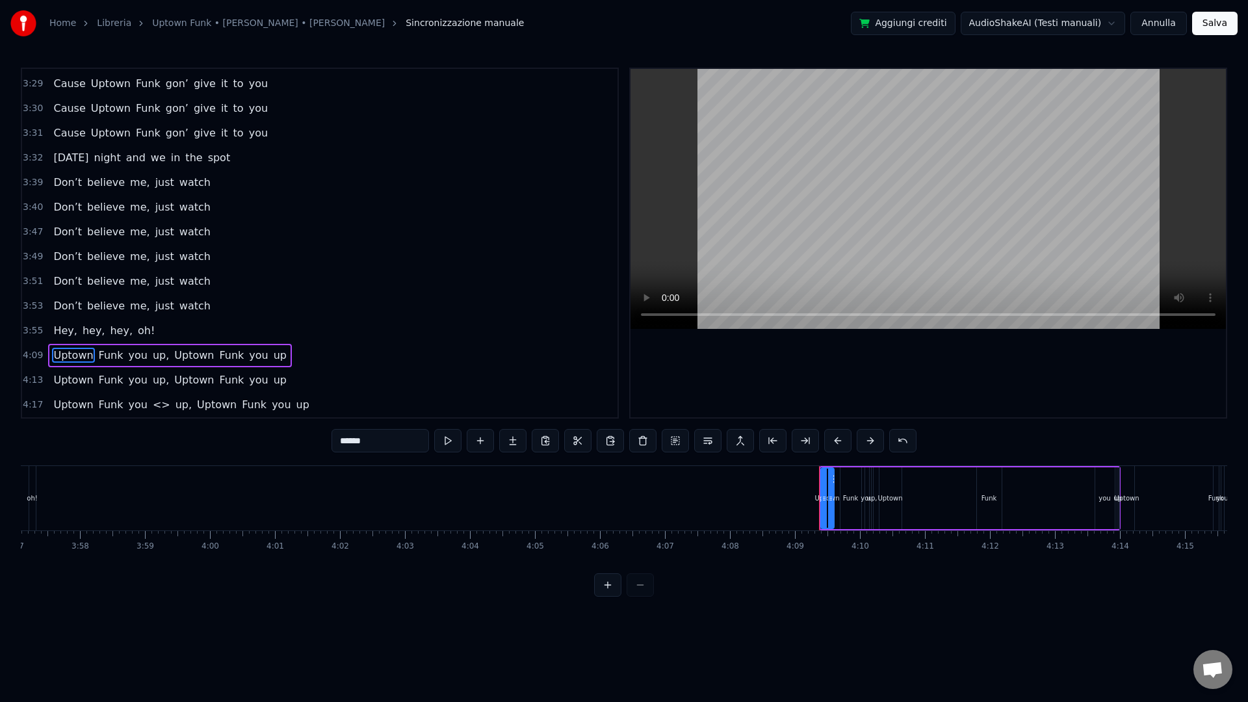
click at [29, 360] on span "4:09" at bounding box center [33, 355] width 20 height 13
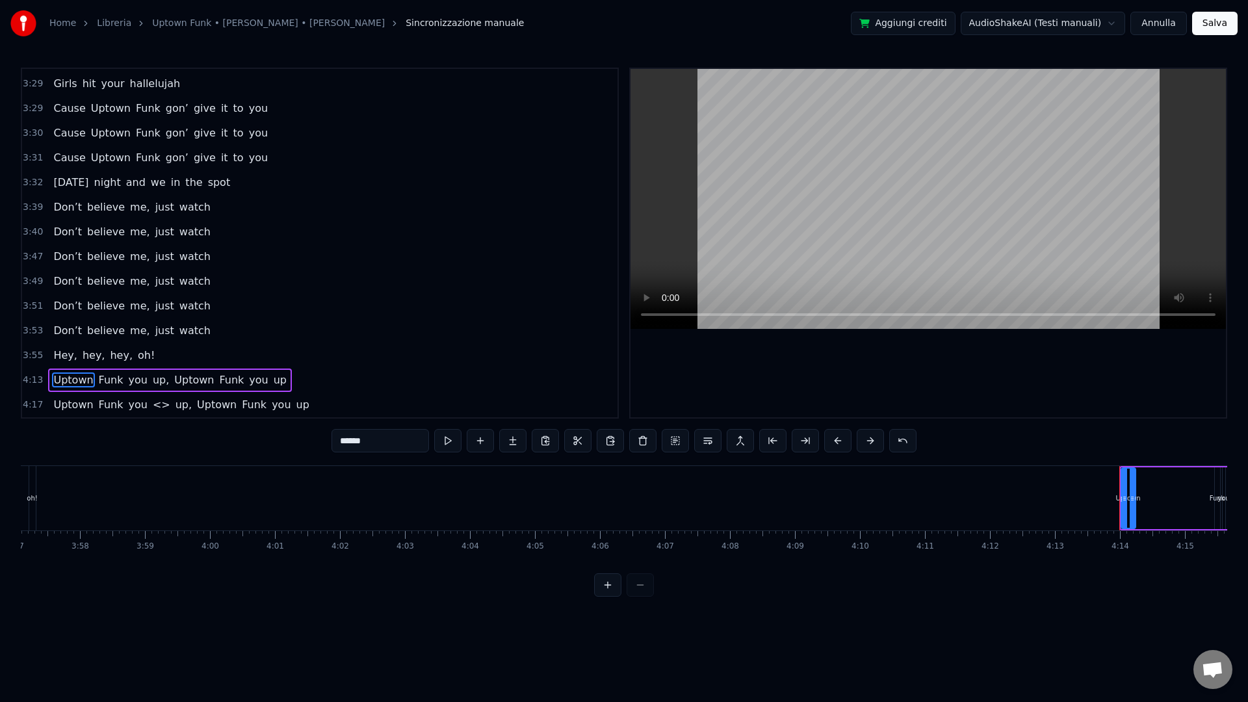
click at [33, 382] on span "4:13" at bounding box center [33, 380] width 20 height 13
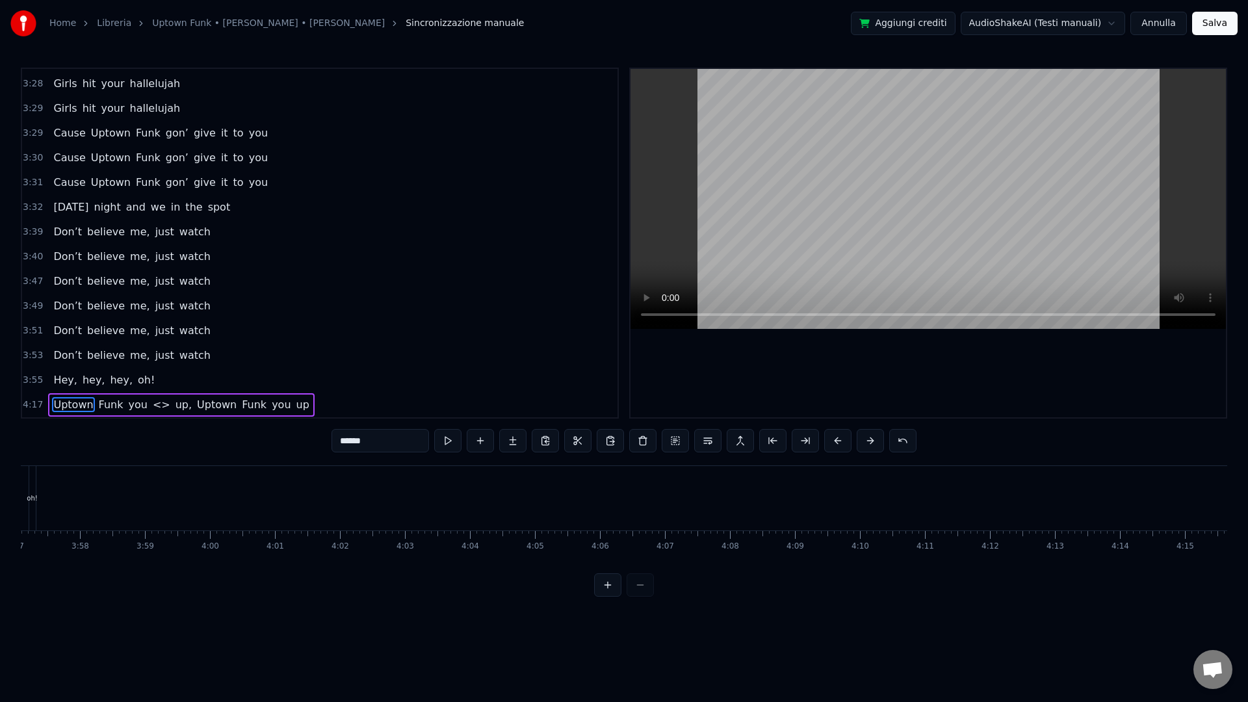
scroll to position [1949, 0]
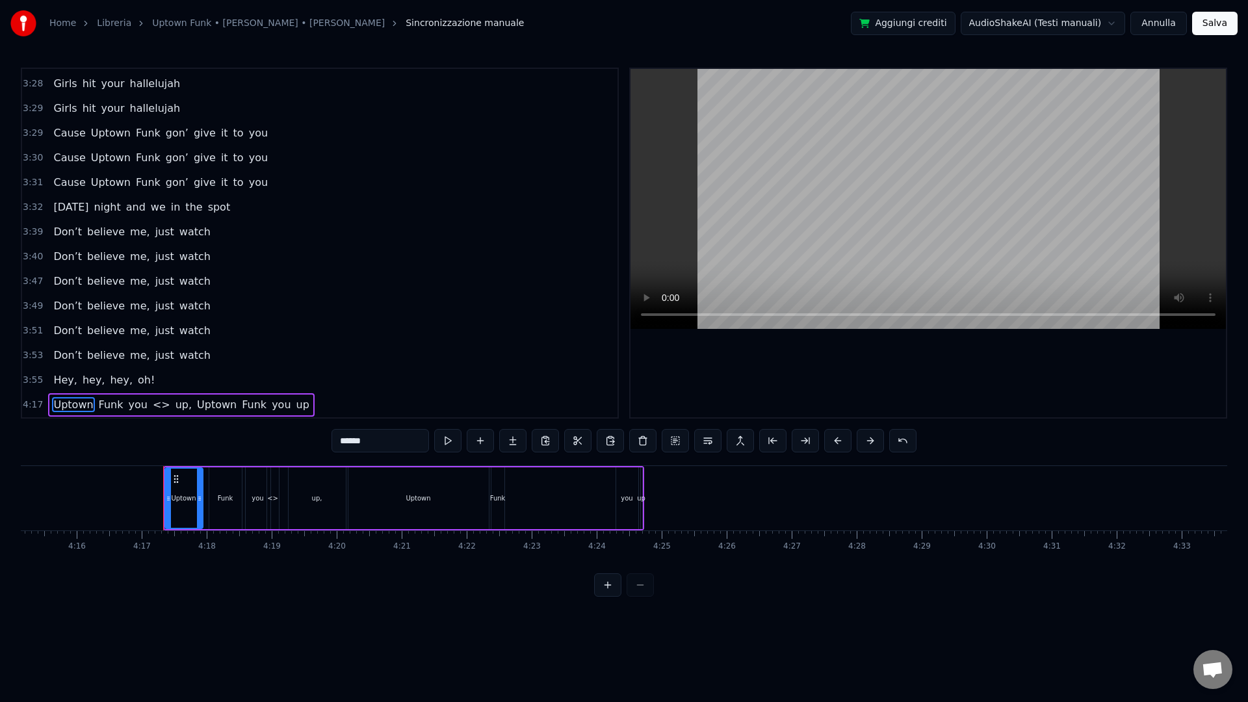
click at [34, 408] on span "4:17" at bounding box center [33, 404] width 20 height 13
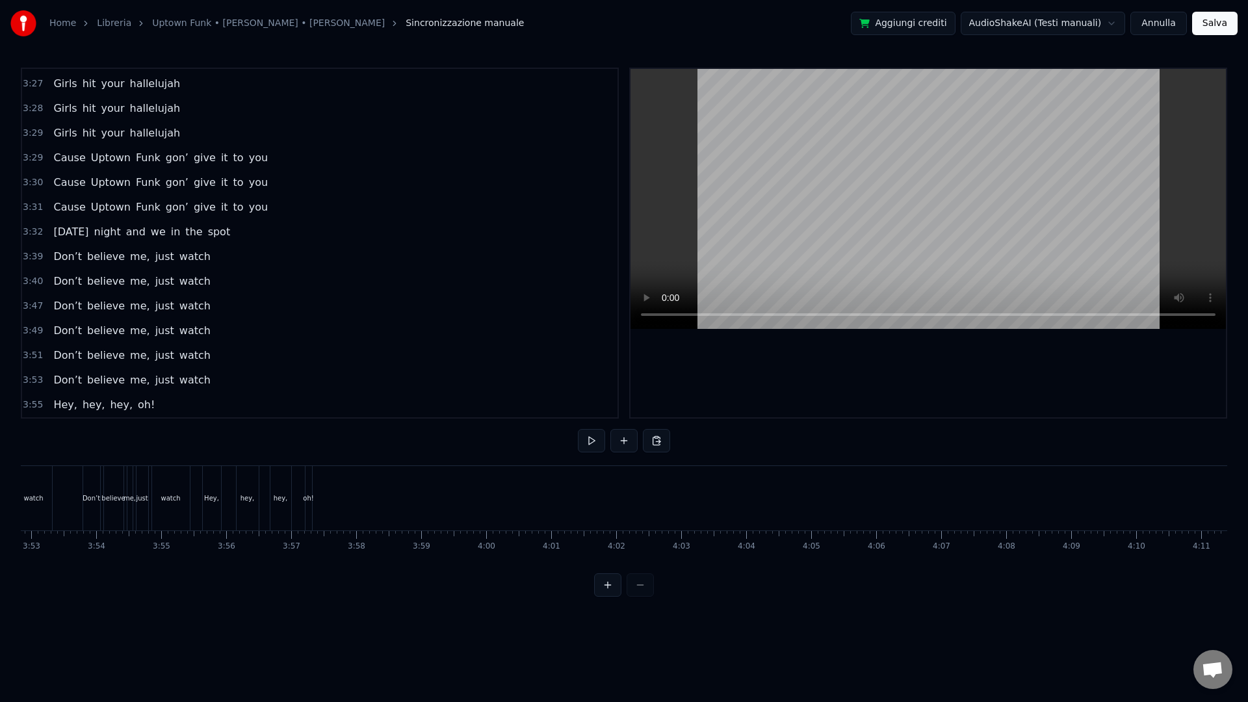
scroll to position [0, 14956]
click at [27, 401] on span "3:55" at bounding box center [33, 404] width 20 height 13
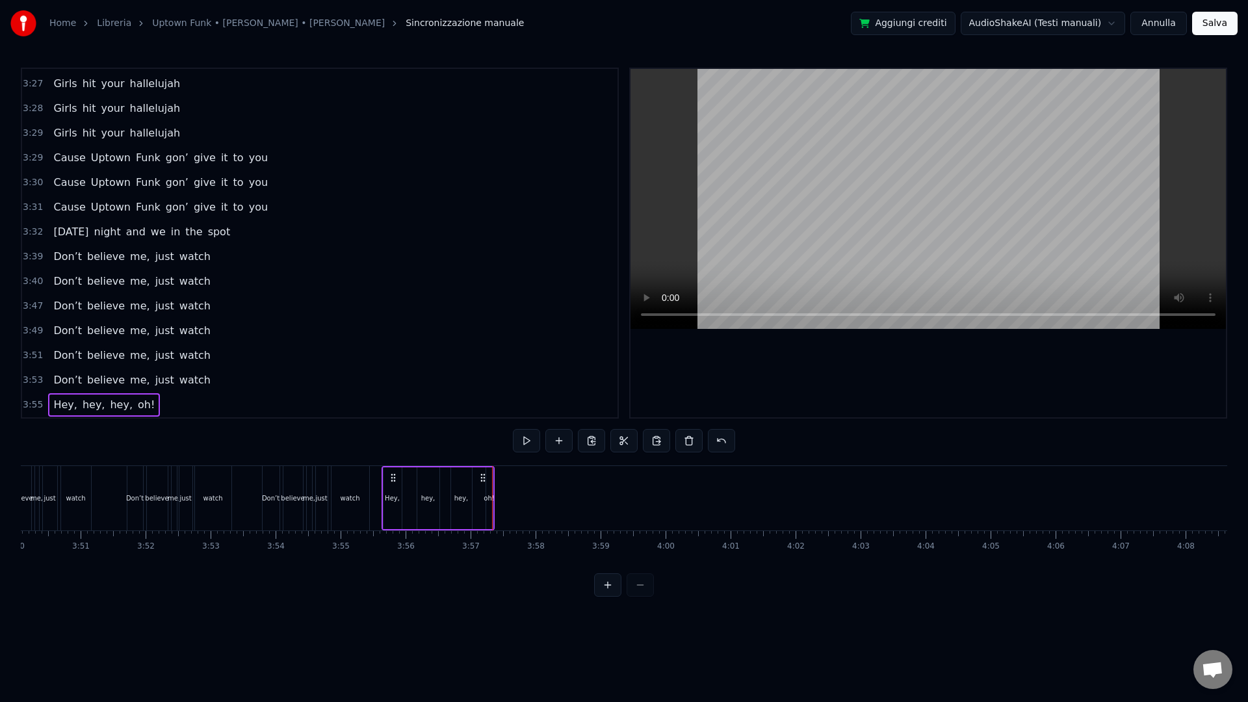
click at [475, 493] on div "Hey, hey, hey, oh!" at bounding box center [438, 498] width 113 height 64
click at [489, 501] on div "oh!" at bounding box center [487, 498] width 10 height 10
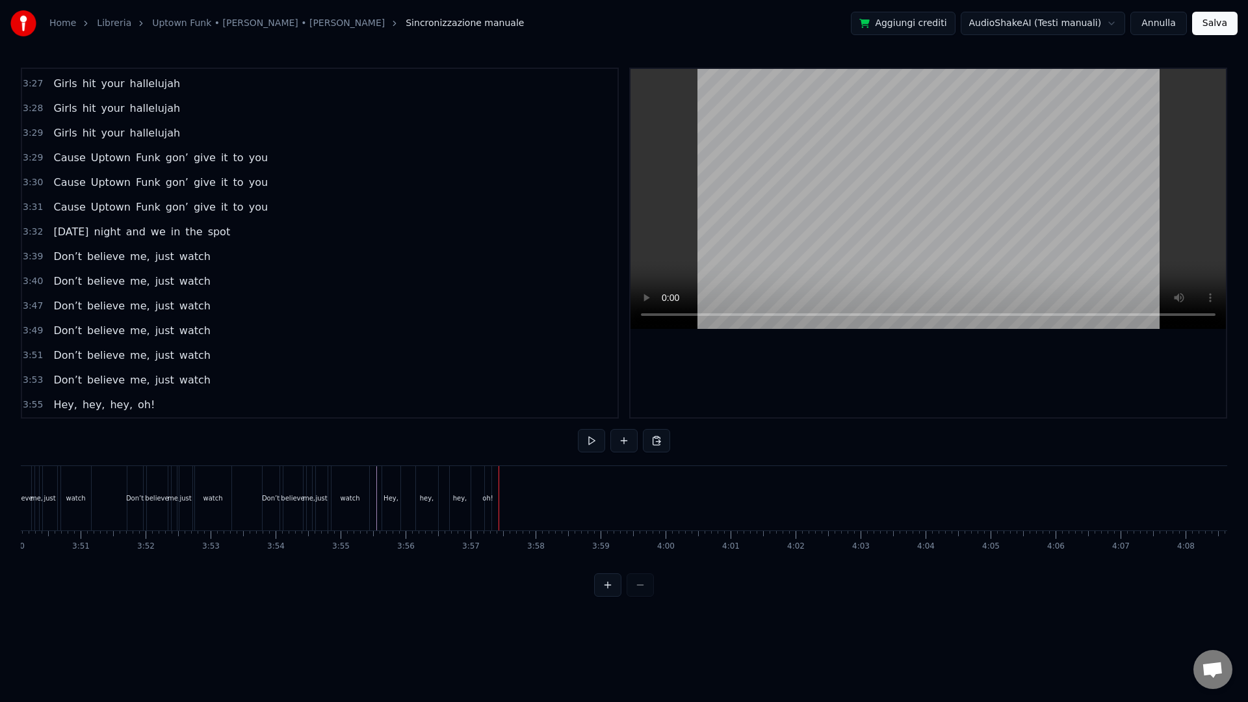
click at [490, 499] on div "oh!" at bounding box center [487, 498] width 10 height 10
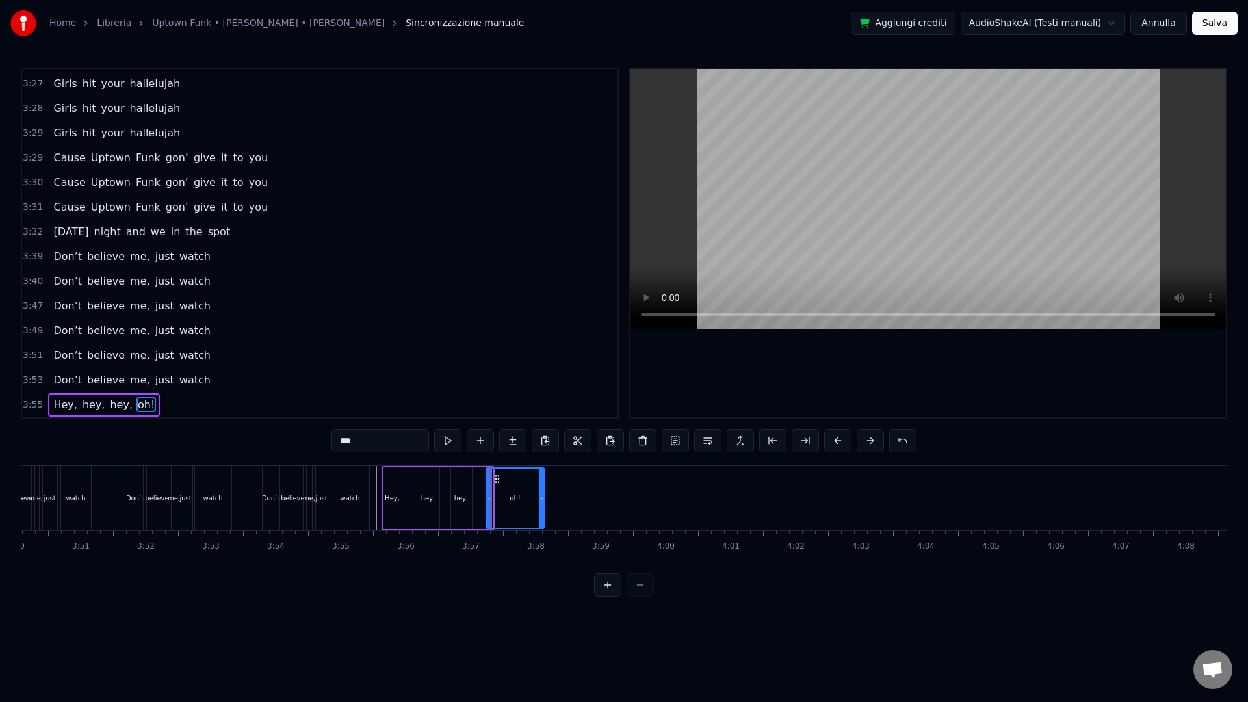
drag, startPoint x: 488, startPoint y: 500, endPoint x: 538, endPoint y: 501, distance: 50.1
click at [539, 501] on icon at bounding box center [541, 498] width 5 height 10
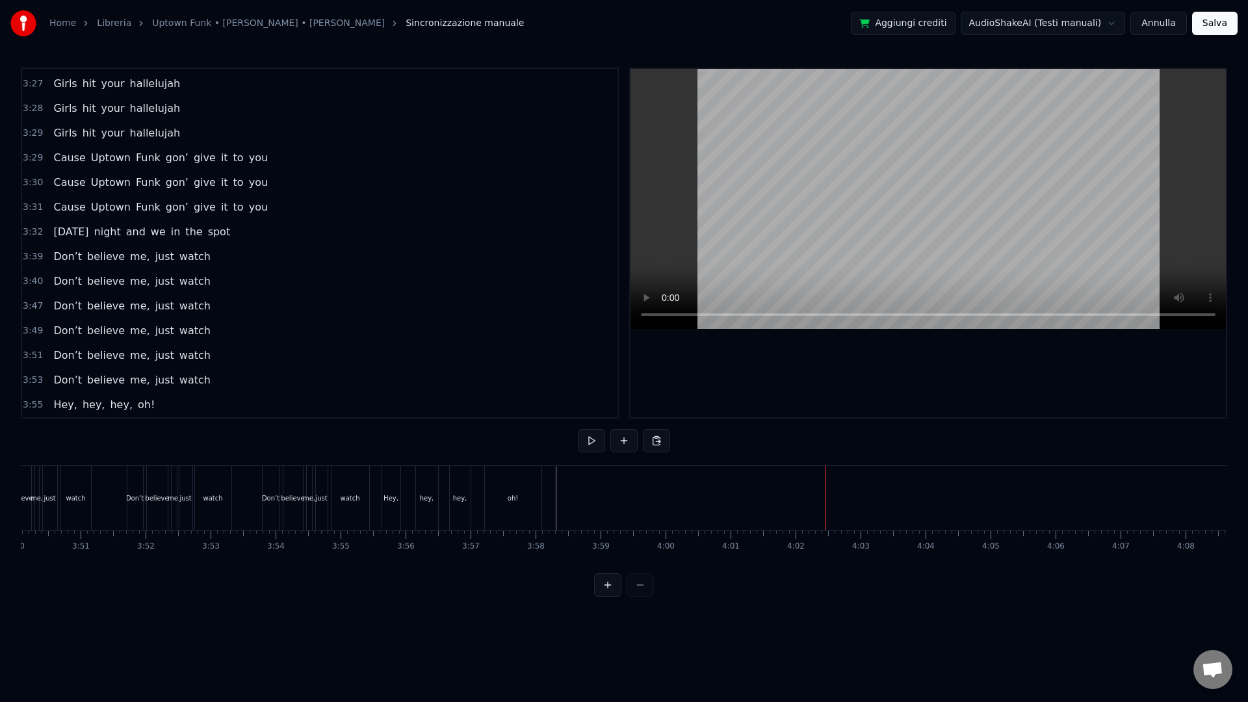
click at [523, 496] on div "oh!" at bounding box center [513, 498] width 57 height 64
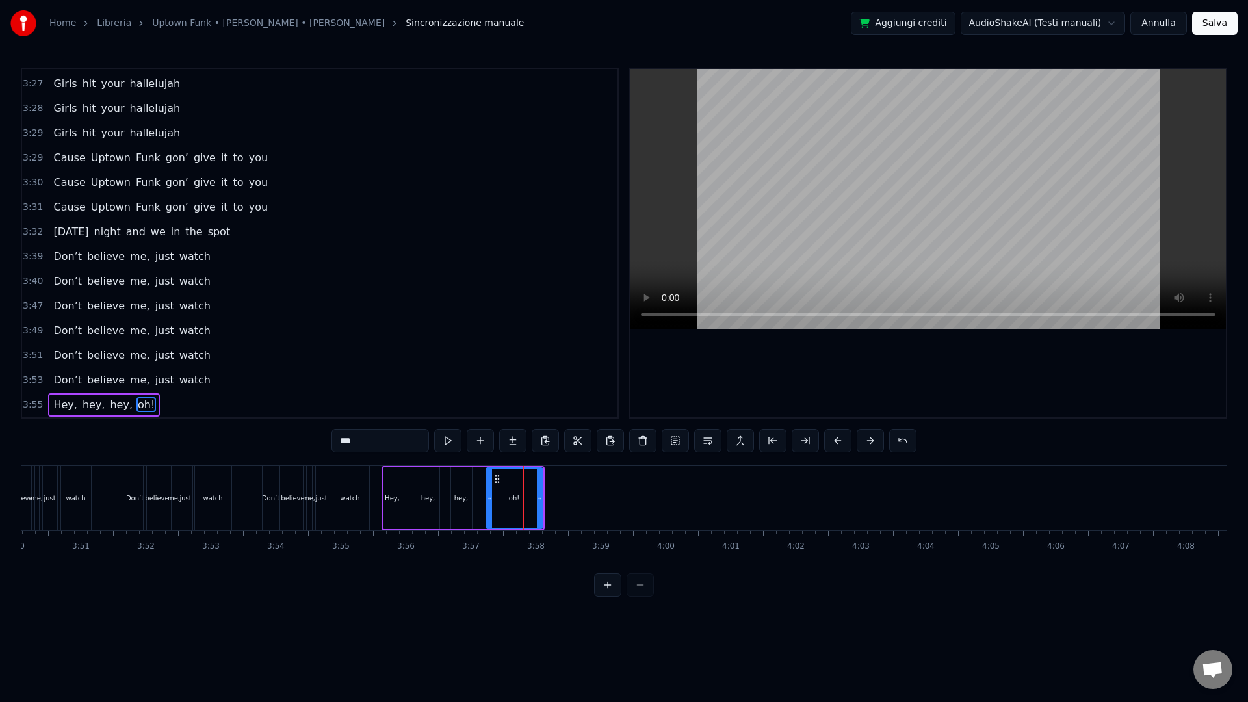
drag, startPoint x: 512, startPoint y: 495, endPoint x: 543, endPoint y: 494, distance: 30.6
click at [543, 494] on div "oh!" at bounding box center [515, 498] width 58 height 62
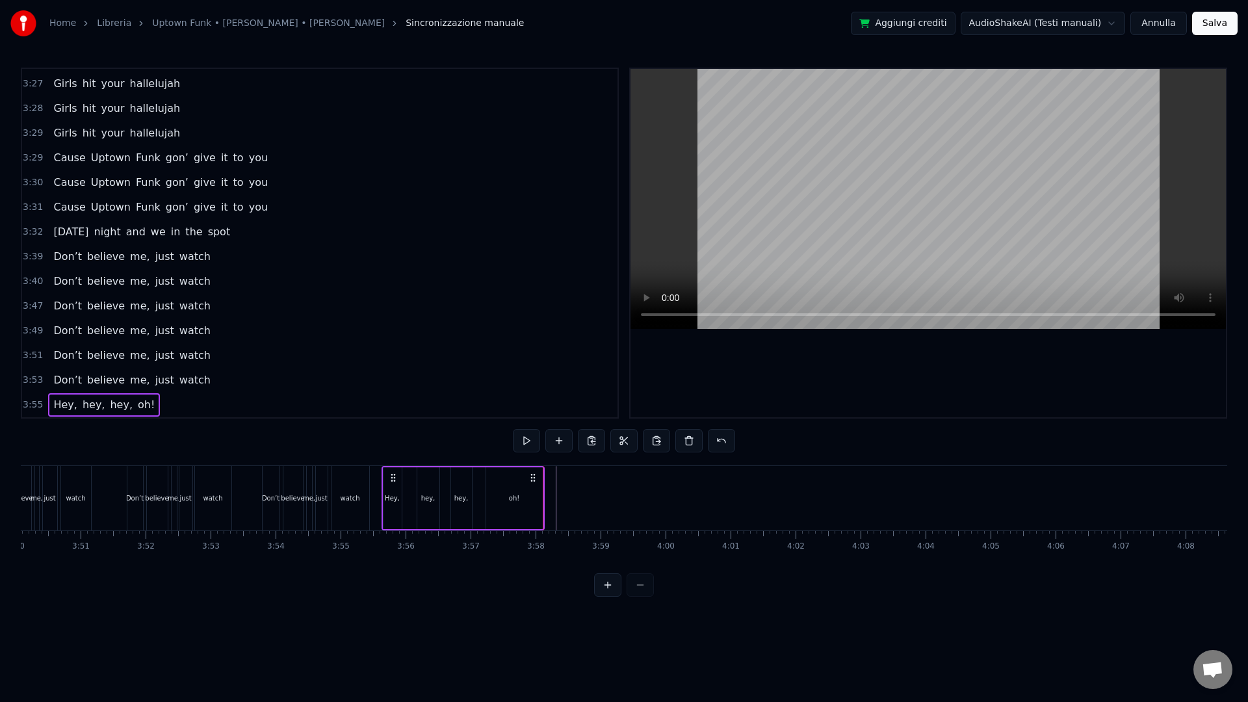
click at [514, 490] on div "oh!" at bounding box center [514, 498] width 57 height 62
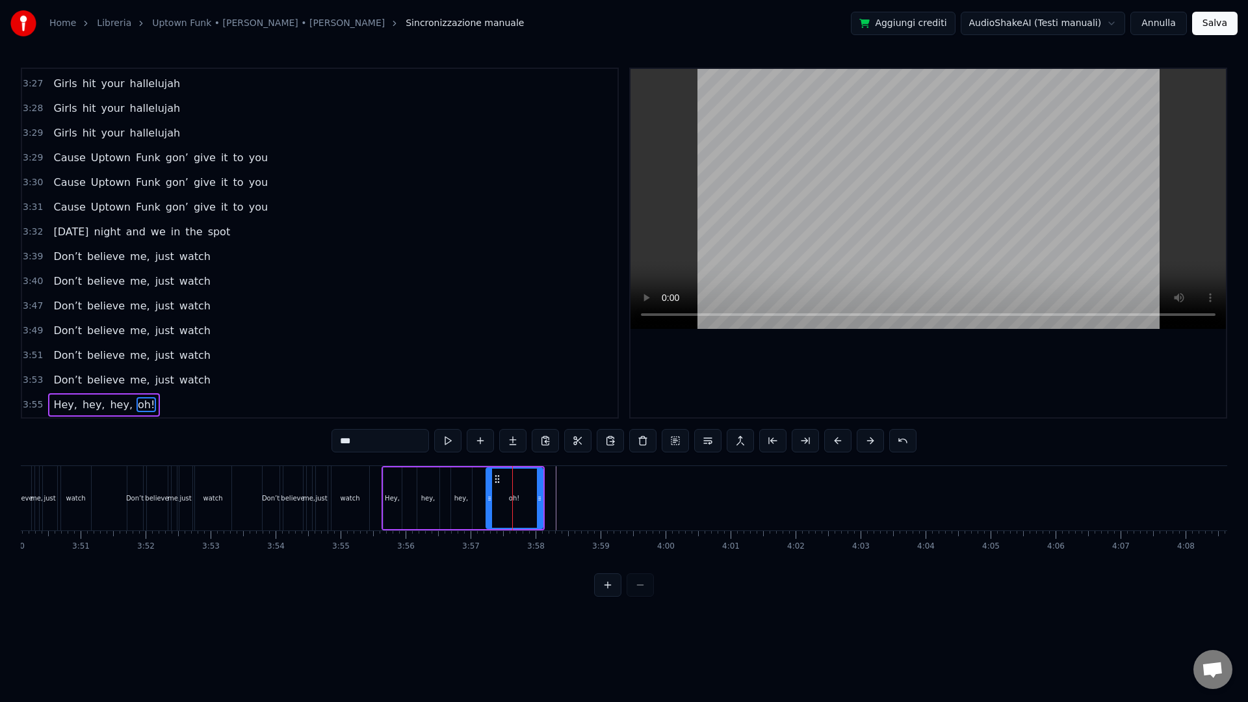
click at [40, 405] on span "3:55" at bounding box center [33, 404] width 20 height 13
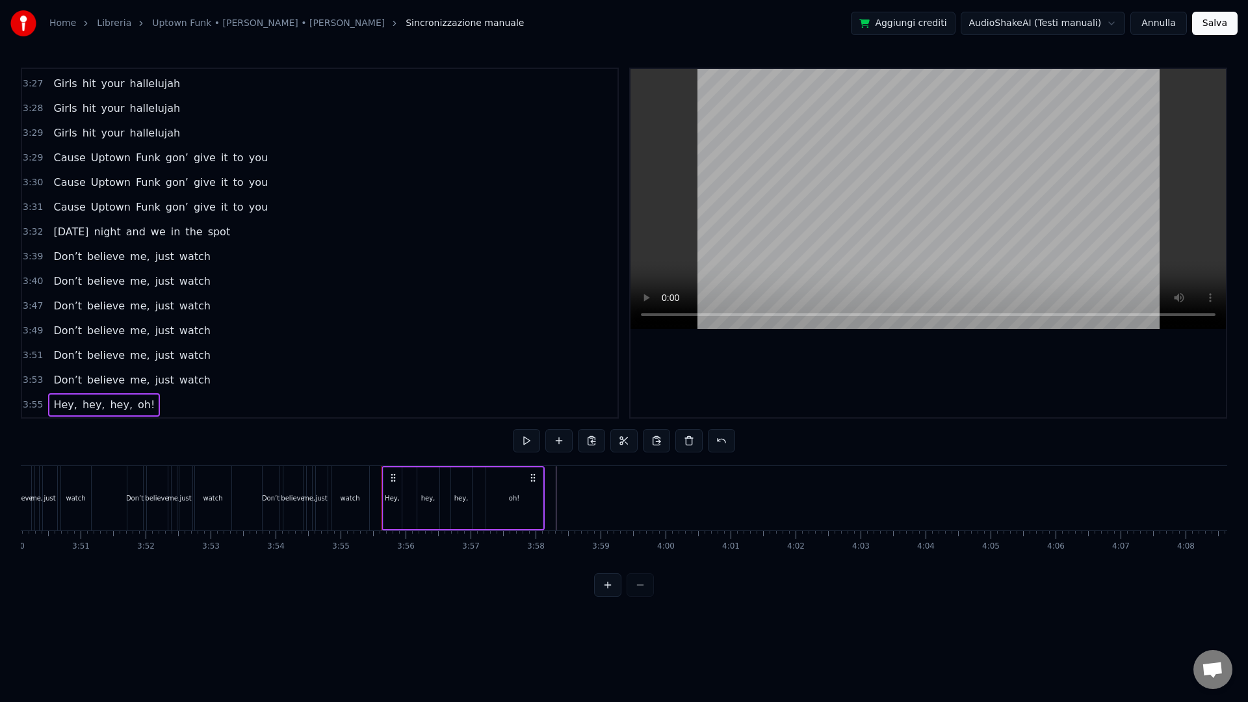
click at [38, 406] on span "3:55" at bounding box center [33, 404] width 20 height 13
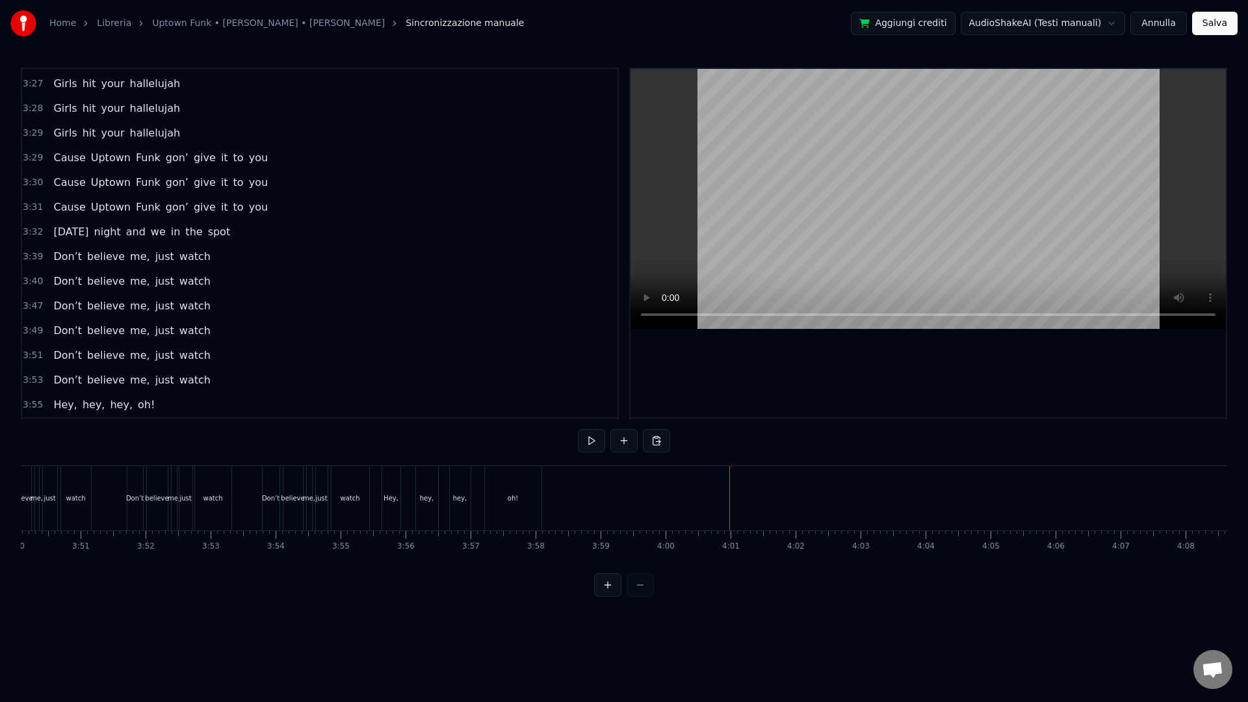
click at [489, 495] on div "oh!" at bounding box center [513, 498] width 57 height 64
click at [52, 396] on div "Hey, hey, hey, oh! oh!" at bounding box center [115, 404] width 134 height 23
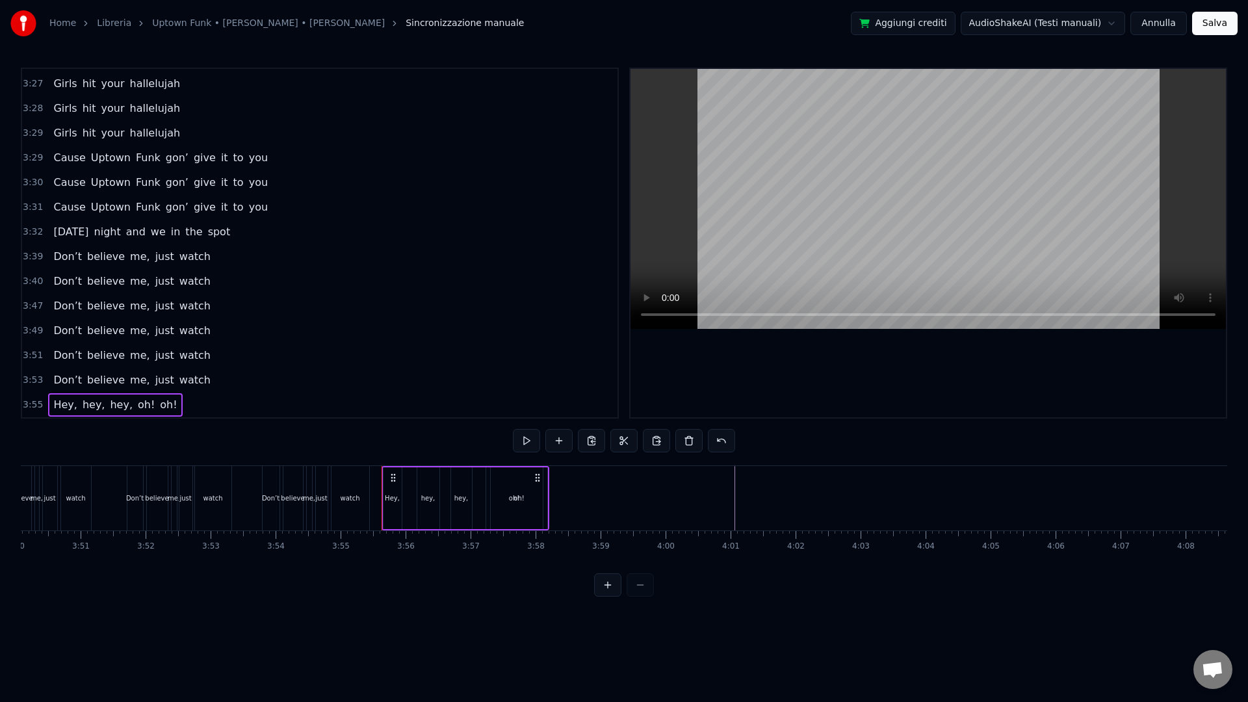
click at [39, 401] on span "3:55" at bounding box center [33, 404] width 20 height 13
click at [83, 451] on div "Copia riga Ctrl+C" at bounding box center [123, 456] width 160 height 21
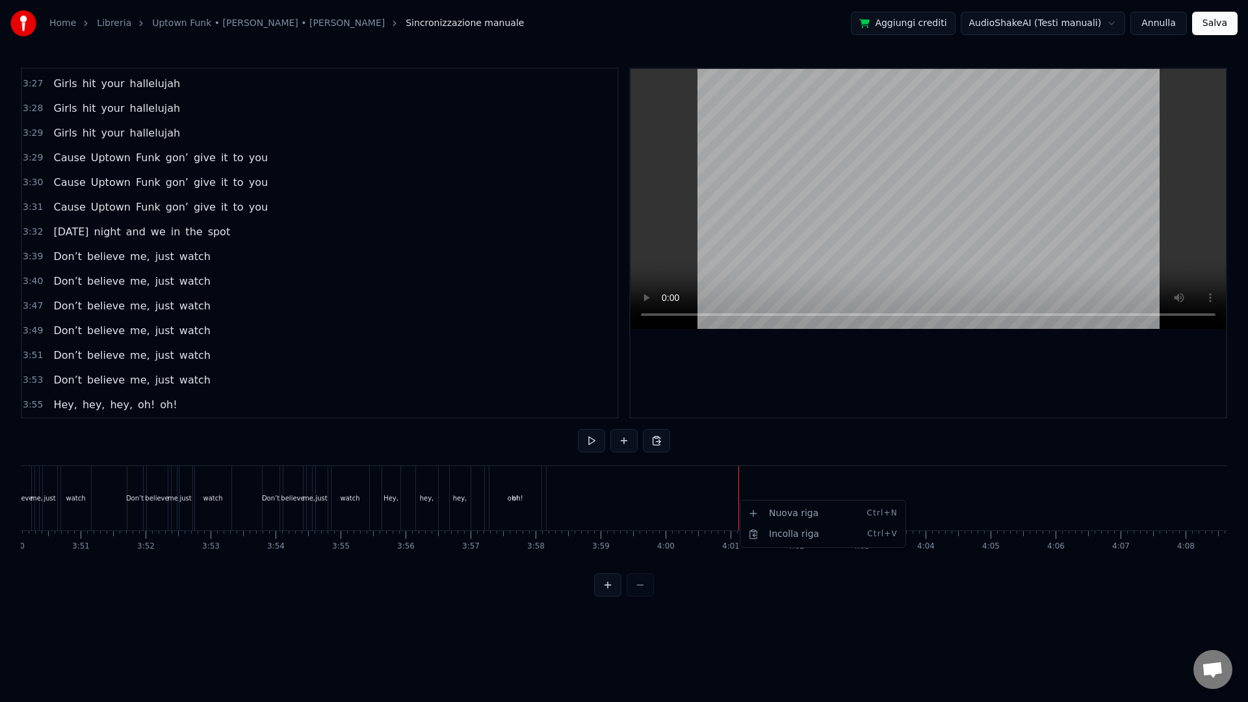
drag, startPoint x: 731, startPoint y: 500, endPoint x: 738, endPoint y: 500, distance: 7.2
click at [770, 528] on div "Incolla riga Ctrl+V" at bounding box center [823, 534] width 160 height 21
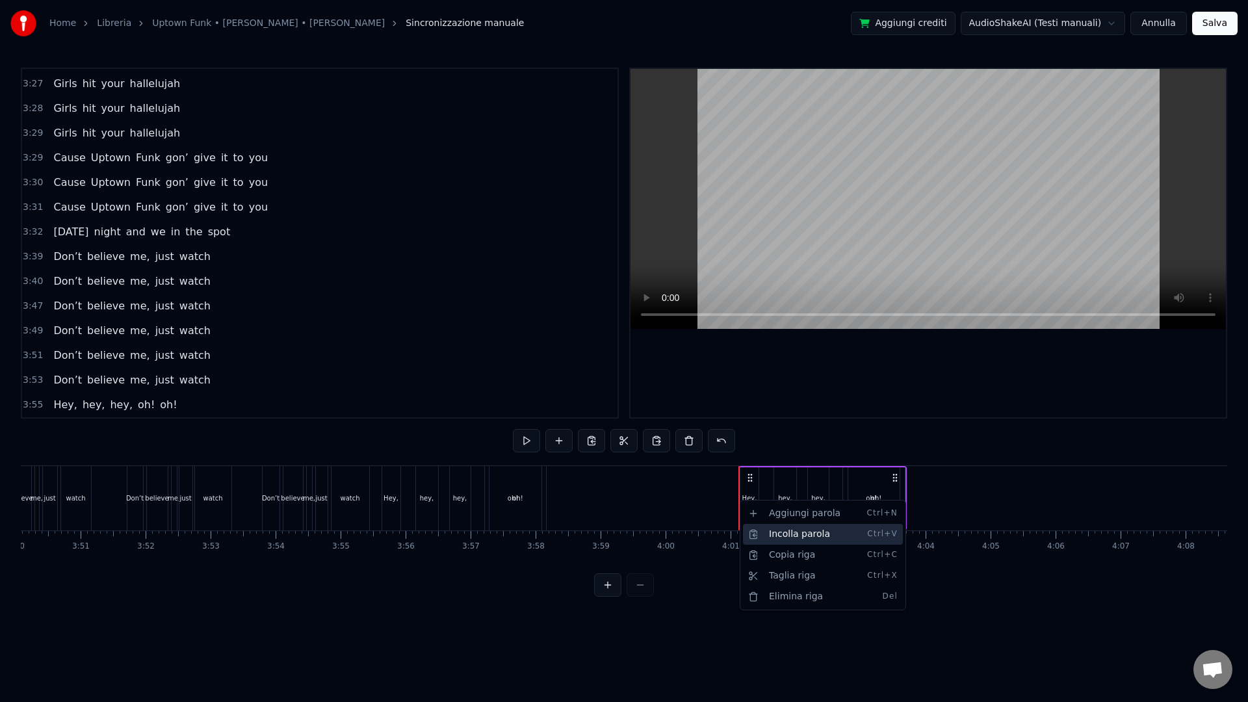
scroll to position [1949, 0]
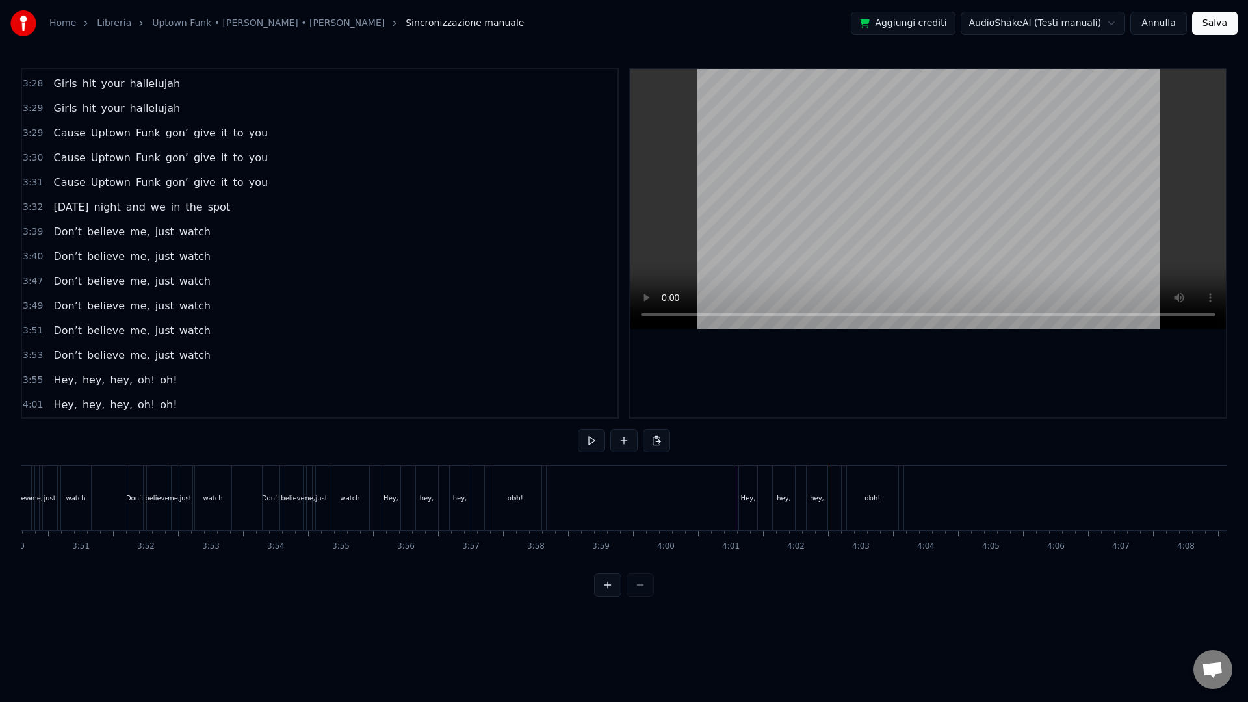
click at [872, 501] on div "oh!" at bounding box center [875, 498] width 10 height 10
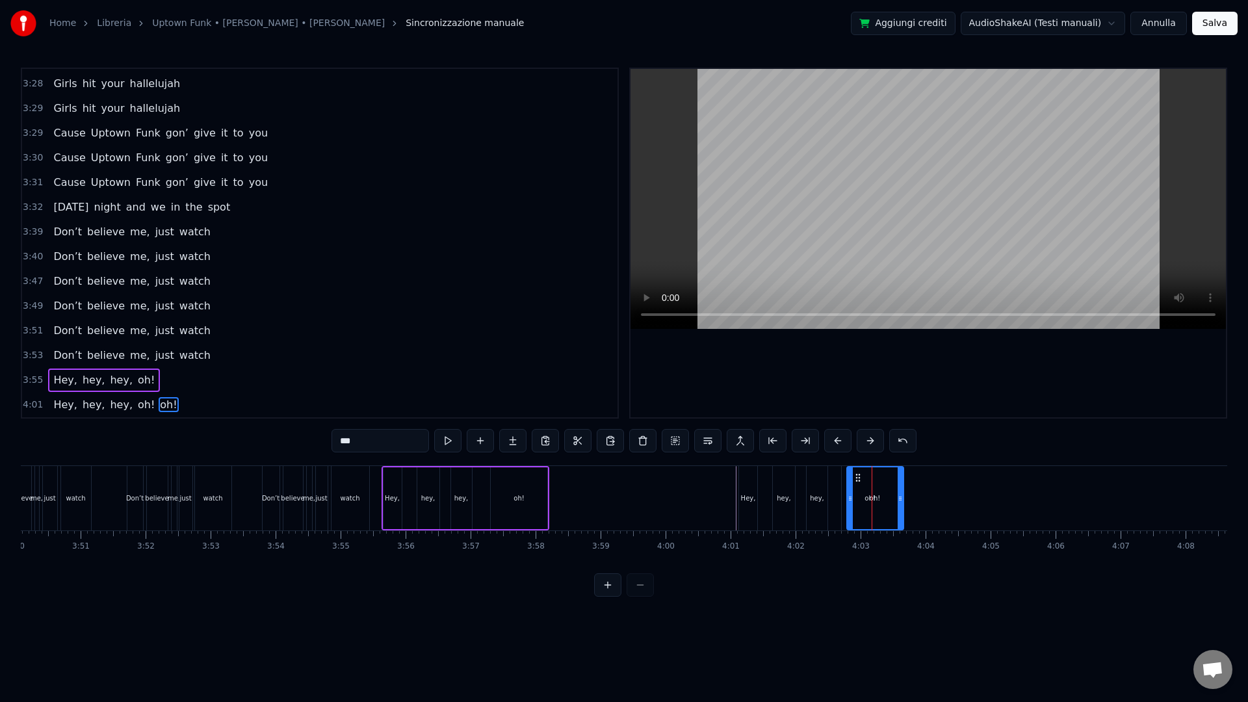
click at [866, 480] on div "oh!" at bounding box center [875, 498] width 55 height 62
click at [911, 530] on div "Elimina parola Del" at bounding box center [951, 535] width 160 height 21
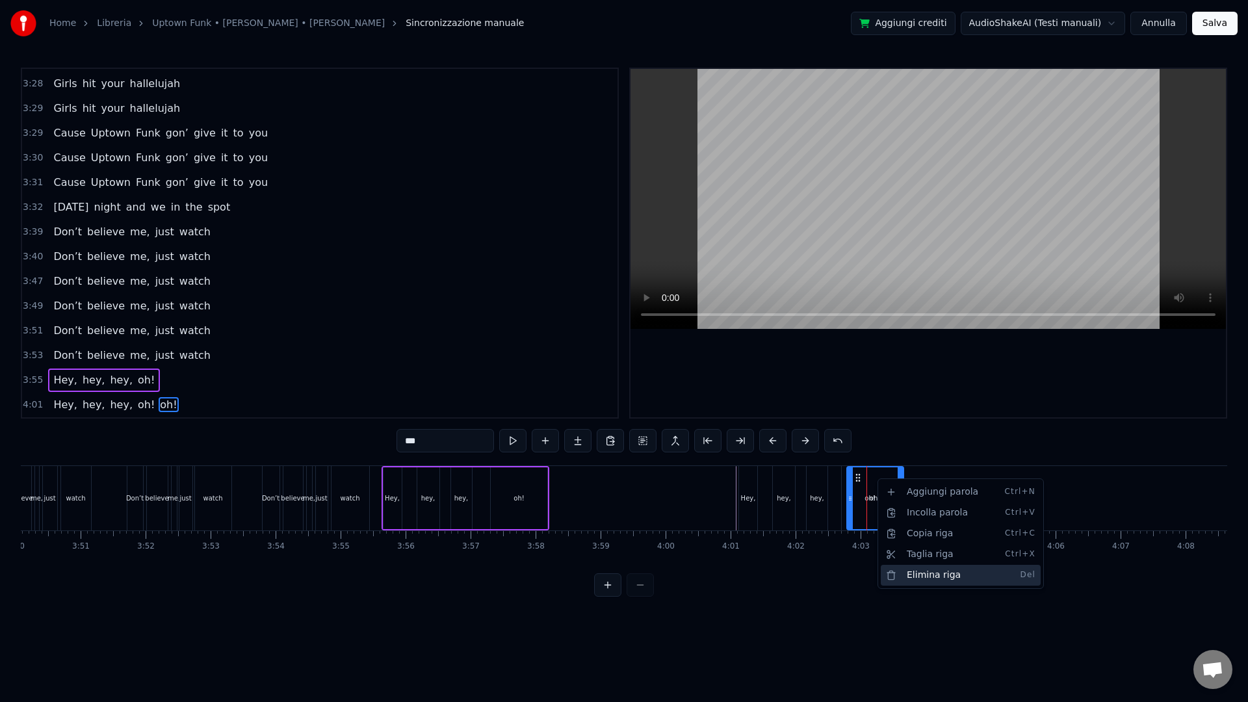
click at [921, 573] on div "Elimina riga Del" at bounding box center [961, 575] width 160 height 21
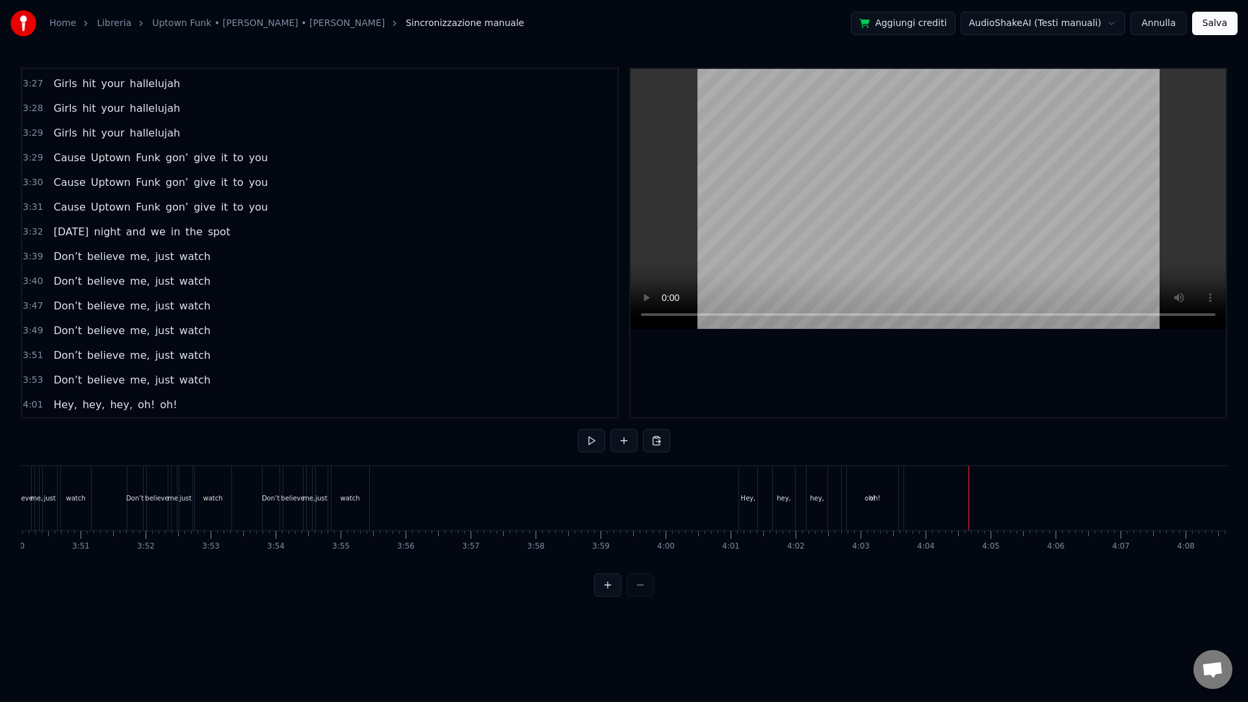
click at [878, 499] on div "oh!" at bounding box center [875, 498] width 10 height 10
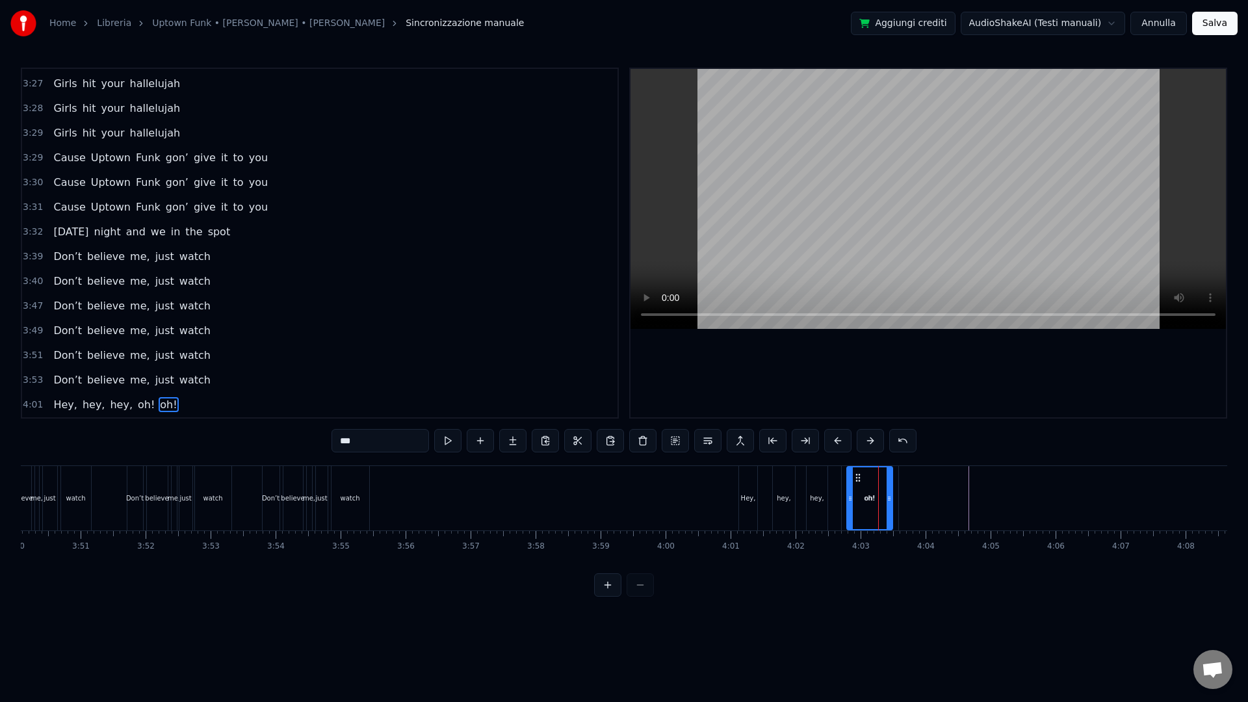
drag, startPoint x: 902, startPoint y: 502, endPoint x: 887, endPoint y: 501, distance: 14.3
click at [887, 501] on icon at bounding box center [889, 498] width 5 height 10
drag, startPoint x: 866, startPoint y: 478, endPoint x: 954, endPoint y: 494, distance: 88.5
click at [954, 494] on div "oh!" at bounding box center [954, 498] width 41 height 62
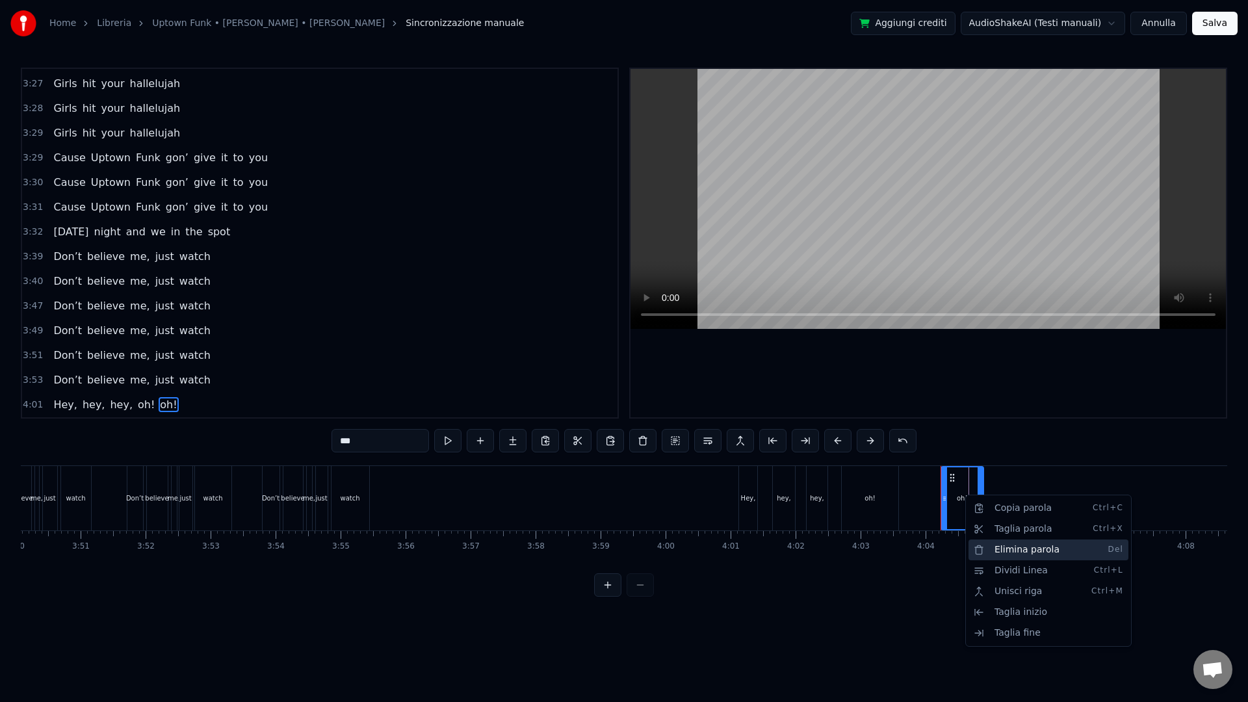
click at [1004, 553] on div "Elimina parola Del" at bounding box center [1049, 550] width 160 height 21
click at [868, 490] on html "Home Libreria Uptown Funk • [PERSON_NAME] • [PERSON_NAME] Sincronizzazione manu…" at bounding box center [624, 309] width 1248 height 618
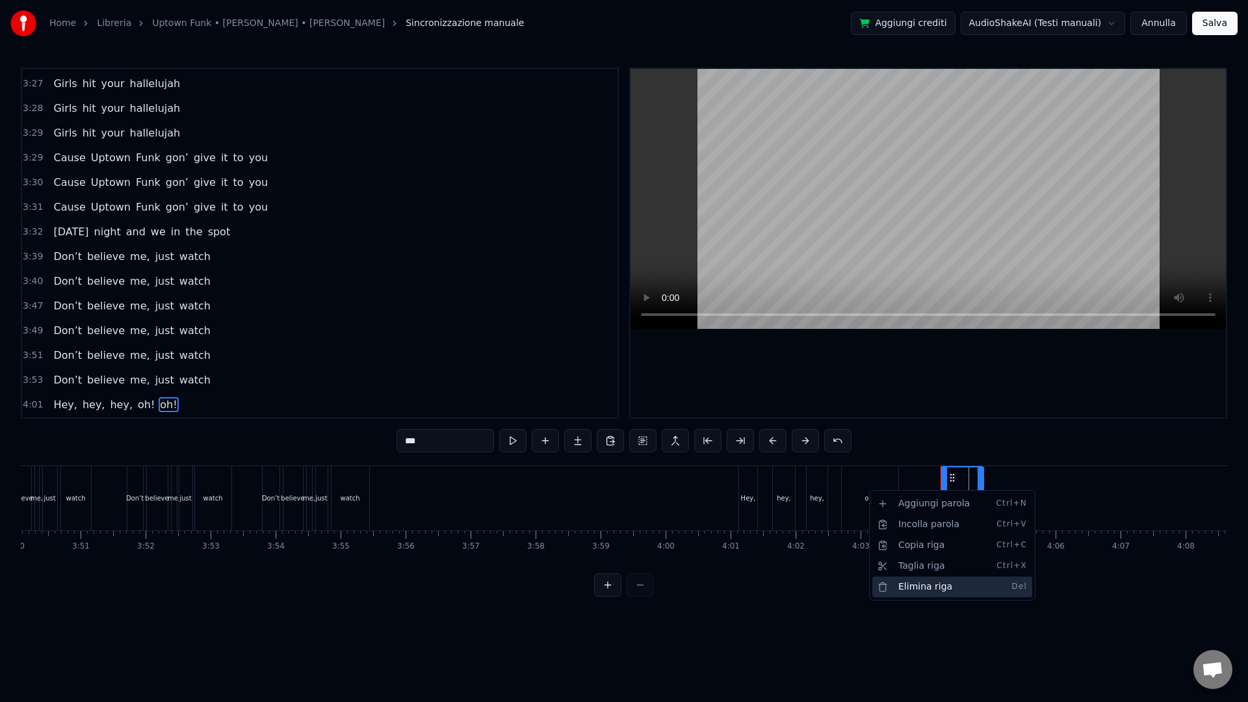
click at [912, 584] on div "Elimina riga Del" at bounding box center [952, 587] width 160 height 21
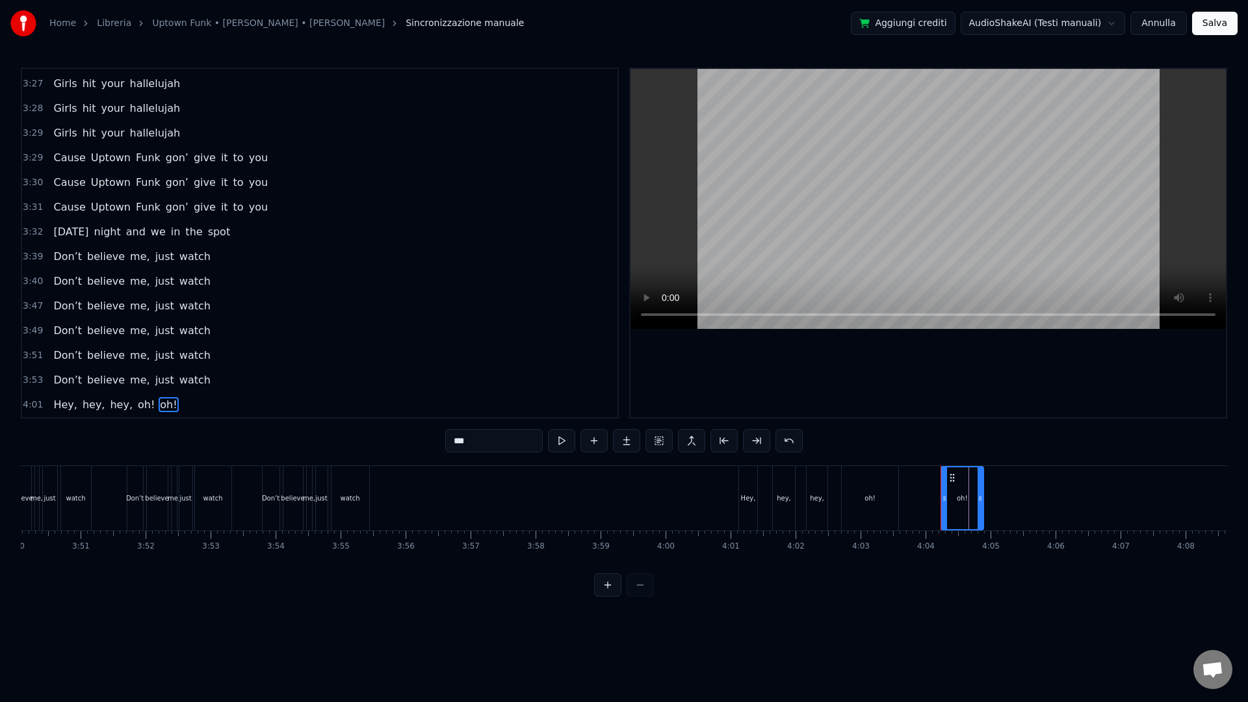
click at [793, 502] on div "hey," at bounding box center [784, 498] width 22 height 64
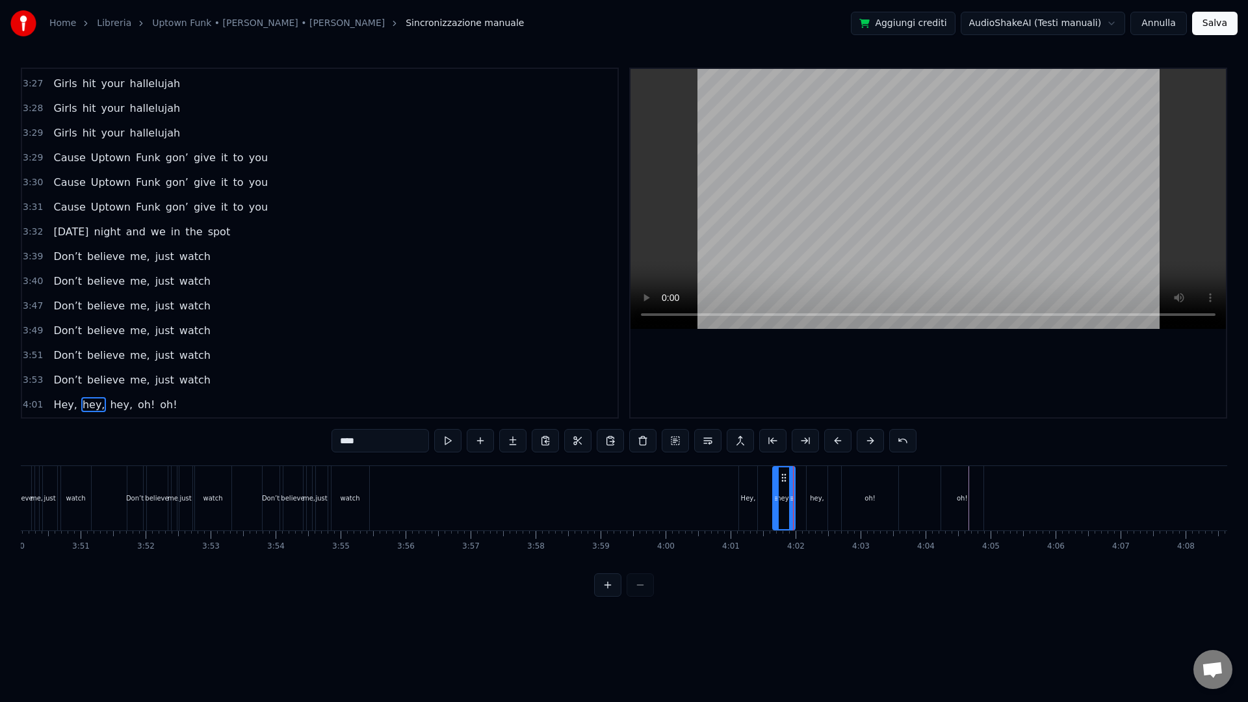
click at [749, 502] on div "Hey," at bounding box center [748, 498] width 15 height 10
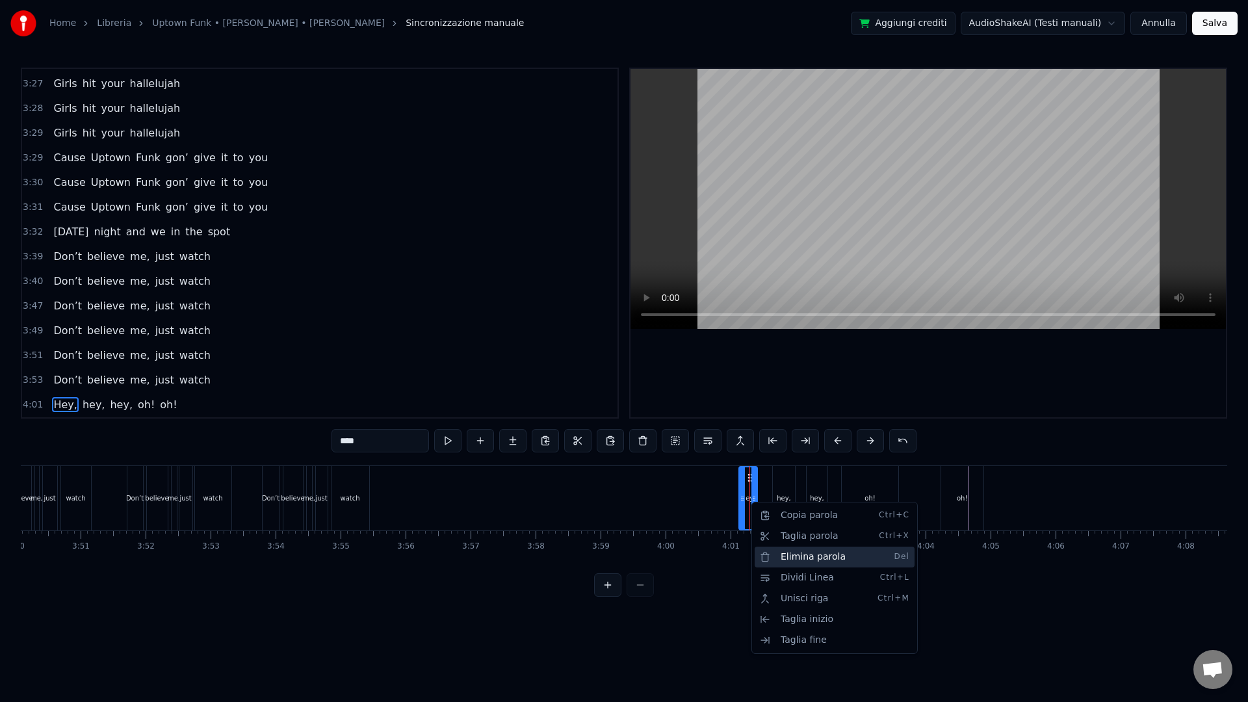
click at [803, 560] on div "Elimina parola Del" at bounding box center [835, 557] width 160 height 21
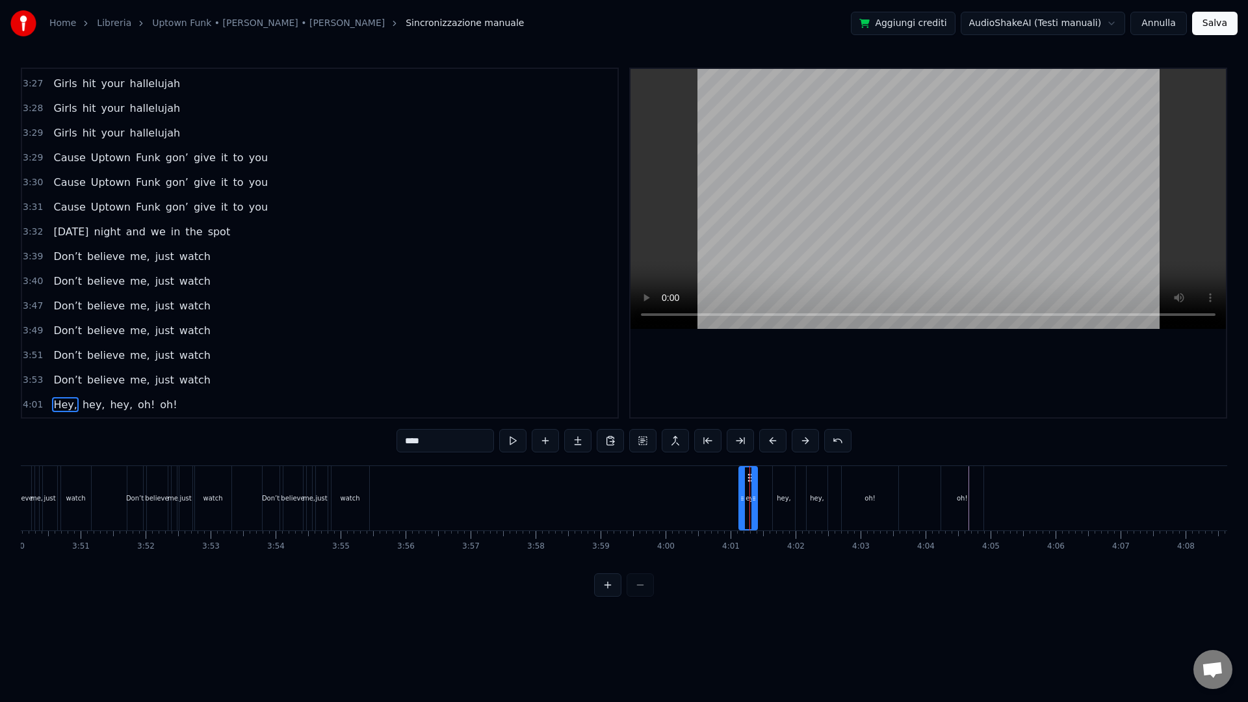
click at [774, 503] on div "hey," at bounding box center [784, 498] width 22 height 64
type input "****"
click at [34, 398] on span "4:01" at bounding box center [33, 404] width 20 height 13
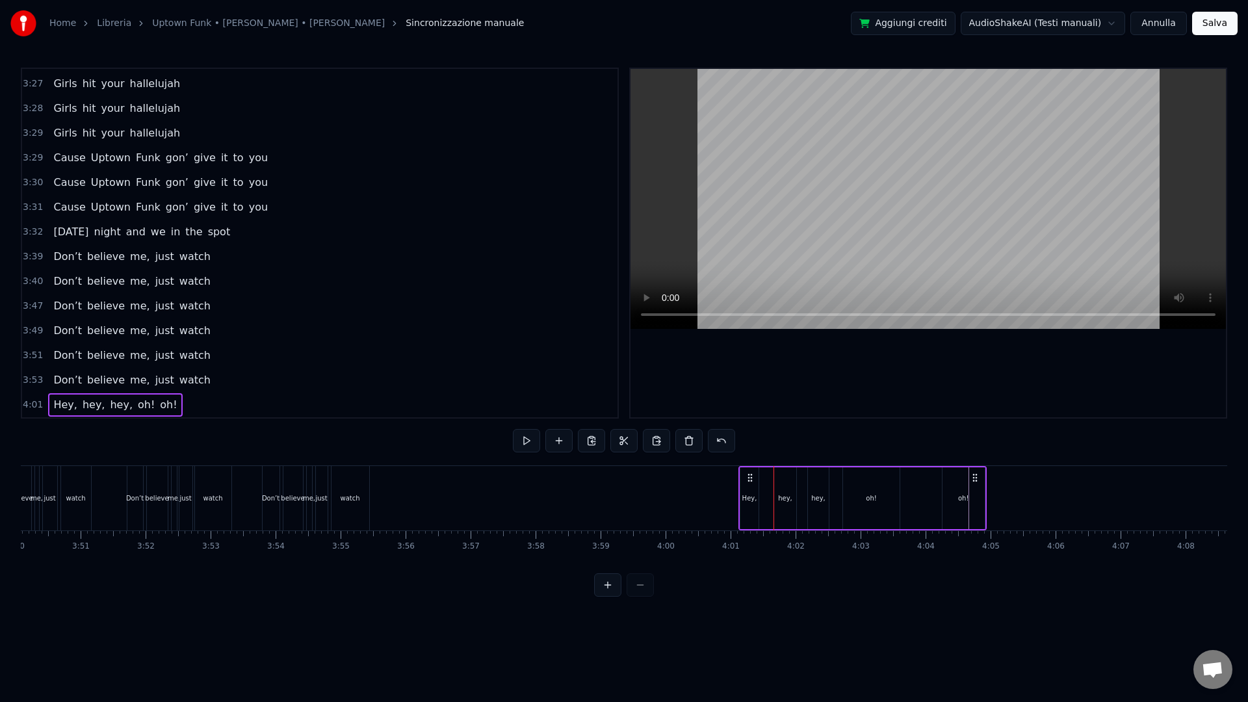
click at [35, 402] on span "4:01" at bounding box center [33, 404] width 20 height 13
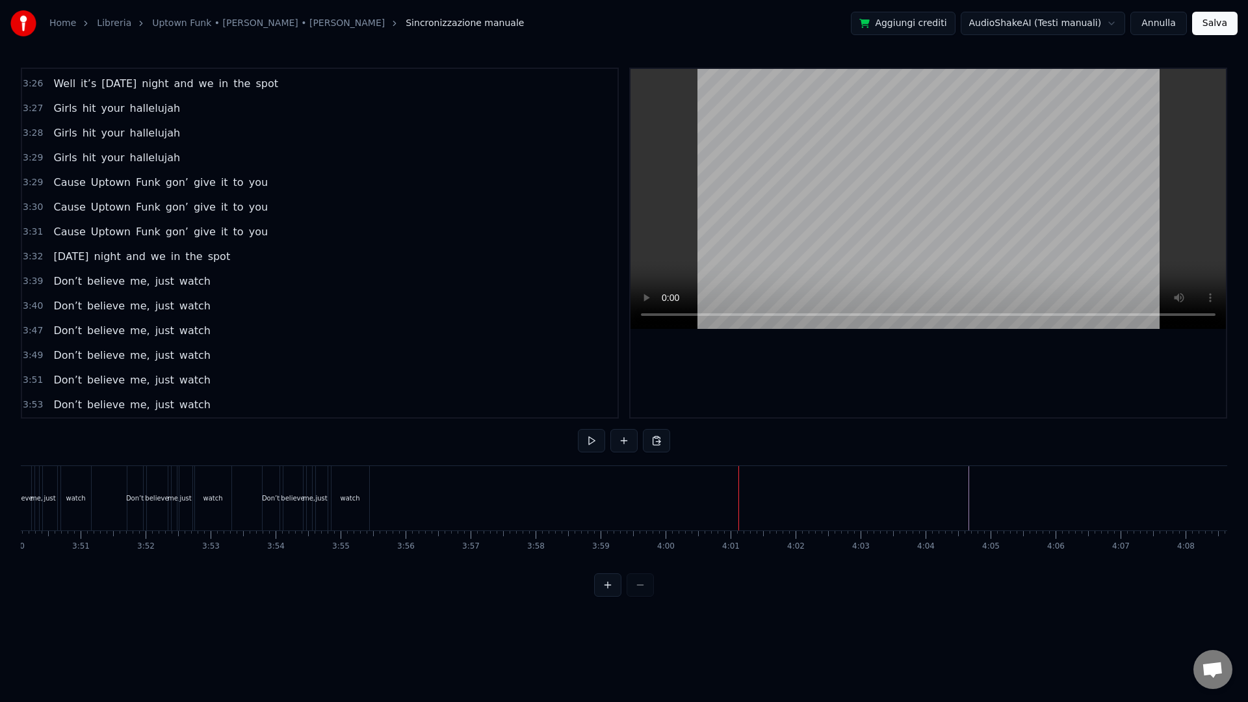
scroll to position [1899, 0]
click at [606, 508] on div "Aggiungi parola Ctrl+N" at bounding box center [667, 513] width 160 height 21
click at [617, 515] on div "Aggiungi parola Ctrl+N" at bounding box center [676, 509] width 160 height 21
click at [619, 447] on button at bounding box center [623, 440] width 27 height 23
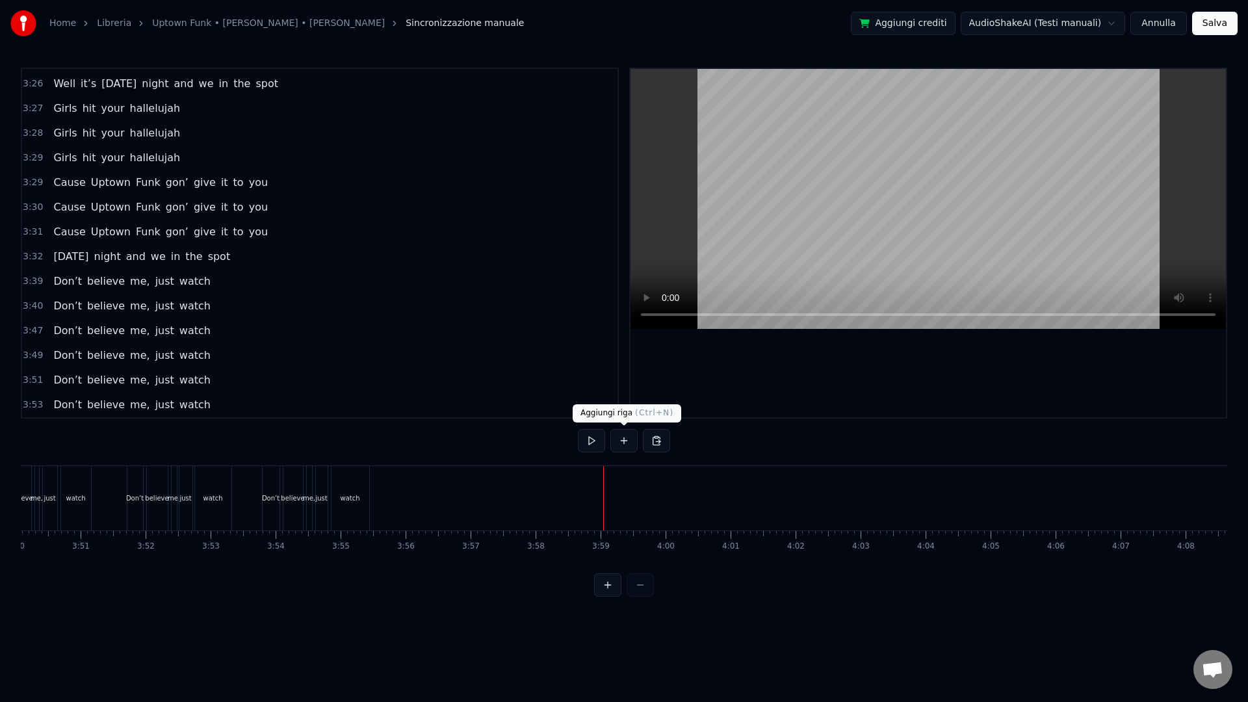
scroll to position [1924, 0]
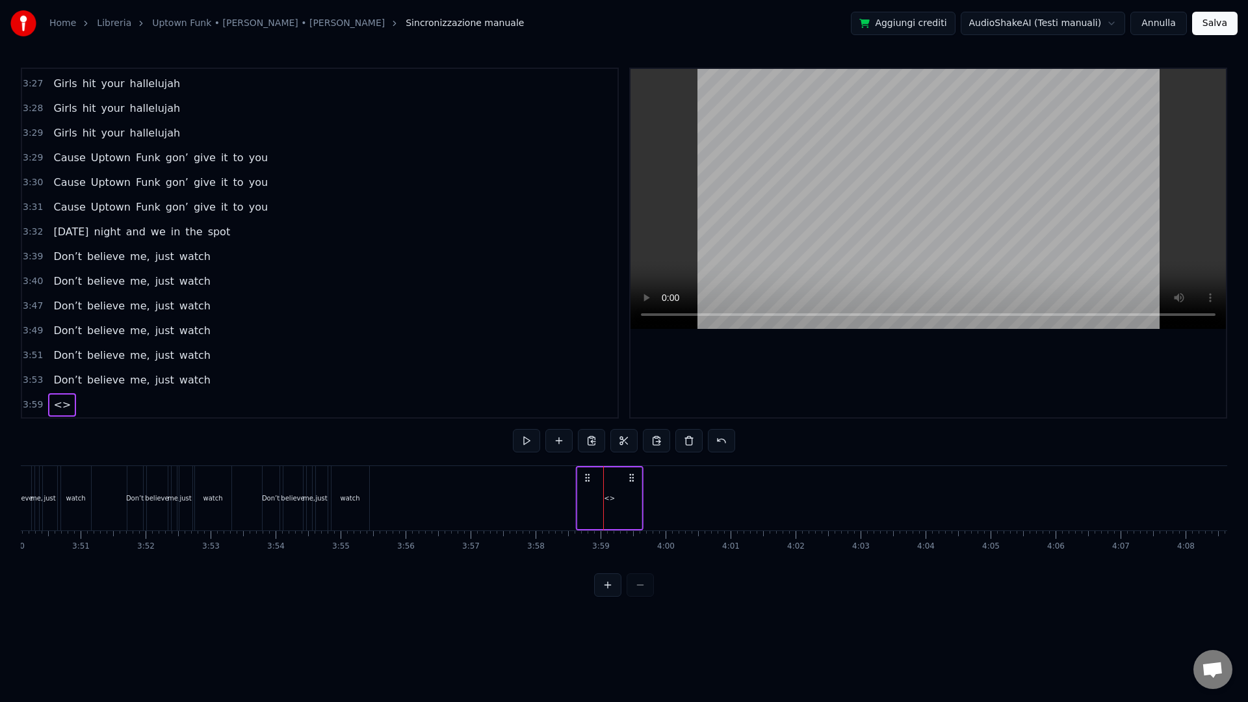
drag, startPoint x: 619, startPoint y: 477, endPoint x: 592, endPoint y: 482, distance: 27.0
click at [592, 482] on icon at bounding box center [587, 478] width 10 height 10
click at [611, 501] on div "<>" at bounding box center [610, 498] width 11 height 10
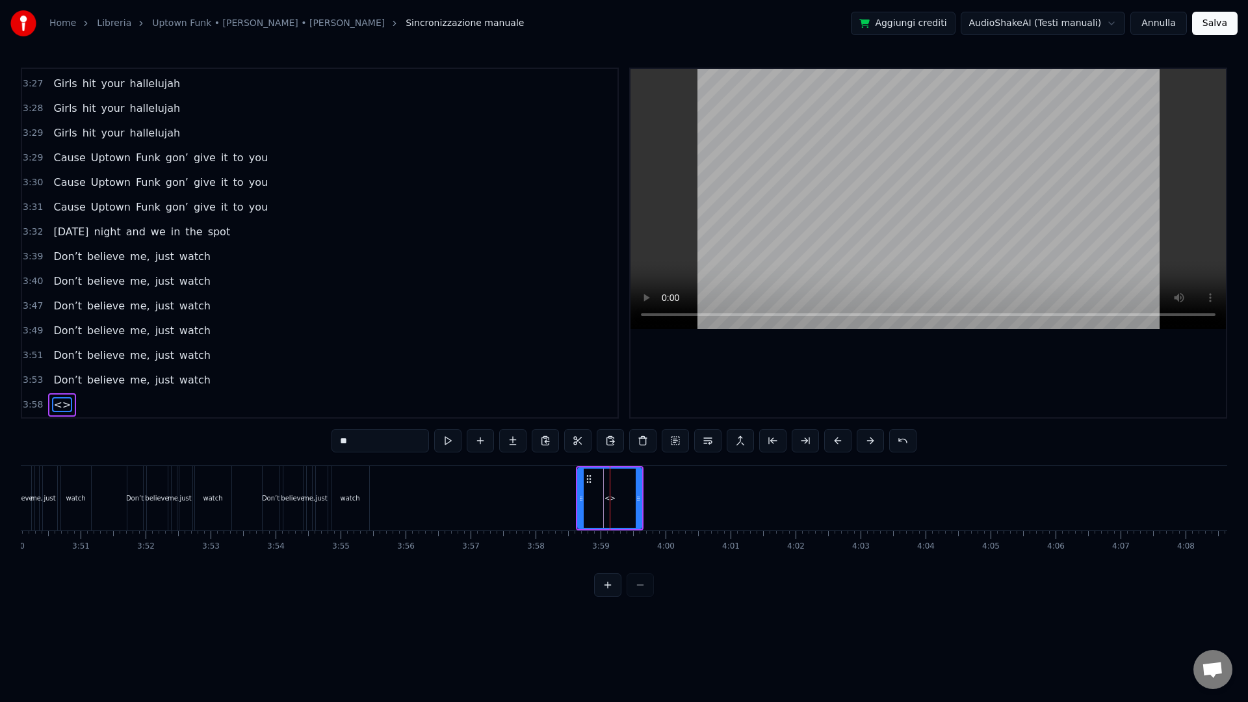
click at [342, 452] on input "**" at bounding box center [381, 440] width 98 height 23
drag, startPoint x: 363, startPoint y: 448, endPoint x: 321, endPoint y: 445, distance: 42.3
click at [321, 445] on div "0:20 This hit, that ice cold 0:22 [PERSON_NAME], that white gold 0:25 This one,…" at bounding box center [624, 332] width 1206 height 529
type input "*********"
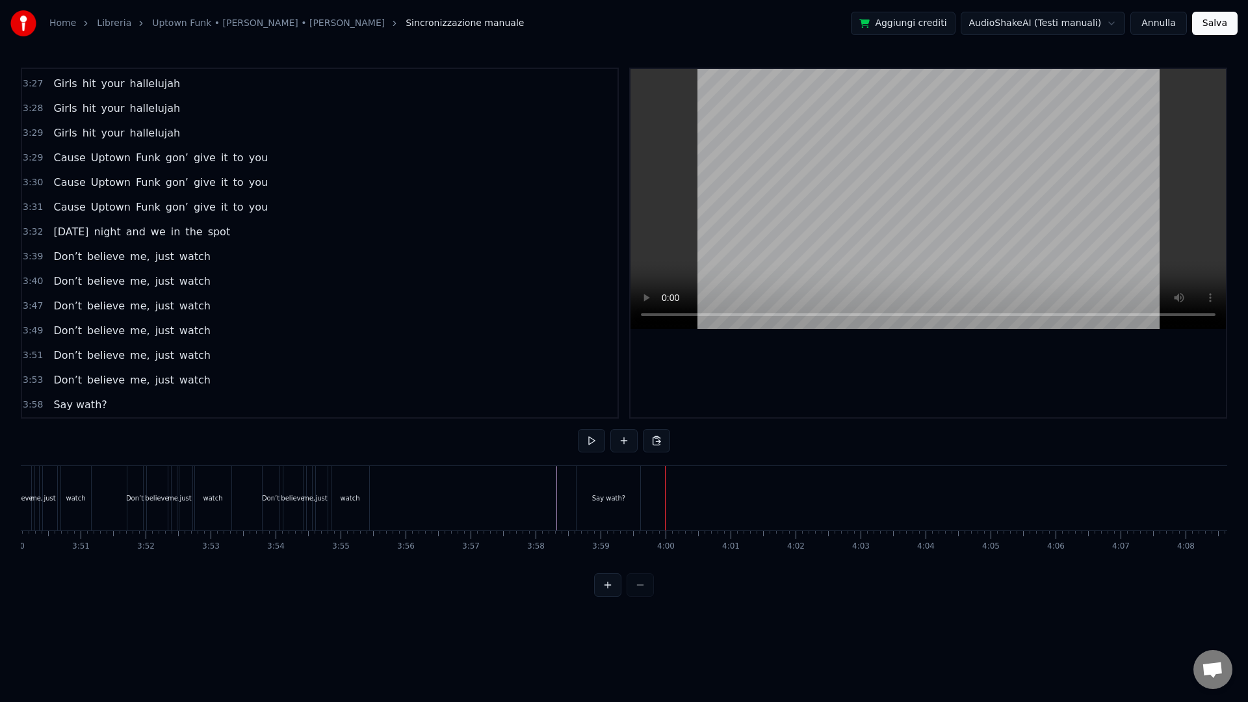
click at [606, 495] on div "Say wath?" at bounding box center [608, 498] width 33 height 10
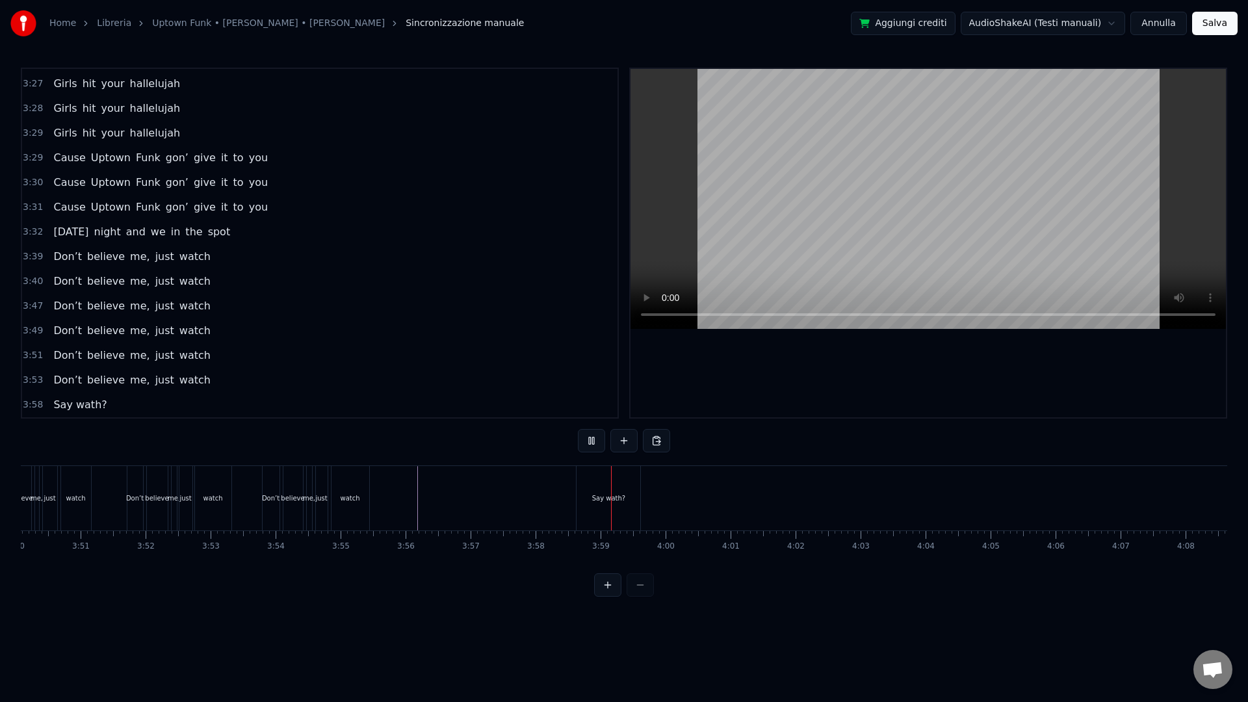
click at [603, 486] on div "Say wath?" at bounding box center [609, 498] width 64 height 64
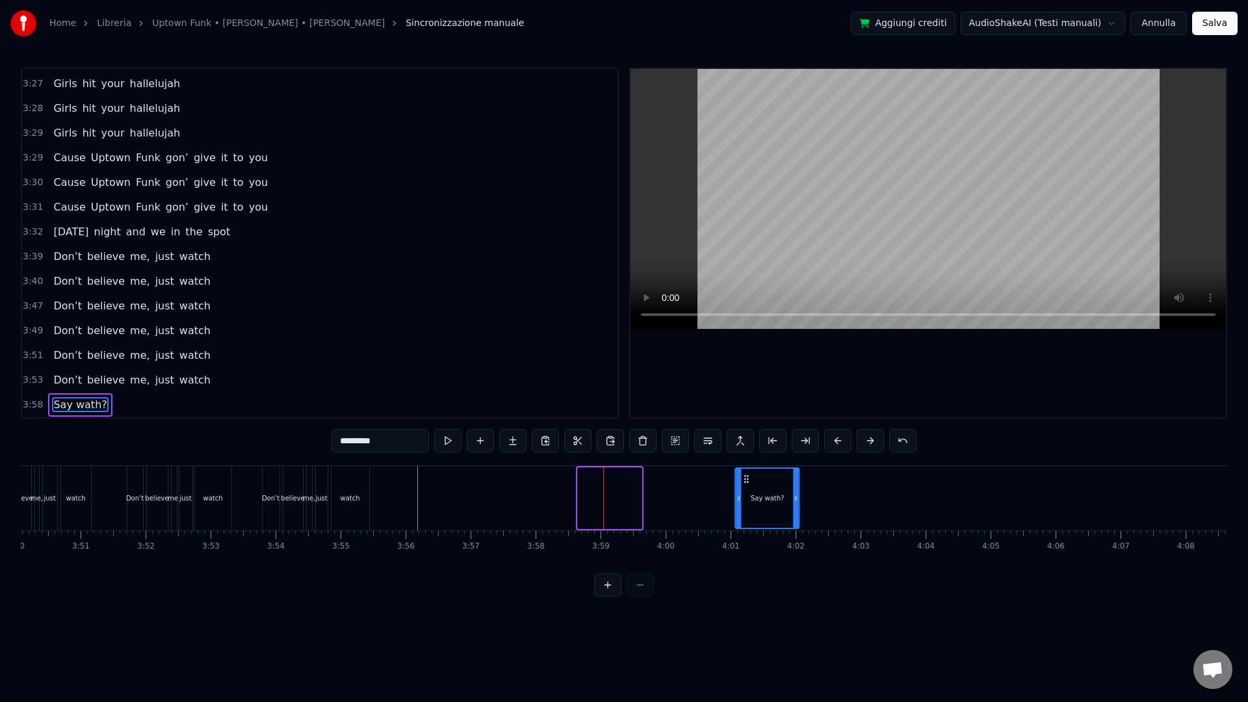
drag, startPoint x: 592, startPoint y: 482, endPoint x: 749, endPoint y: 488, distance: 157.4
click at [749, 488] on div "Say wath?" at bounding box center [767, 498] width 62 height 59
click at [800, 504] on div "Say wath?" at bounding box center [768, 498] width 68 height 64
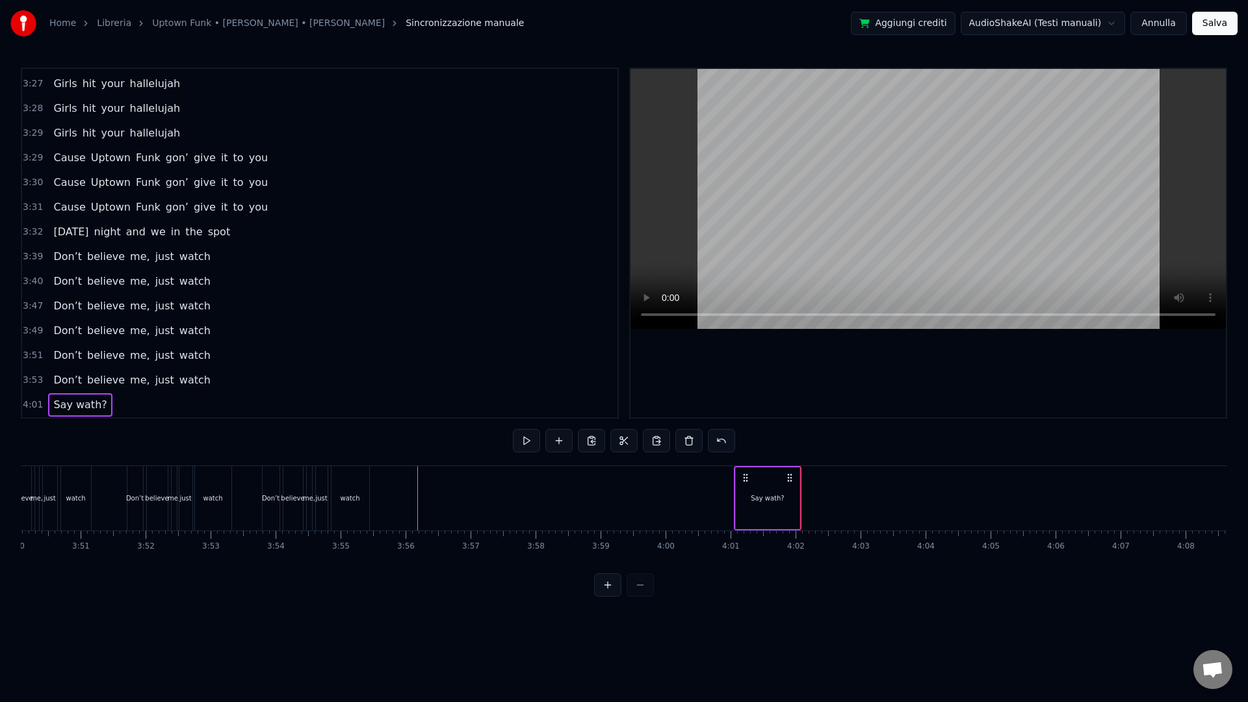
click at [797, 504] on div "Say wath?" at bounding box center [768, 498] width 64 height 62
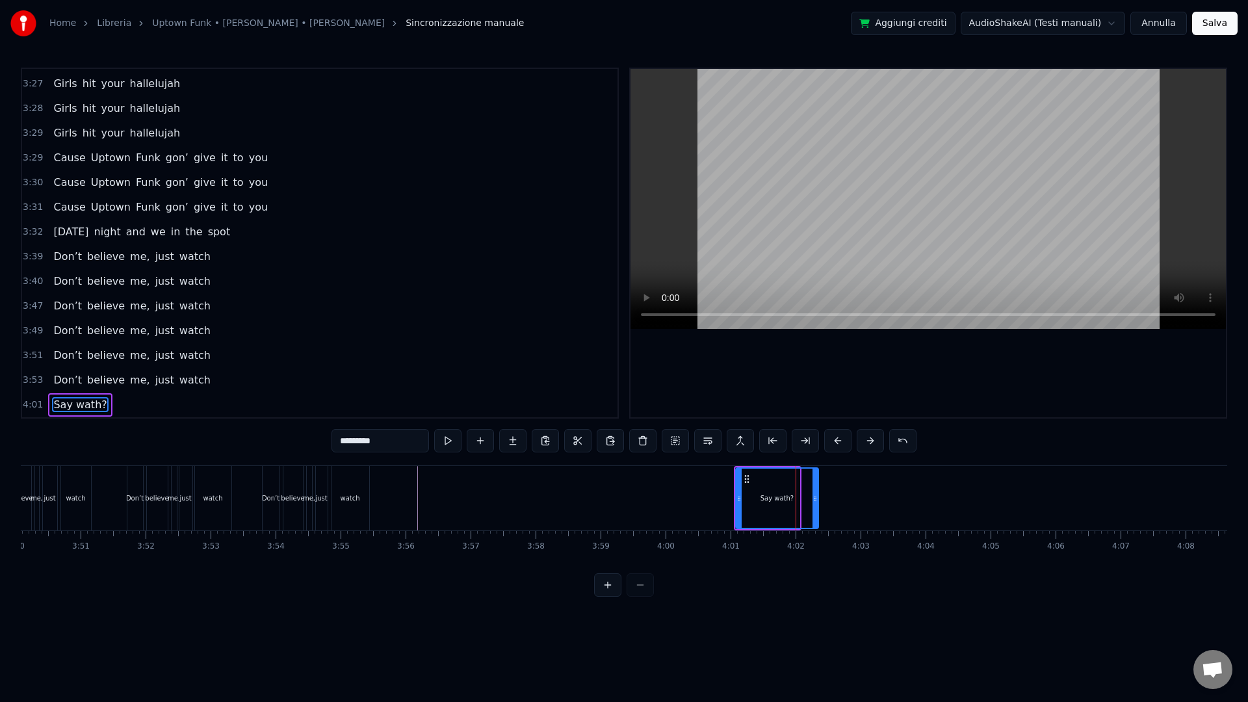
drag, startPoint x: 798, startPoint y: 504, endPoint x: 816, endPoint y: 504, distance: 18.9
click at [816, 504] on div at bounding box center [815, 498] width 5 height 59
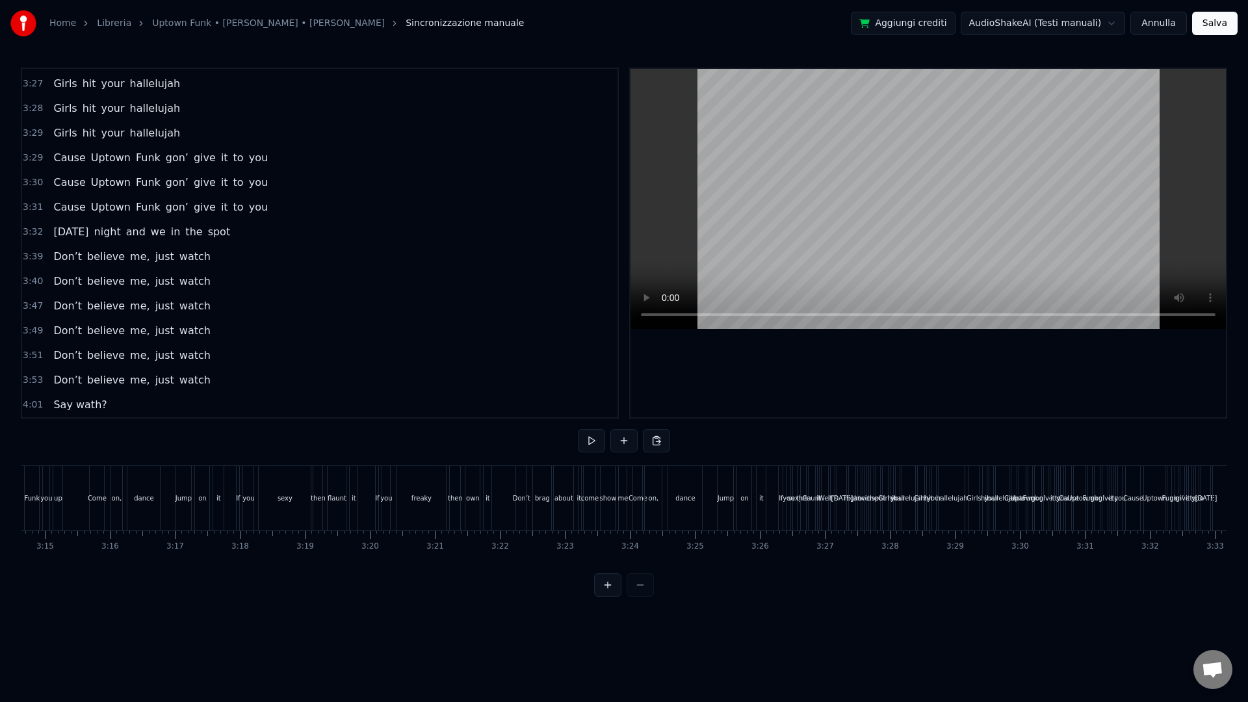
scroll to position [0, 12642]
click at [631, 441] on button at bounding box center [623, 440] width 27 height 23
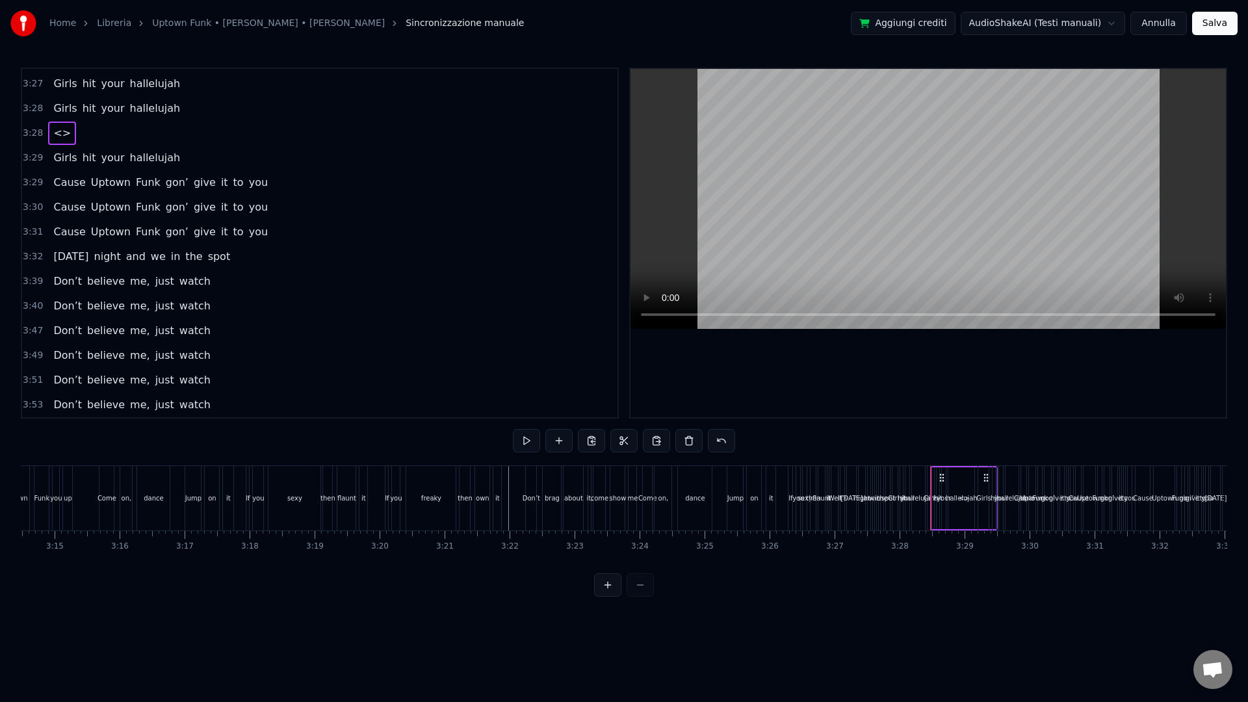
scroll to position [1949, 0]
click at [631, 441] on button at bounding box center [623, 440] width 27 height 23
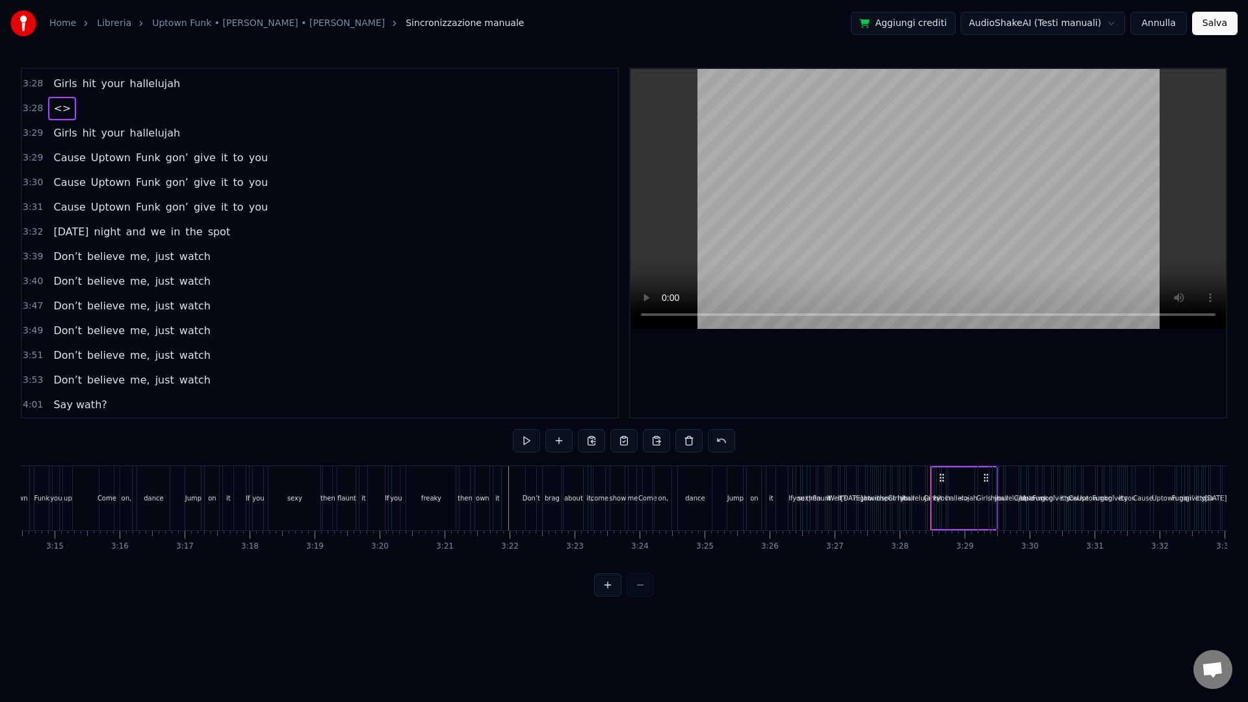
click at [689, 597] on div "0:20 This hit, that ice cold 0:22 [PERSON_NAME], that white gold 0:25 This one,…" at bounding box center [624, 332] width 1206 height 529
click at [599, 591] on button at bounding box center [607, 584] width 27 height 23
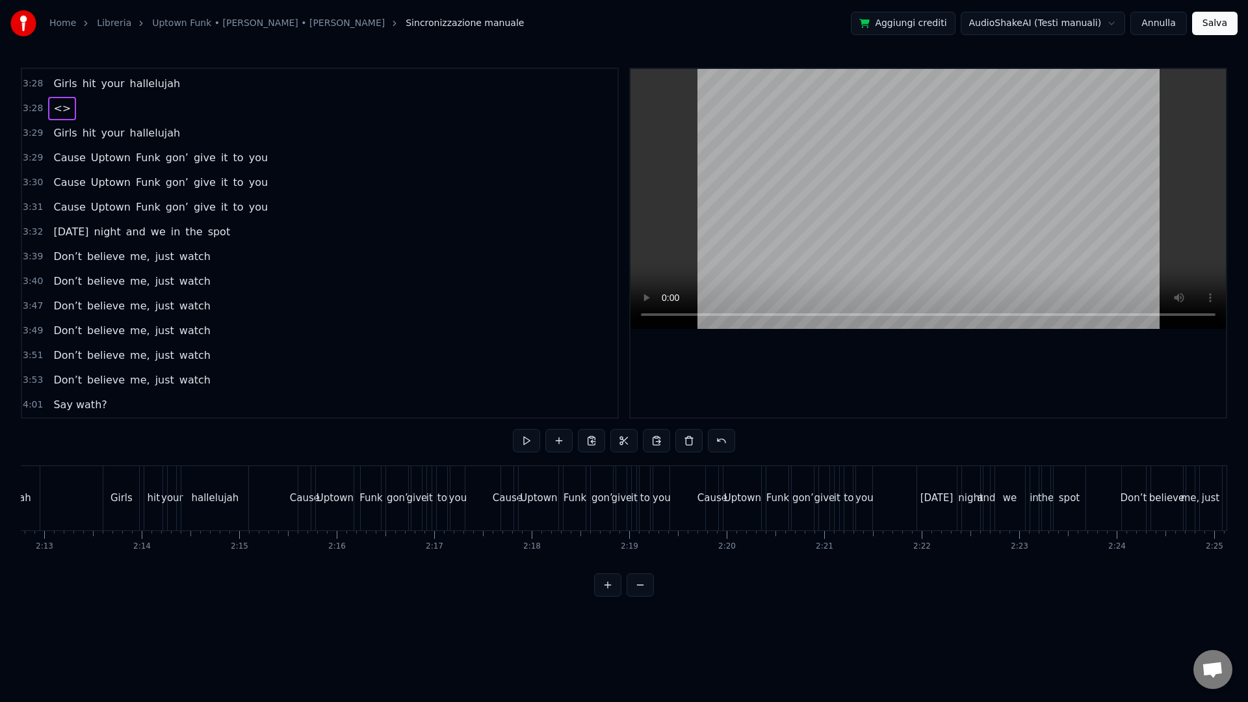
click at [599, 591] on button at bounding box center [607, 584] width 27 height 23
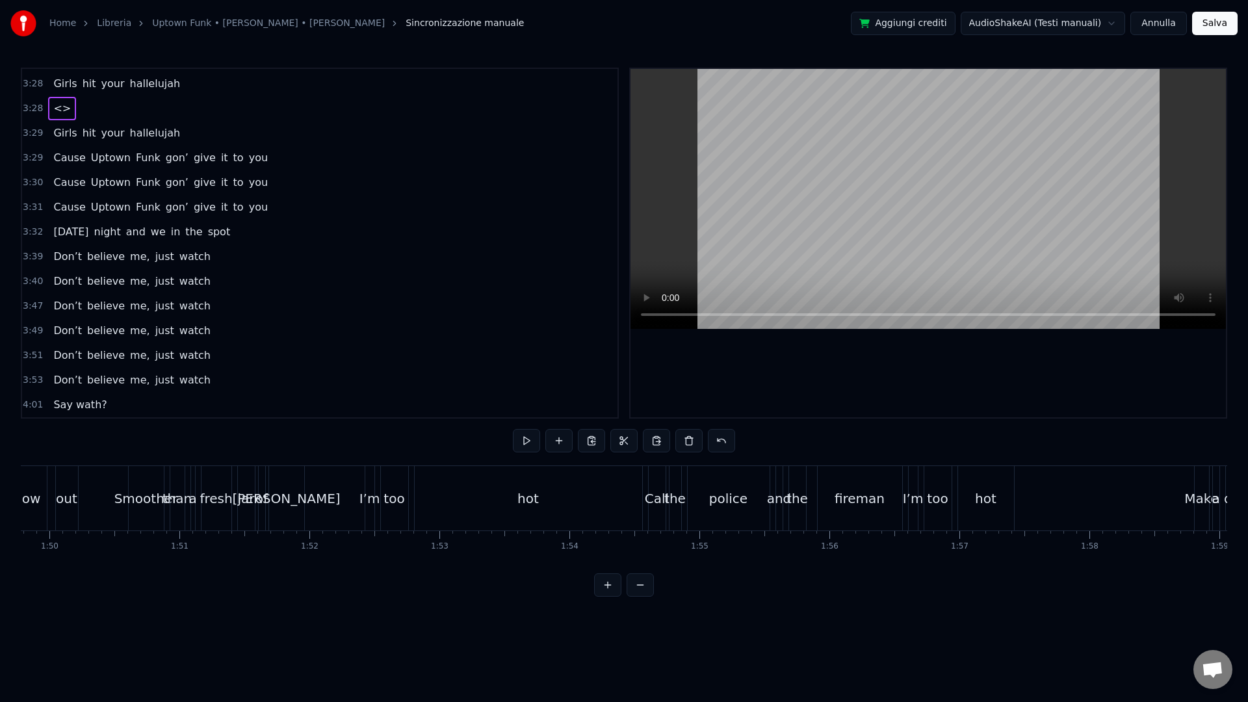
click at [599, 591] on button at bounding box center [607, 584] width 27 height 23
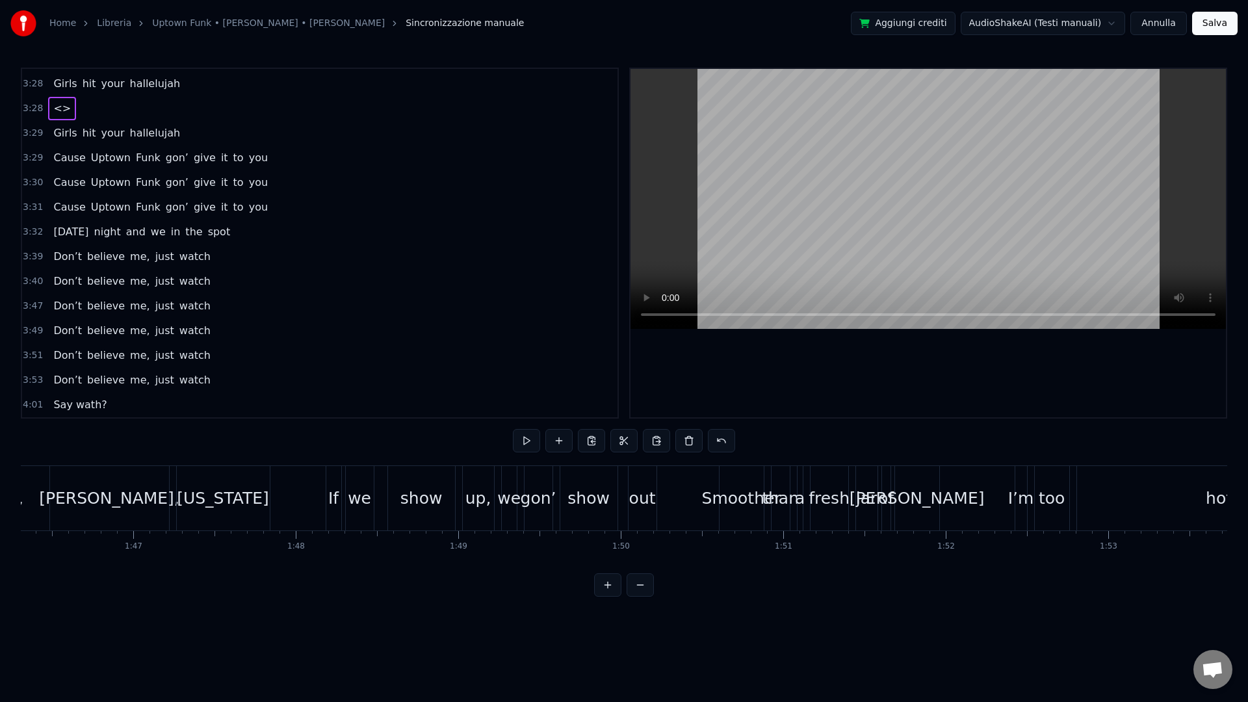
click at [600, 591] on button at bounding box center [607, 584] width 27 height 23
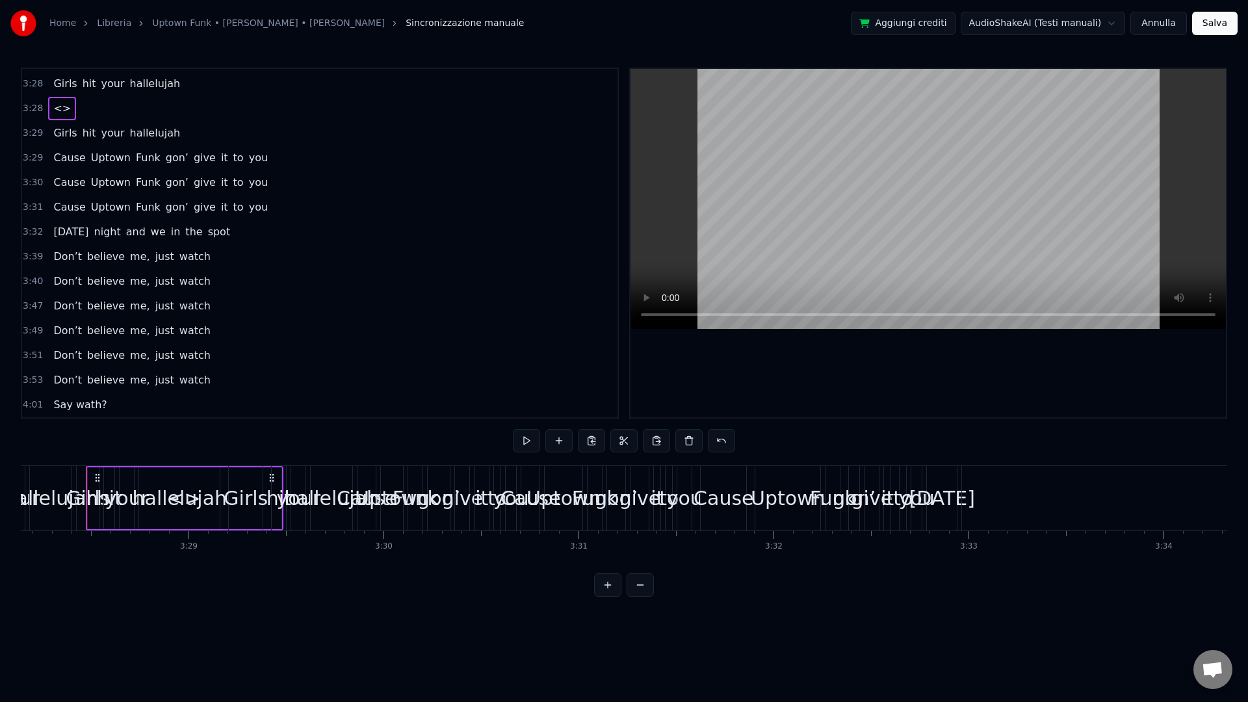
click at [647, 597] on button at bounding box center [640, 584] width 27 height 23
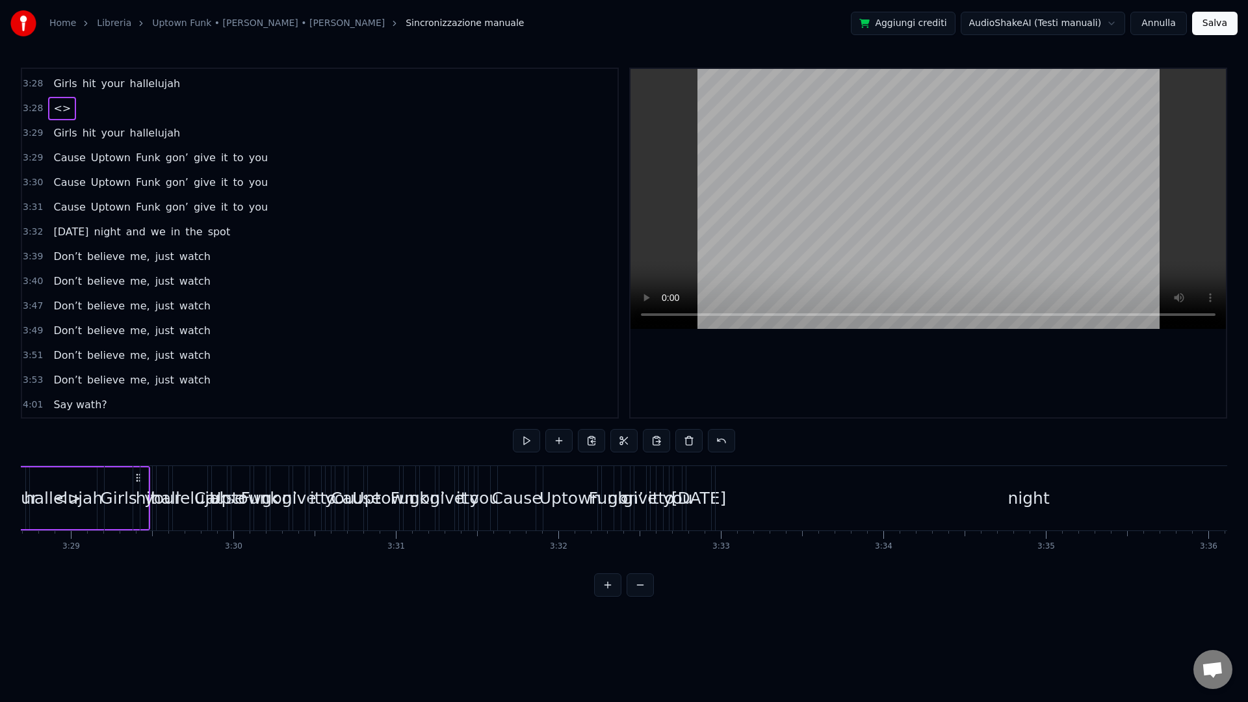
click at [647, 597] on button at bounding box center [640, 584] width 27 height 23
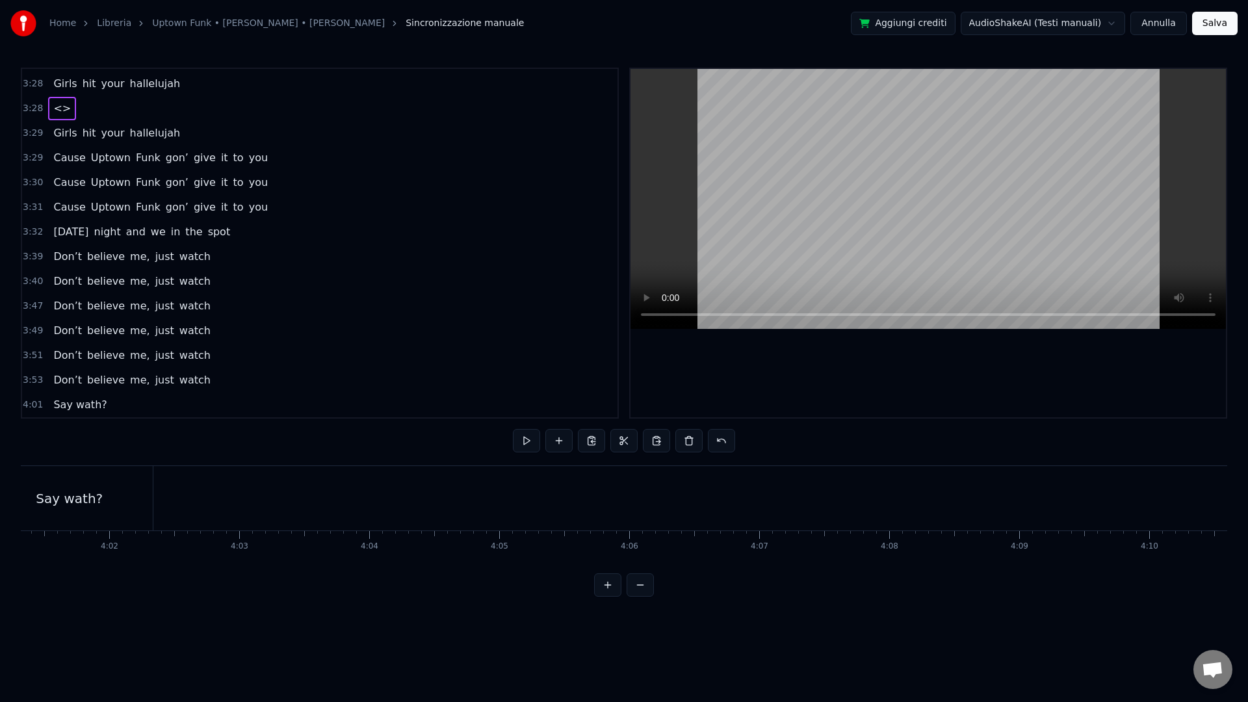
click at [647, 597] on button at bounding box center [640, 584] width 27 height 23
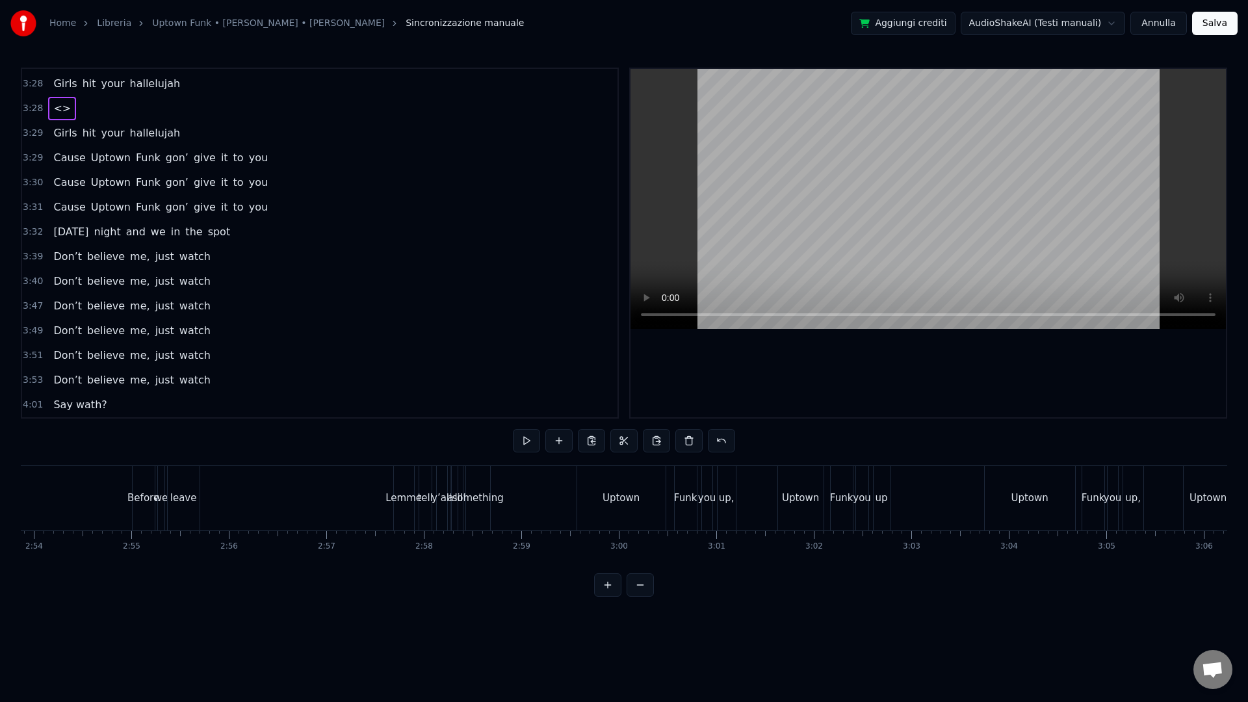
click at [647, 597] on div at bounding box center [624, 584] width 60 height 23
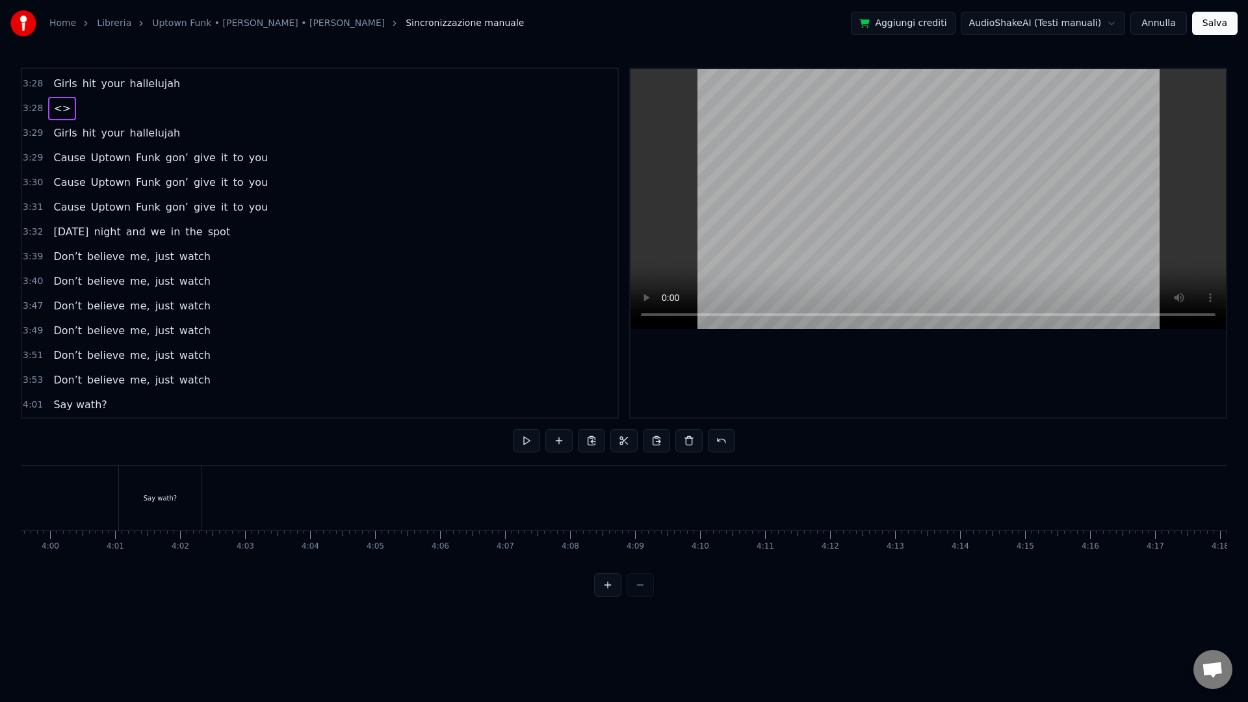
click at [647, 597] on div at bounding box center [624, 584] width 60 height 23
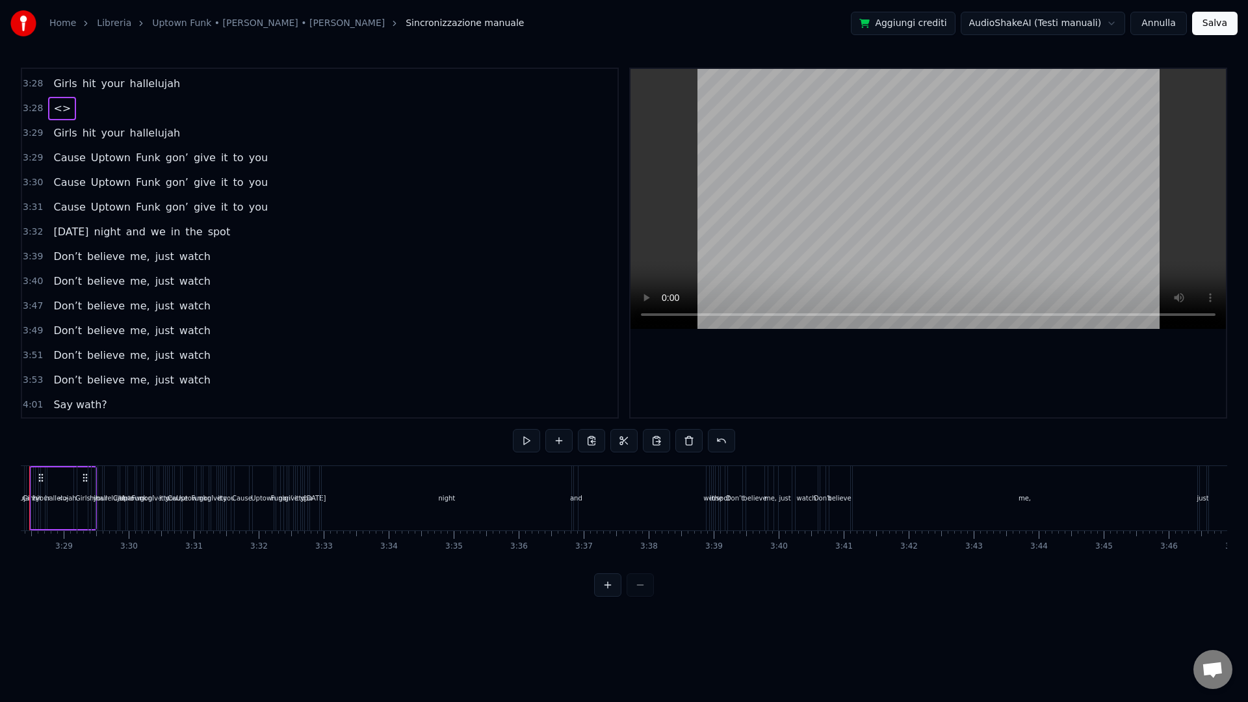
click at [647, 597] on div at bounding box center [624, 584] width 60 height 23
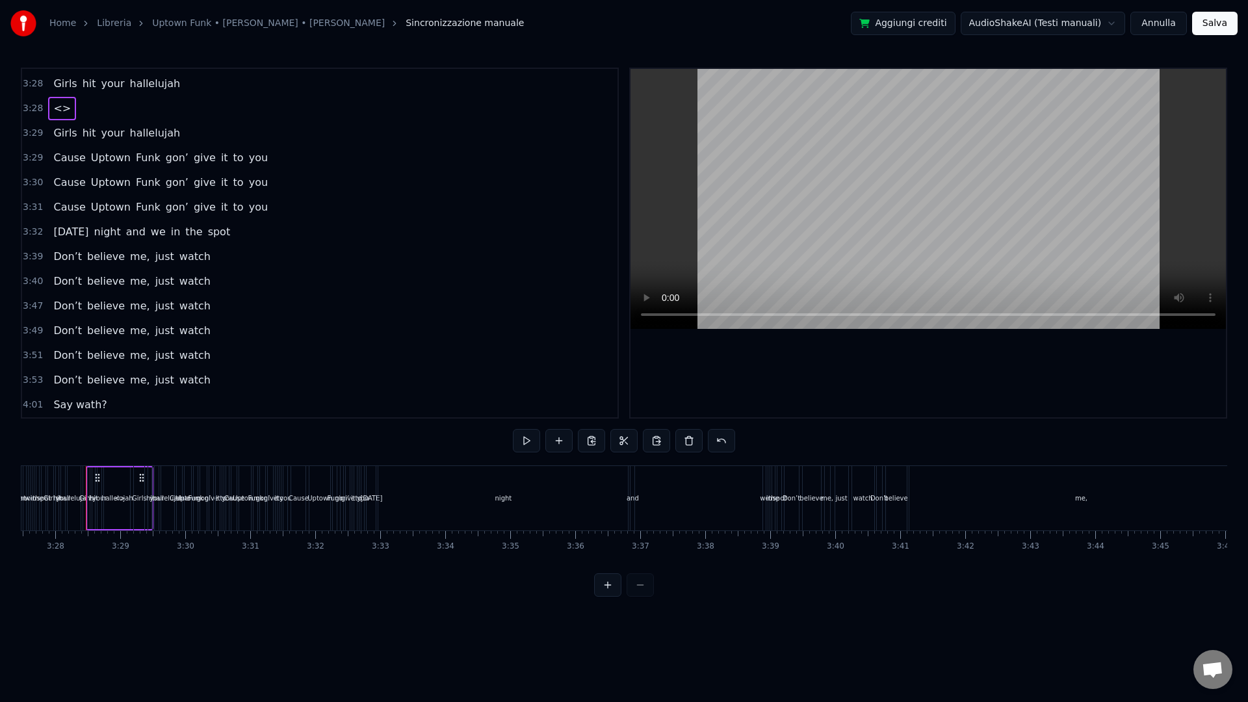
click at [647, 597] on div at bounding box center [624, 584] width 60 height 23
click at [768, 597] on div "0:20 This hit, that ice cold 0:22 [PERSON_NAME], that white gold 0:25 This one,…" at bounding box center [624, 332] width 1206 height 529
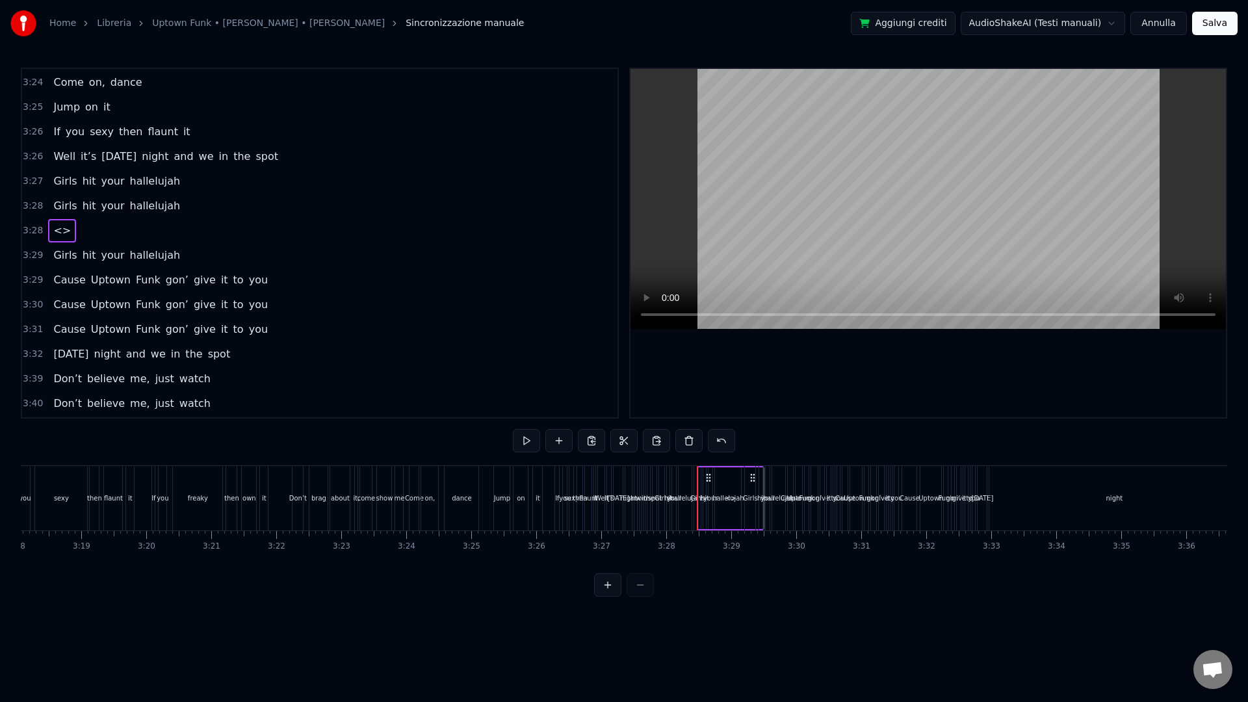
scroll to position [1949, 0]
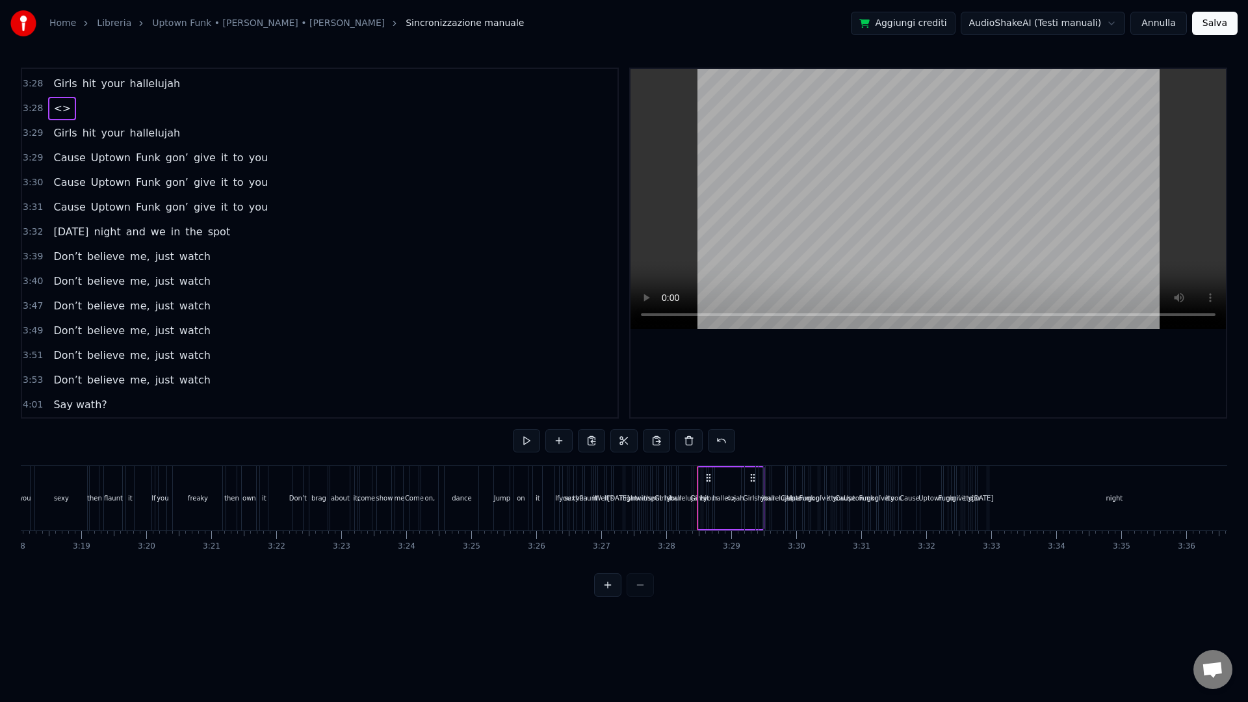
click at [37, 229] on span "3:32" at bounding box center [33, 232] width 20 height 13
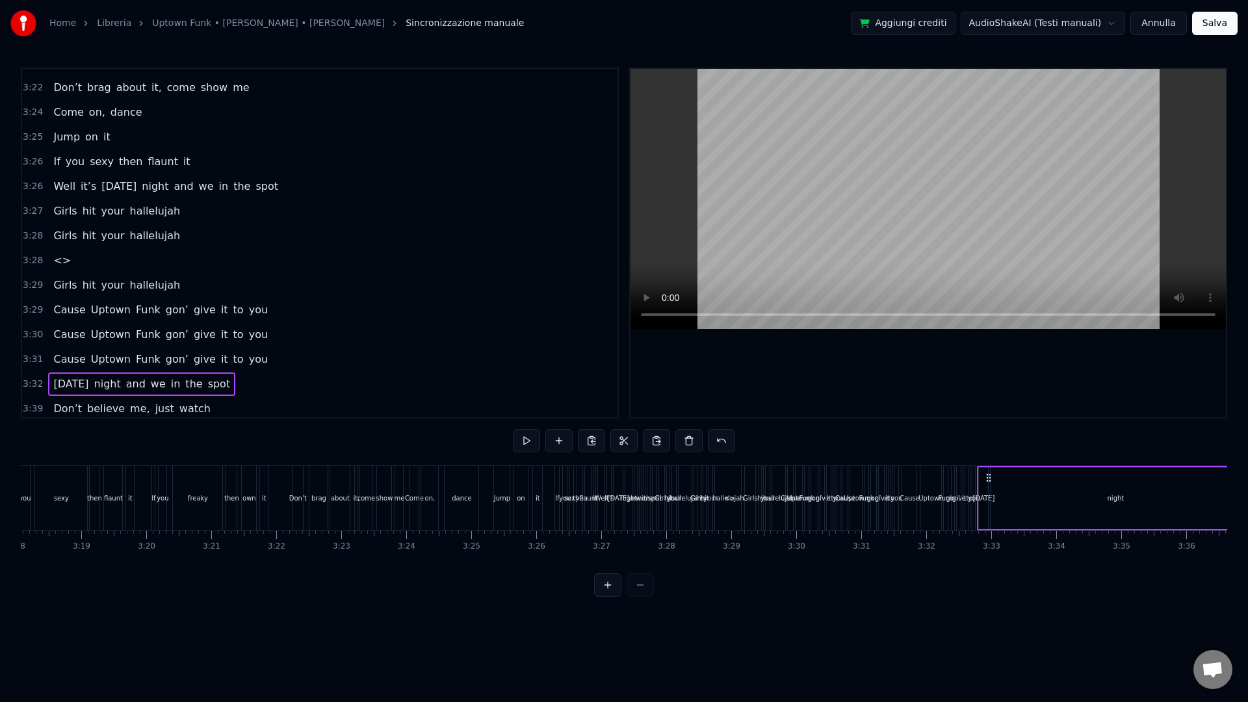
scroll to position [1767, 0]
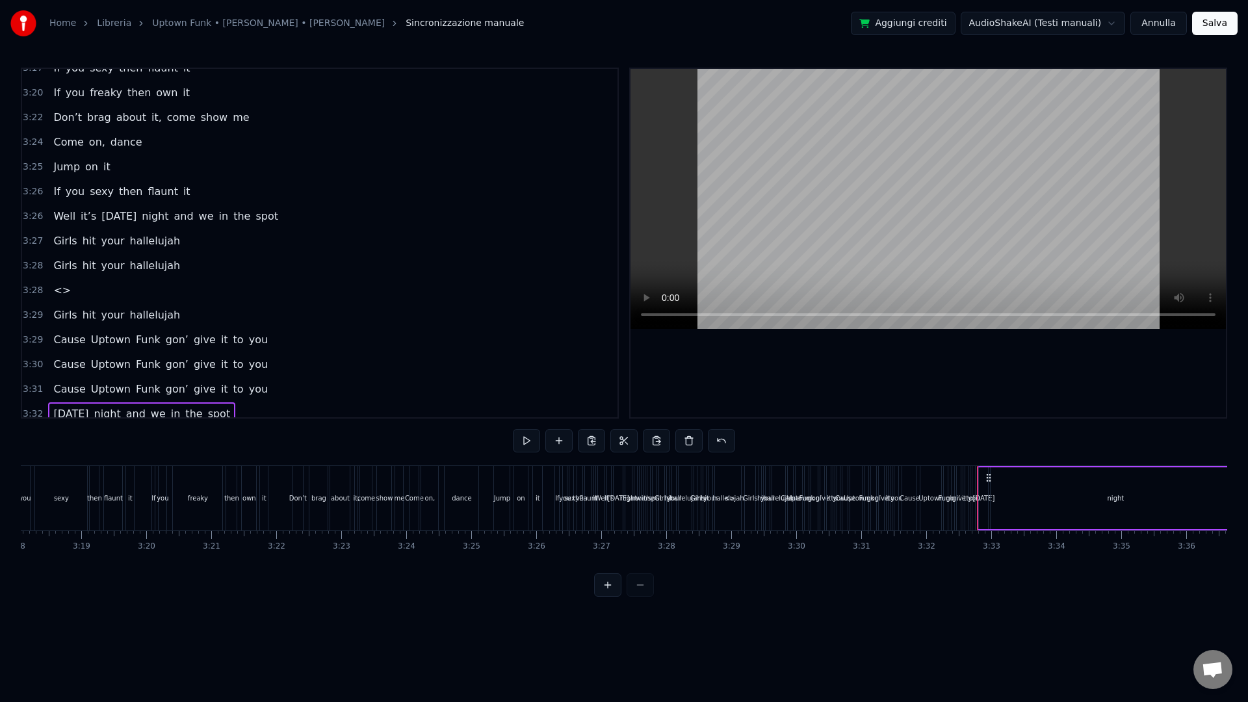
click at [34, 292] on span "3:28" at bounding box center [33, 290] width 20 height 13
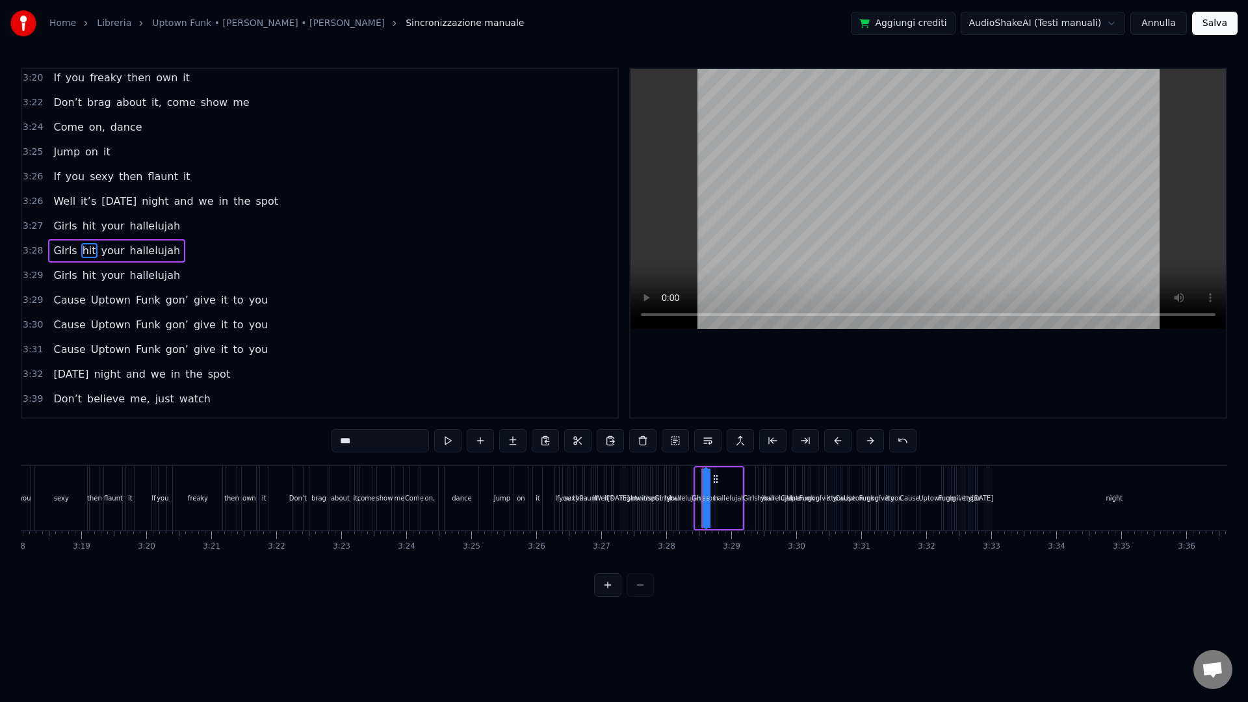
scroll to position [1780, 0]
click at [24, 176] on span "3:26" at bounding box center [33, 178] width 20 height 13
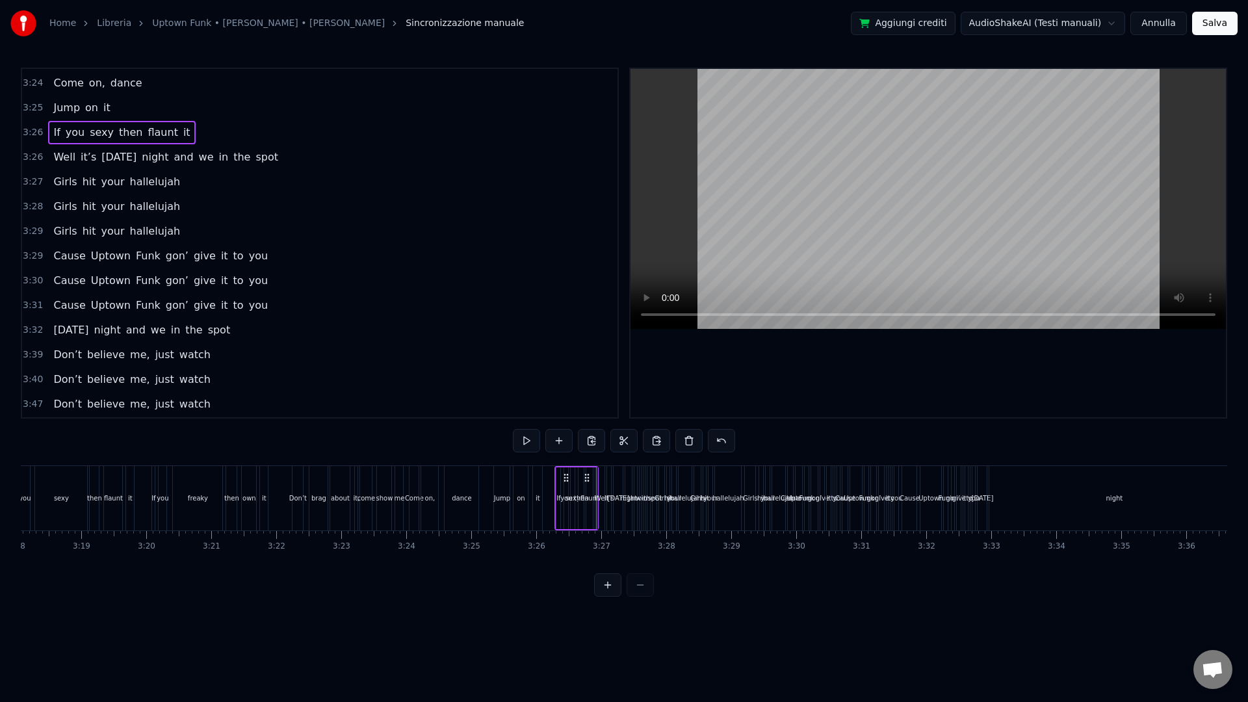
scroll to position [1808, 0]
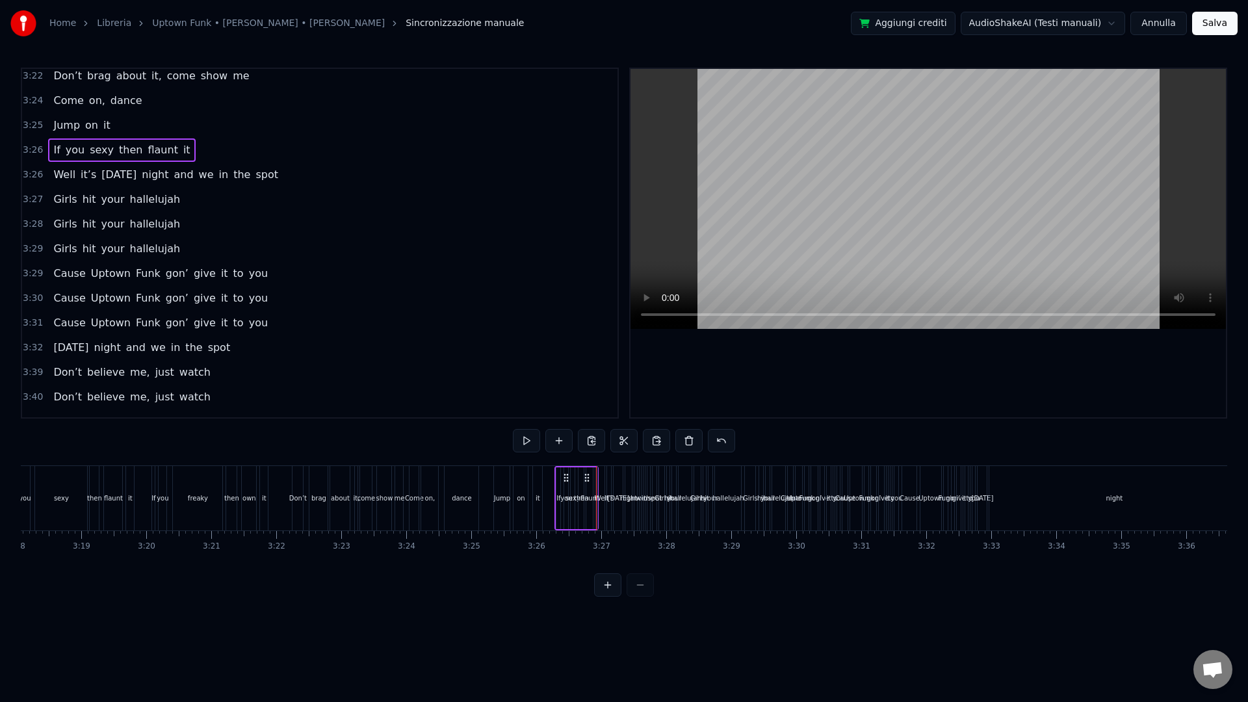
click at [36, 176] on span "3:26" at bounding box center [33, 174] width 20 height 13
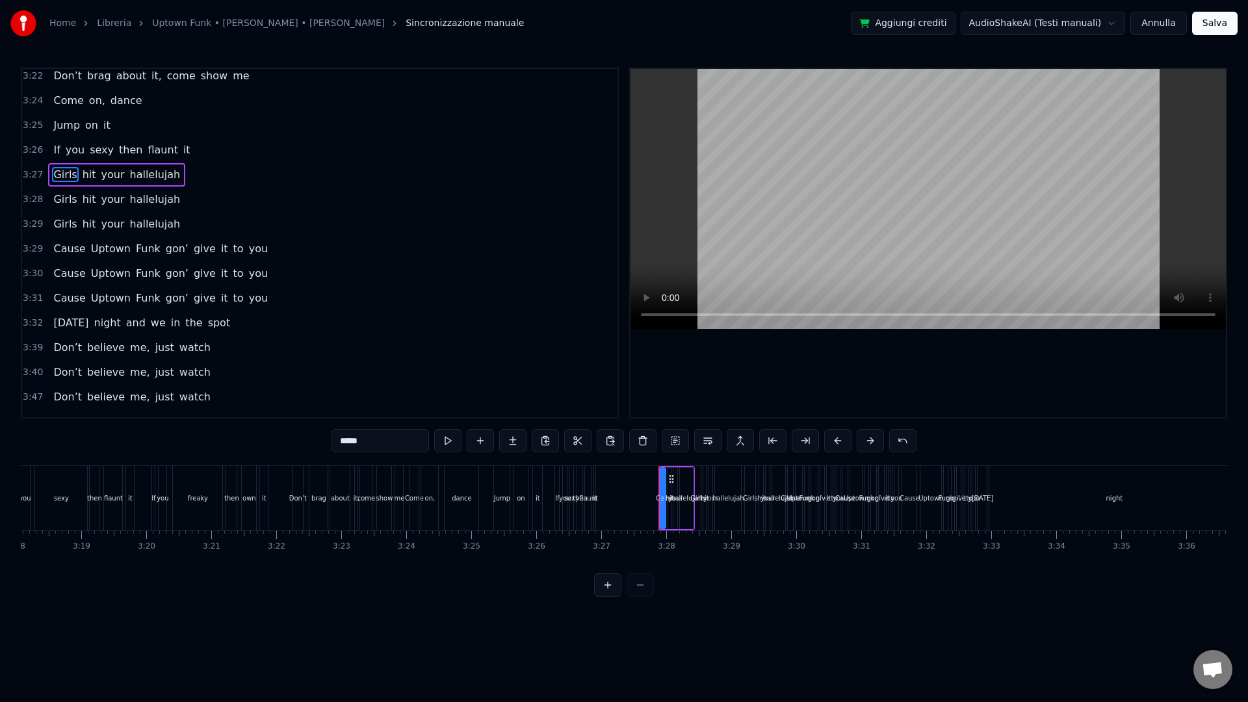
scroll to position [1740, 0]
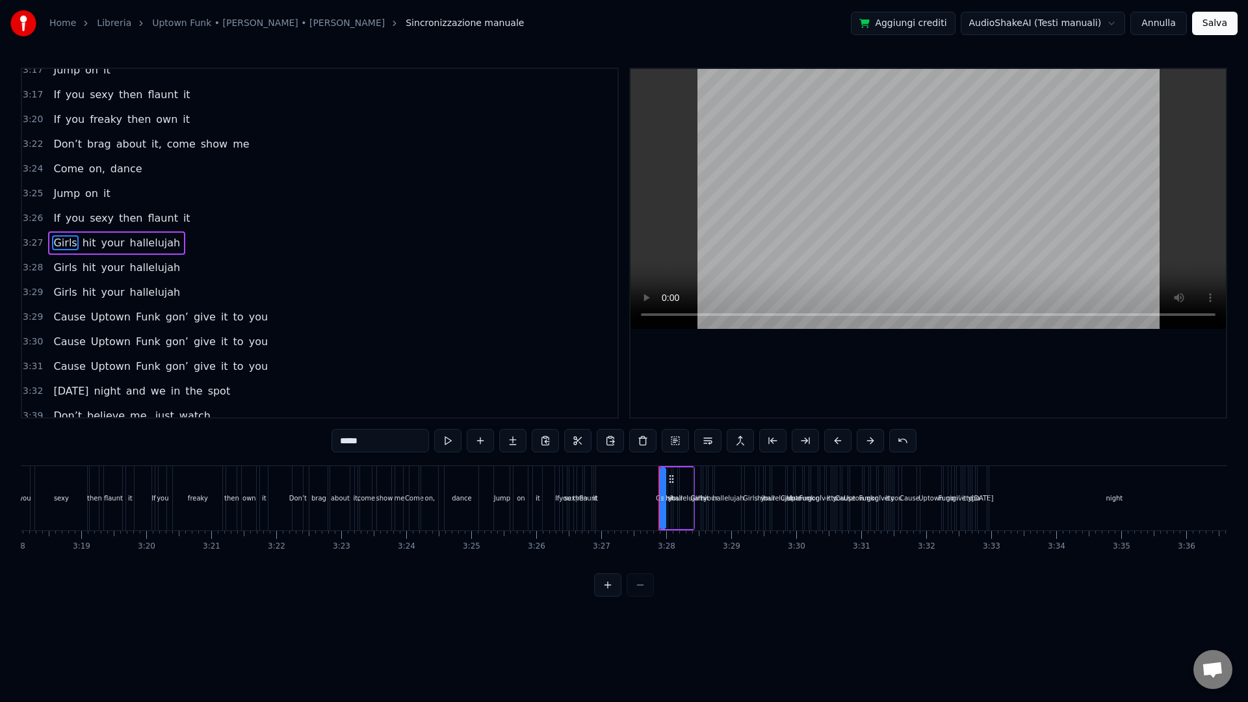
click at [36, 242] on span "3:27" at bounding box center [33, 243] width 20 height 13
click at [34, 244] on span "3:28" at bounding box center [33, 243] width 20 height 13
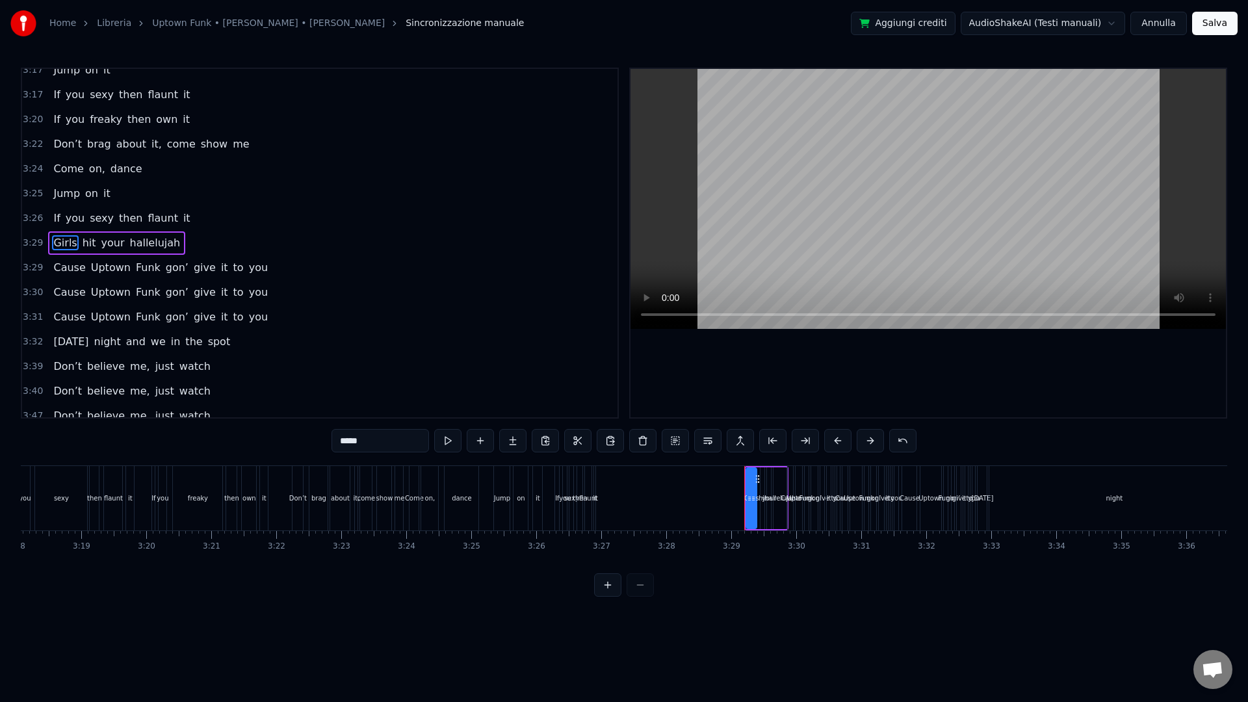
type input "***"
click at [34, 244] on span "3:29" at bounding box center [33, 243] width 20 height 13
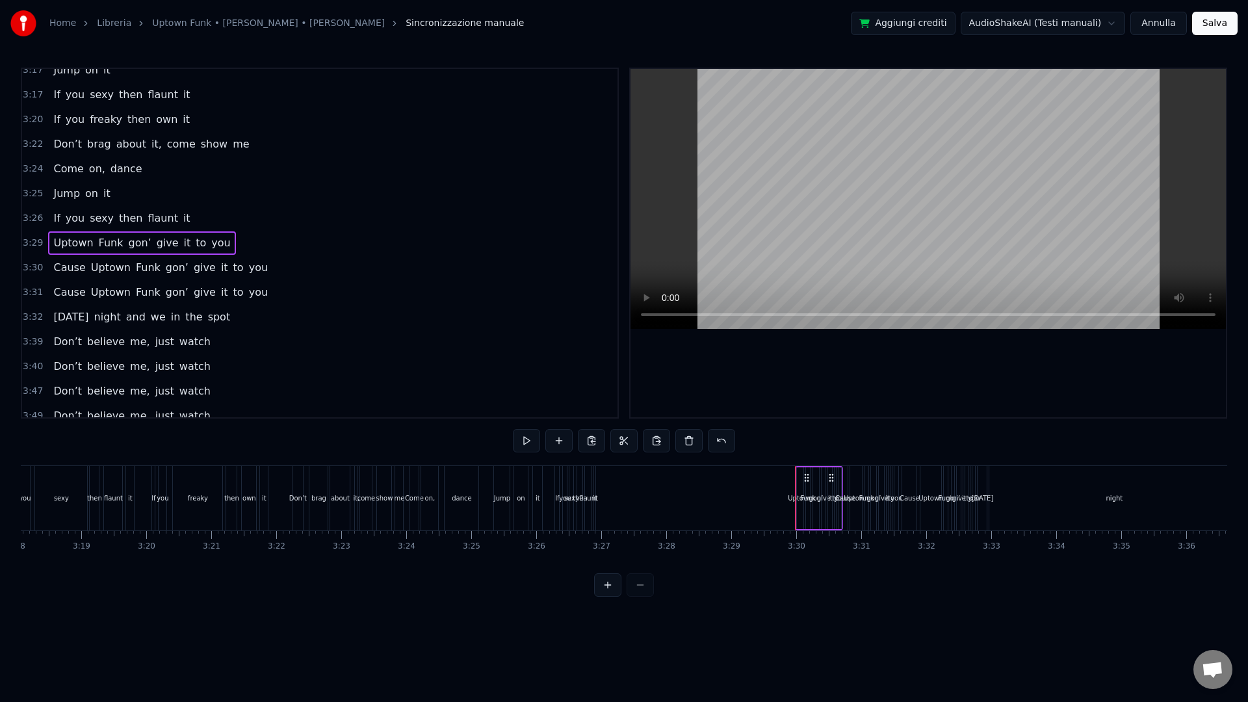
click at [34, 244] on span "3:29" at bounding box center [33, 243] width 20 height 13
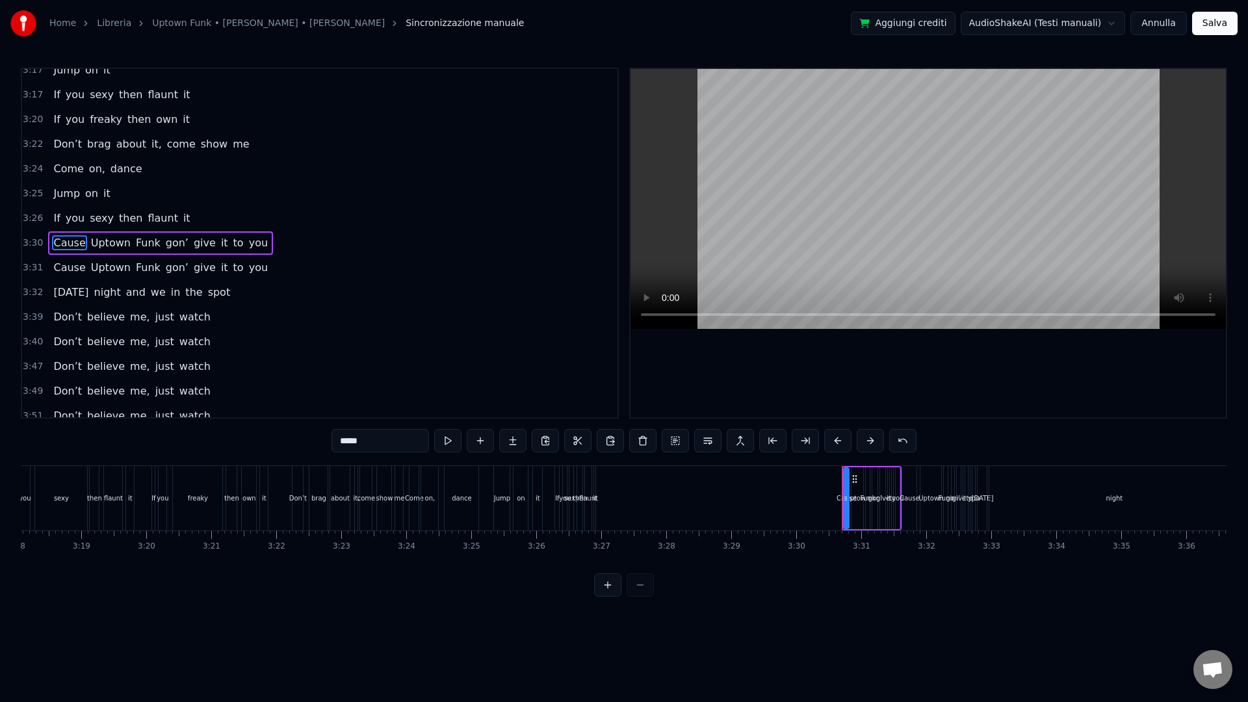
click at [34, 244] on span "3:30" at bounding box center [33, 243] width 20 height 13
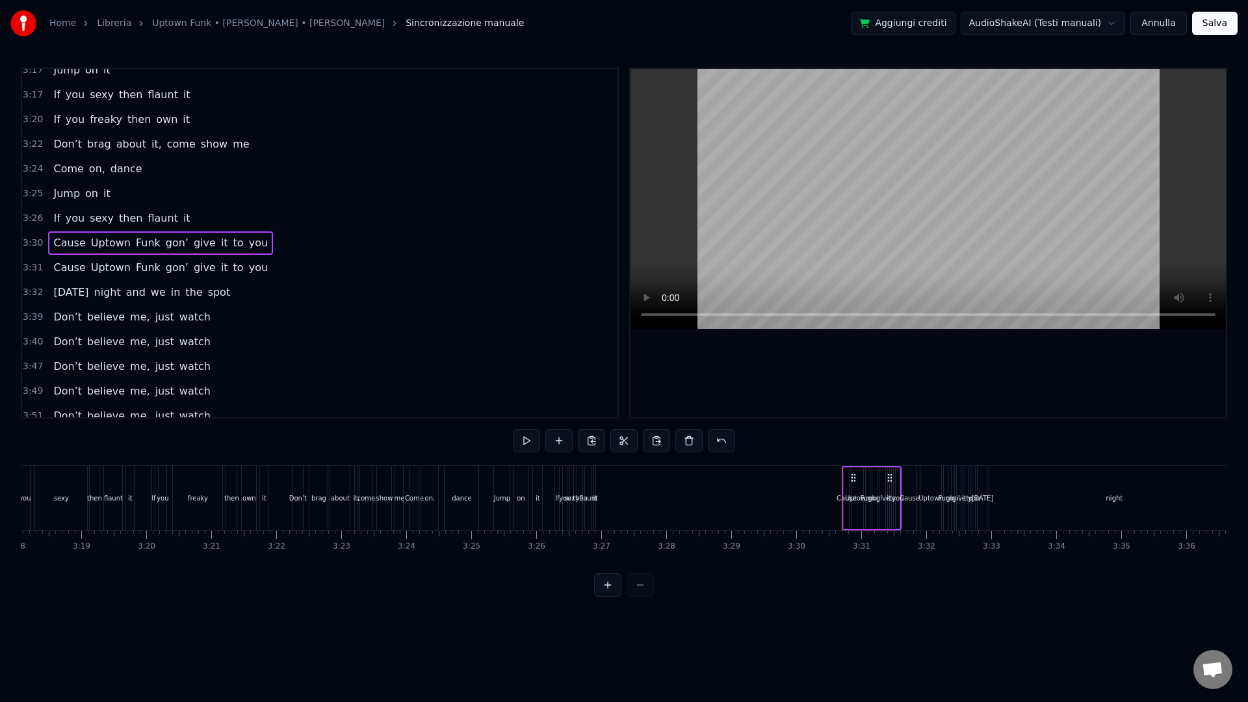
click at [33, 244] on span "3:30" at bounding box center [33, 243] width 20 height 13
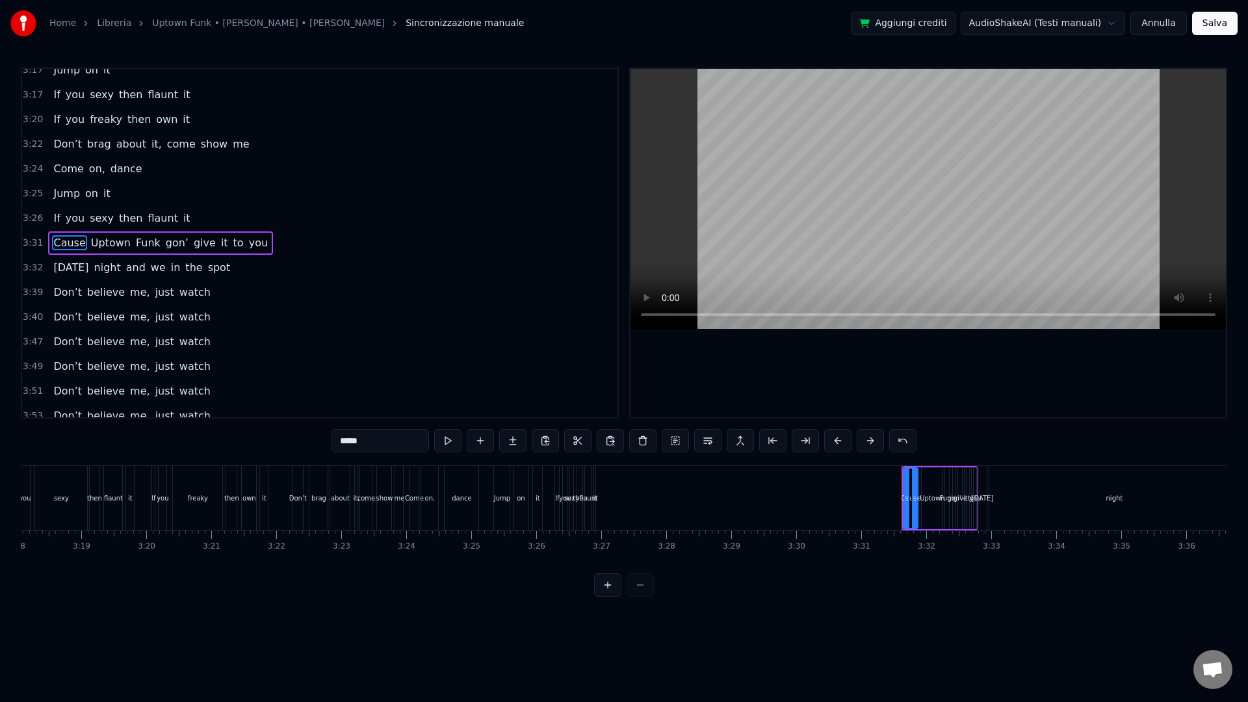
click at [33, 246] on span "3:31" at bounding box center [33, 243] width 20 height 13
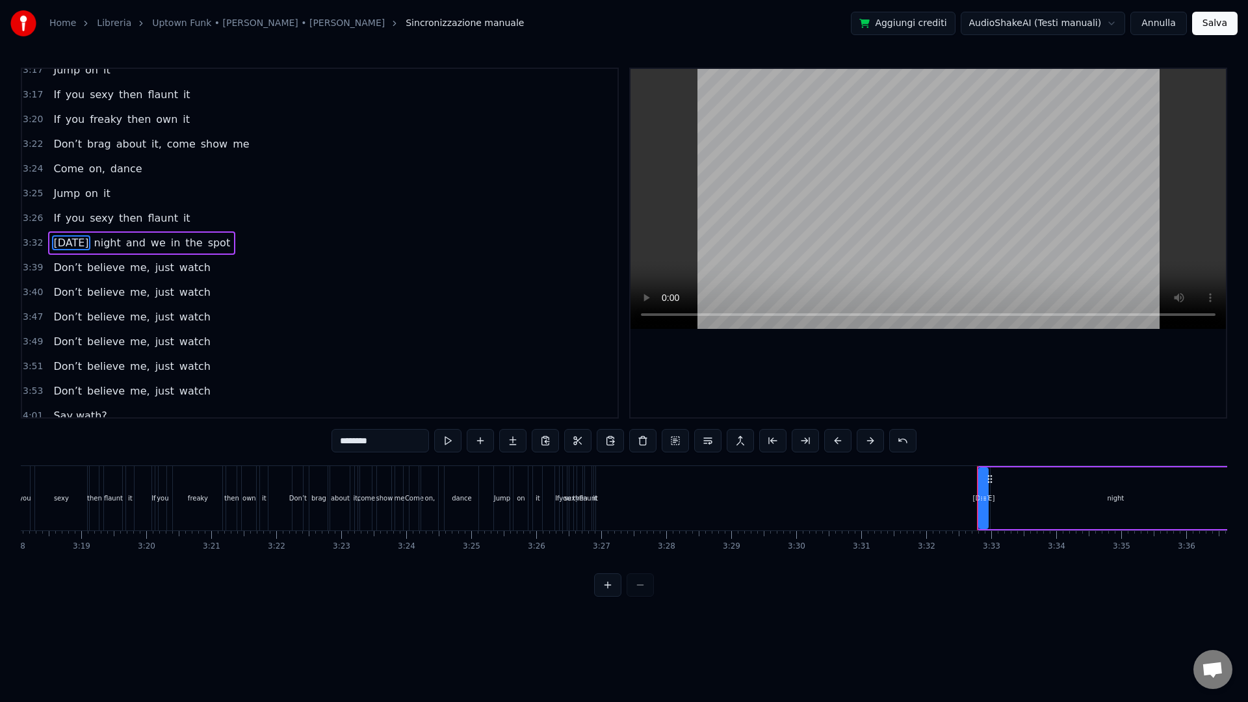
click at [33, 250] on div "3:32 [DATE] night and we in the spot" at bounding box center [319, 243] width 595 height 25
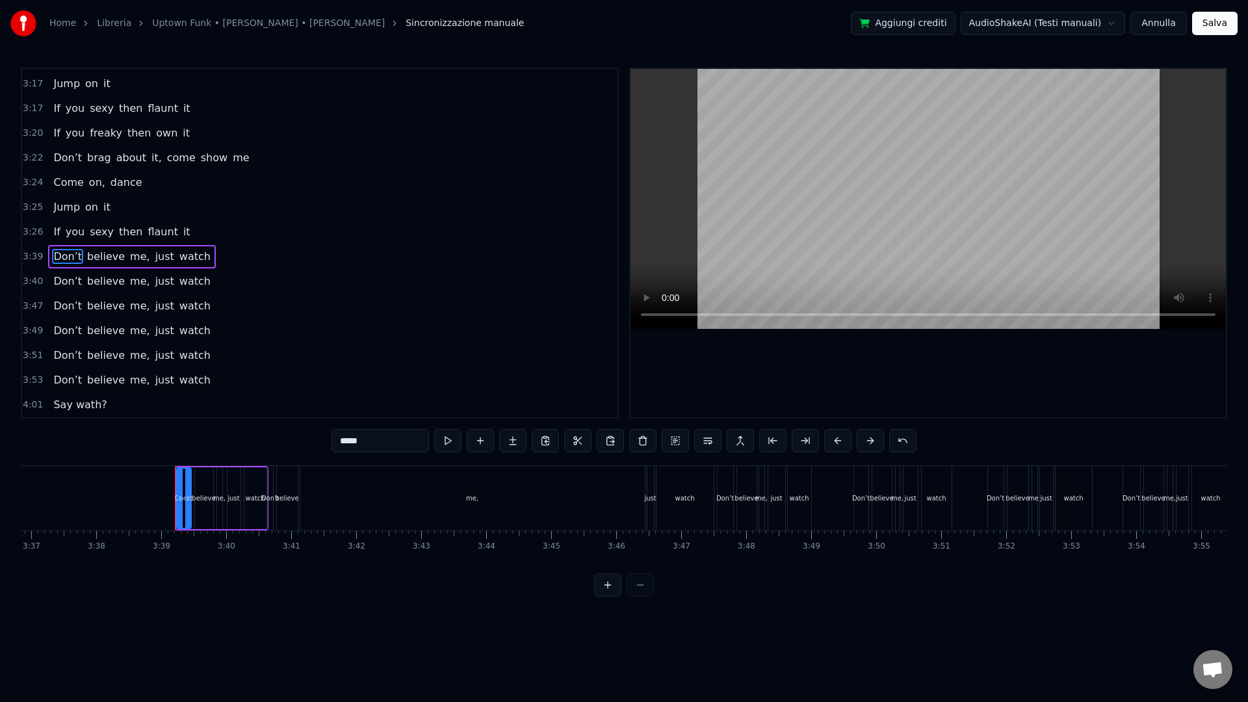
scroll to position [0, 14183]
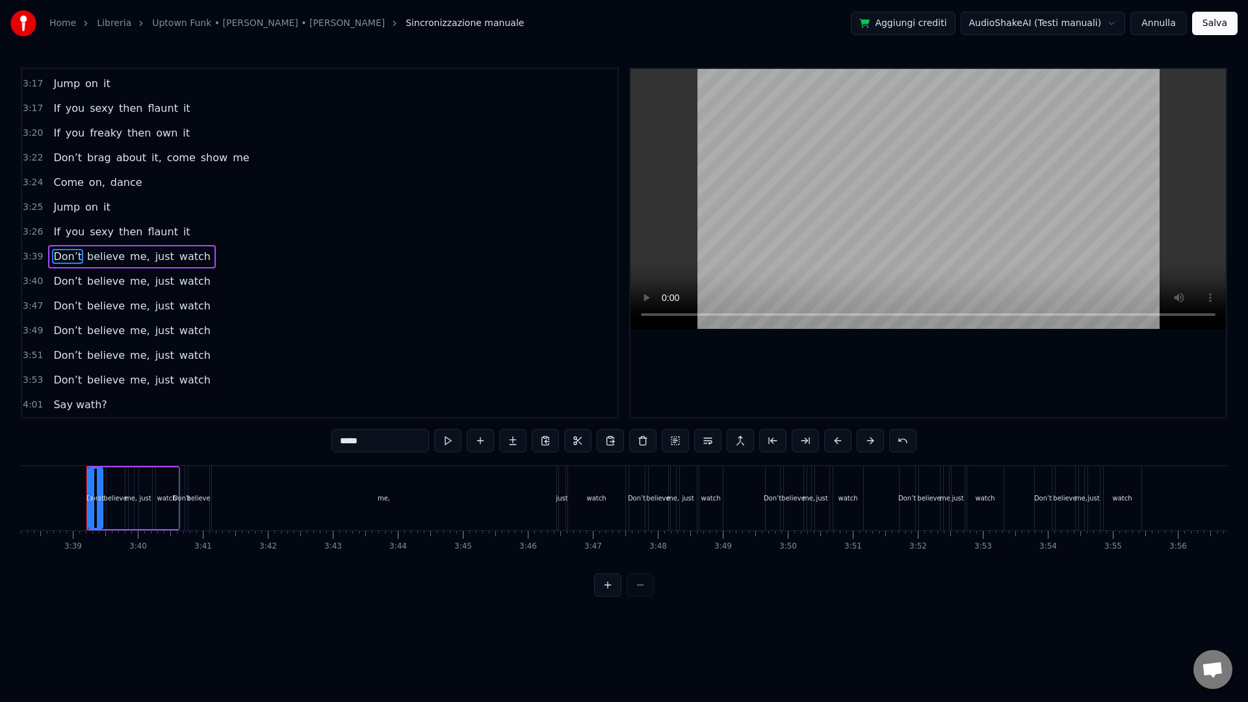
click at [32, 255] on span "3:39" at bounding box center [33, 256] width 20 height 13
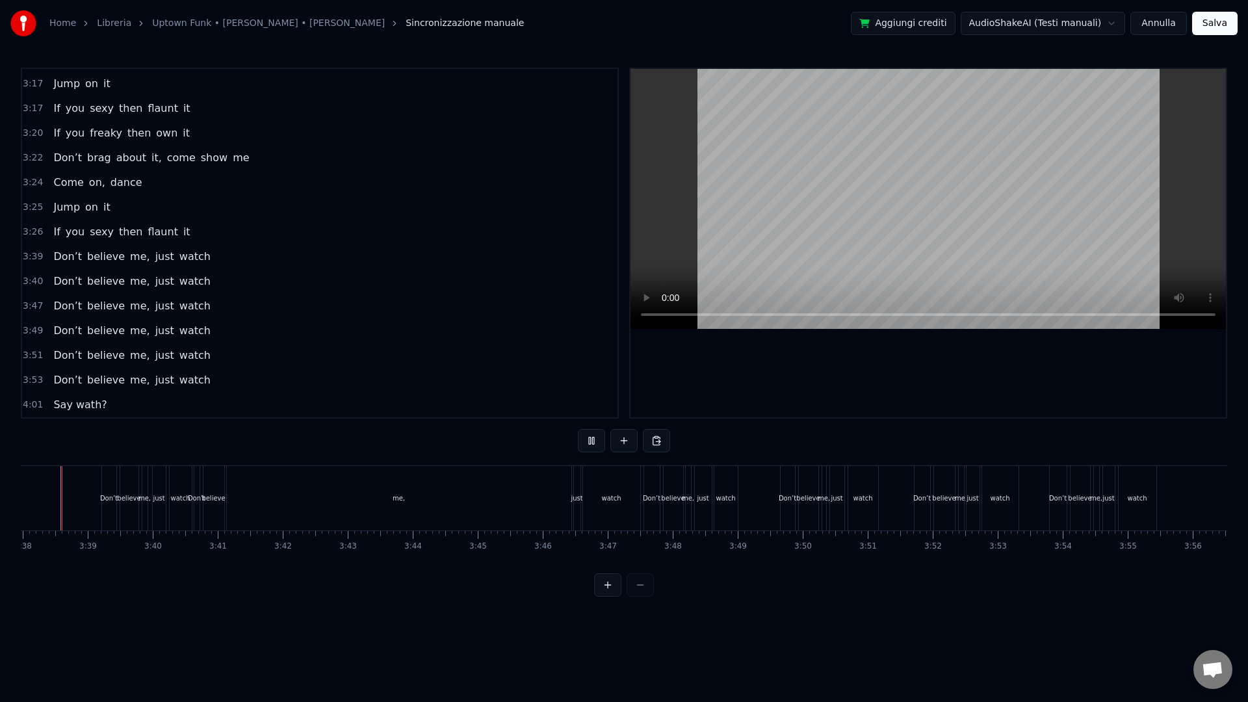
scroll to position [0, 14143]
click at [436, 501] on div "me," at bounding box center [424, 498] width 345 height 64
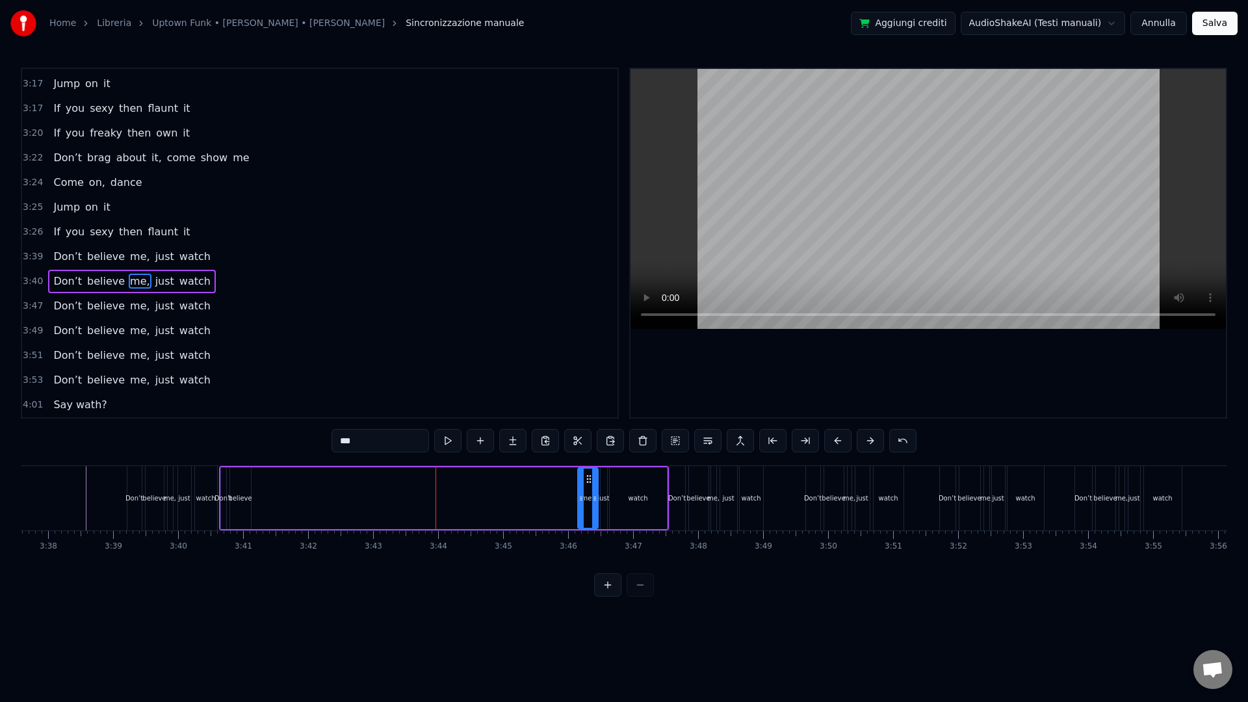
drag, startPoint x: 254, startPoint y: 507, endPoint x: 579, endPoint y: 517, distance: 324.5
click at [579, 517] on div at bounding box center [581, 498] width 5 height 59
click at [219, 512] on div "Don’t believe me, just watch" at bounding box center [444, 498] width 450 height 64
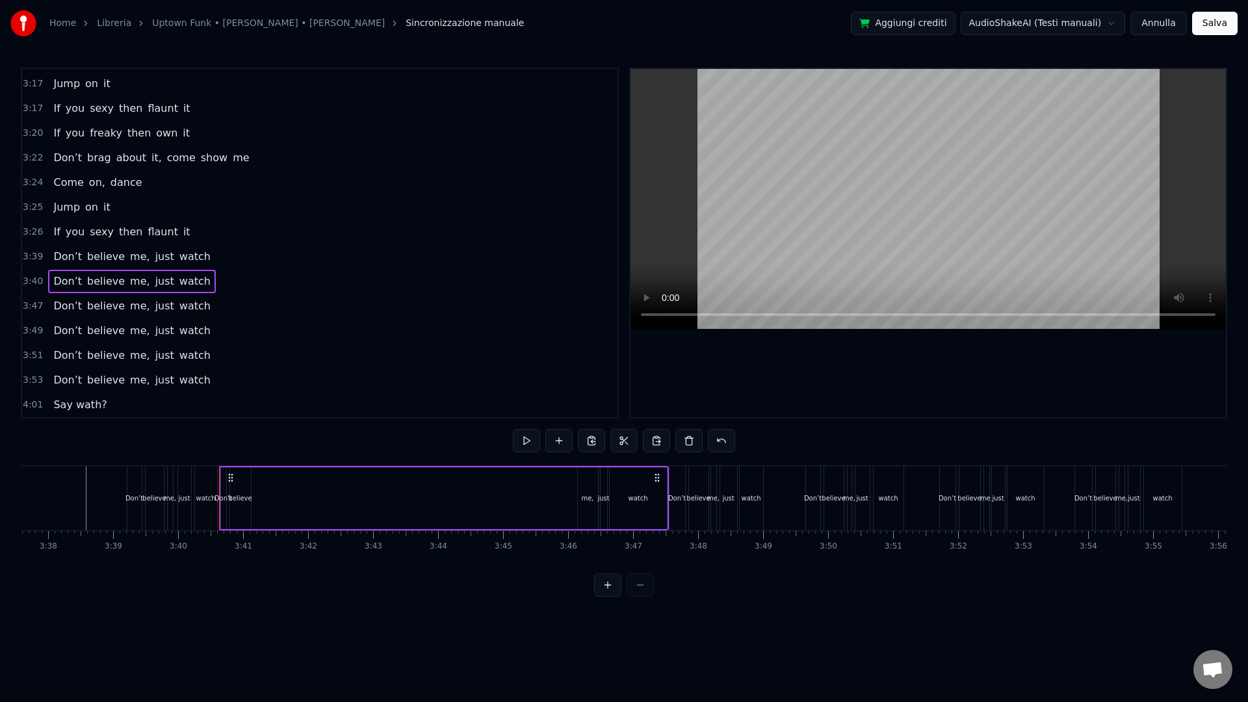
click at [234, 509] on div "believe" at bounding box center [240, 498] width 21 height 62
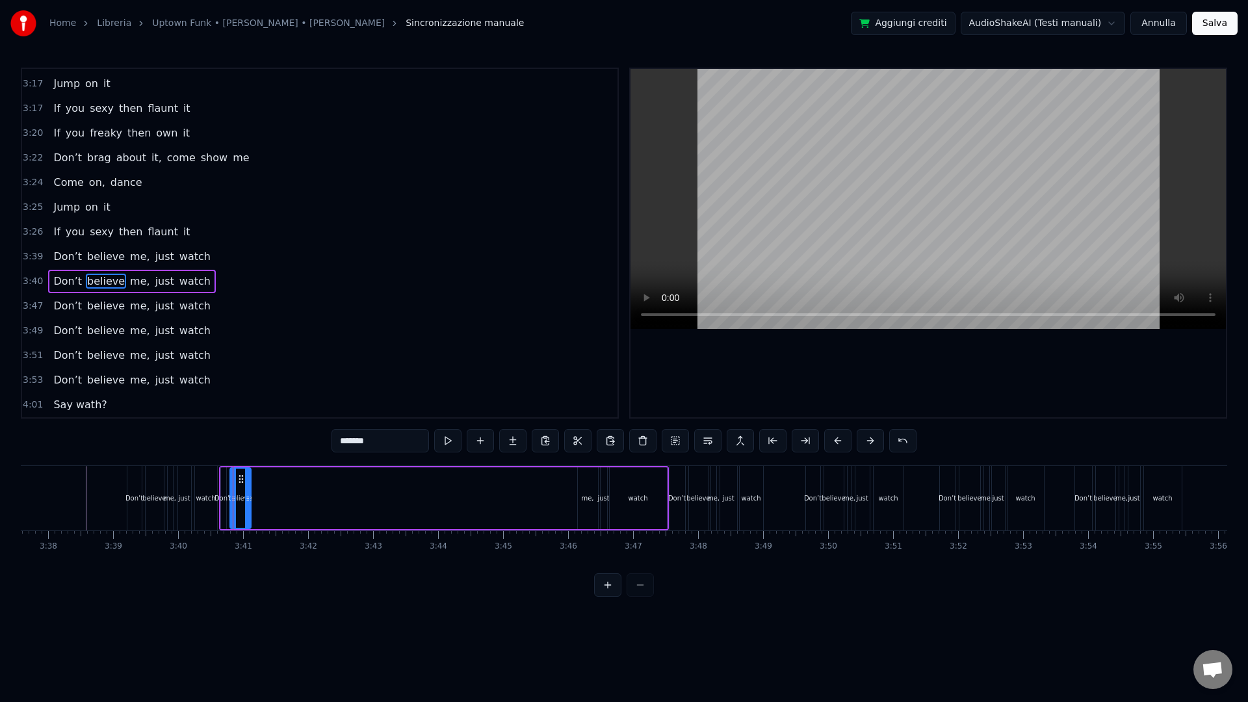
drag, startPoint x: 241, startPoint y: 484, endPoint x: 430, endPoint y: 491, distance: 189.3
click at [438, 491] on div "Don’t believe me, just watch" at bounding box center [444, 498] width 450 height 64
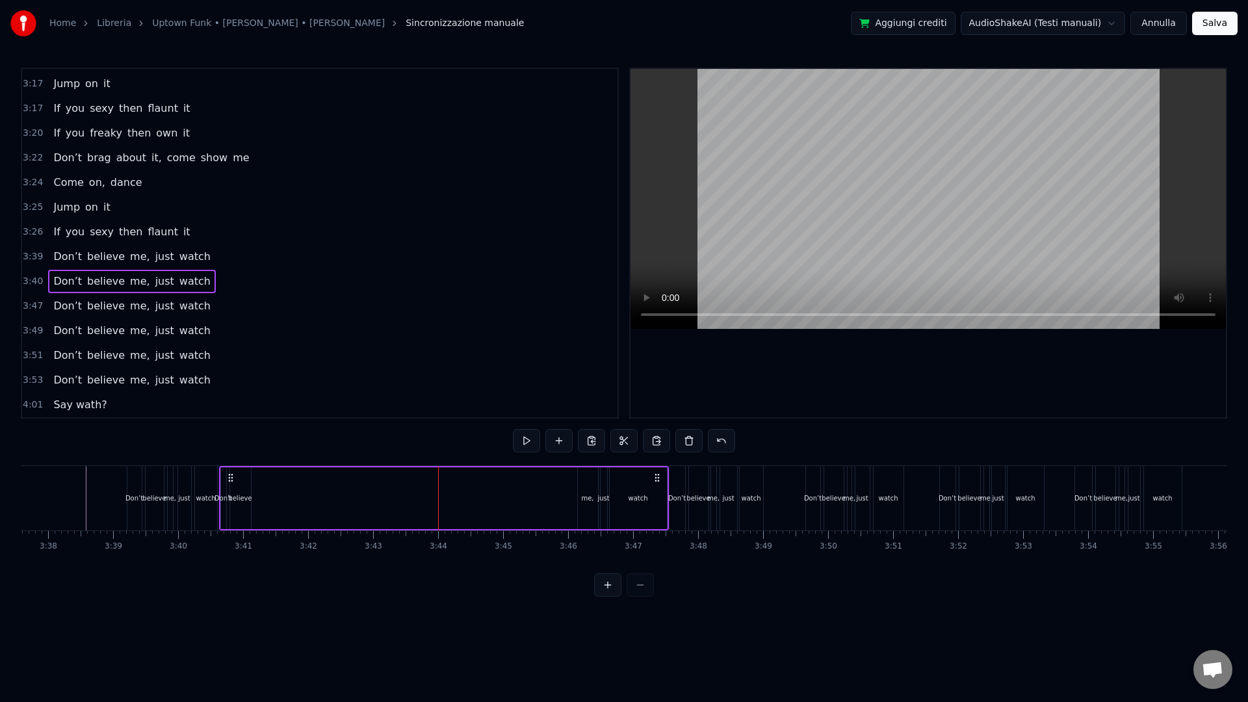
click at [240, 500] on div "believe" at bounding box center [239, 498] width 23 height 10
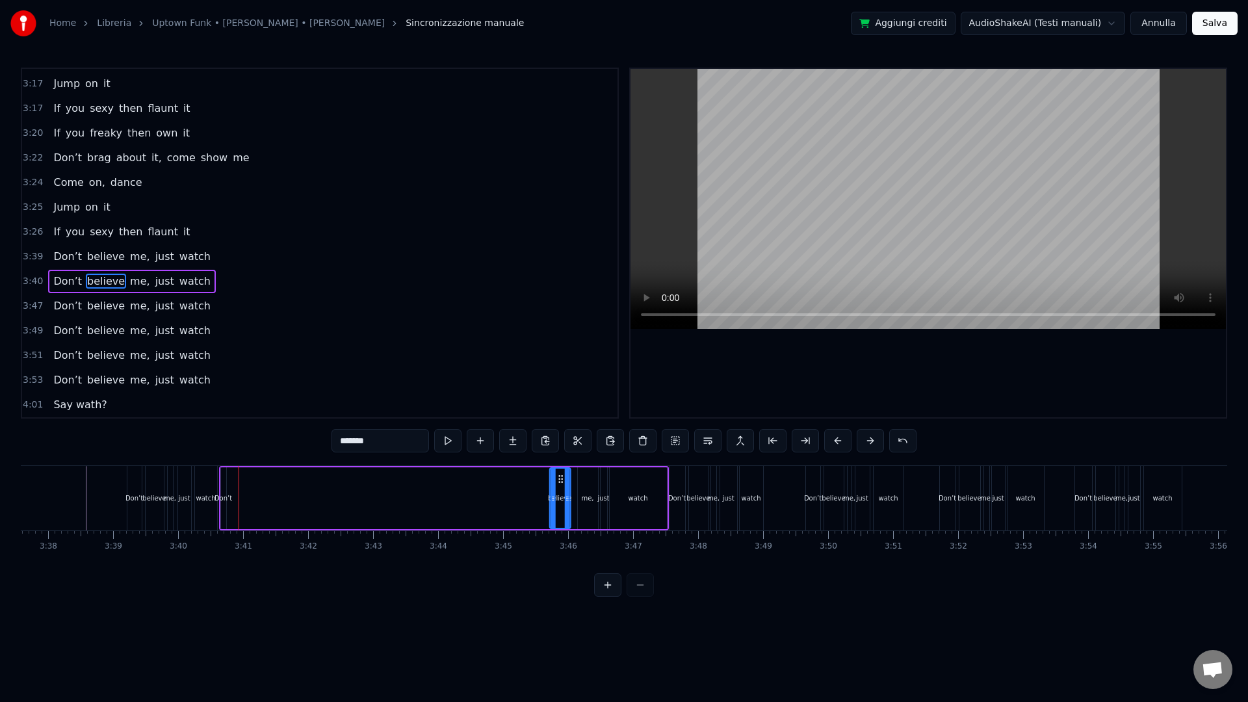
drag, startPoint x: 242, startPoint y: 481, endPoint x: 563, endPoint y: 496, distance: 321.5
click at [563, 496] on div "believe" at bounding box center [560, 498] width 20 height 59
click at [236, 493] on div "Don’t believe me, just watch" at bounding box center [444, 498] width 450 height 64
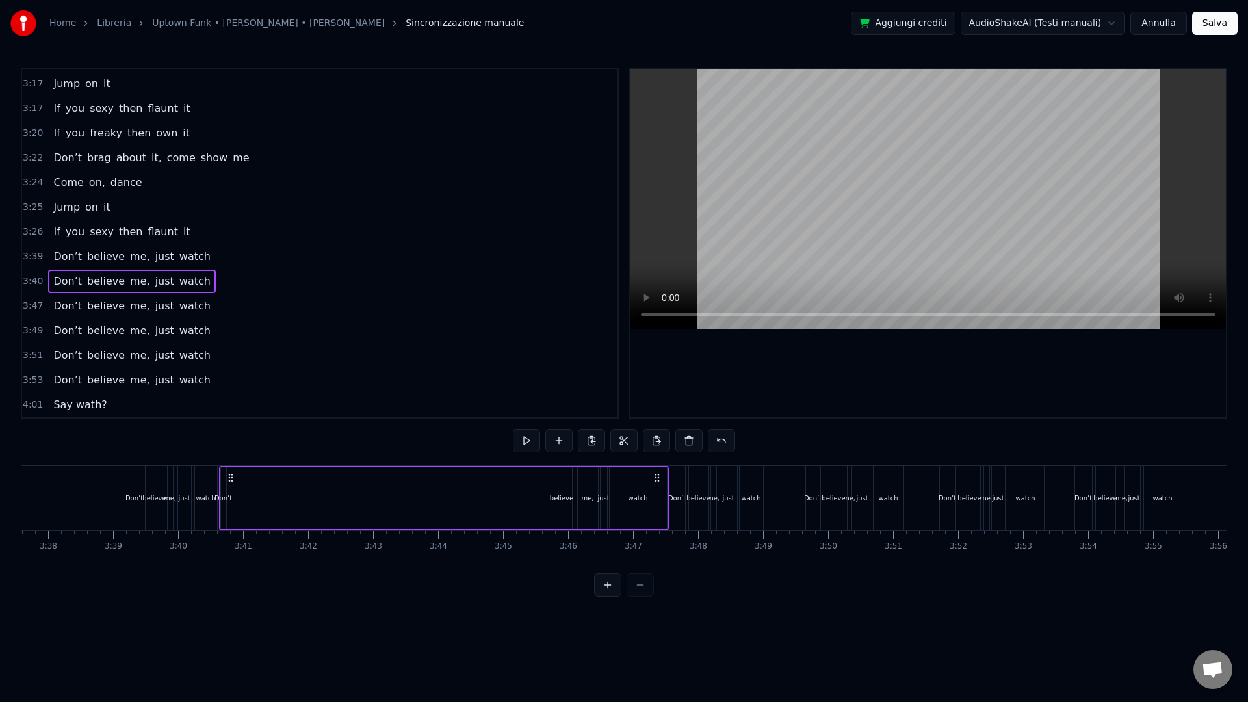
click at [226, 514] on div "Don’t" at bounding box center [223, 498] width 7 height 62
click at [224, 522] on div "Don’t believe me, just watch" at bounding box center [444, 498] width 450 height 64
click at [222, 516] on div "Don’t" at bounding box center [223, 498] width 5 height 62
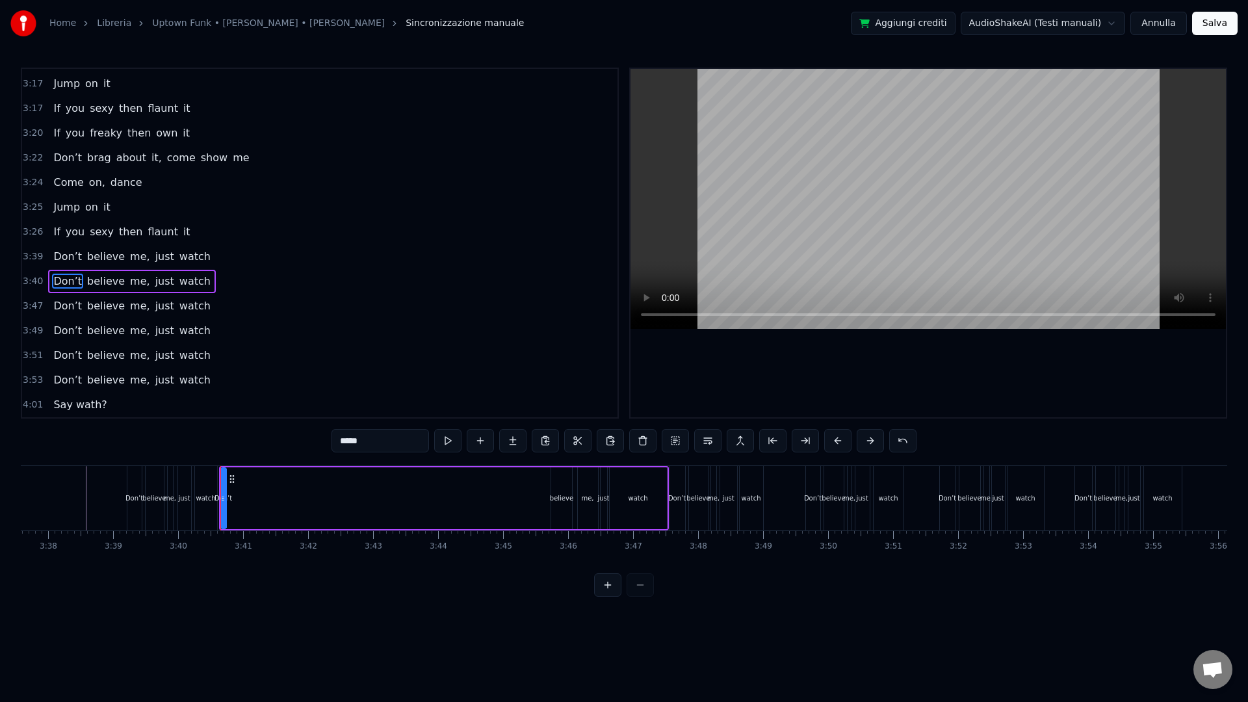
click at [260, 490] on div "Don’t believe me, just watch" at bounding box center [444, 498] width 450 height 64
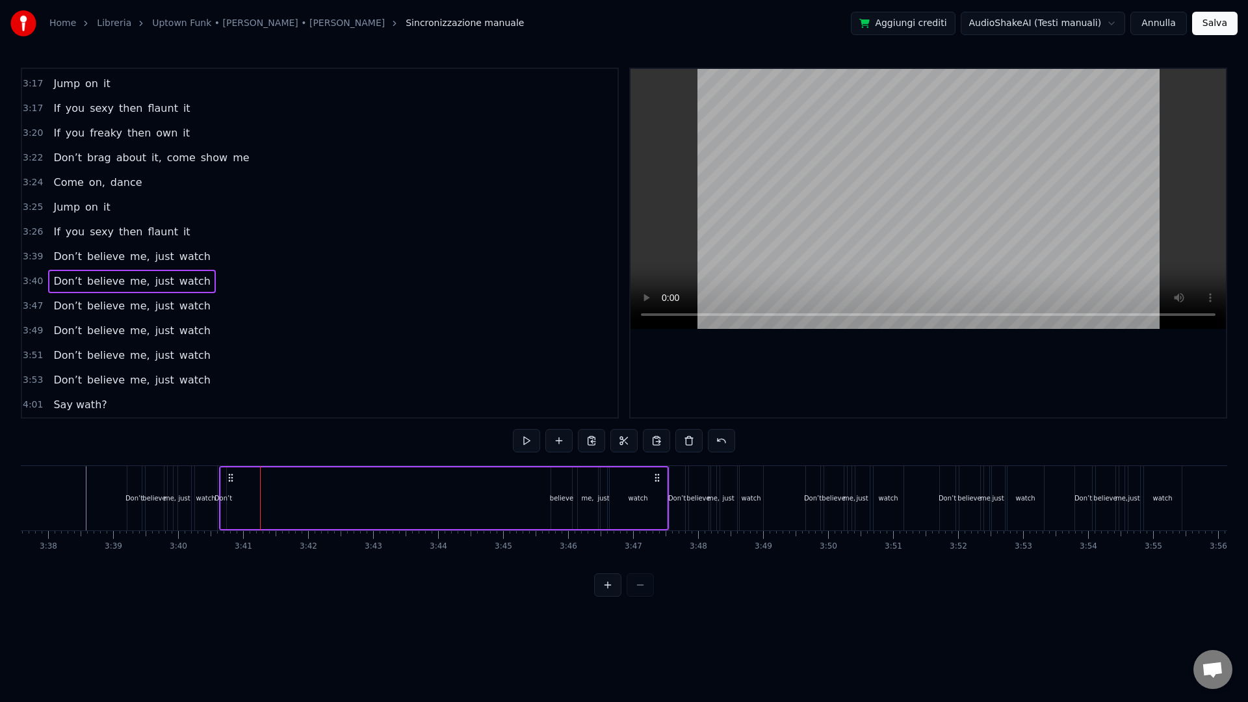
click at [225, 512] on div "Don’t" at bounding box center [223, 498] width 5 height 62
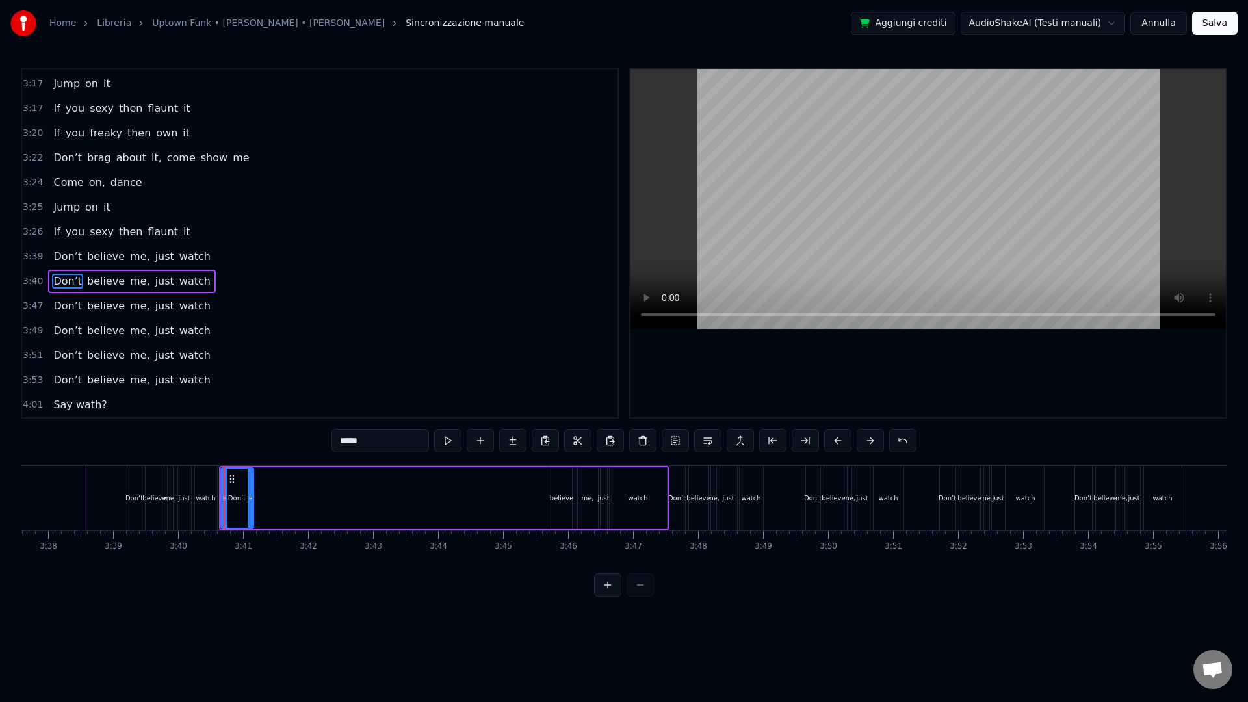
drag, startPoint x: 221, startPoint y: 512, endPoint x: 248, endPoint y: 508, distance: 27.6
click at [248, 508] on div at bounding box center [250, 498] width 5 height 59
drag, startPoint x: 231, startPoint y: 476, endPoint x: 519, endPoint y: 495, distance: 289.2
click at [519, 495] on div "Don’t" at bounding box center [525, 498] width 31 height 59
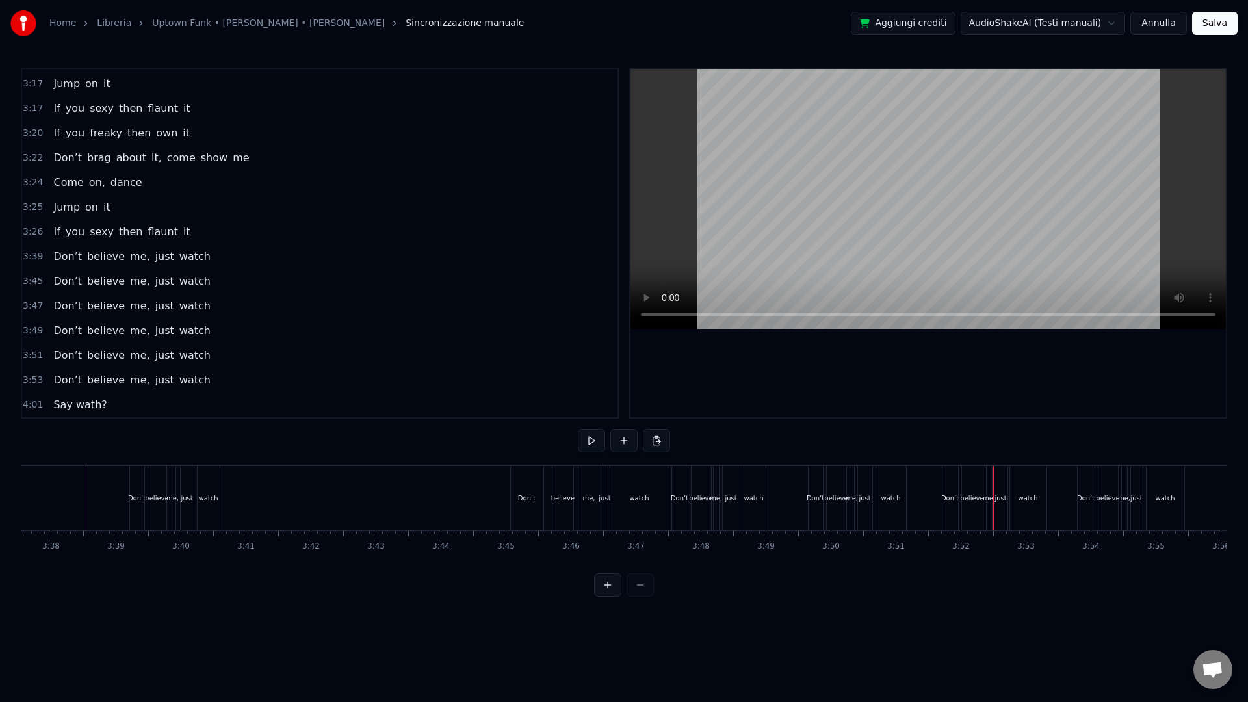
click at [645, 502] on div "watch" at bounding box center [639, 498] width 20 height 10
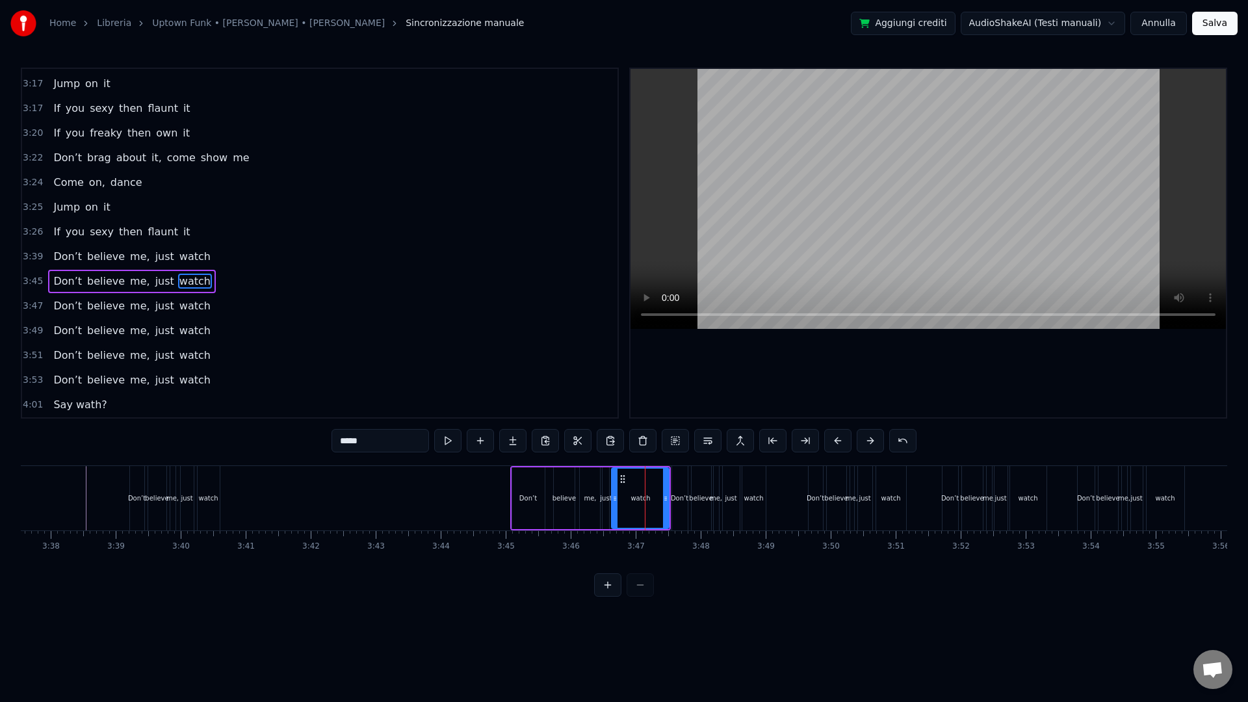
click at [34, 280] on span "3:45" at bounding box center [33, 281] width 20 height 13
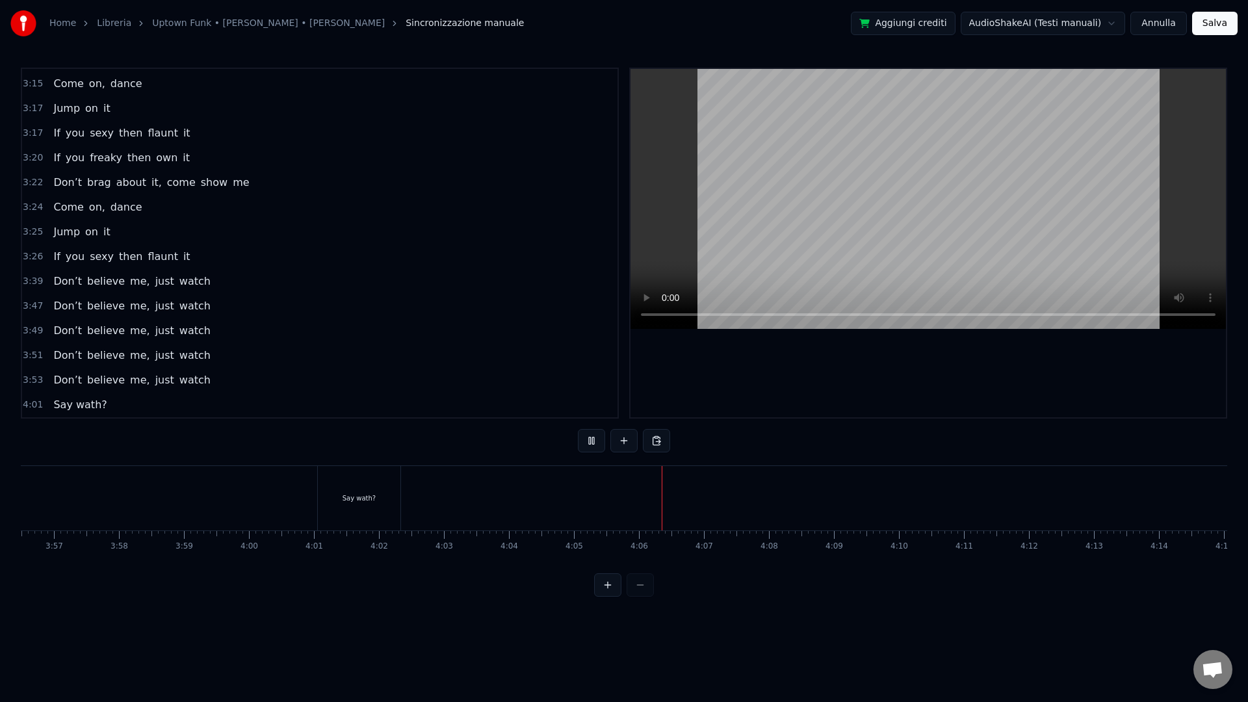
scroll to position [0, 15402]
click at [322, 493] on div "Say wath?" at bounding box center [329, 498] width 33 height 10
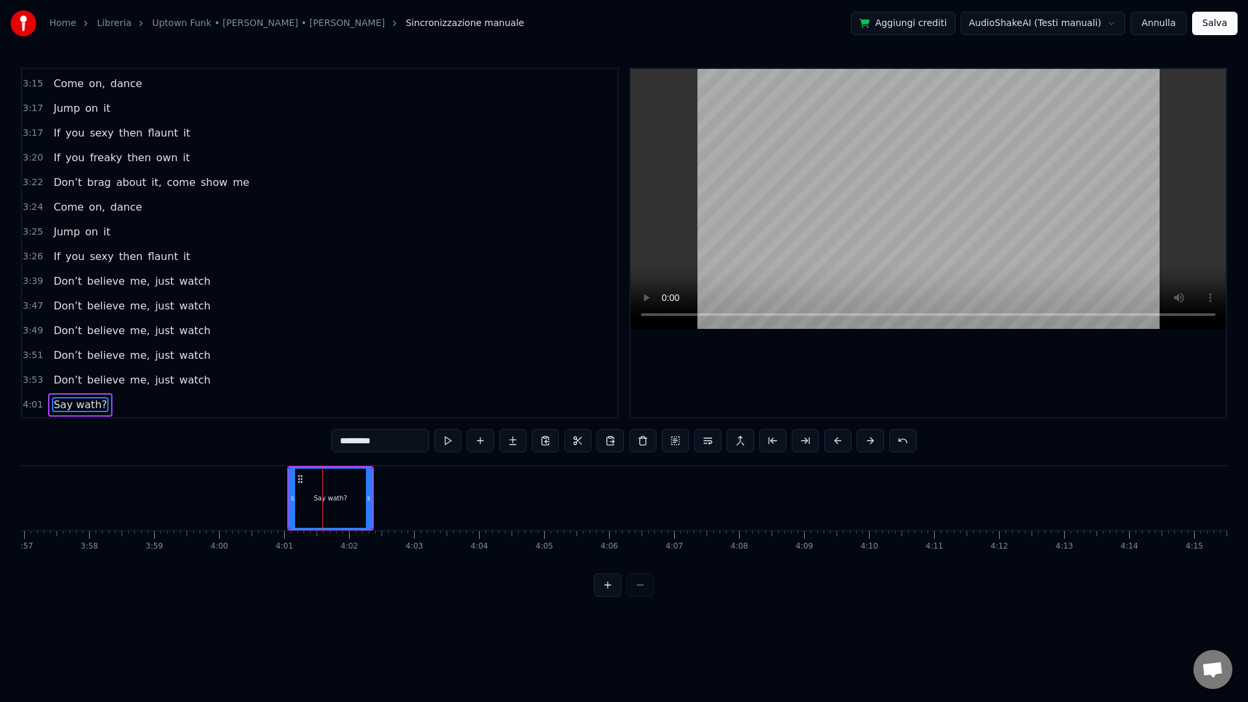
click at [32, 406] on span "4:01" at bounding box center [33, 404] width 20 height 13
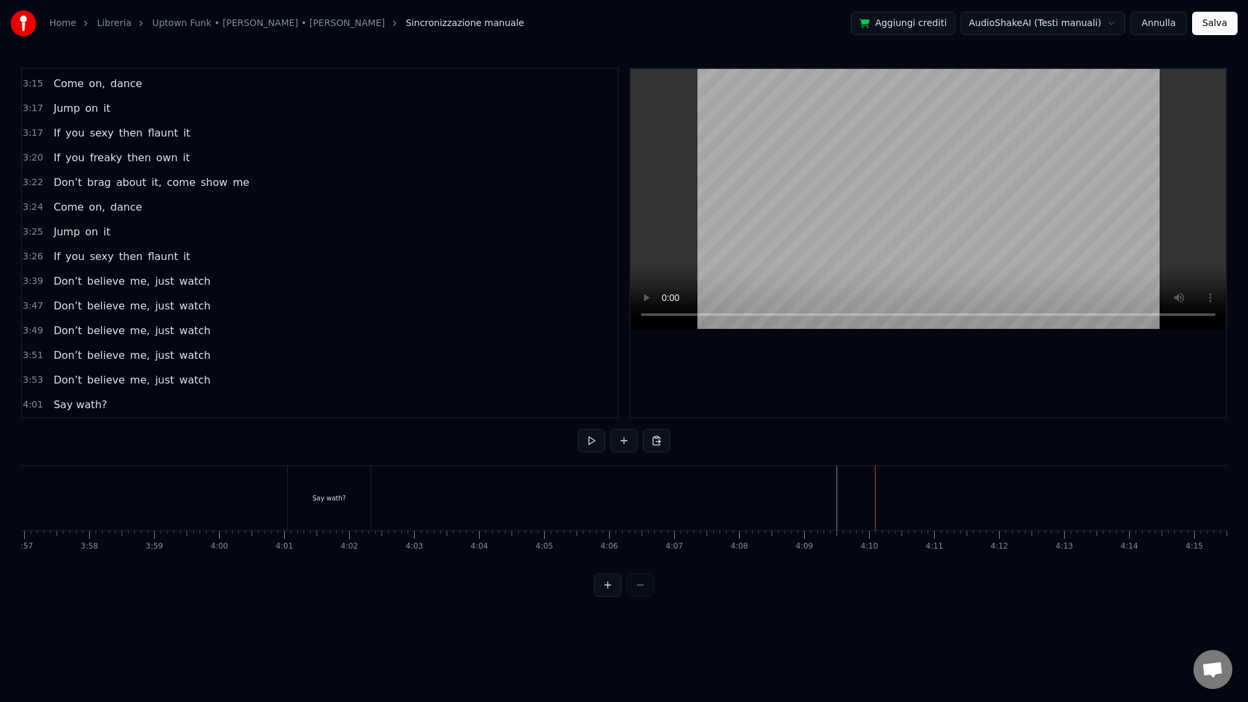
click at [857, 524] on div "Incolla riga Ctrl+V" at bounding box center [919, 533] width 160 height 21
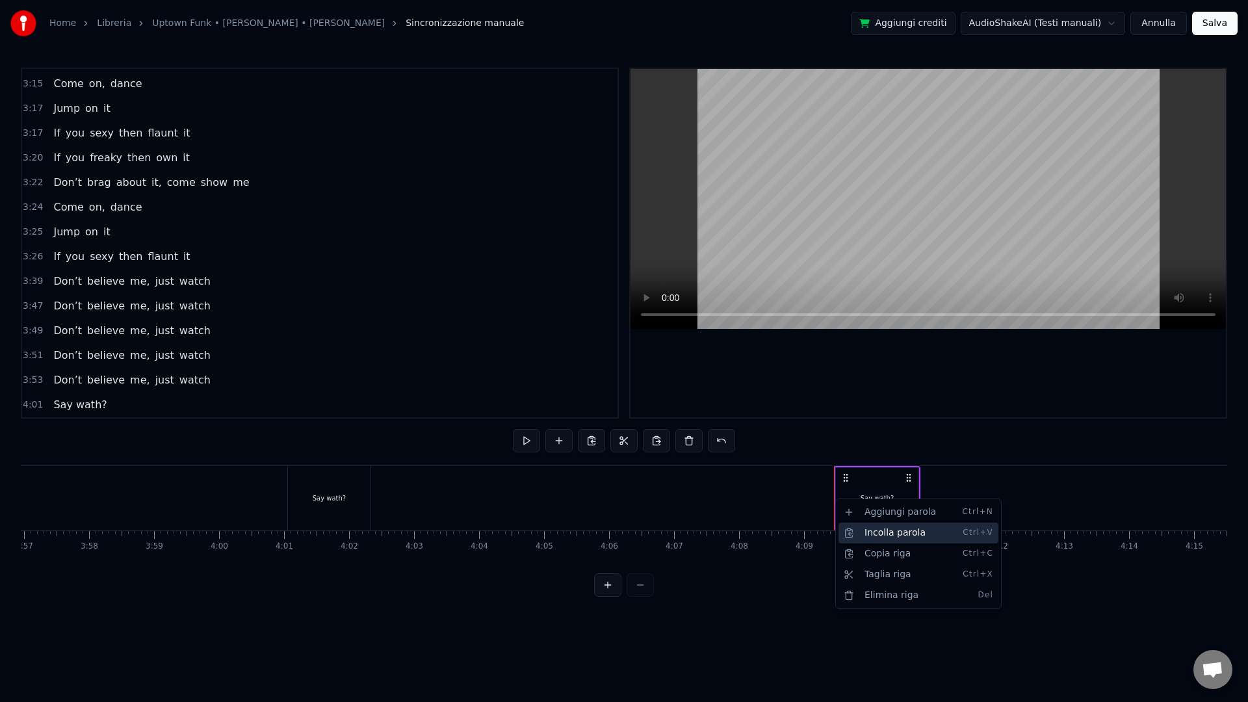
scroll to position [1726, 0]
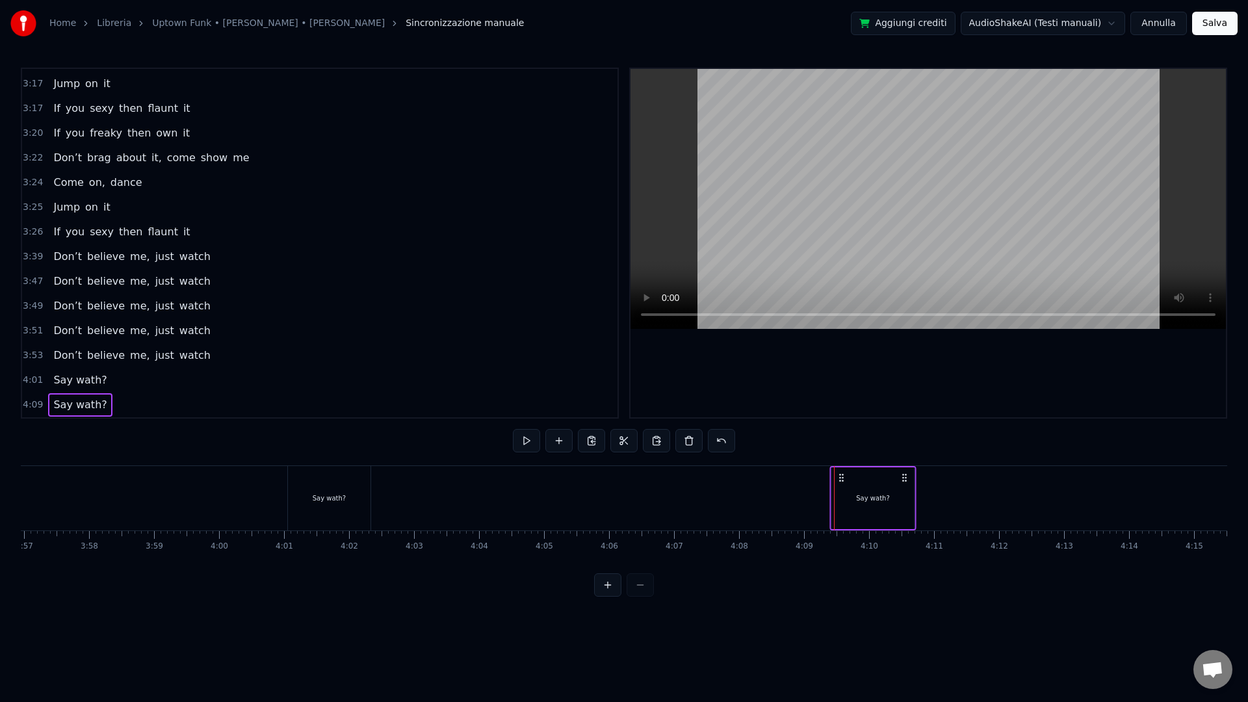
drag, startPoint x: 843, startPoint y: 477, endPoint x: 829, endPoint y: 497, distance: 23.8
click at [839, 478] on icon at bounding box center [841, 478] width 10 height 10
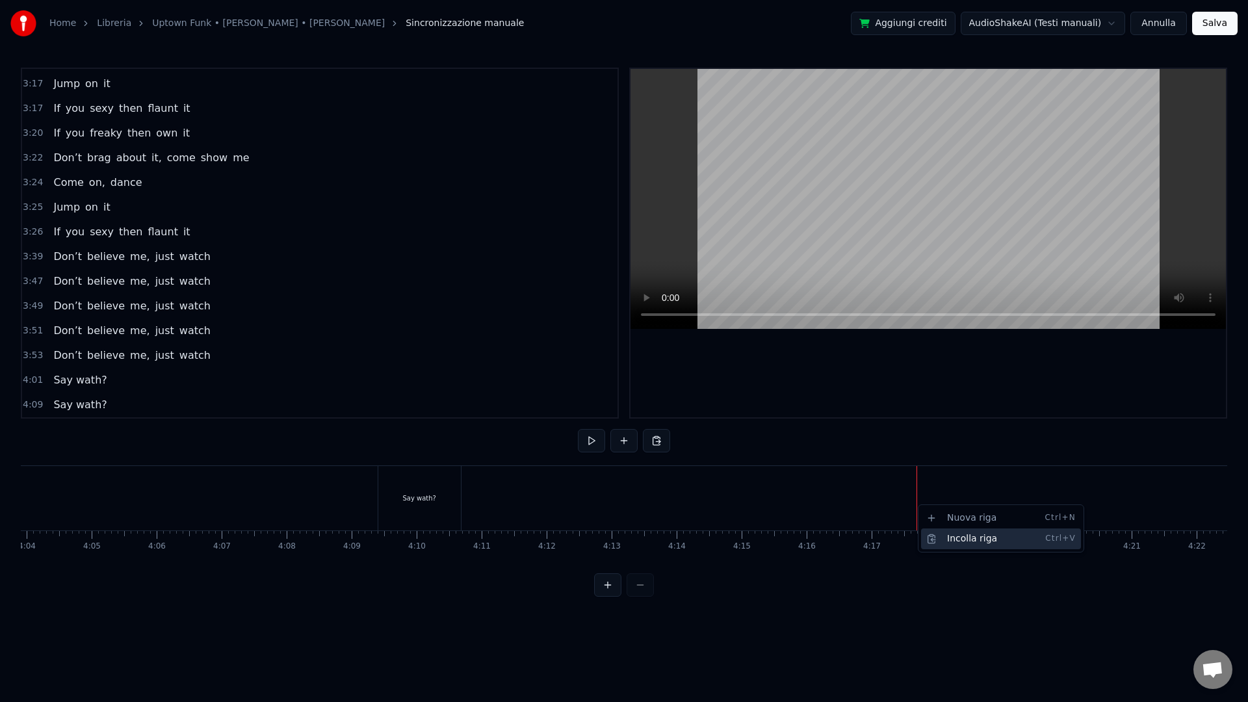
click at [943, 538] on div "Incolla riga Ctrl+V" at bounding box center [1001, 538] width 160 height 21
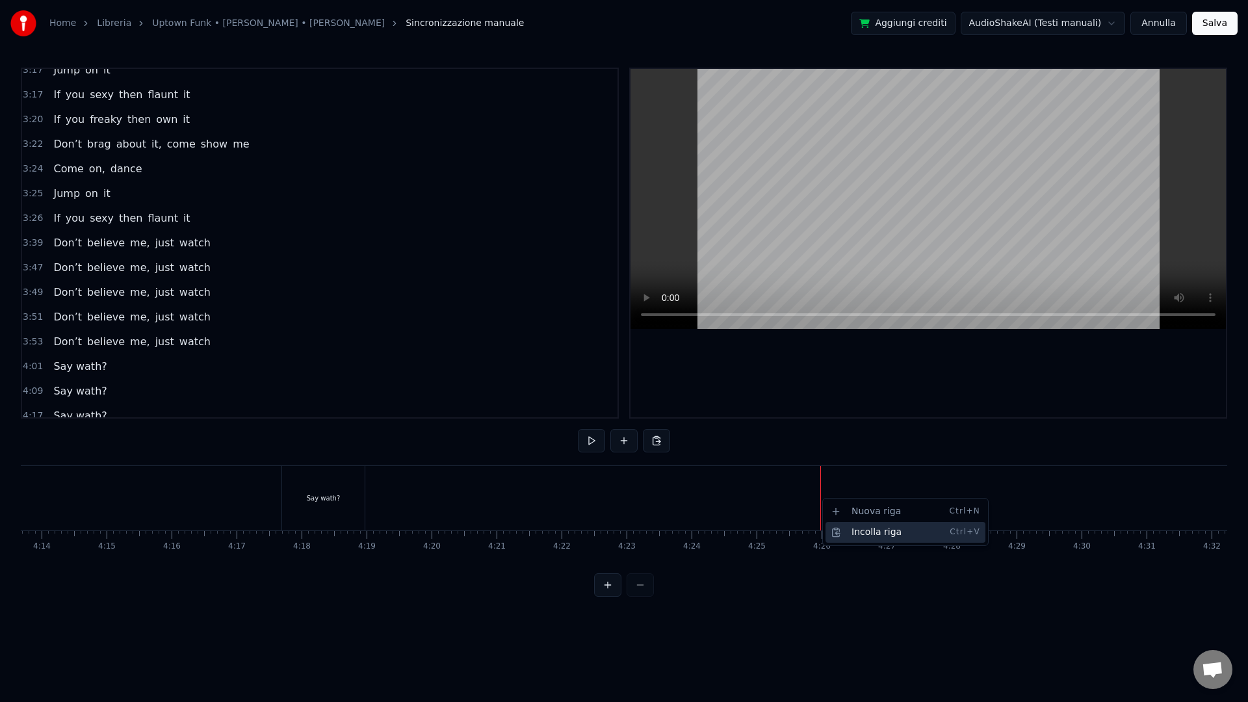
click at [858, 527] on div "Incolla riga Ctrl+V" at bounding box center [906, 532] width 160 height 21
drag, startPoint x: 836, startPoint y: 478, endPoint x: 850, endPoint y: 478, distance: 14.3
click at [850, 478] on icon at bounding box center [846, 478] width 10 height 10
click at [820, 499] on div at bounding box center [820, 498] width 1 height 64
click at [920, 499] on div "Say wath?" at bounding box center [880, 498] width 84 height 64
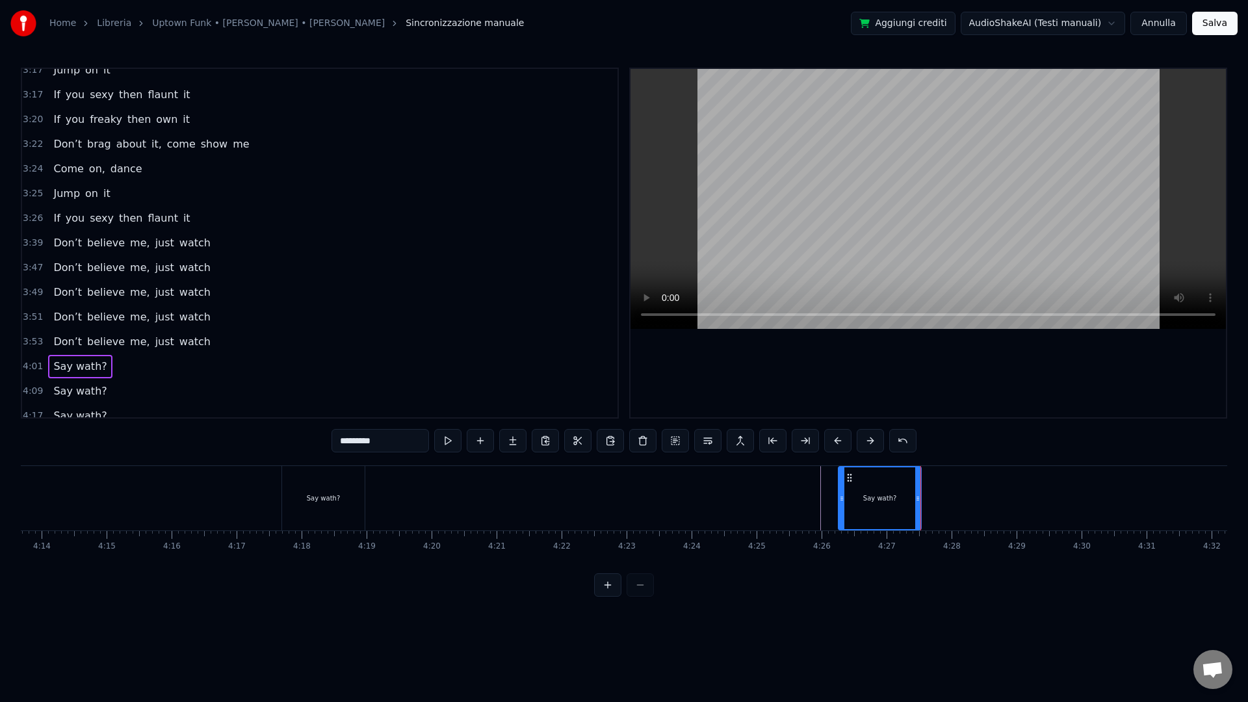
scroll to position [1776, 0]
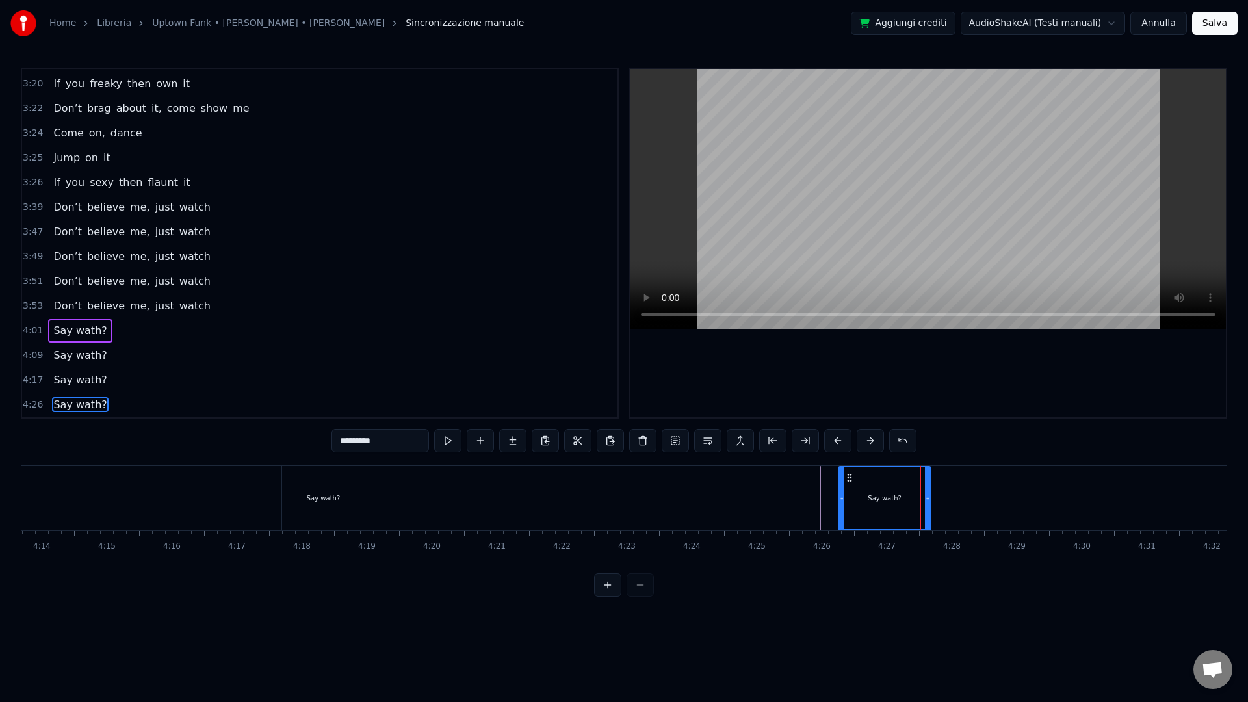
drag, startPoint x: 919, startPoint y: 502, endPoint x: 929, endPoint y: 502, distance: 9.8
click at [929, 502] on icon at bounding box center [927, 498] width 5 height 10
click at [891, 510] on div "Say wath?" at bounding box center [884, 498] width 91 height 62
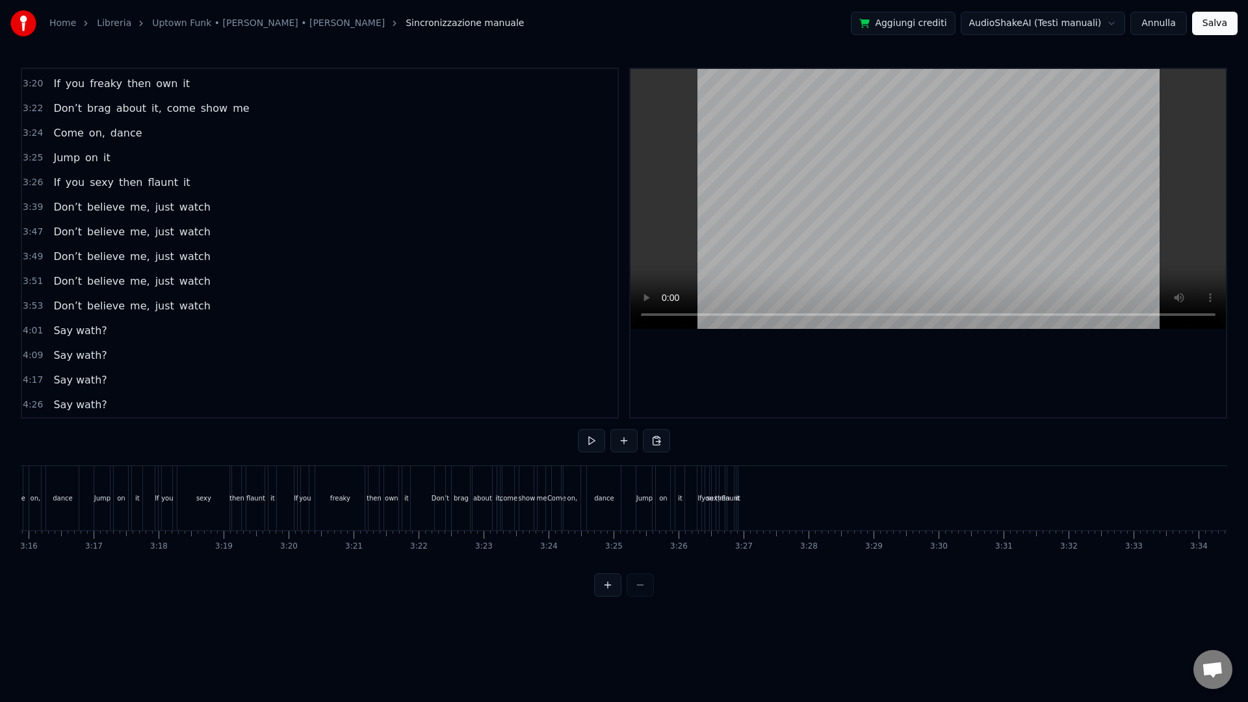
scroll to position [0, 12693]
click at [612, 597] on button at bounding box center [607, 584] width 27 height 23
click at [941, 573] on div "0:20 This hit, that ice cold 0:22 [PERSON_NAME], that white gold 0:25 This one,…" at bounding box center [624, 332] width 1206 height 529
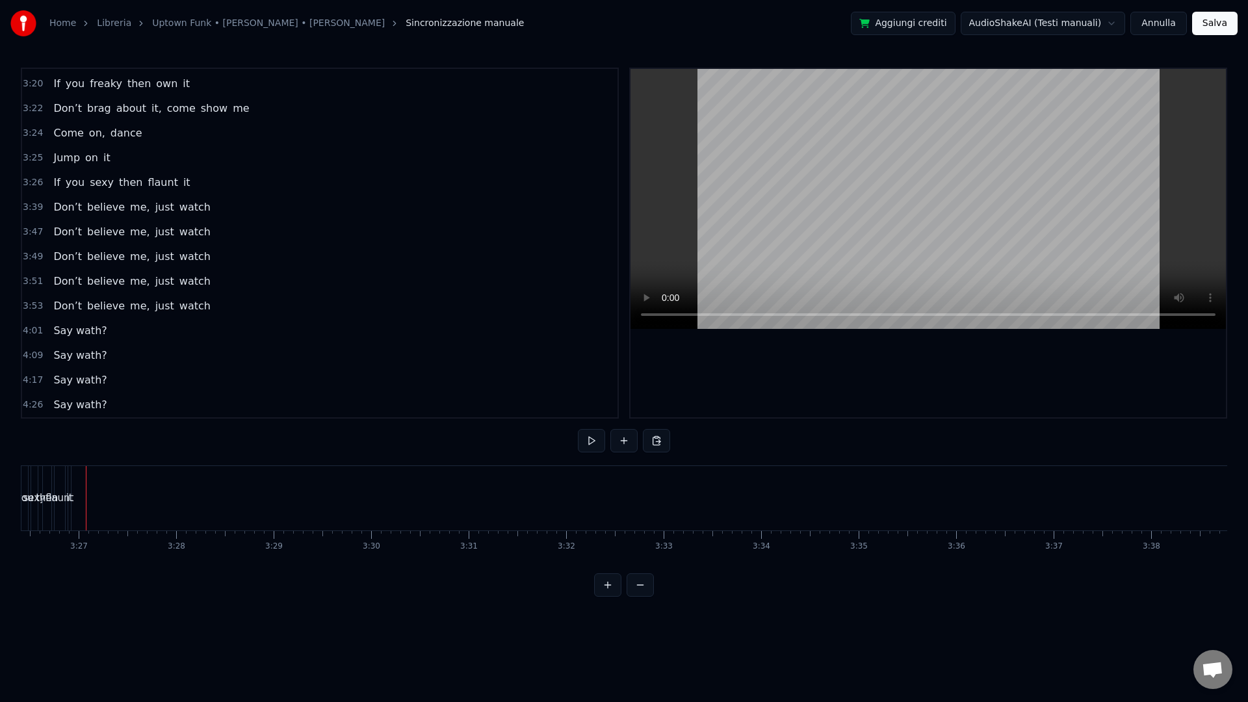
scroll to position [0, 19930]
click at [242, 502] on div "flaunt" at bounding box center [255, 498] width 29 height 15
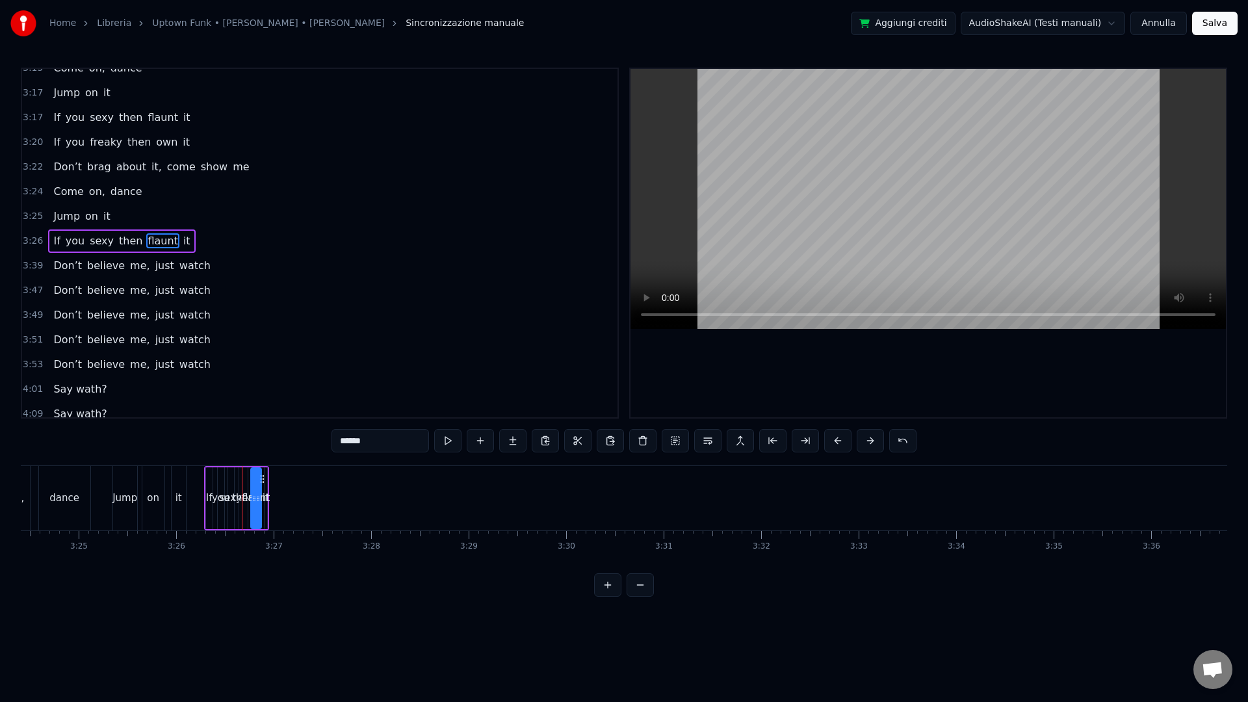
scroll to position [1715, 0]
click at [267, 497] on div "flaunt" at bounding box center [256, 498] width 29 height 15
click at [266, 485] on div at bounding box center [266, 498] width 1 height 64
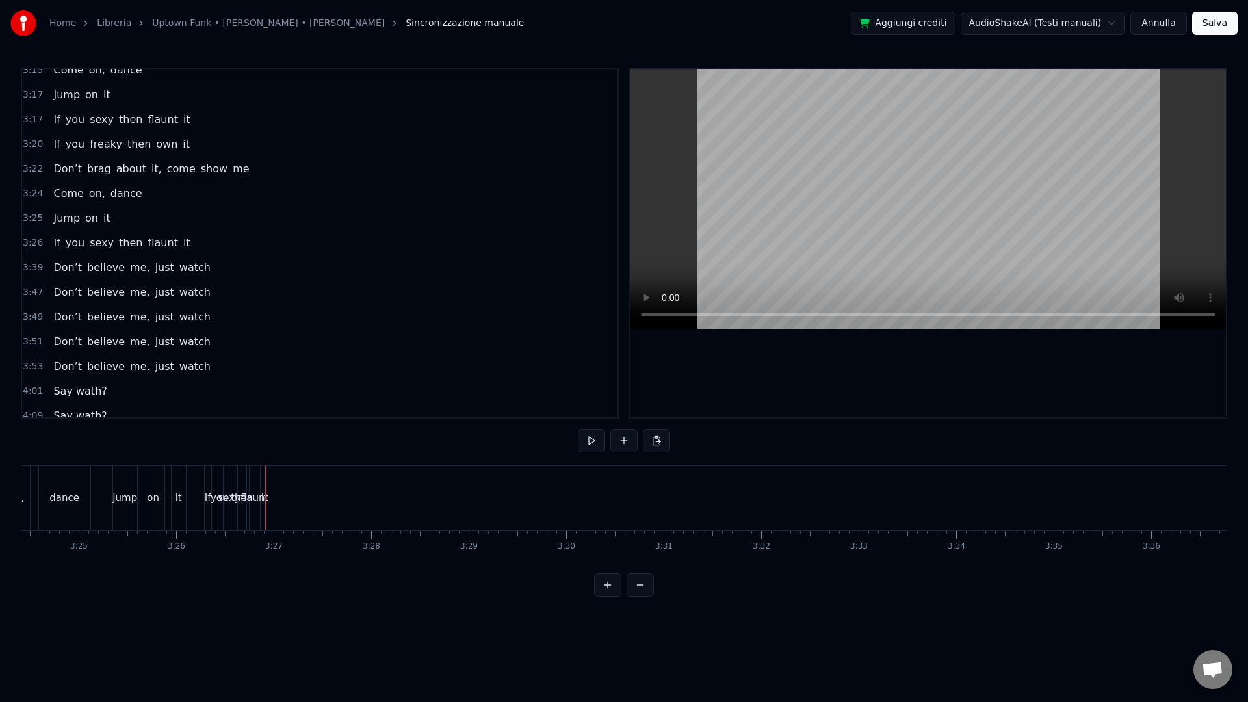
click at [263, 506] on div "it" at bounding box center [265, 498] width 4 height 64
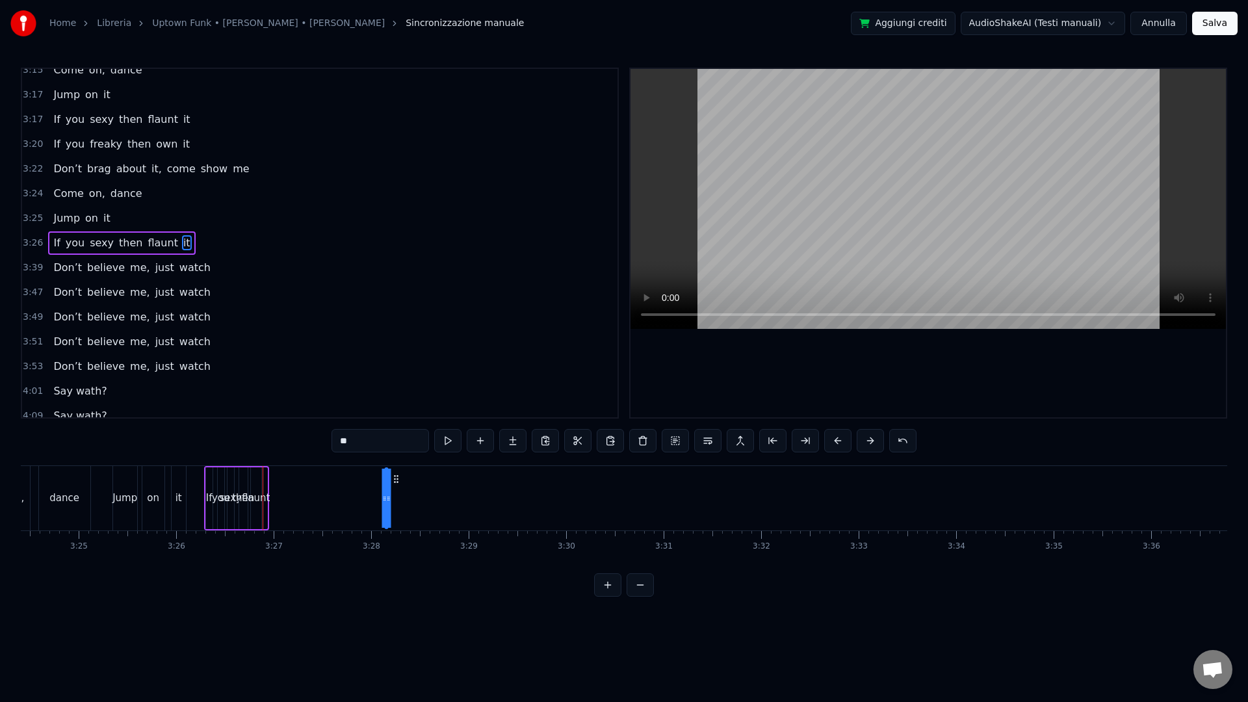
drag, startPoint x: 393, startPoint y: 507, endPoint x: 371, endPoint y: 510, distance: 21.6
click at [371, 510] on div at bounding box center [371, 498] width 5 height 59
click at [257, 499] on div "flaunt" at bounding box center [256, 498] width 29 height 15
drag, startPoint x: 263, startPoint y: 478, endPoint x: 309, endPoint y: 482, distance: 47.0
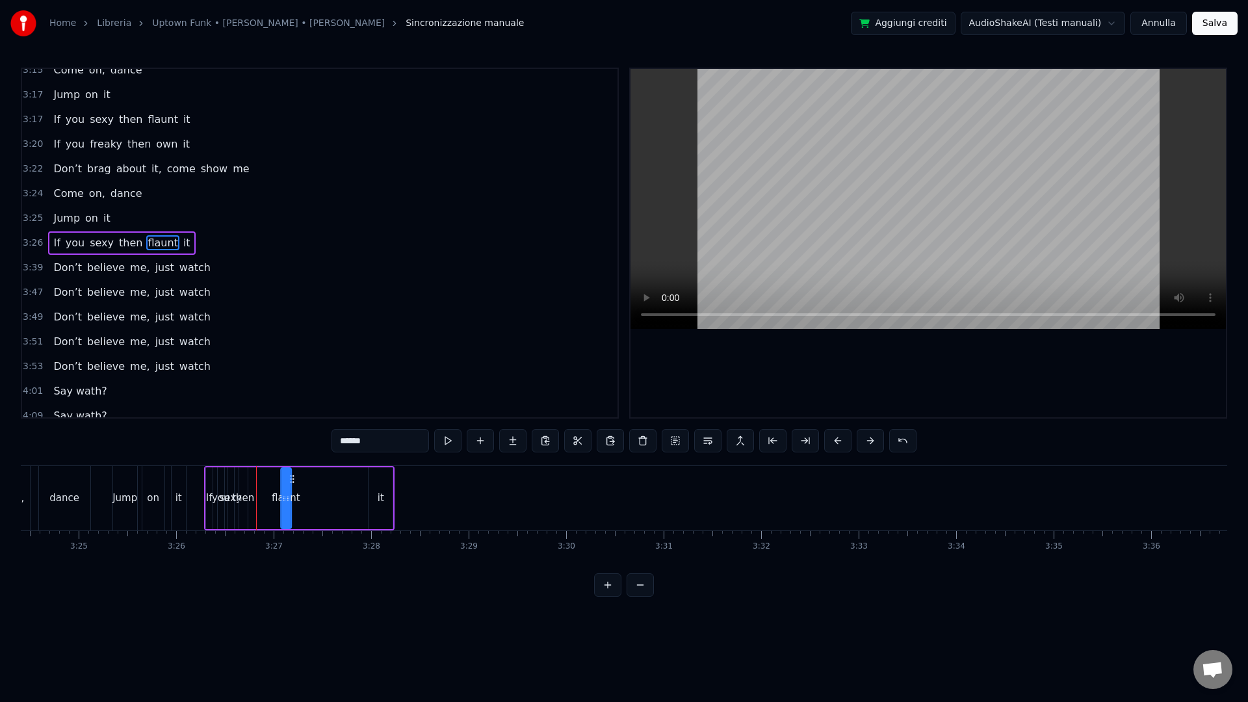
click at [297, 482] on icon at bounding box center [292, 479] width 10 height 10
drag, startPoint x: 306, startPoint y: 500, endPoint x: 326, endPoint y: 501, distance: 20.8
click at [326, 501] on icon at bounding box center [325, 498] width 5 height 10
click at [246, 500] on div "then" at bounding box center [243, 498] width 22 height 15
drag, startPoint x: 242, startPoint y: 497, endPoint x: 256, endPoint y: 491, distance: 15.1
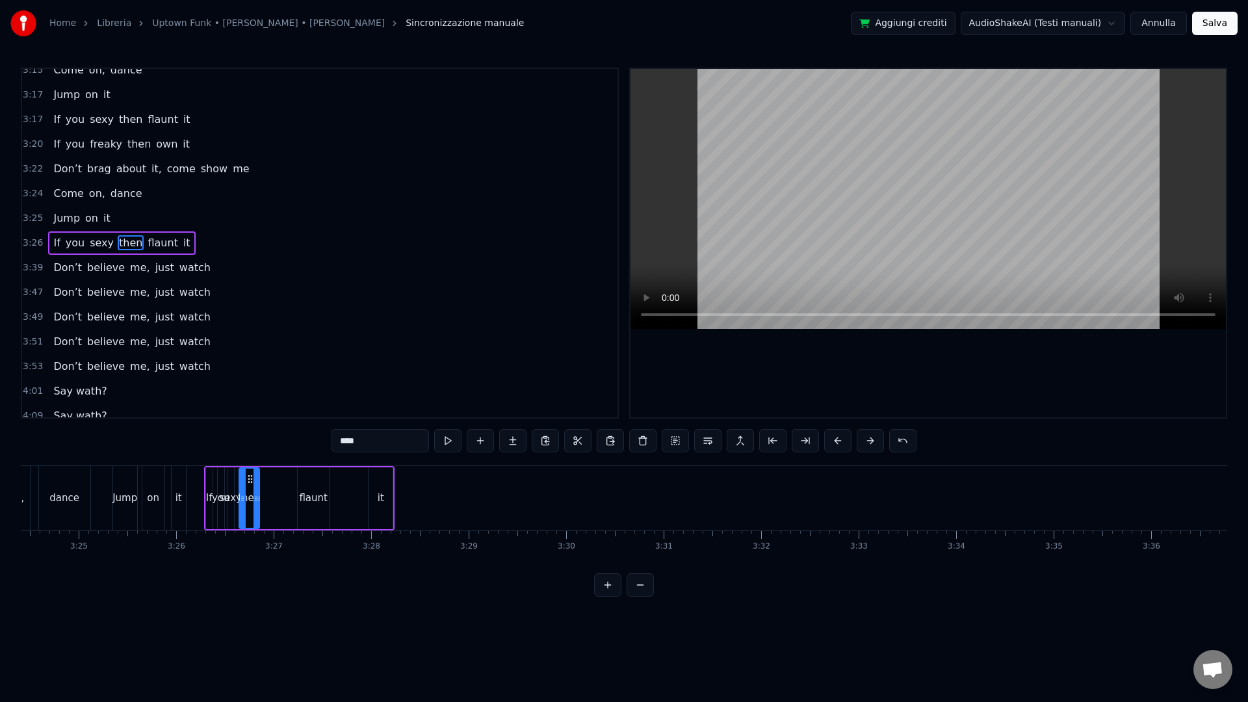
click at [256, 498] on icon at bounding box center [256, 498] width 5 height 10
drag, startPoint x: 253, startPoint y: 480, endPoint x: 279, endPoint y: 485, distance: 26.5
click at [279, 485] on div "then" at bounding box center [275, 498] width 21 height 59
click at [239, 502] on div "sexy" at bounding box center [230, 498] width 23 height 15
type input "****"
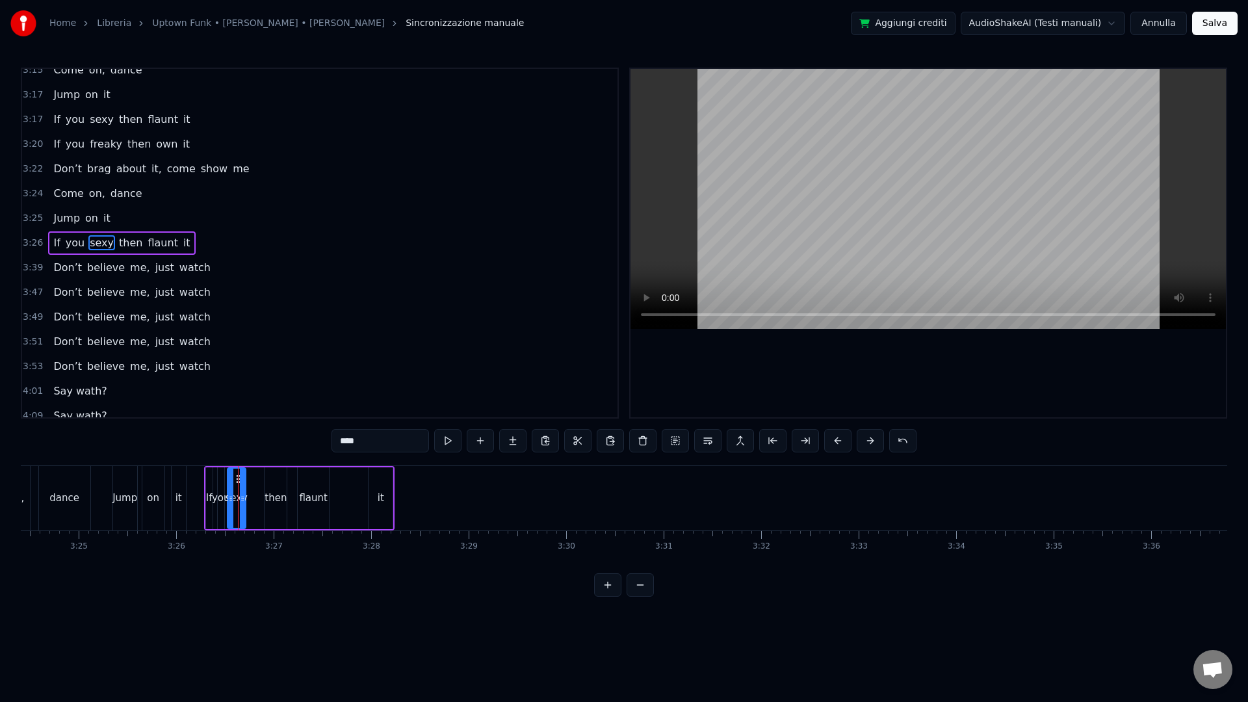
drag, startPoint x: 231, startPoint y: 501, endPoint x: 243, endPoint y: 501, distance: 11.7
click at [243, 501] on icon at bounding box center [242, 498] width 5 height 10
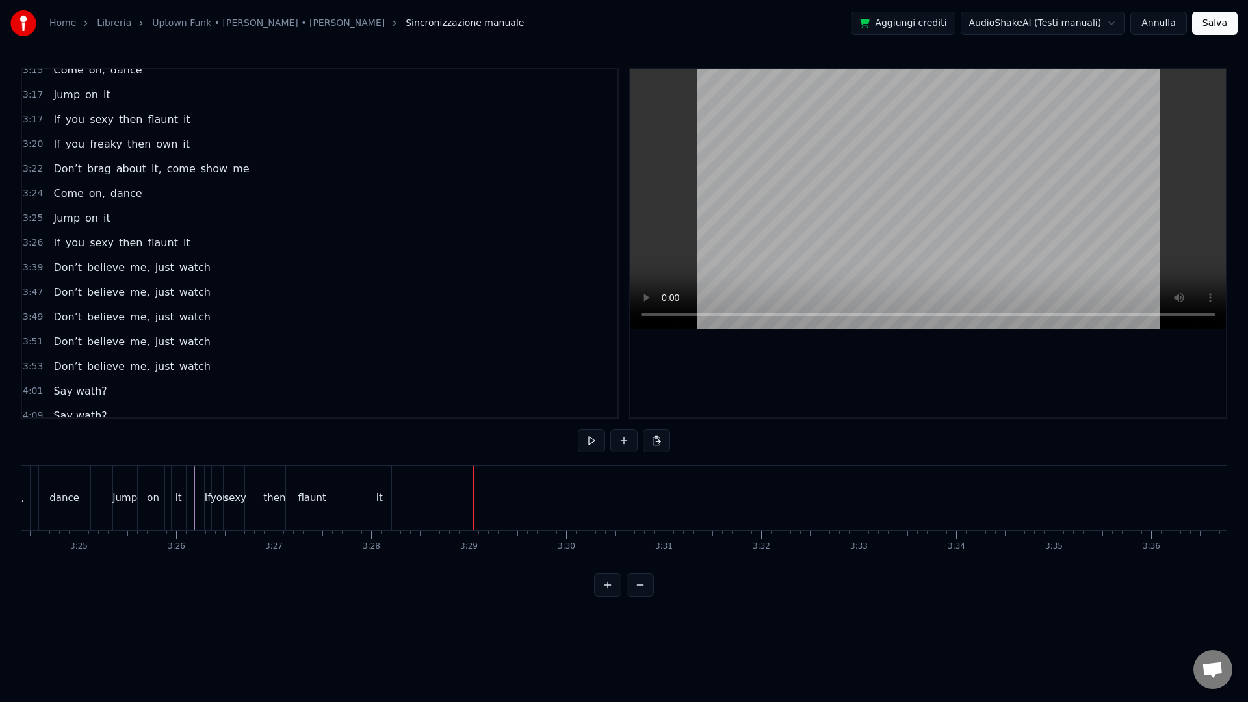
click at [338, 502] on div "If you sexy then flaunt it" at bounding box center [299, 498] width 191 height 64
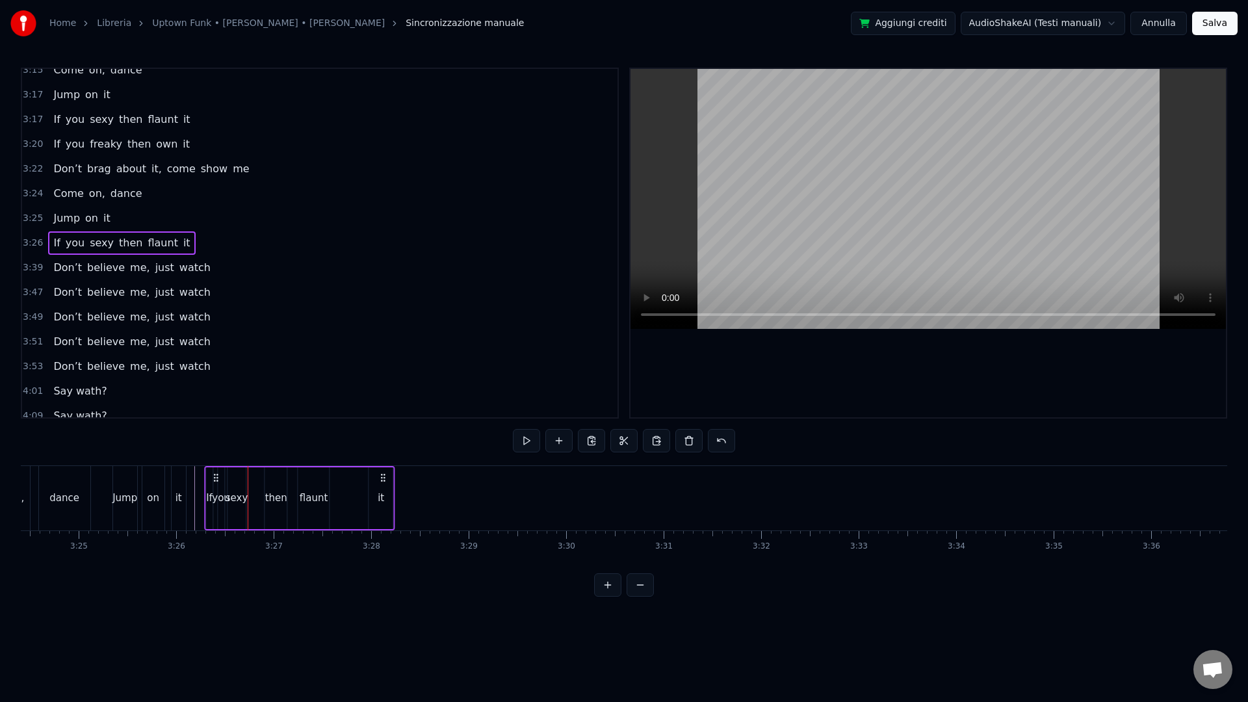
click at [384, 477] on circle at bounding box center [384, 477] width 1 height 1
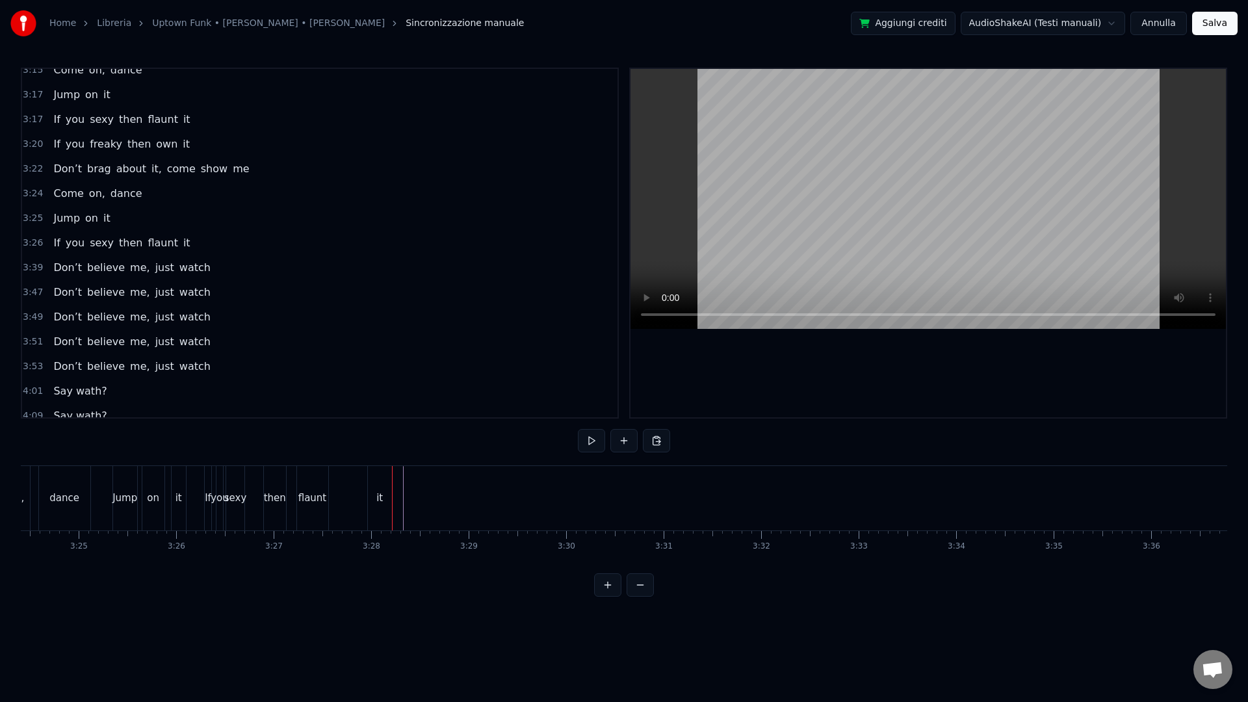
click at [378, 482] on div "it" at bounding box center [380, 498] width 24 height 64
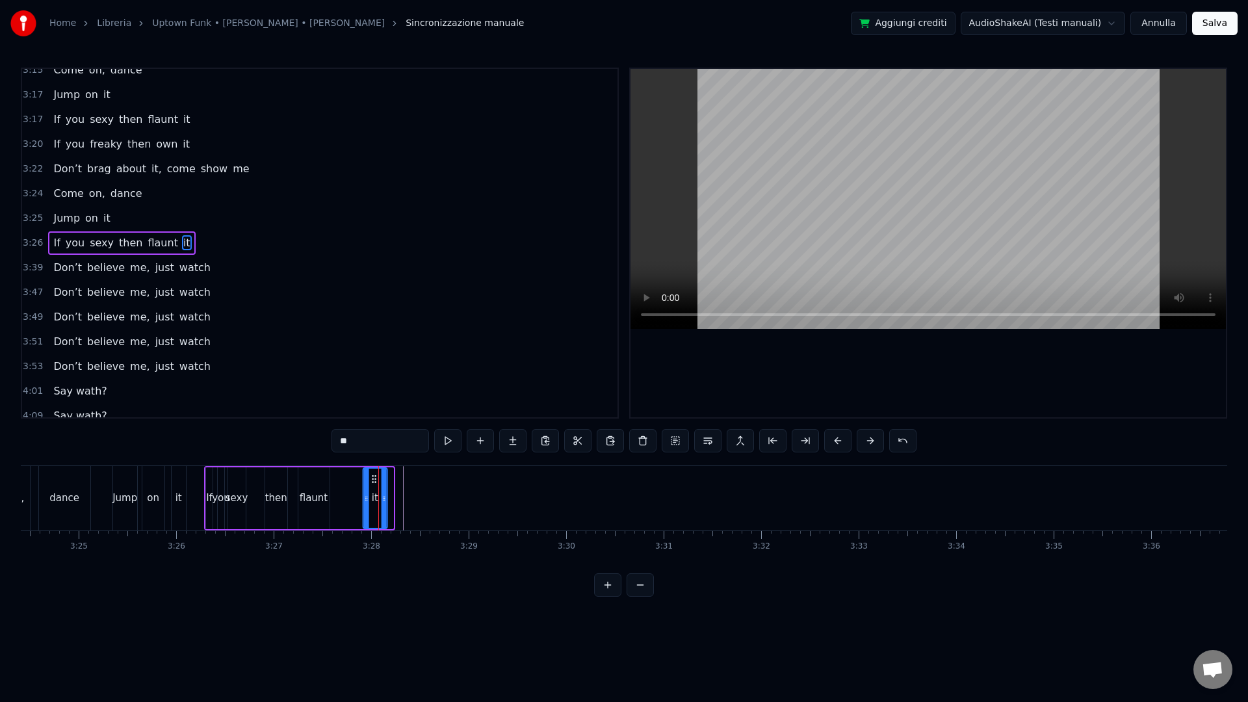
drag, startPoint x: 380, startPoint y: 480, endPoint x: 349, endPoint y: 489, distance: 32.7
click at [374, 480] on icon at bounding box center [374, 479] width 10 height 10
click at [309, 497] on div "flaunt" at bounding box center [314, 498] width 29 height 15
drag, startPoint x: 312, startPoint y: 479, endPoint x: 344, endPoint y: 483, distance: 32.1
click at [344, 483] on icon at bounding box center [340, 479] width 10 height 10
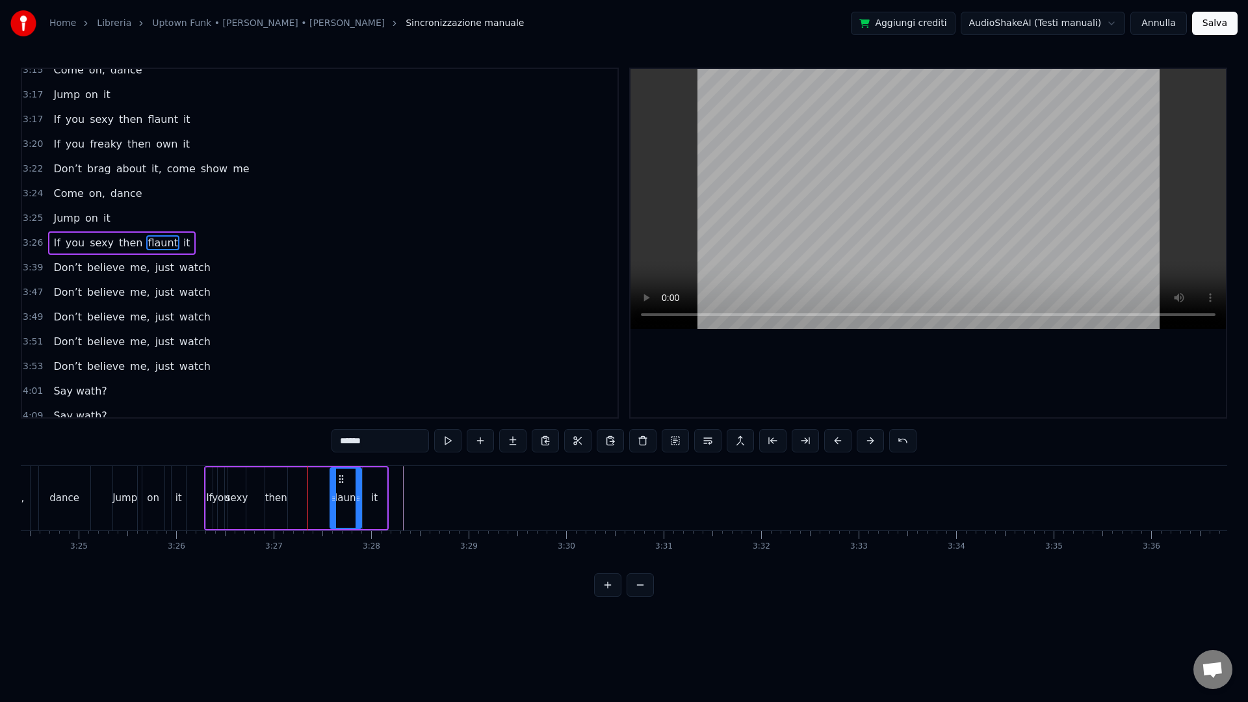
click at [281, 499] on div "then" at bounding box center [276, 498] width 22 height 15
drag, startPoint x: 274, startPoint y: 476, endPoint x: 304, endPoint y: 480, distance: 30.2
click at [304, 480] on icon at bounding box center [305, 479] width 10 height 10
click at [235, 497] on div "sexy" at bounding box center [237, 498] width 23 height 15
drag, startPoint x: 236, startPoint y: 475, endPoint x: 280, endPoint y: 481, distance: 44.6
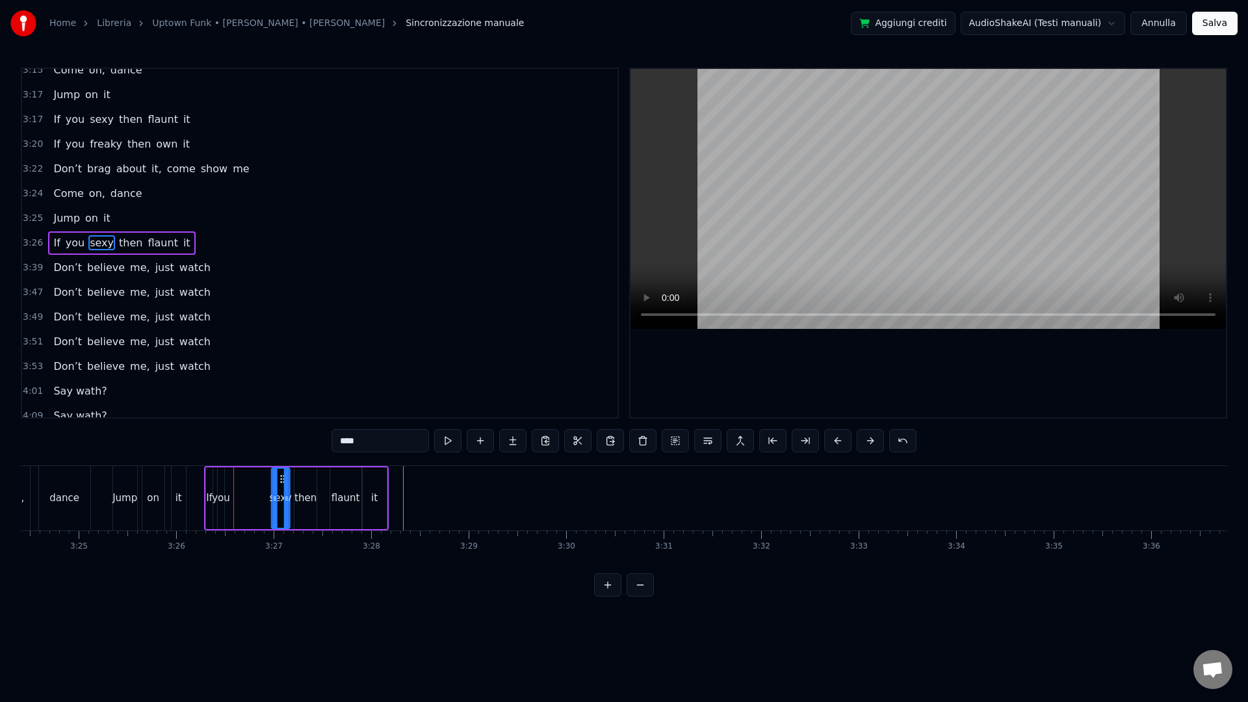
click at [280, 481] on icon at bounding box center [283, 479] width 10 height 10
click at [224, 495] on div "you" at bounding box center [221, 498] width 18 height 15
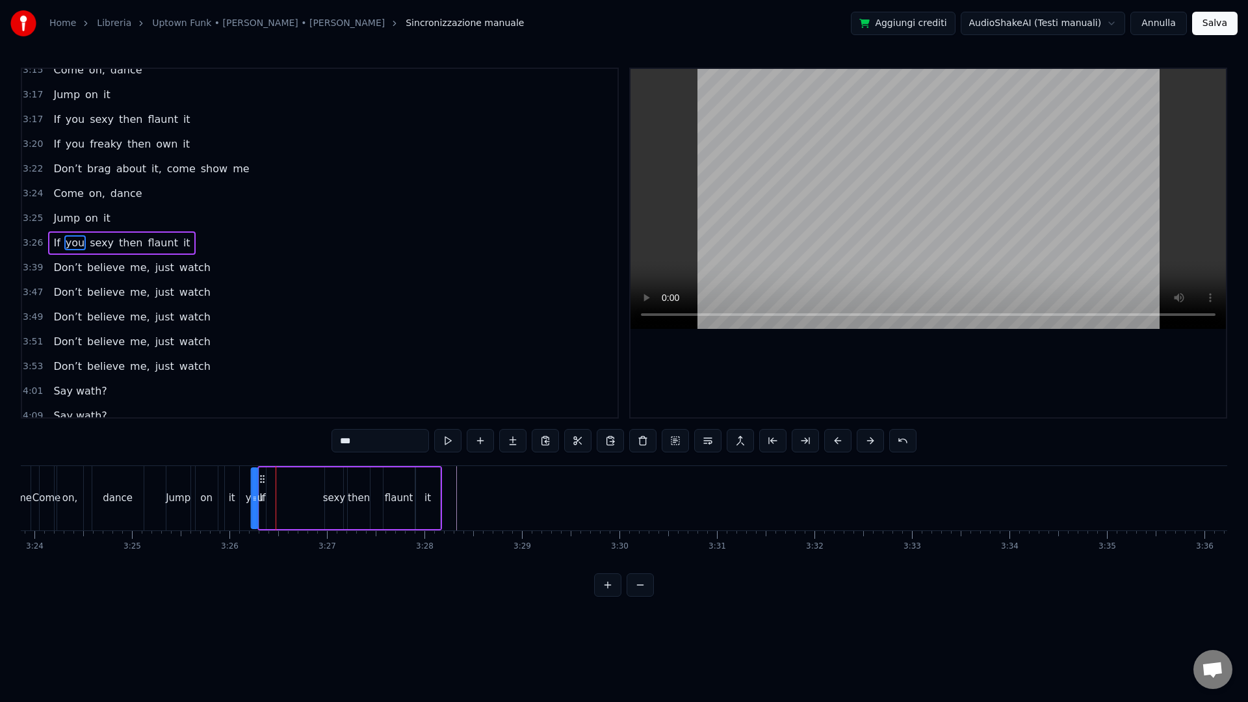
scroll to position [0, 19876]
drag, startPoint x: 228, startPoint y: 478, endPoint x: 303, endPoint y: 488, distance: 75.9
click at [303, 488] on div "If you sexy then flaunt it" at bounding box center [351, 498] width 185 height 64
drag, startPoint x: 297, startPoint y: 501, endPoint x: 305, endPoint y: 502, distance: 7.9
click at [305, 502] on icon at bounding box center [304, 498] width 5 height 10
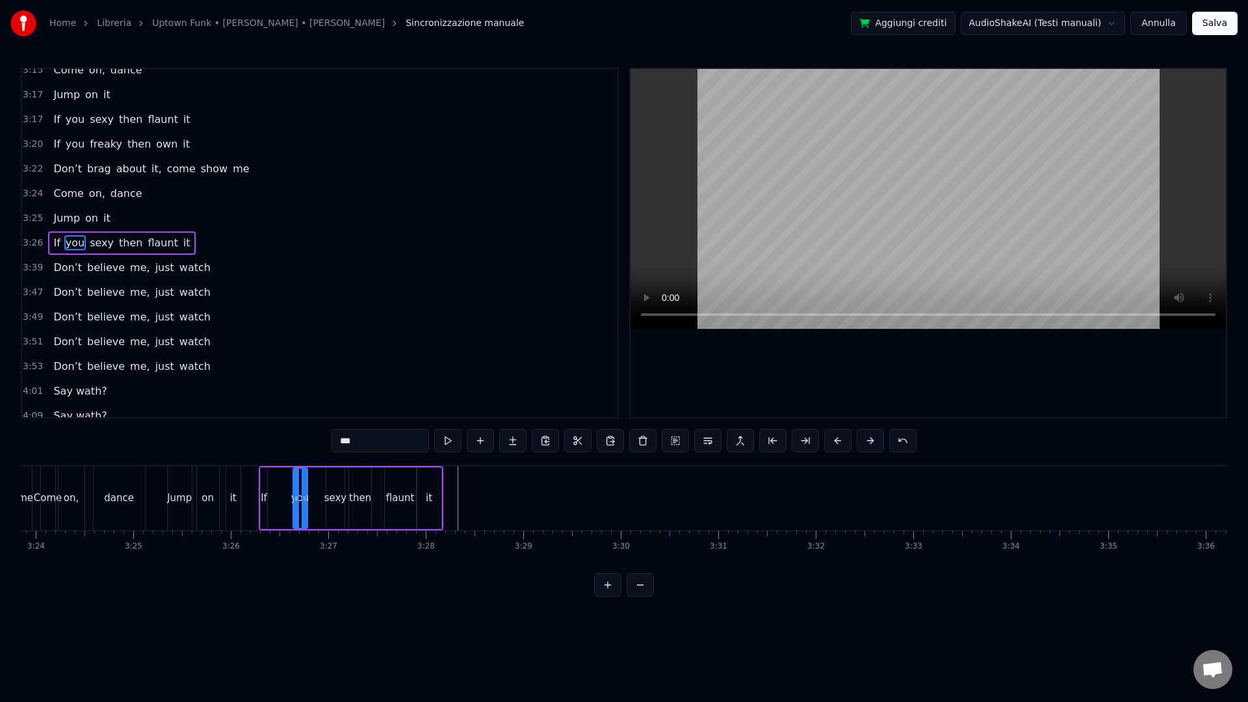
click at [267, 496] on div "If" at bounding box center [264, 498] width 8 height 62
type input "**"
drag, startPoint x: 270, startPoint y: 480, endPoint x: 279, endPoint y: 482, distance: 8.5
click at [279, 482] on icon at bounding box center [280, 479] width 10 height 10
drag, startPoint x: 273, startPoint y: 502, endPoint x: 282, endPoint y: 502, distance: 9.1
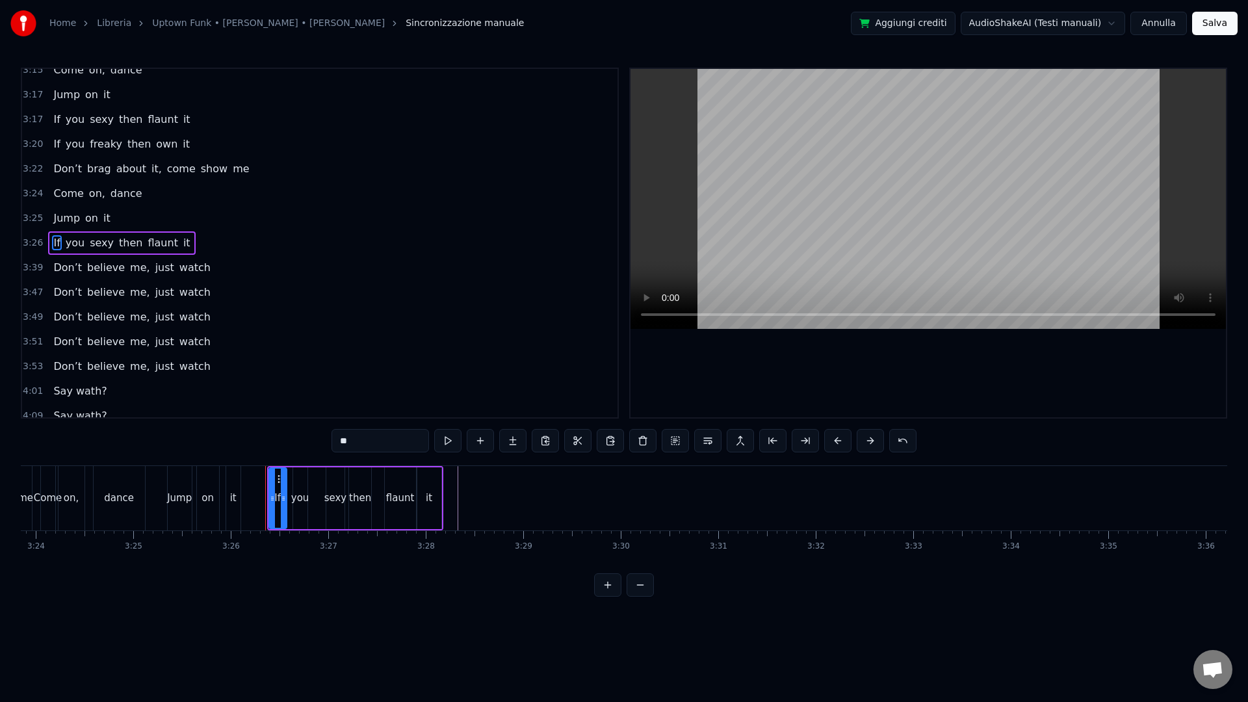
click at [284, 503] on icon at bounding box center [283, 498] width 5 height 10
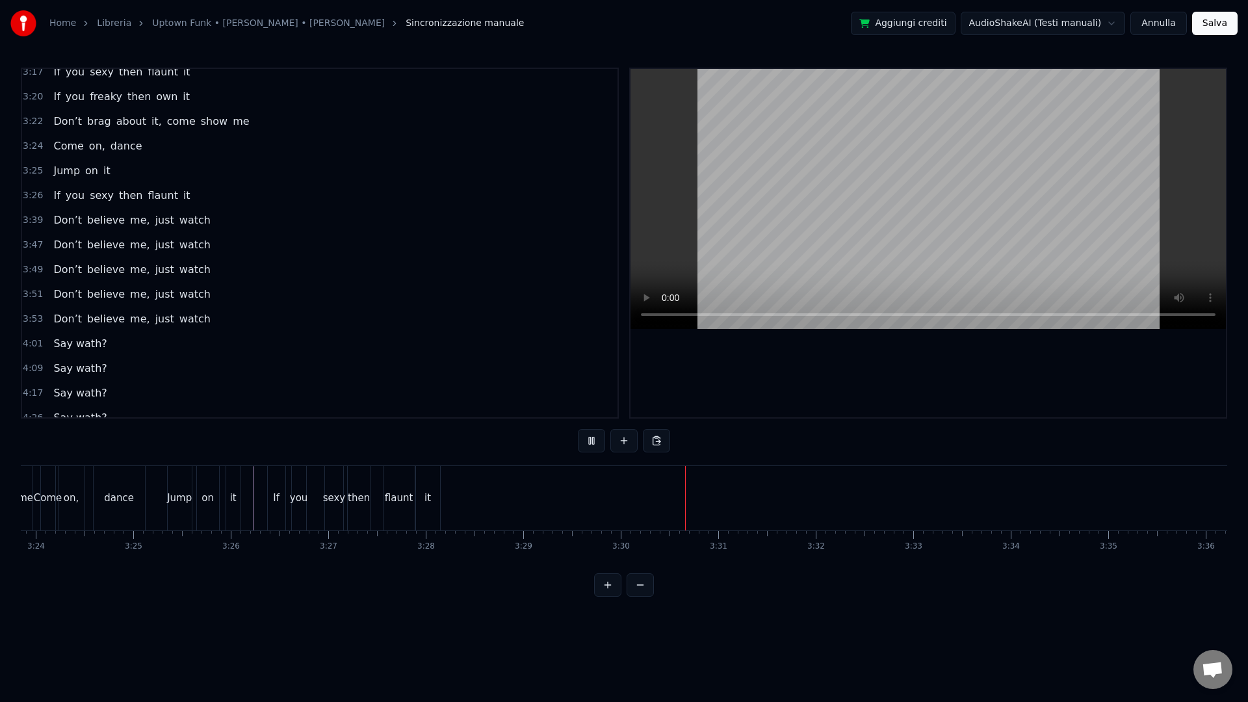
scroll to position [1776, 0]
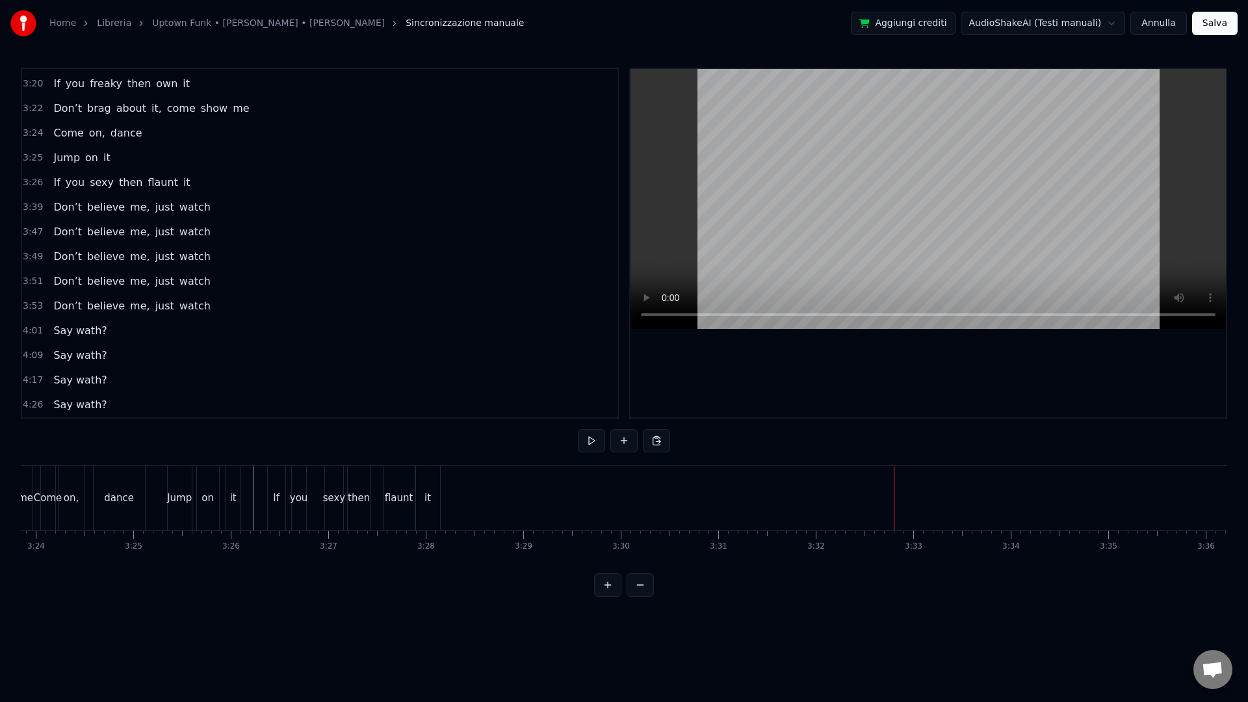
click at [38, 309] on span "3:53" at bounding box center [33, 306] width 20 height 13
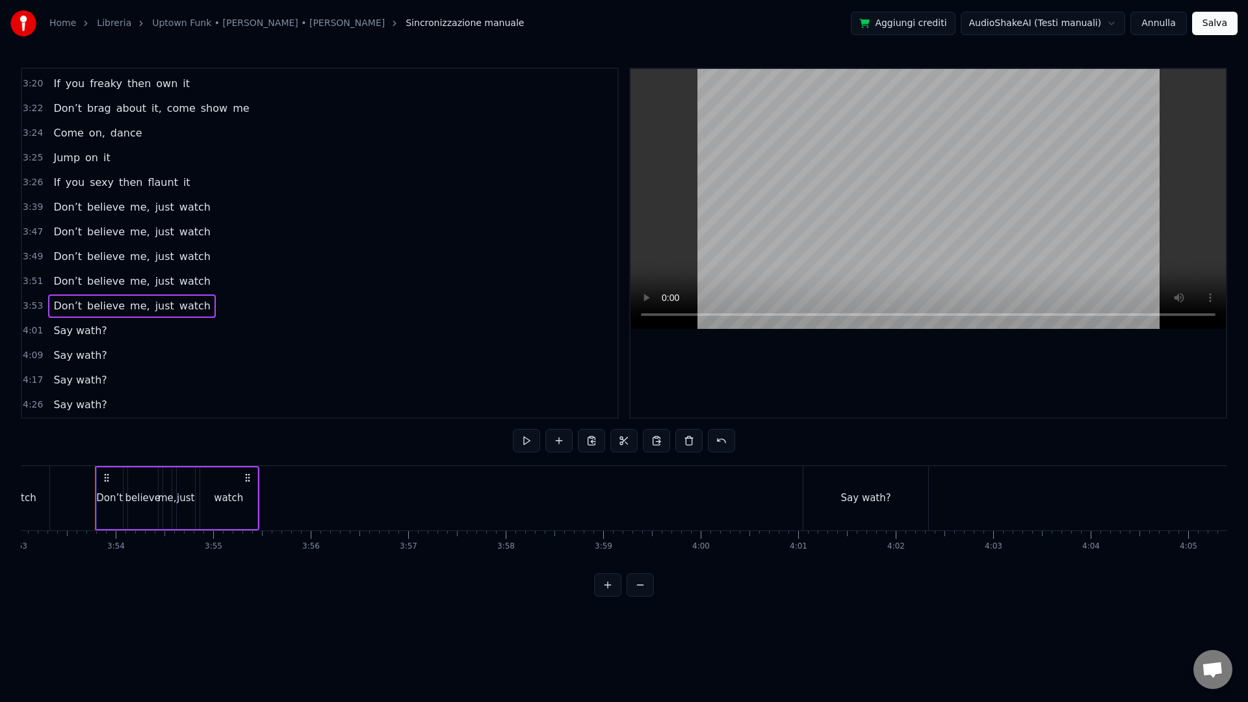
scroll to position [0, 22730]
click at [90, 359] on div "Copia riga Ctrl+C" at bounding box center [123, 364] width 160 height 21
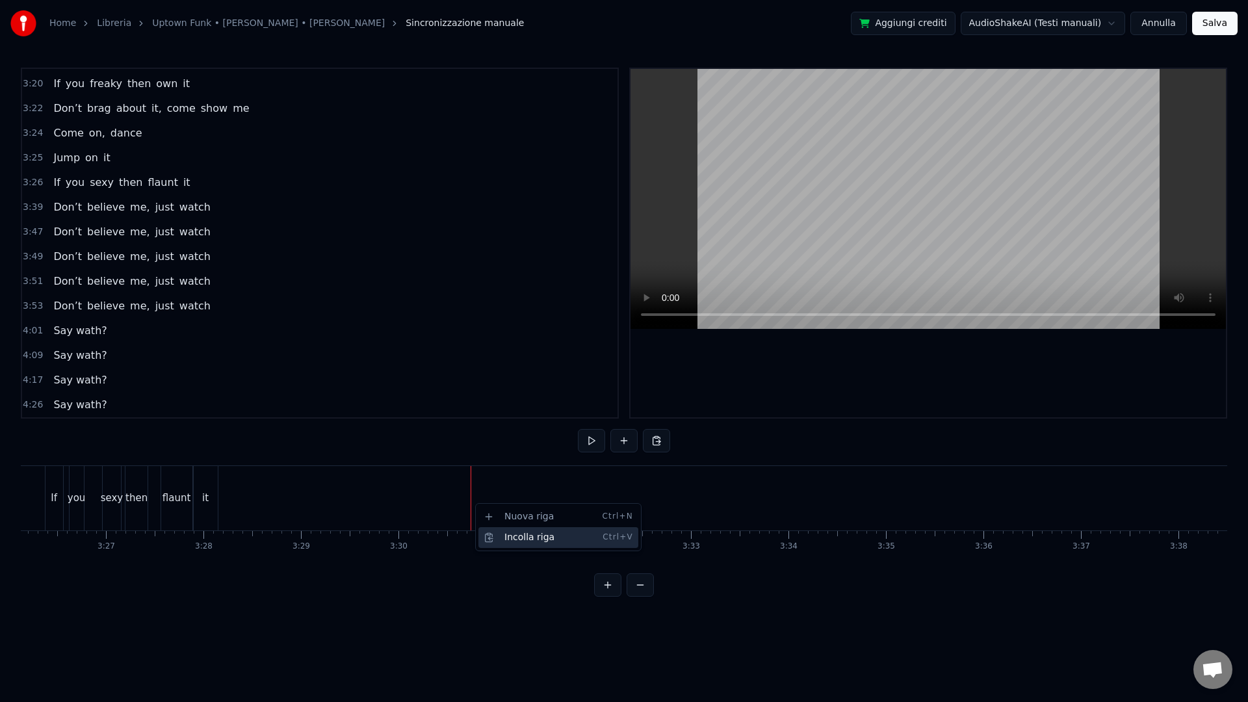
click at [495, 531] on div "Incolla riga Ctrl+V" at bounding box center [558, 537] width 160 height 21
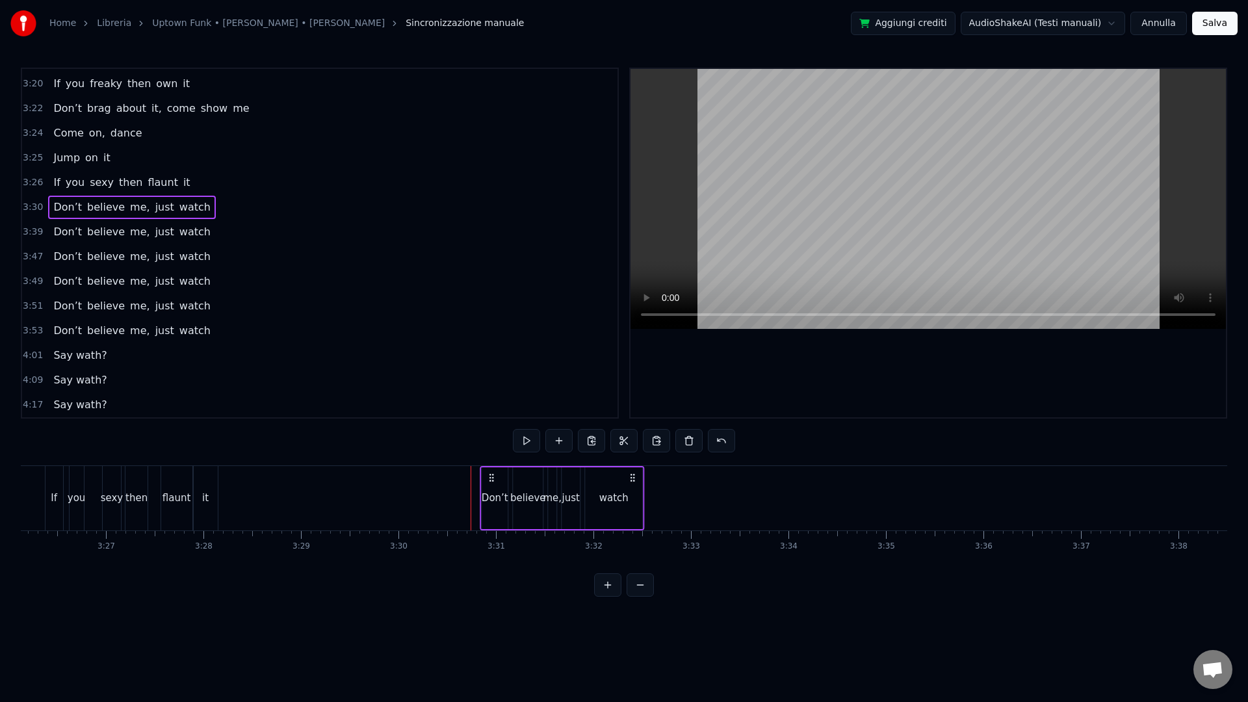
click at [492, 478] on icon at bounding box center [491, 478] width 10 height 10
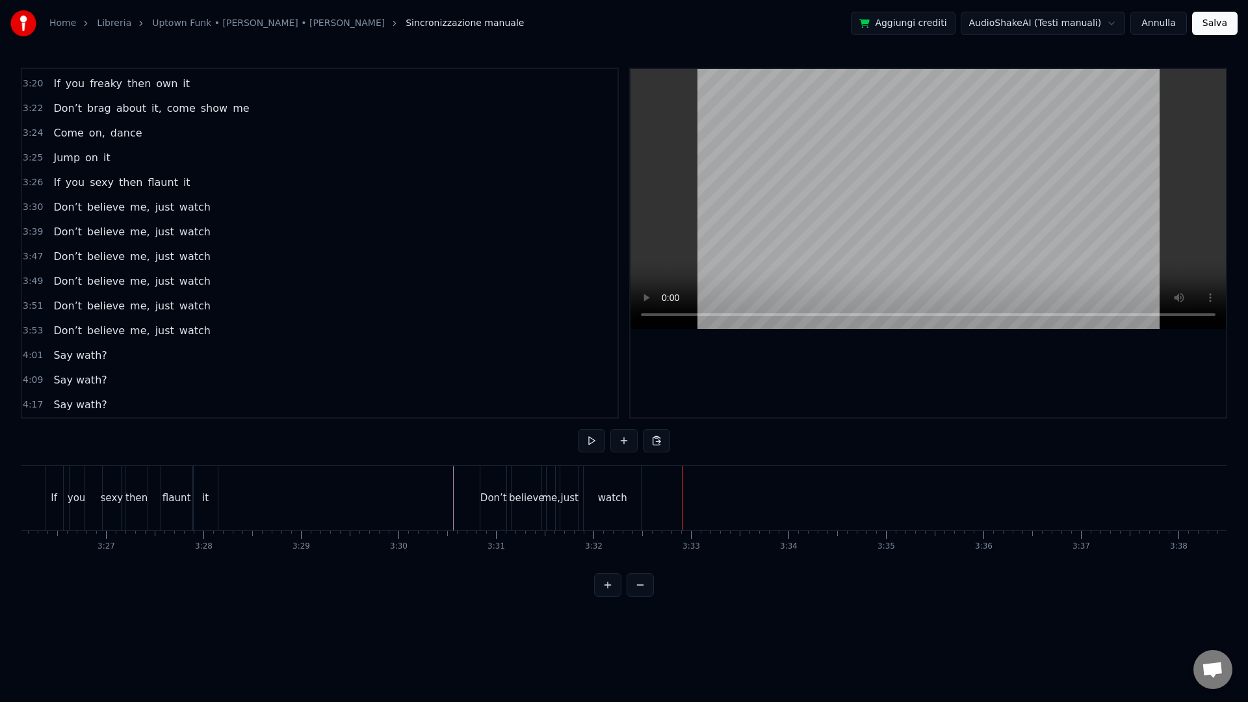
click at [634, 480] on div "watch" at bounding box center [612, 498] width 57 height 64
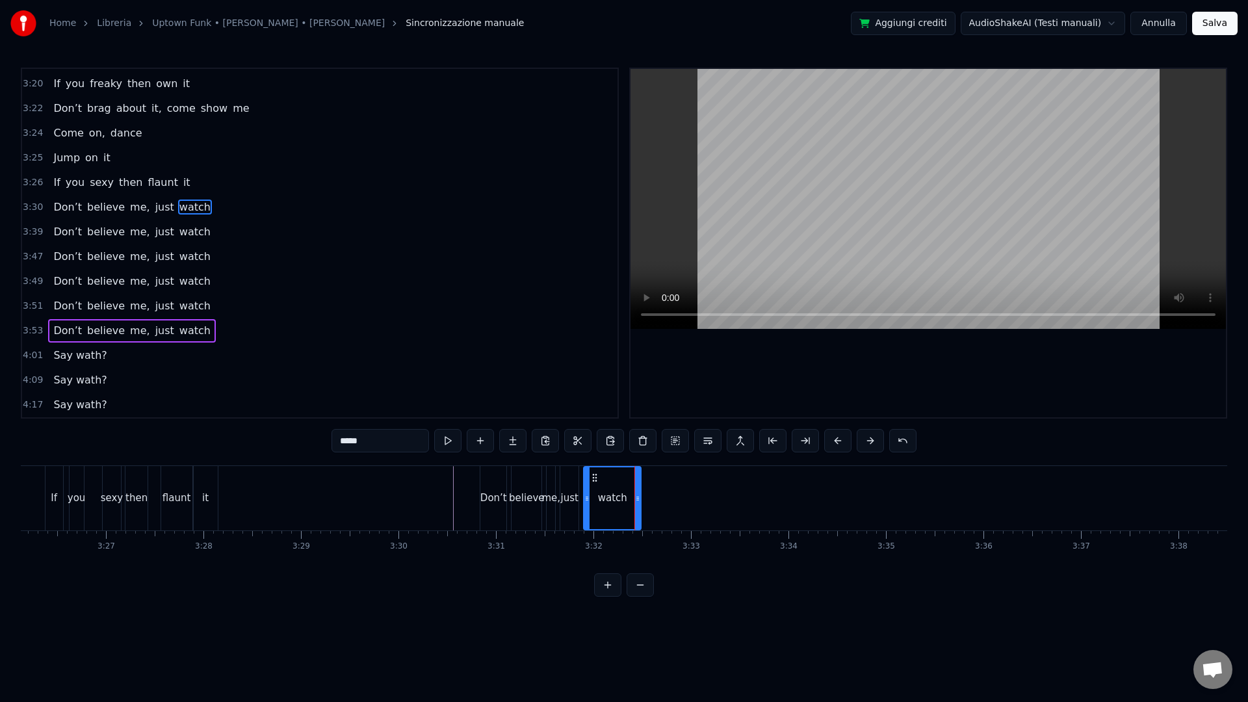
scroll to position [1740, 0]
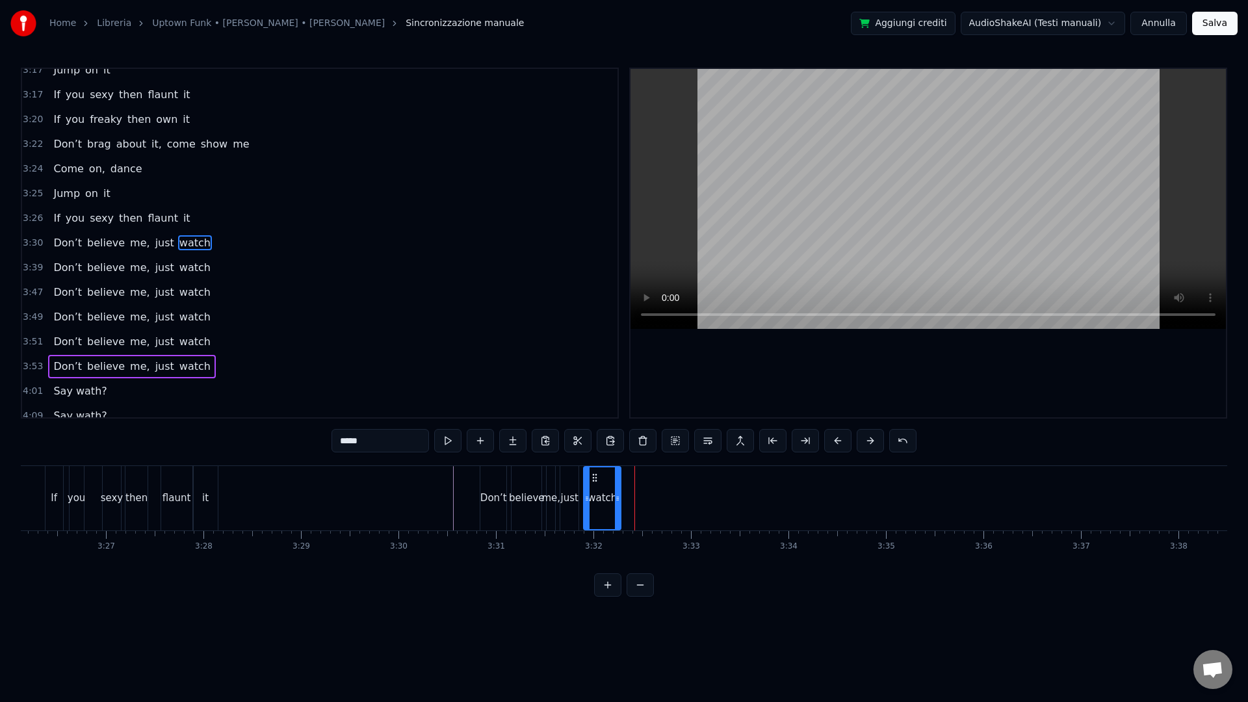
drag, startPoint x: 640, startPoint y: 478, endPoint x: 597, endPoint y: 468, distance: 44.1
click at [620, 480] on div "watch" at bounding box center [602, 498] width 38 height 64
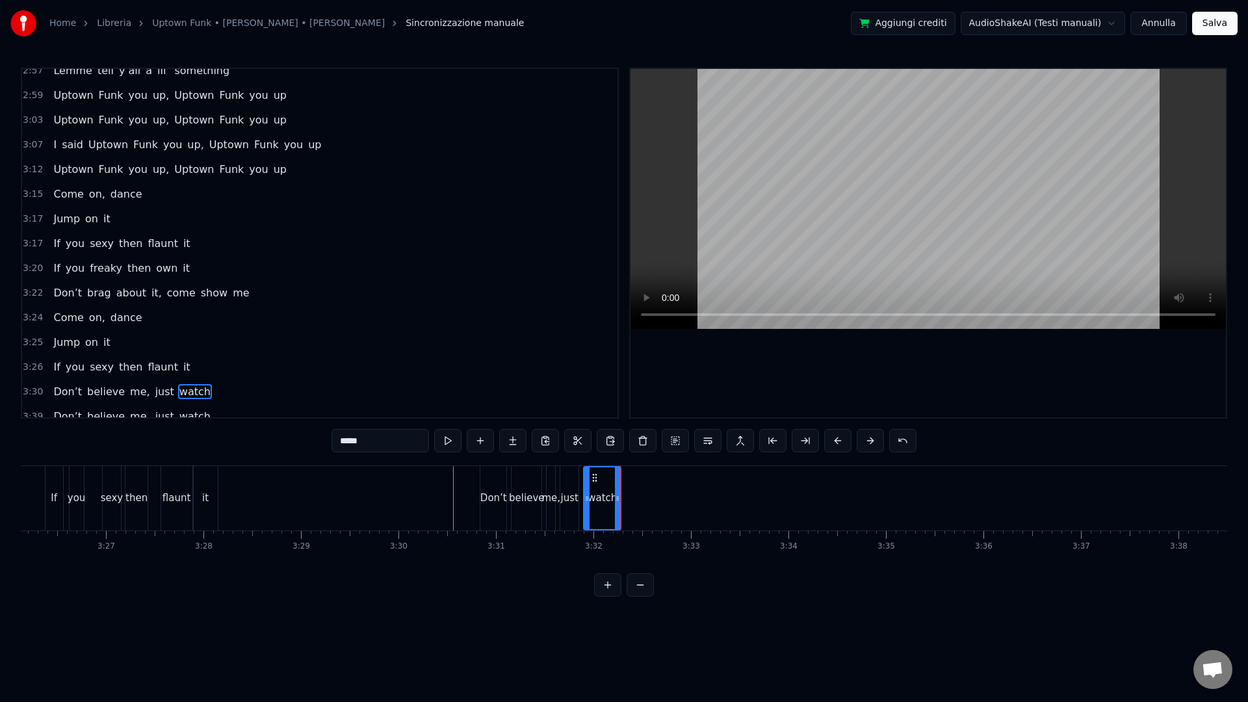
scroll to position [1602, 0]
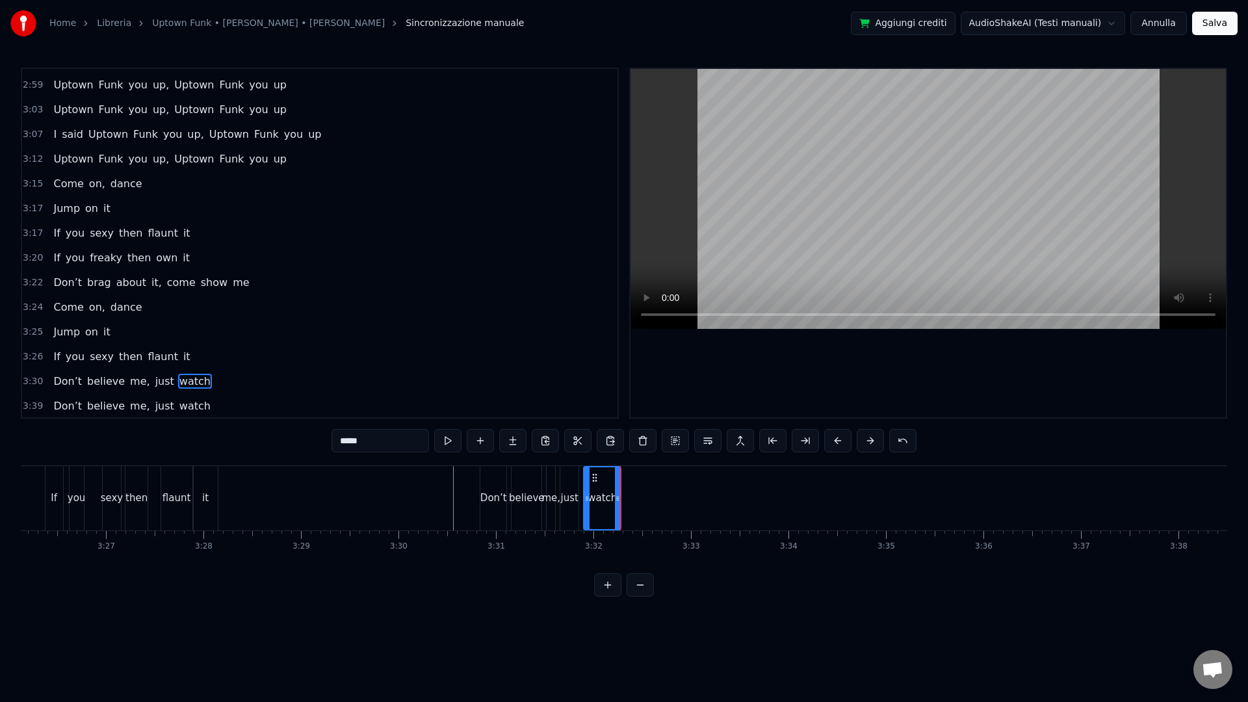
click at [33, 305] on span "3:24" at bounding box center [33, 307] width 20 height 13
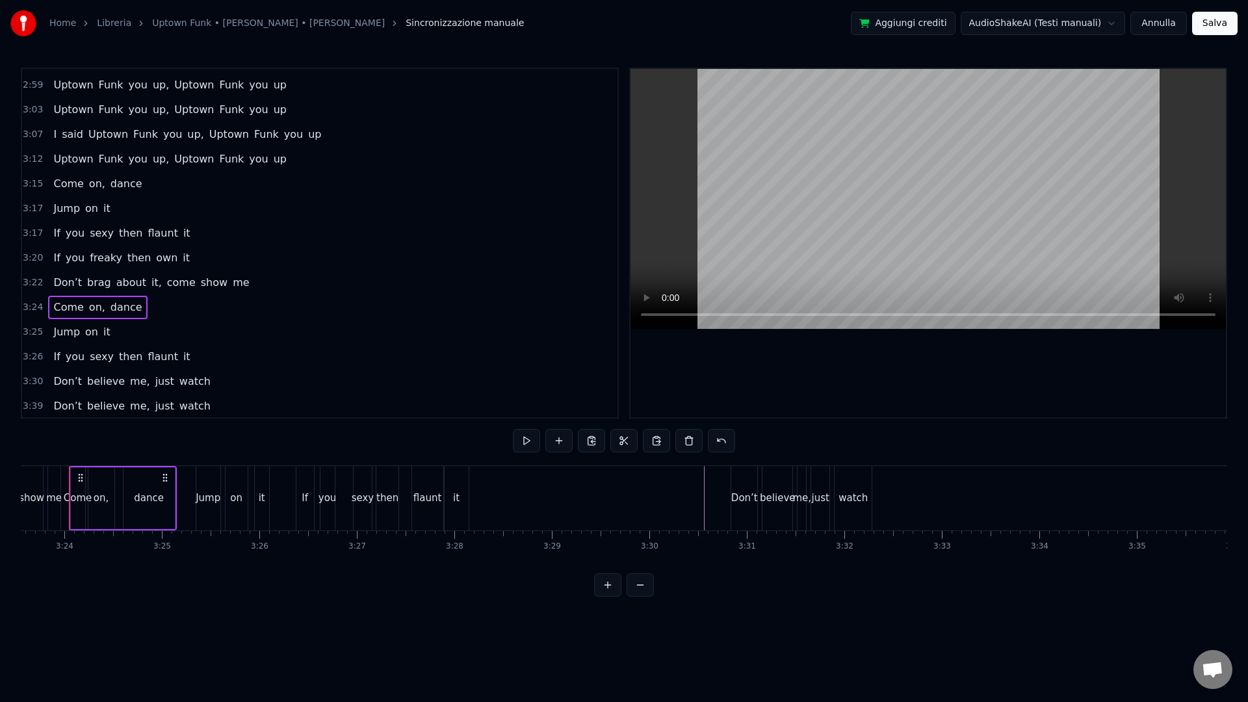
scroll to position [0, 19830]
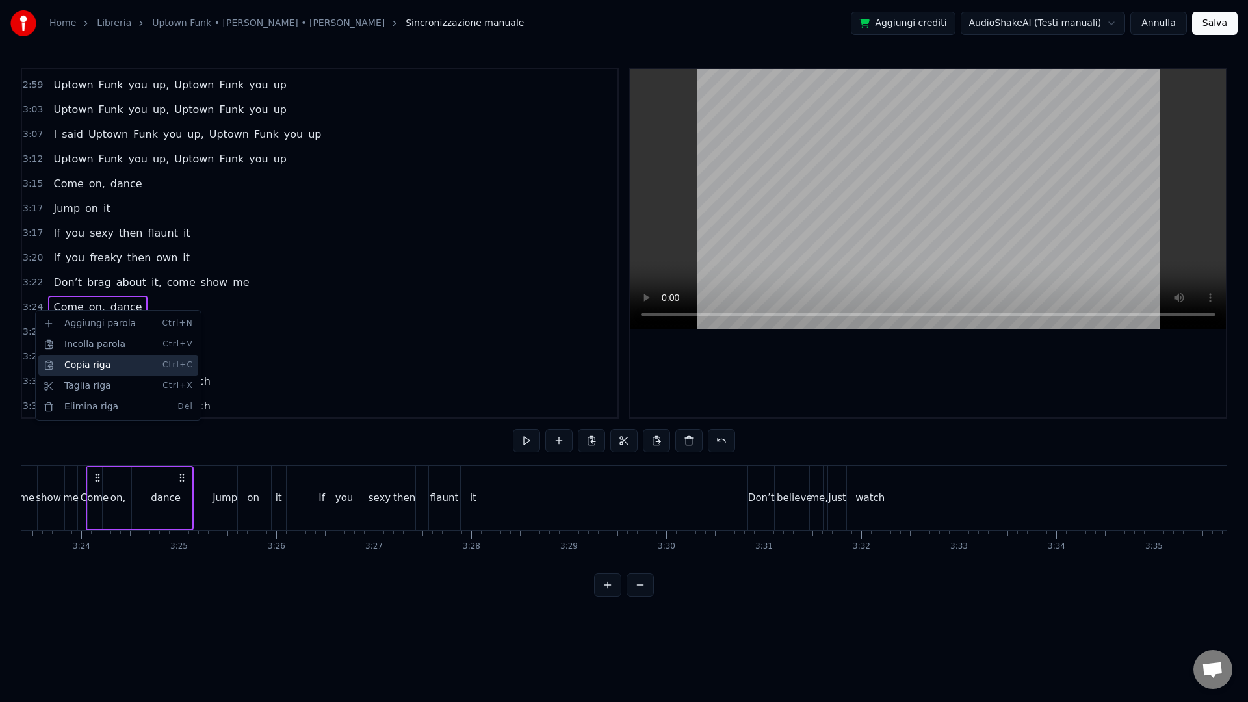
click at [80, 369] on div "Copia riga Ctrl+C" at bounding box center [118, 365] width 160 height 21
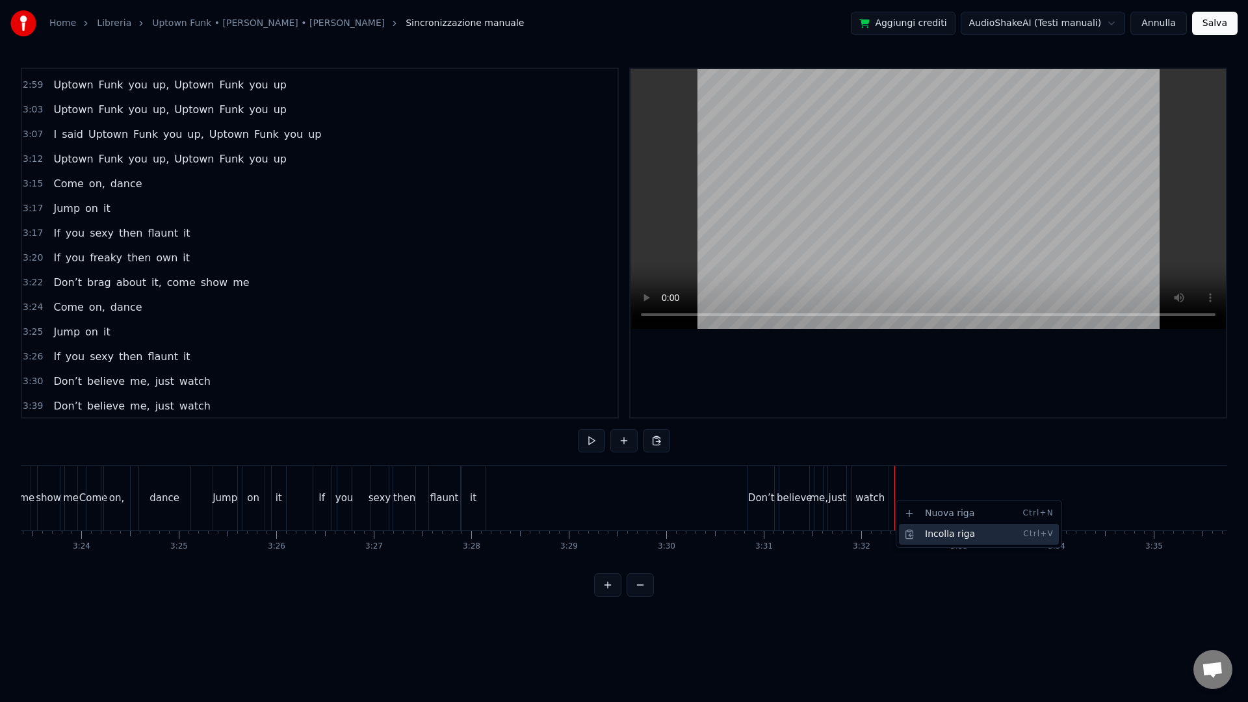
click at [923, 531] on div "Incolla riga Ctrl+V" at bounding box center [979, 534] width 160 height 21
click at [970, 490] on div "dance" at bounding box center [973, 498] width 51 height 64
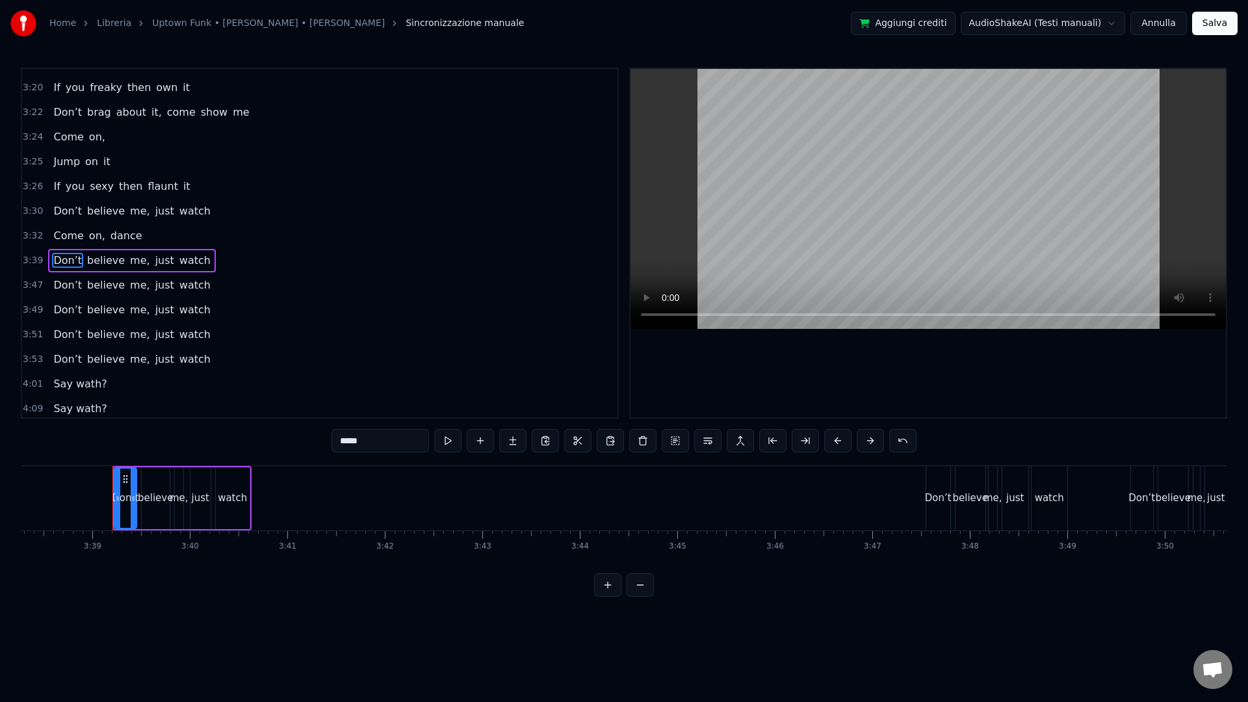
scroll to position [0, 21308]
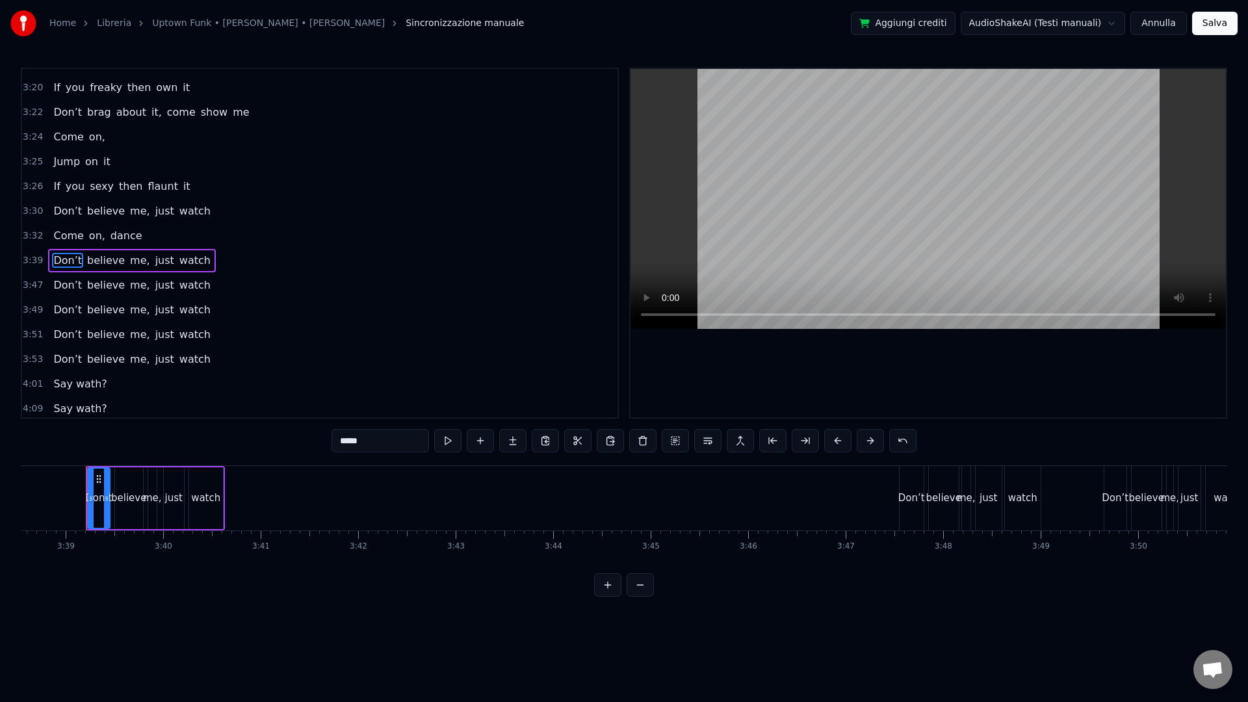
click at [109, 234] on span "dance" at bounding box center [126, 235] width 34 height 15
type input "*****"
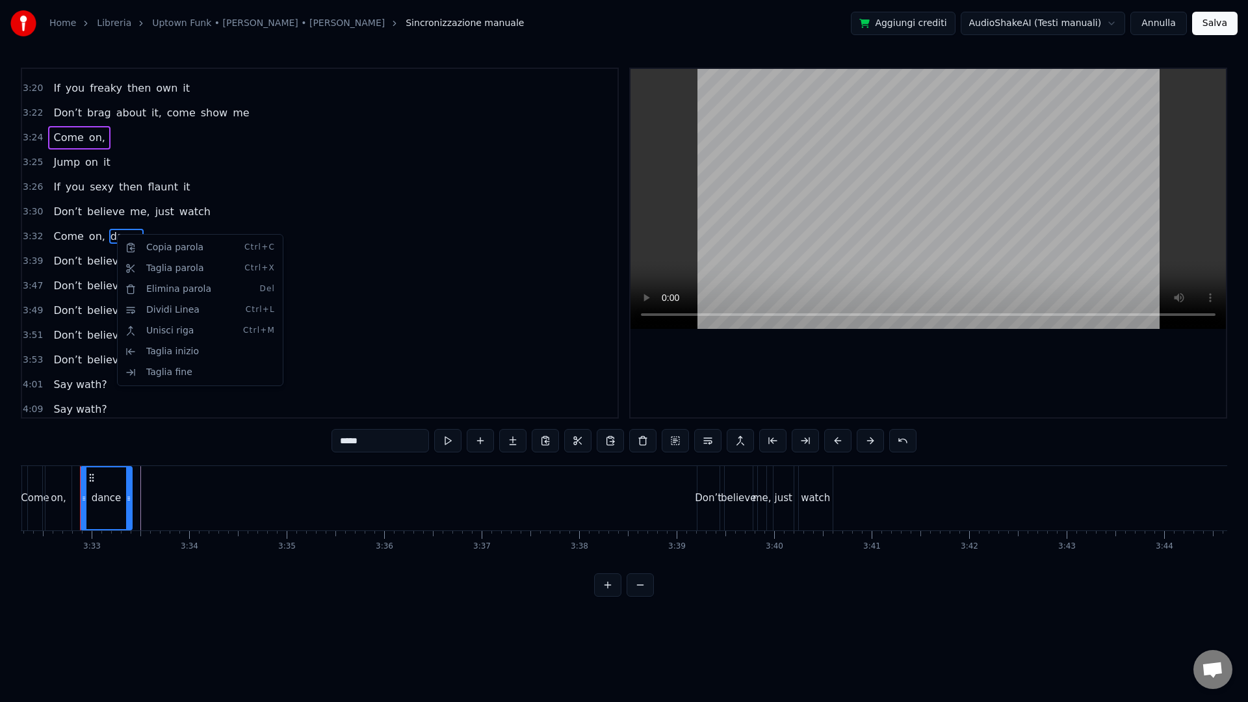
scroll to position [0, 20691]
click at [167, 274] on div "Taglia parola Ctrl+X" at bounding box center [200, 268] width 160 height 21
click at [115, 232] on span "dance" at bounding box center [126, 236] width 34 height 15
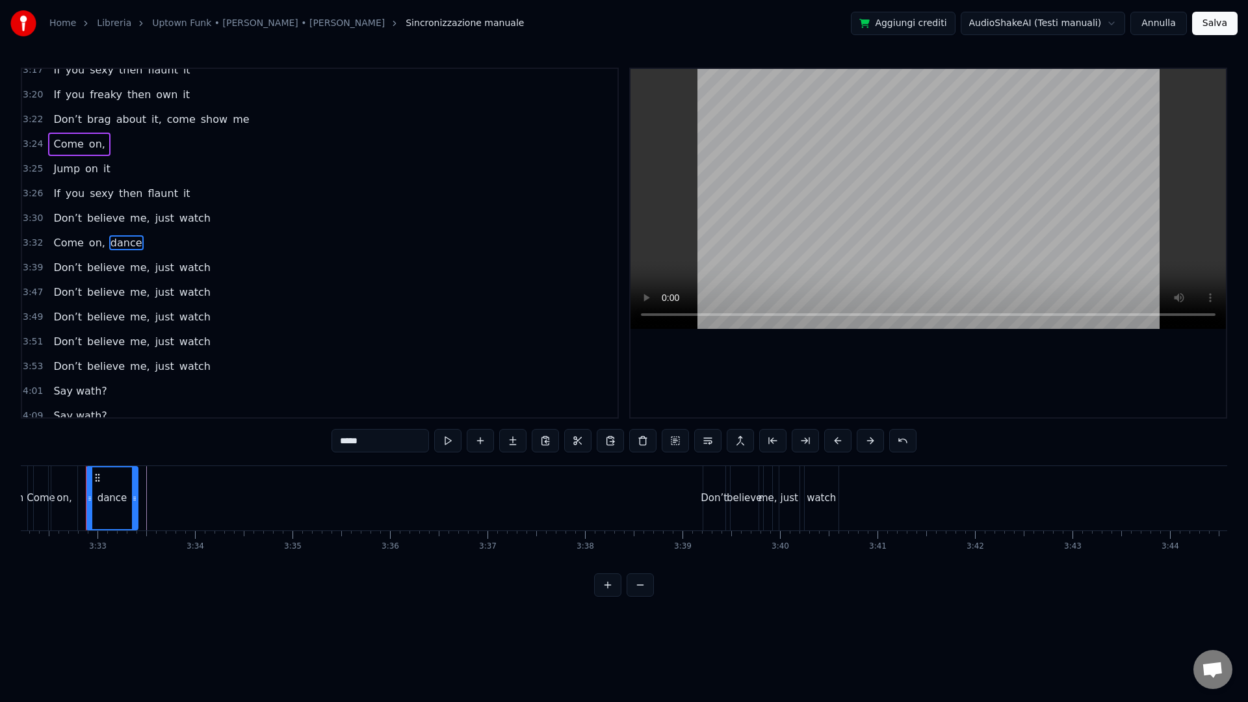
click at [32, 247] on span "3:32" at bounding box center [33, 243] width 20 height 13
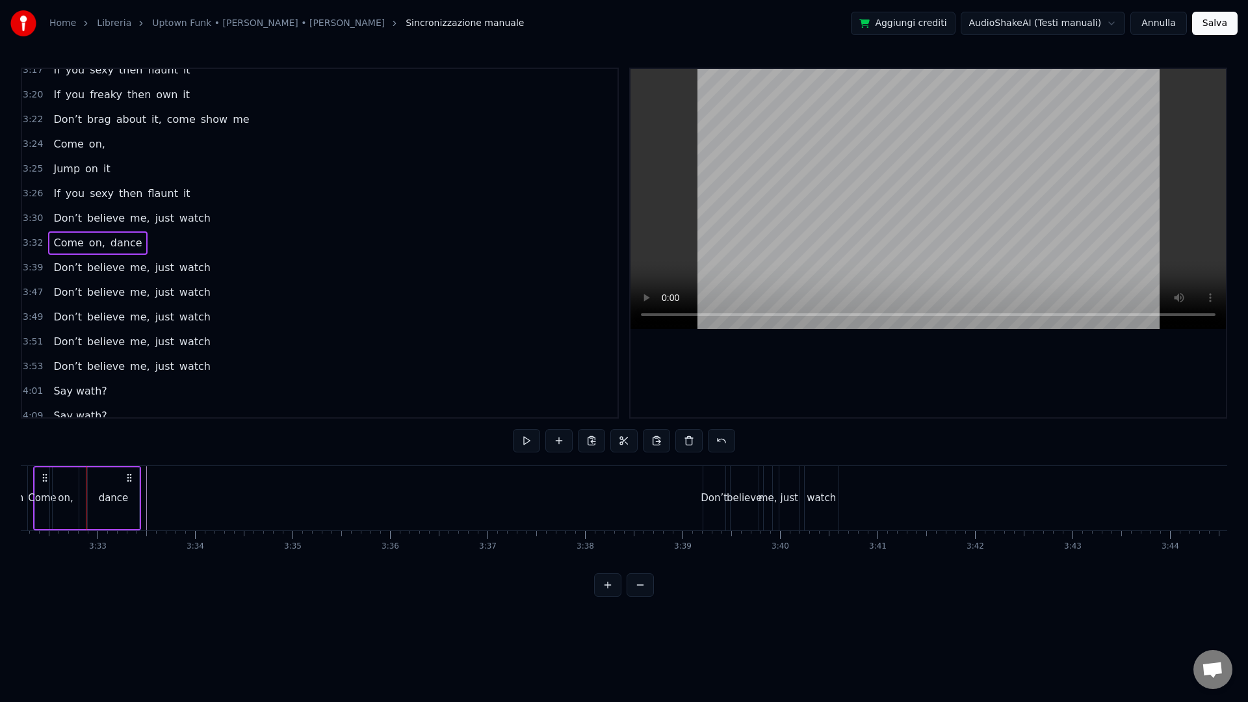
scroll to position [0, 20639]
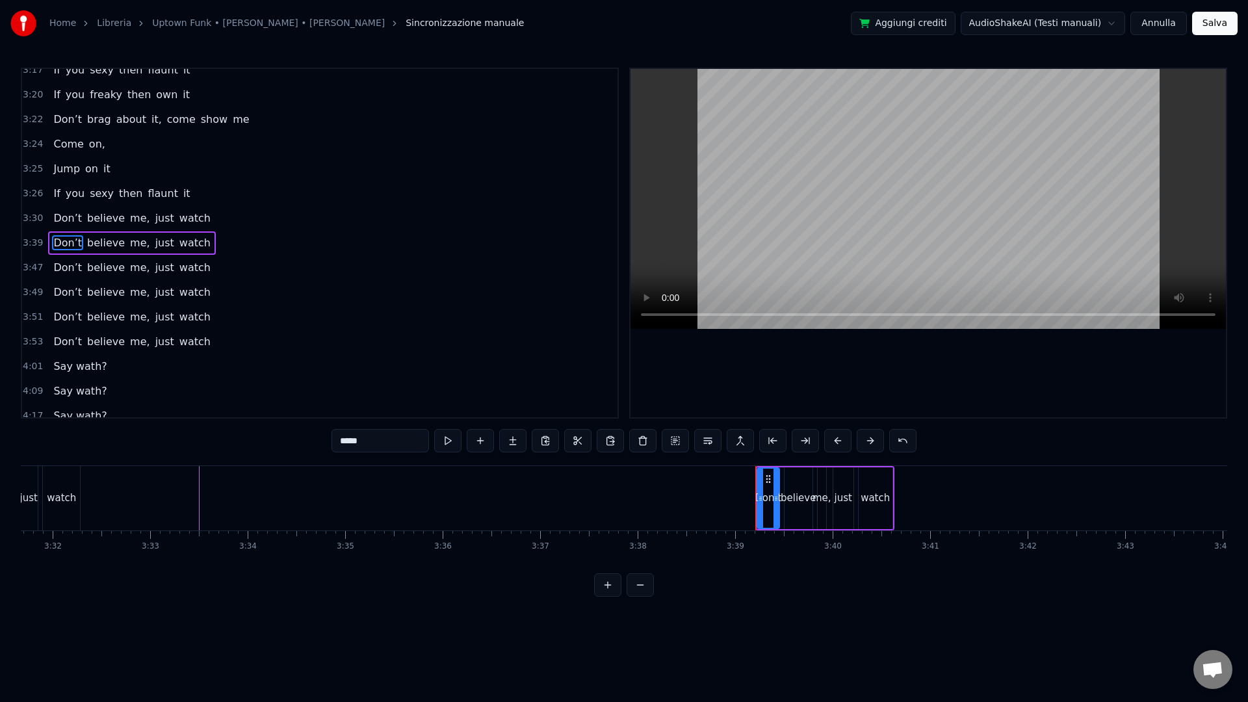
click at [31, 136] on div "3:24 Come on," at bounding box center [319, 144] width 595 height 25
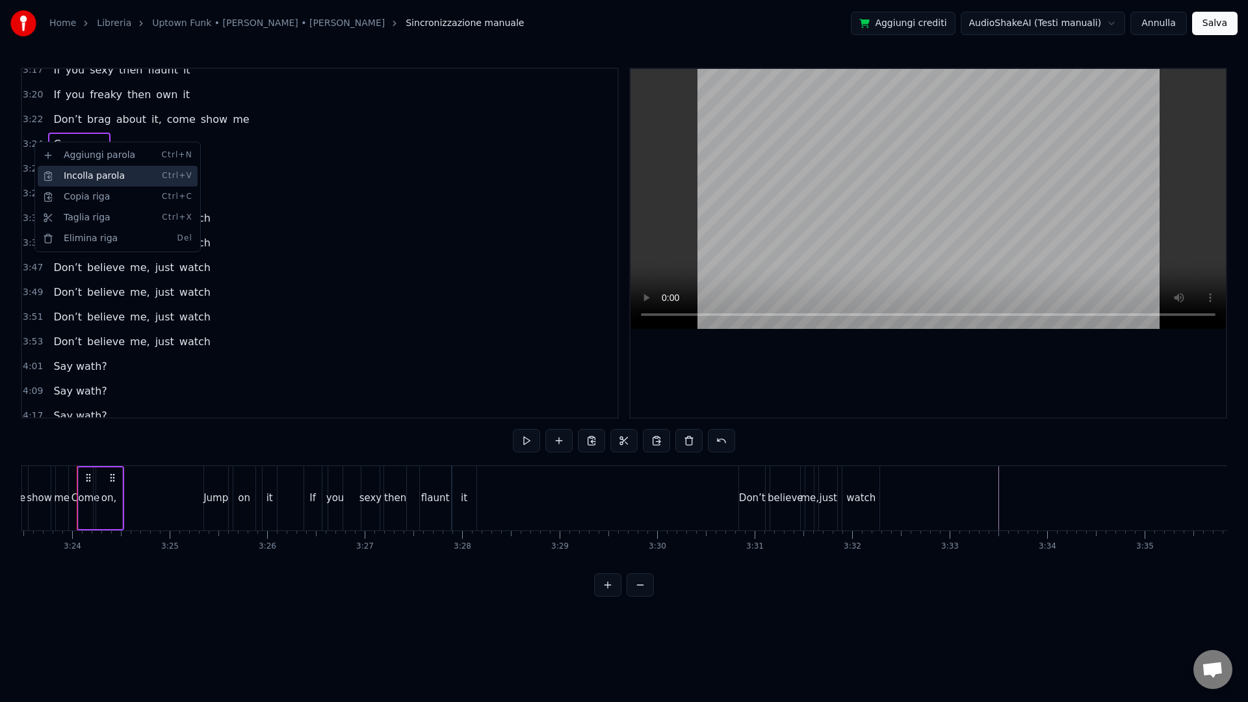
scroll to position [0, 19830]
click at [93, 194] on div "Copia riga Ctrl+C" at bounding box center [118, 197] width 160 height 21
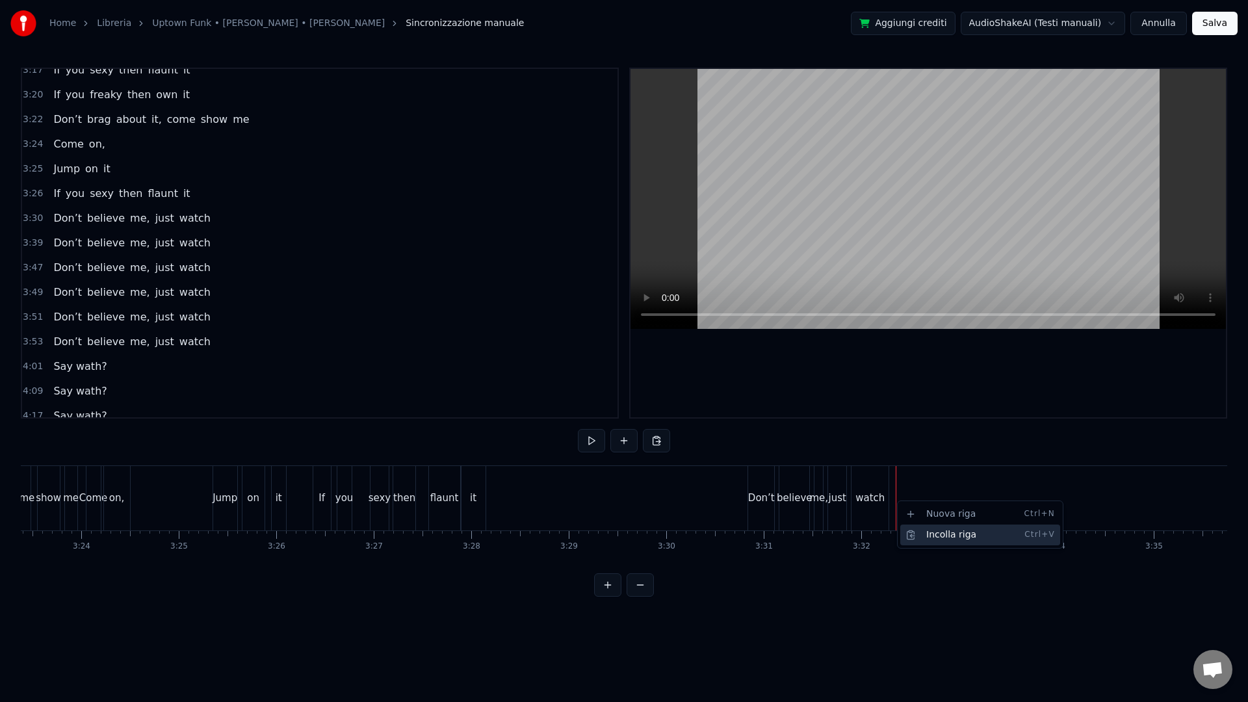
click at [922, 531] on div "Incolla riga Ctrl+V" at bounding box center [980, 535] width 160 height 21
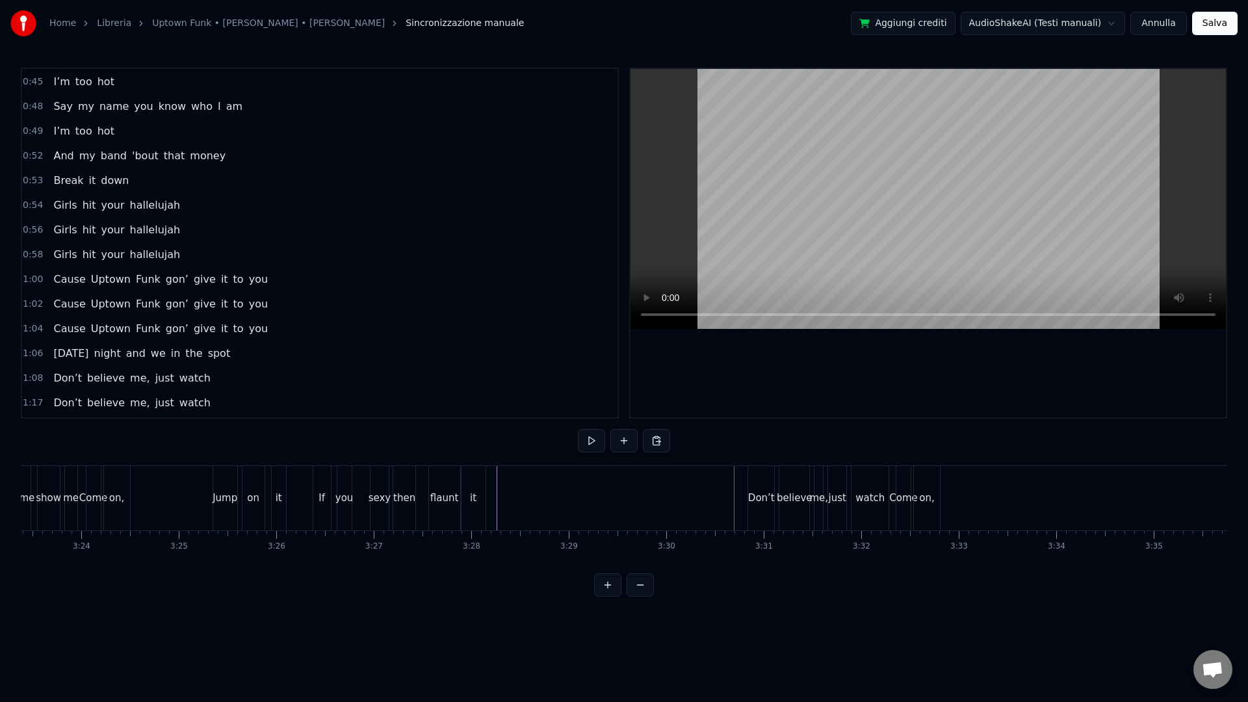
scroll to position [337, 0]
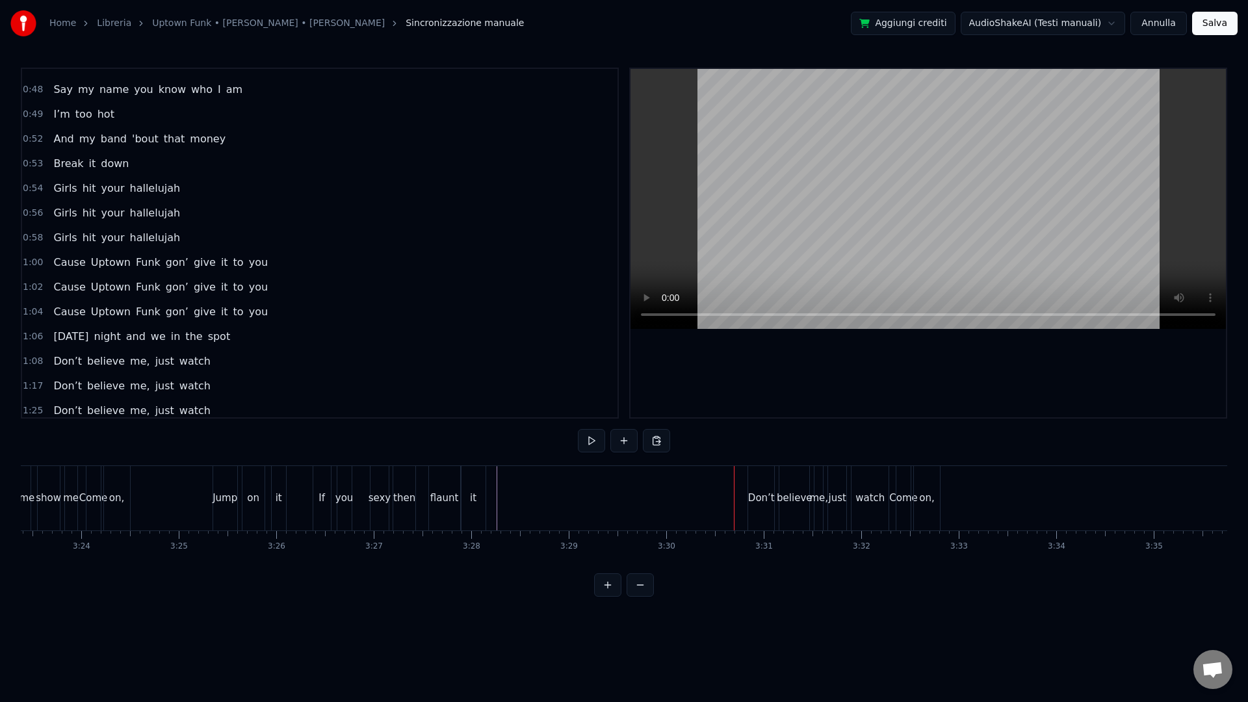
click at [23, 339] on span "1:06" at bounding box center [33, 336] width 20 height 13
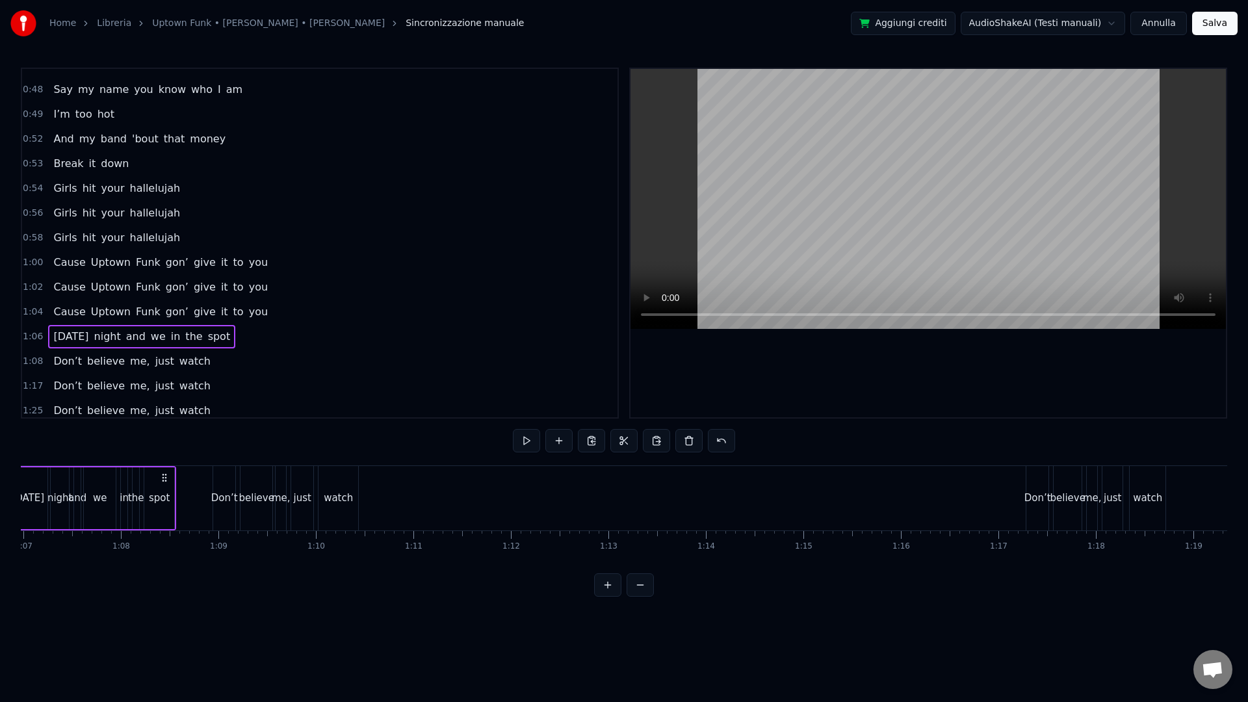
scroll to position [0, 6450]
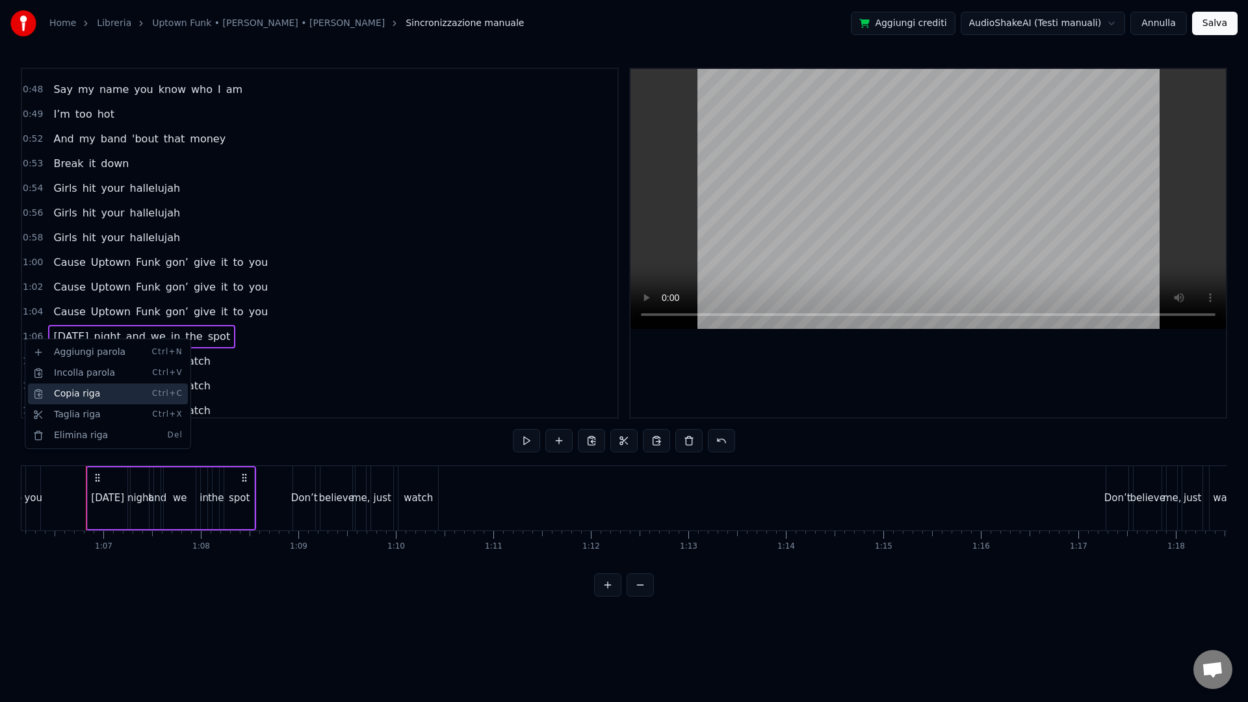
click at [60, 400] on div "Copia riga Ctrl+C" at bounding box center [108, 394] width 160 height 21
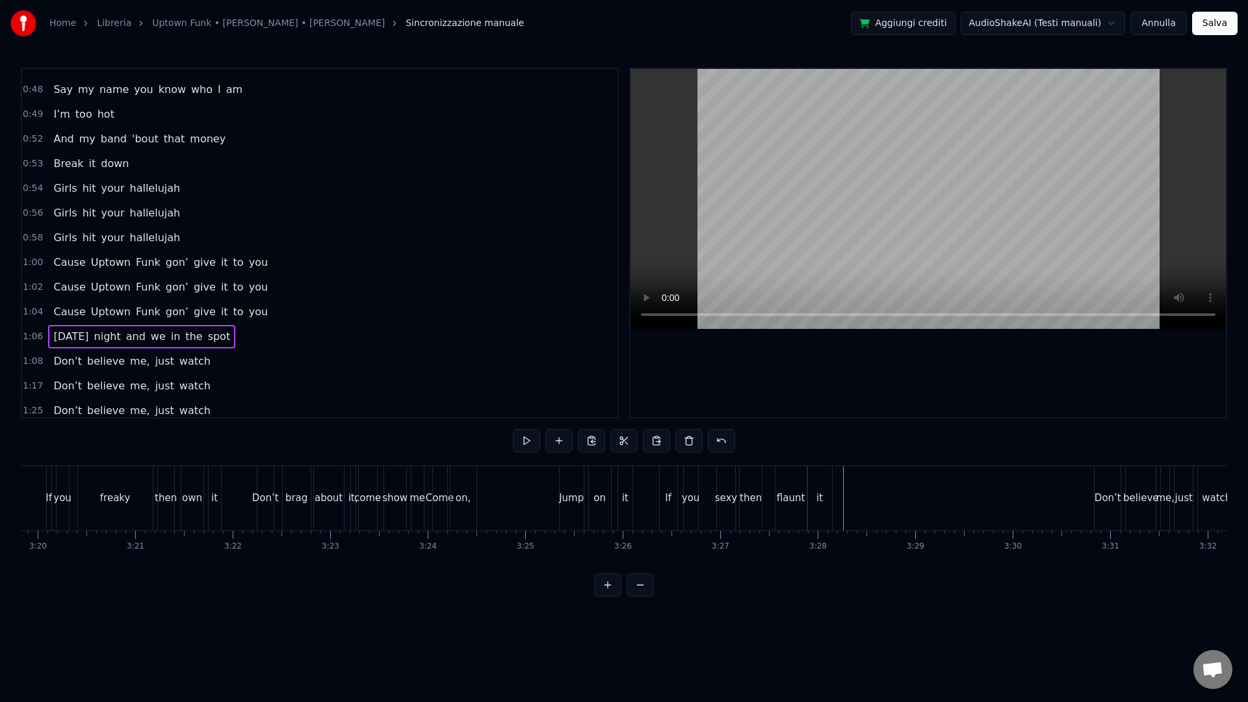
scroll to position [0, 19499]
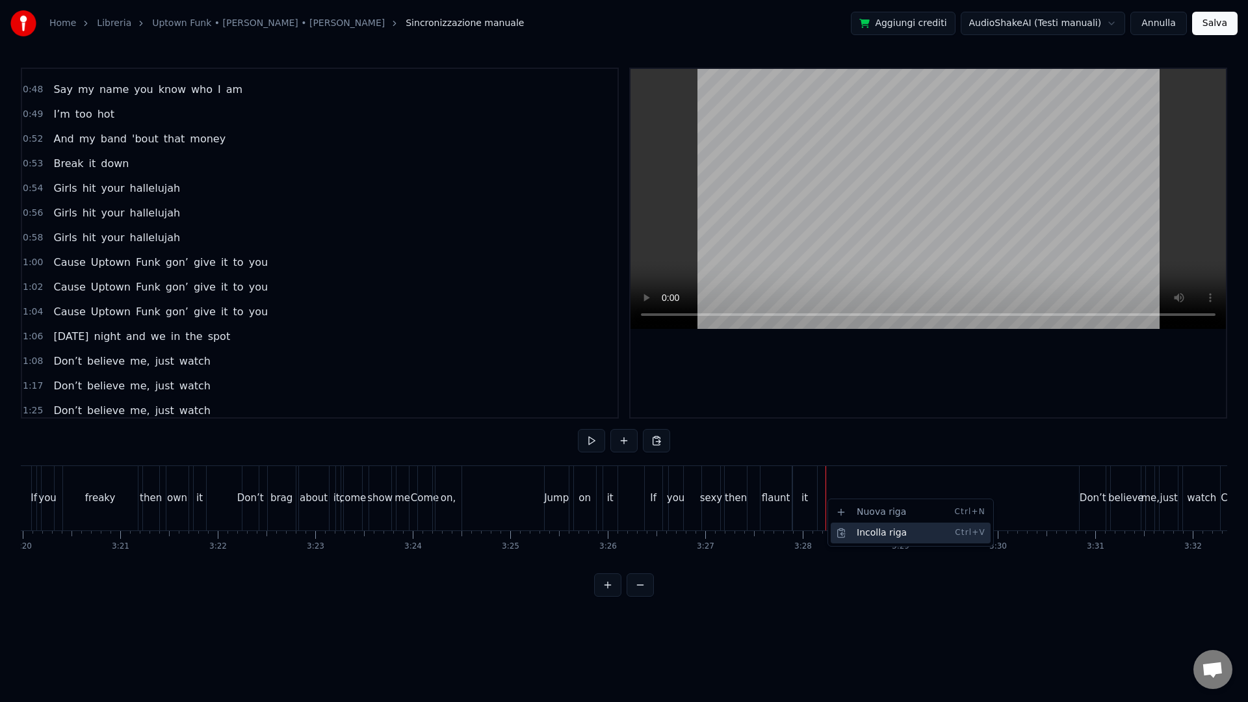
click at [890, 533] on div "Incolla riga Ctrl+V" at bounding box center [911, 533] width 160 height 21
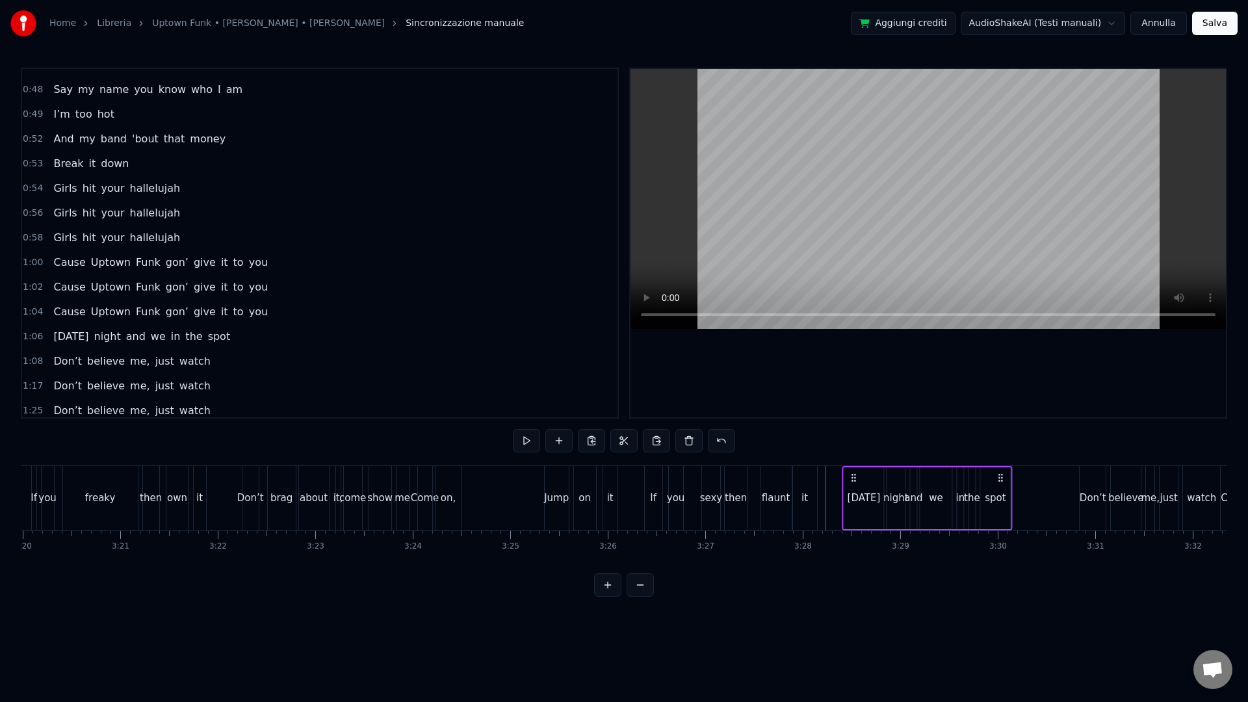
drag, startPoint x: 837, startPoint y: 472, endPoint x: 853, endPoint y: 479, distance: 17.8
click at [853, 479] on icon at bounding box center [853, 478] width 10 height 10
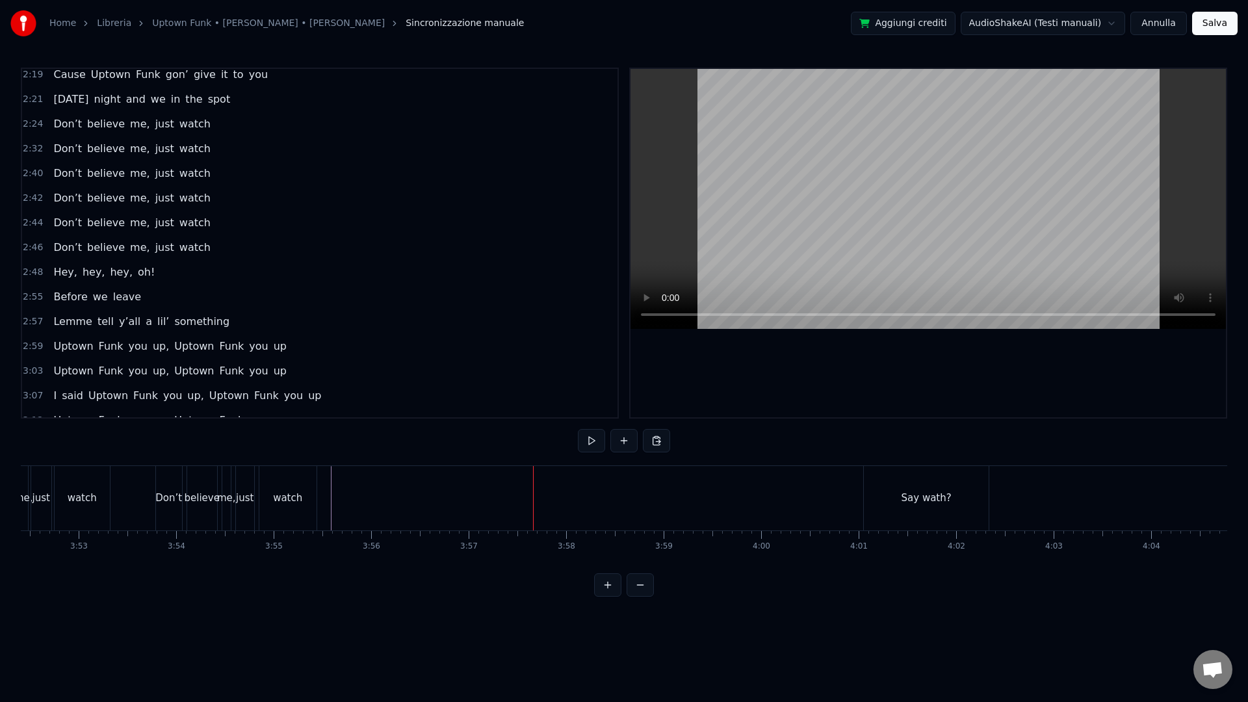
scroll to position [1346, 0]
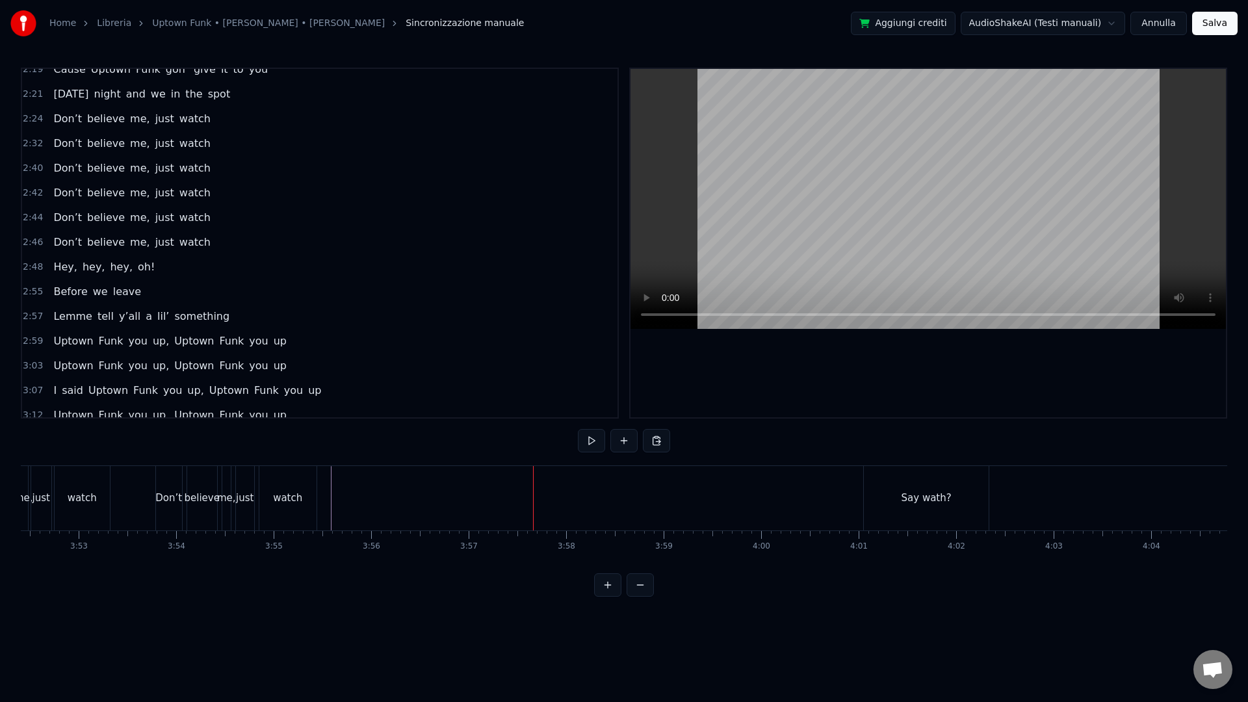
click at [40, 268] on span "2:48" at bounding box center [33, 267] width 20 height 13
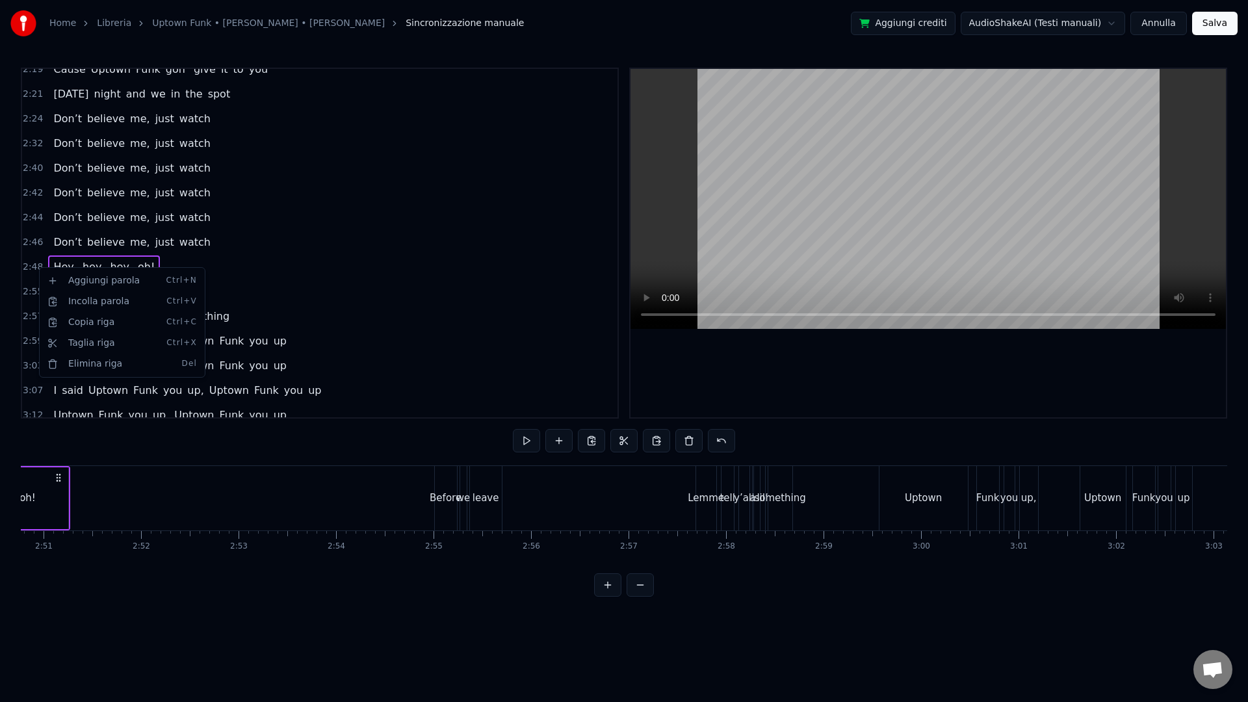
scroll to position [0, 16398]
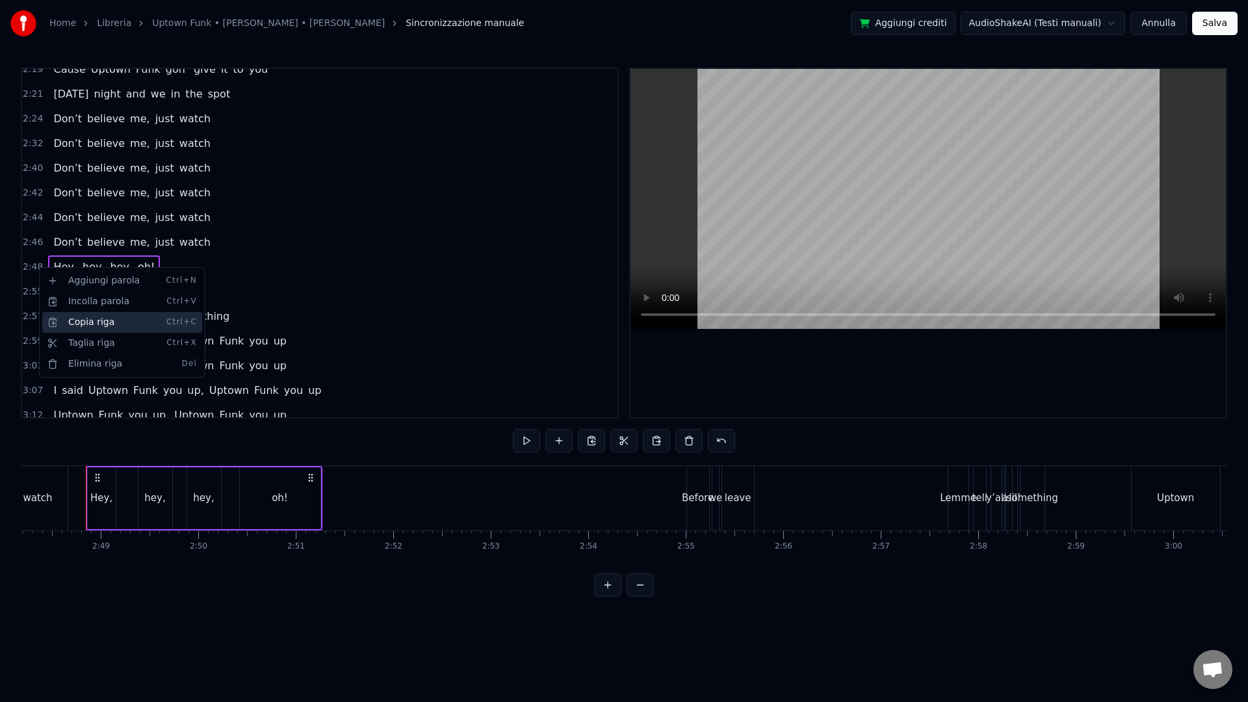
click at [91, 323] on div "Copia riga Ctrl+C" at bounding box center [122, 322] width 160 height 21
drag, startPoint x: 769, startPoint y: 574, endPoint x: 809, endPoint y: 570, distance: 39.8
click at [811, 571] on div "0:20 This hit, that ice cold 0:22 [PERSON_NAME], that white gold 0:25 This one,…" at bounding box center [624, 332] width 1206 height 529
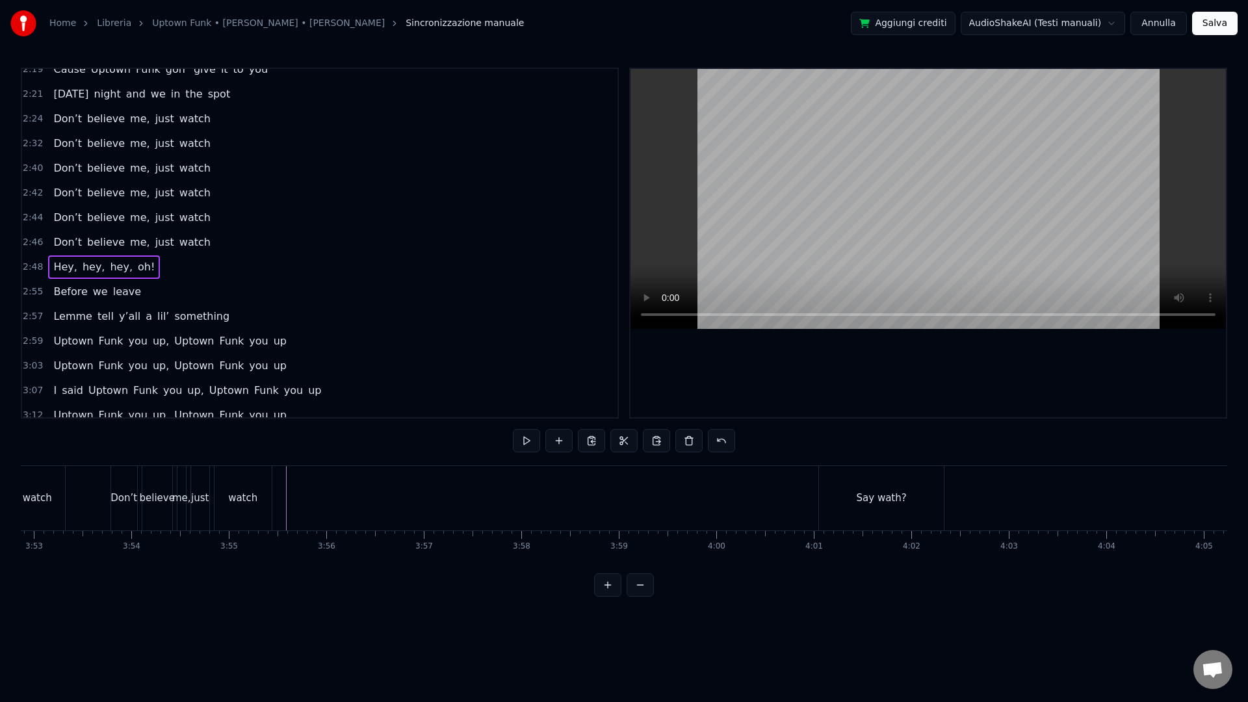
scroll to position [0, 22735]
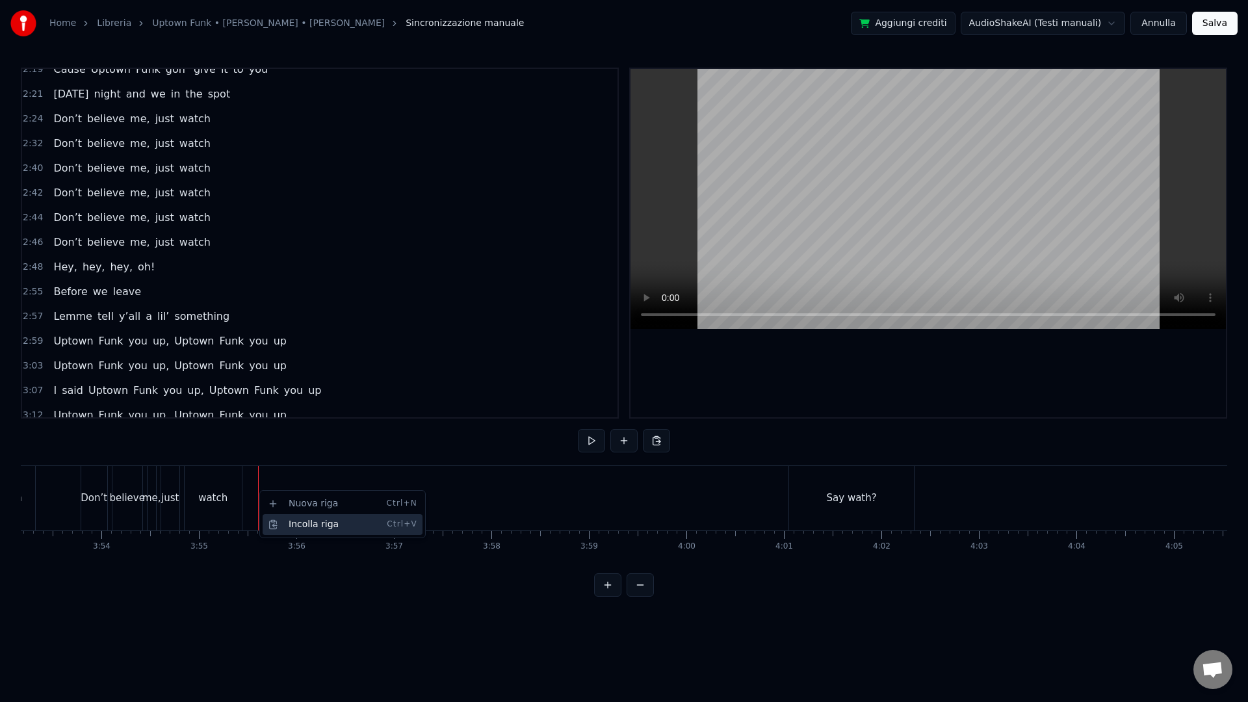
click at [301, 523] on div "Incolla riga Ctrl+V" at bounding box center [343, 524] width 160 height 21
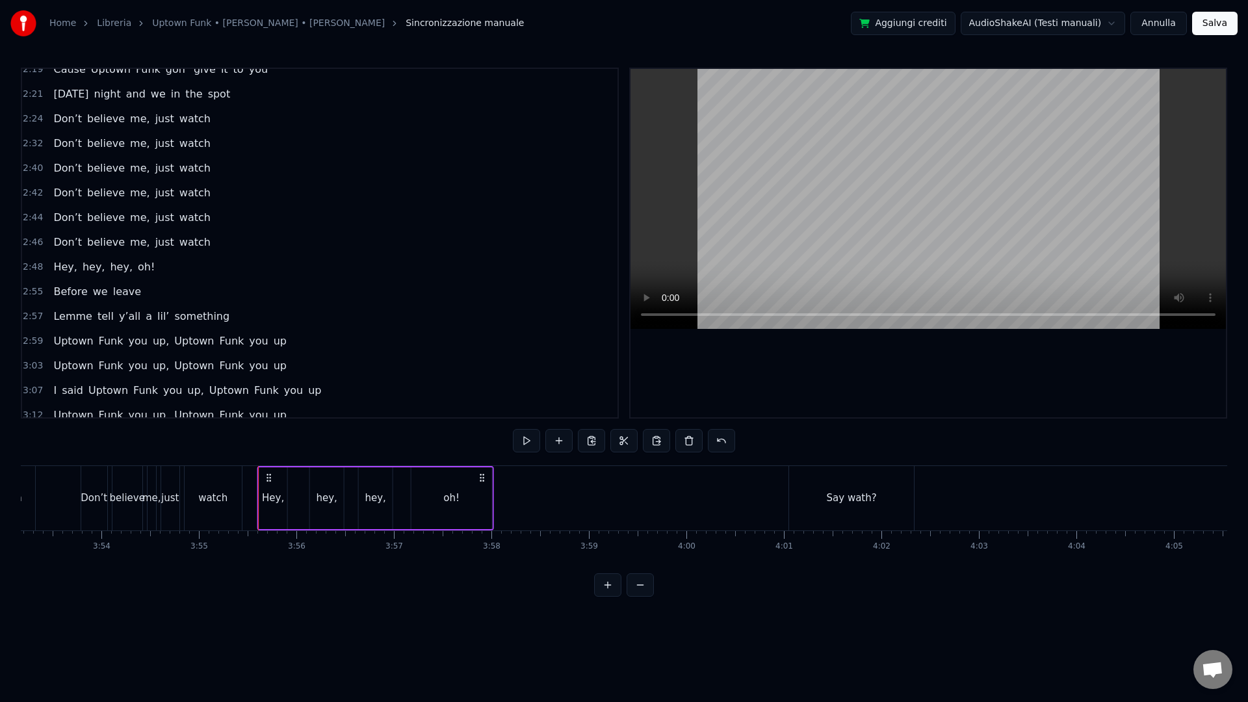
click at [264, 476] on icon at bounding box center [269, 478] width 10 height 10
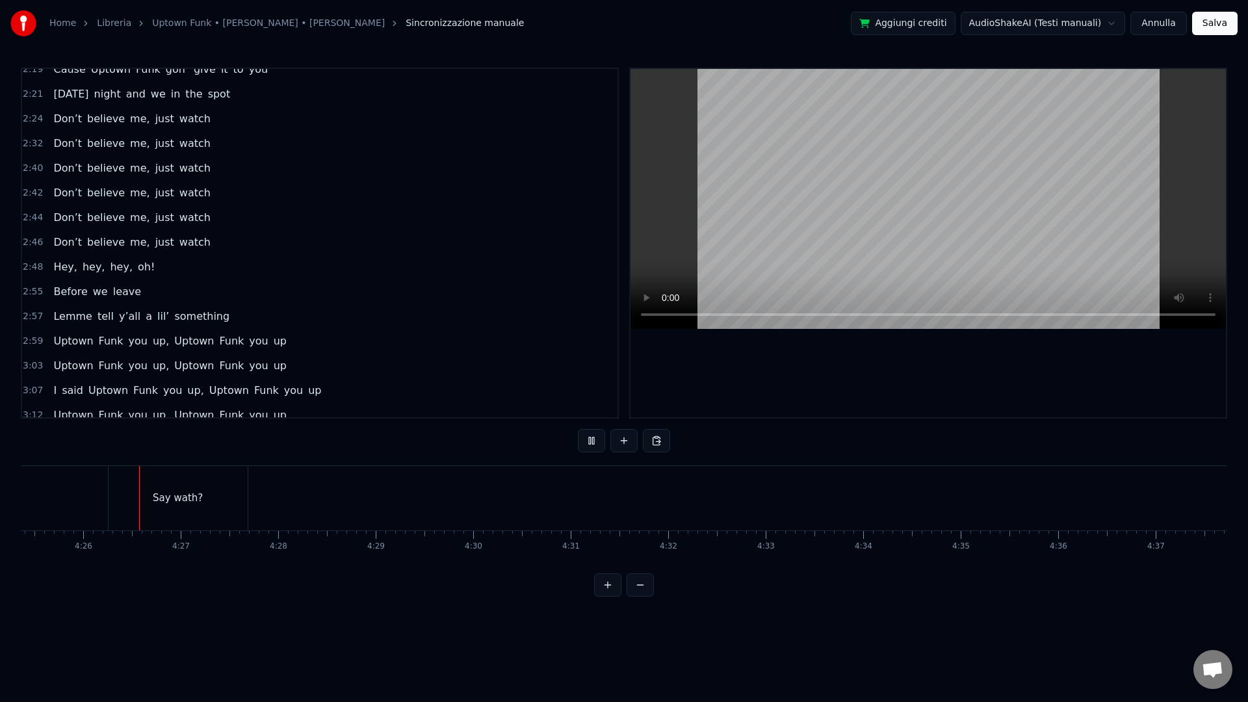
scroll to position [0, 25882]
click at [1123, 20] on button "Salva" at bounding box center [1215, 23] width 46 height 23
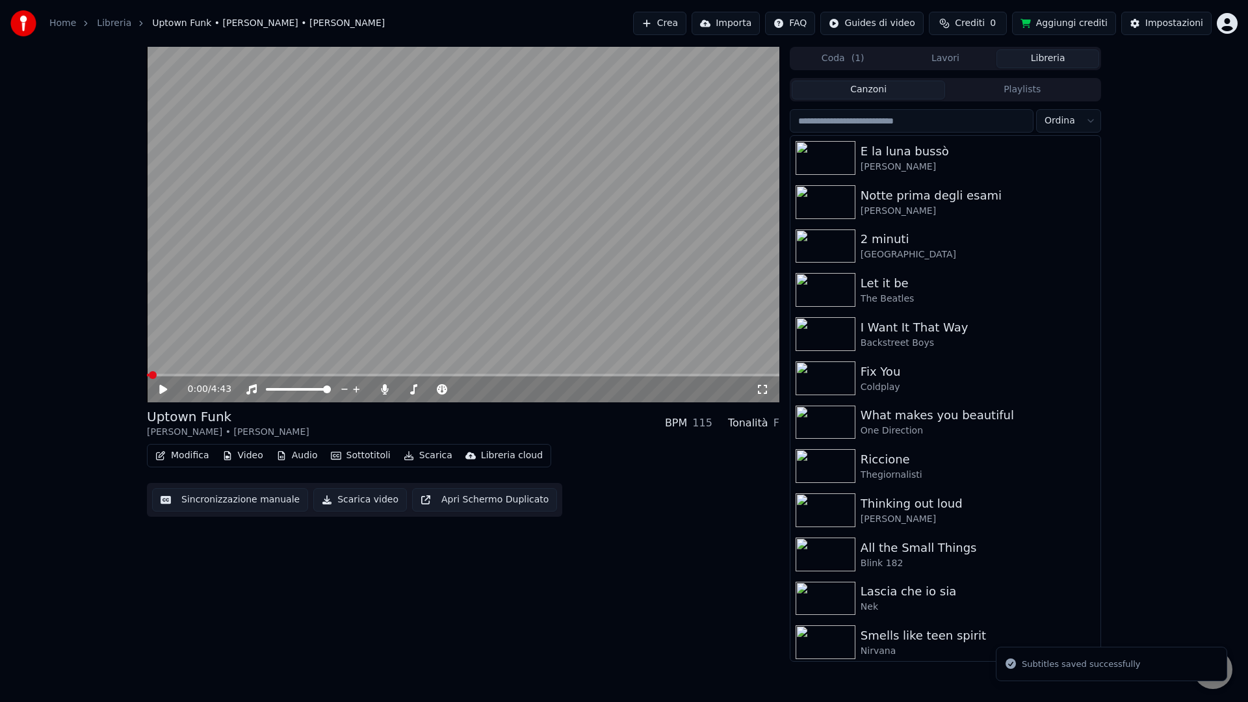
click at [334, 500] on button "Scarica video" at bounding box center [360, 499] width 94 height 23
